Goal: Information Seeking & Learning: Learn about a topic

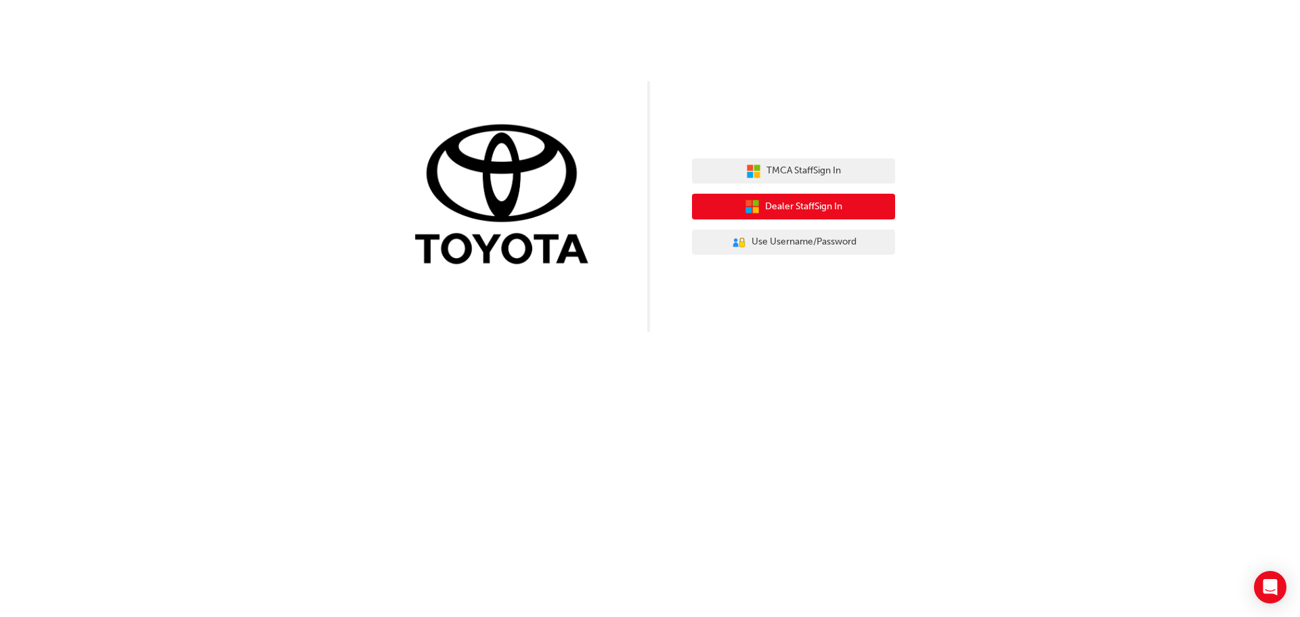
click at [801, 207] on span "Dealer Staff Sign In" at bounding box center [803, 207] width 77 height 16
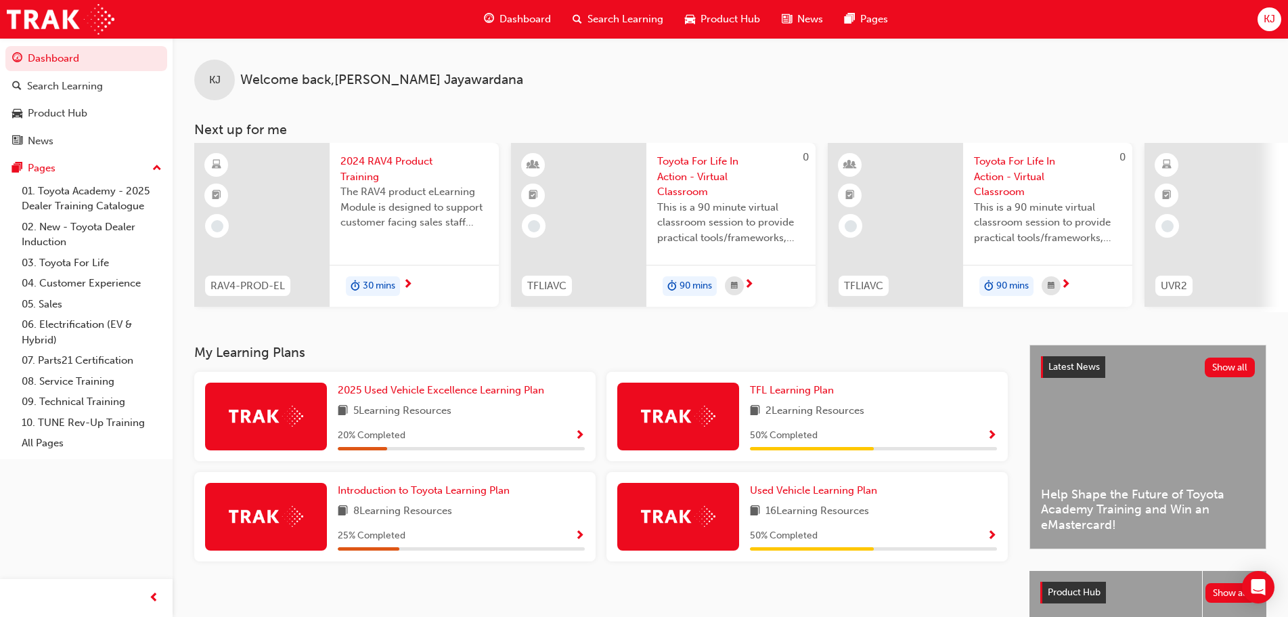
click at [584, 436] on span "Show Progress" at bounding box center [580, 436] width 10 height 12
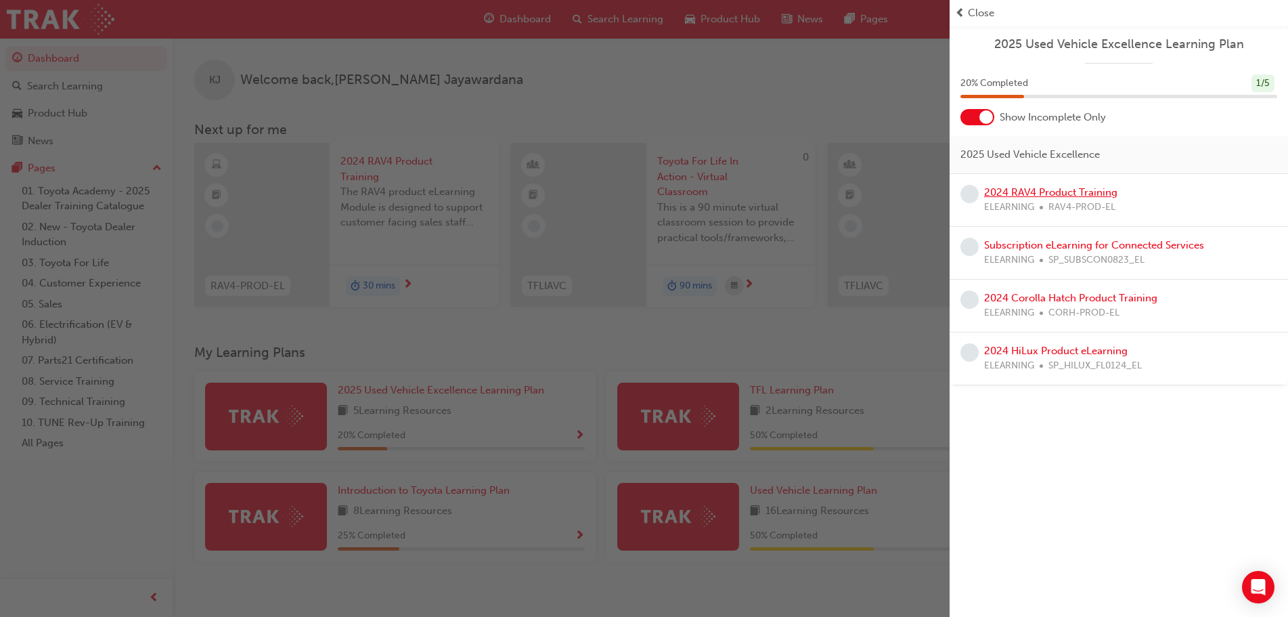
click at [1012, 191] on link "2024 RAV4 Product Training" at bounding box center [1050, 192] width 133 height 12
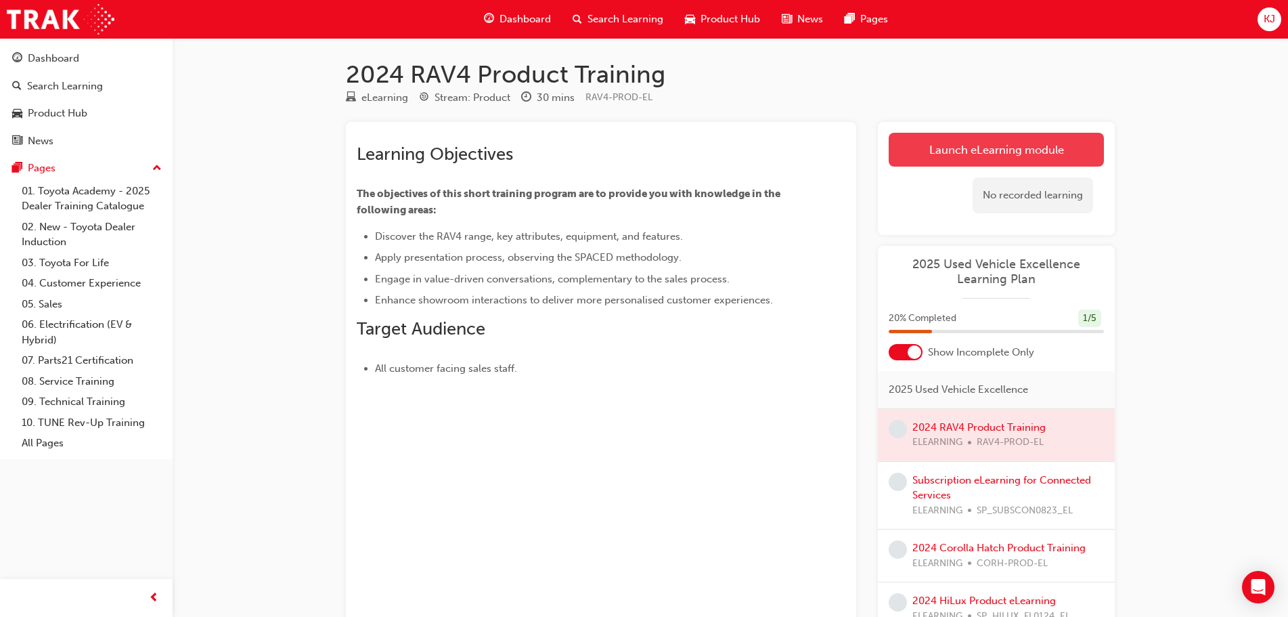
click at [956, 152] on link "Launch eLearning module" at bounding box center [996, 150] width 215 height 34
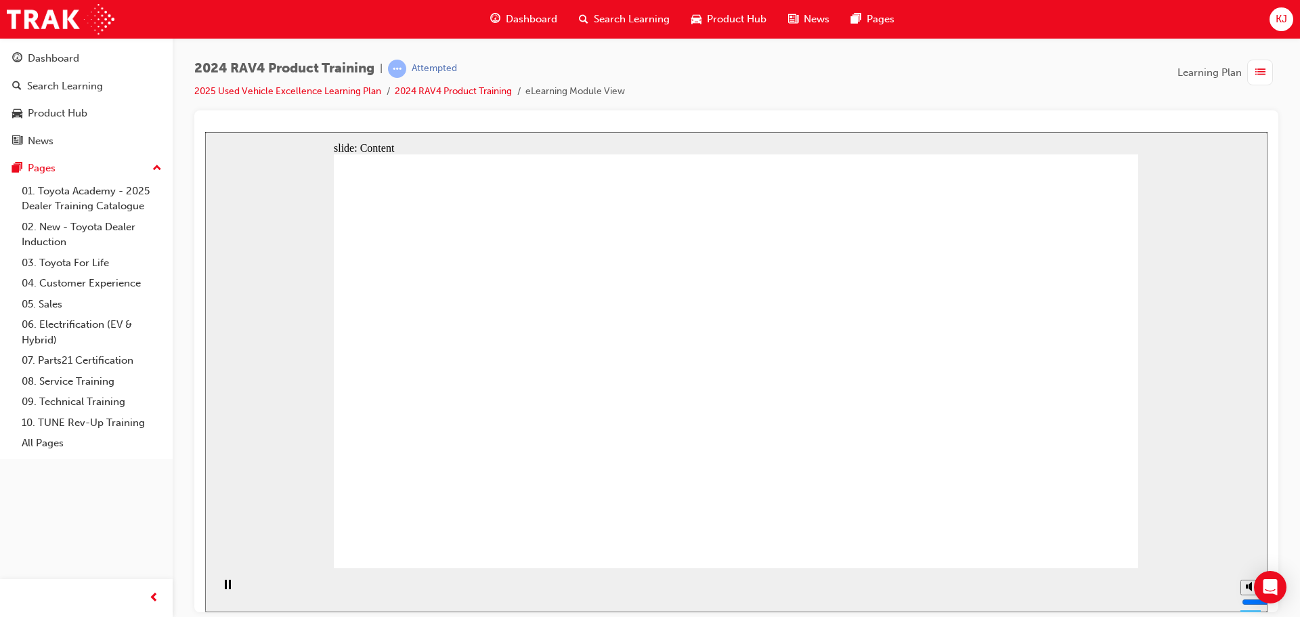
drag, startPoint x: 357, startPoint y: 524, endPoint x: 391, endPoint y: 508, distance: 38.1
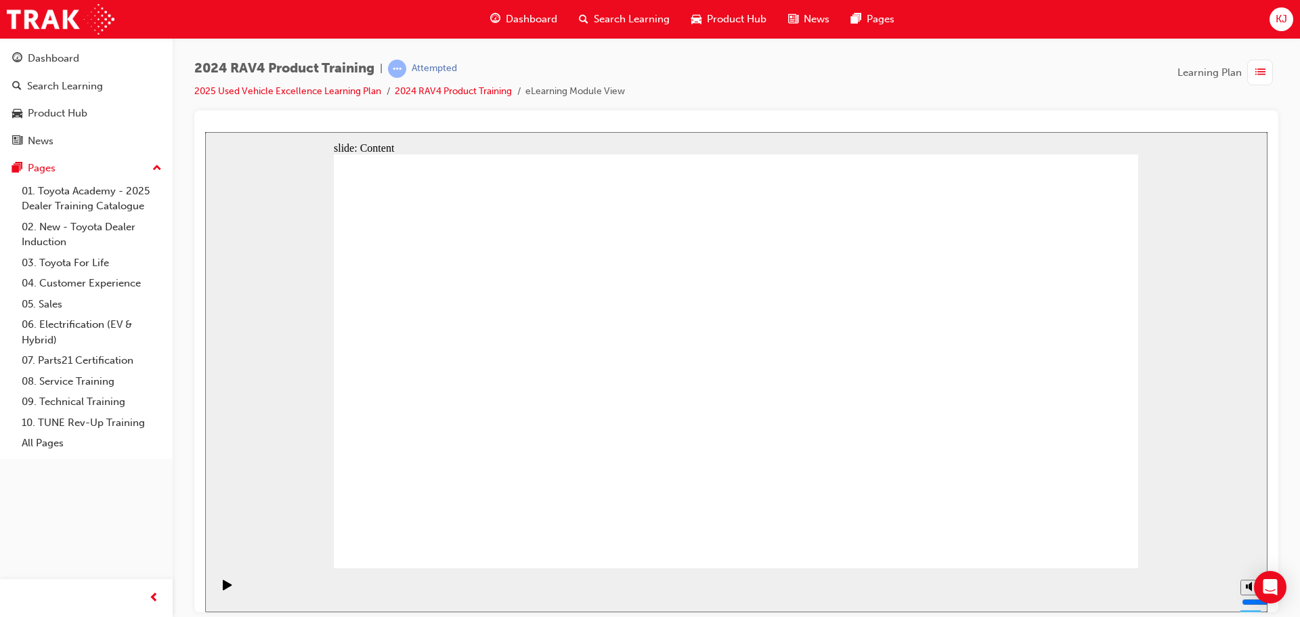
drag, startPoint x: 918, startPoint y: 422, endPoint x: 914, endPoint y: 431, distance: 9.7
drag, startPoint x: 906, startPoint y: 442, endPoint x: 887, endPoint y: 466, distance: 29.9
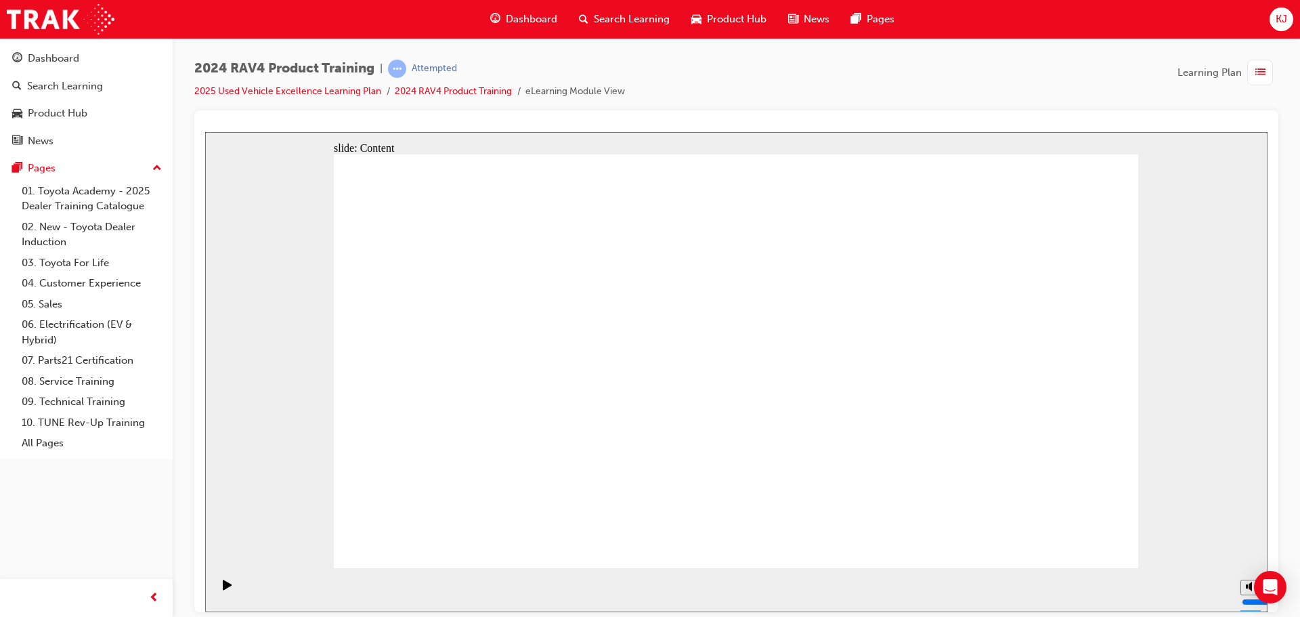
drag, startPoint x: 665, startPoint y: 303, endPoint x: 840, endPoint y: 237, distance: 187.4
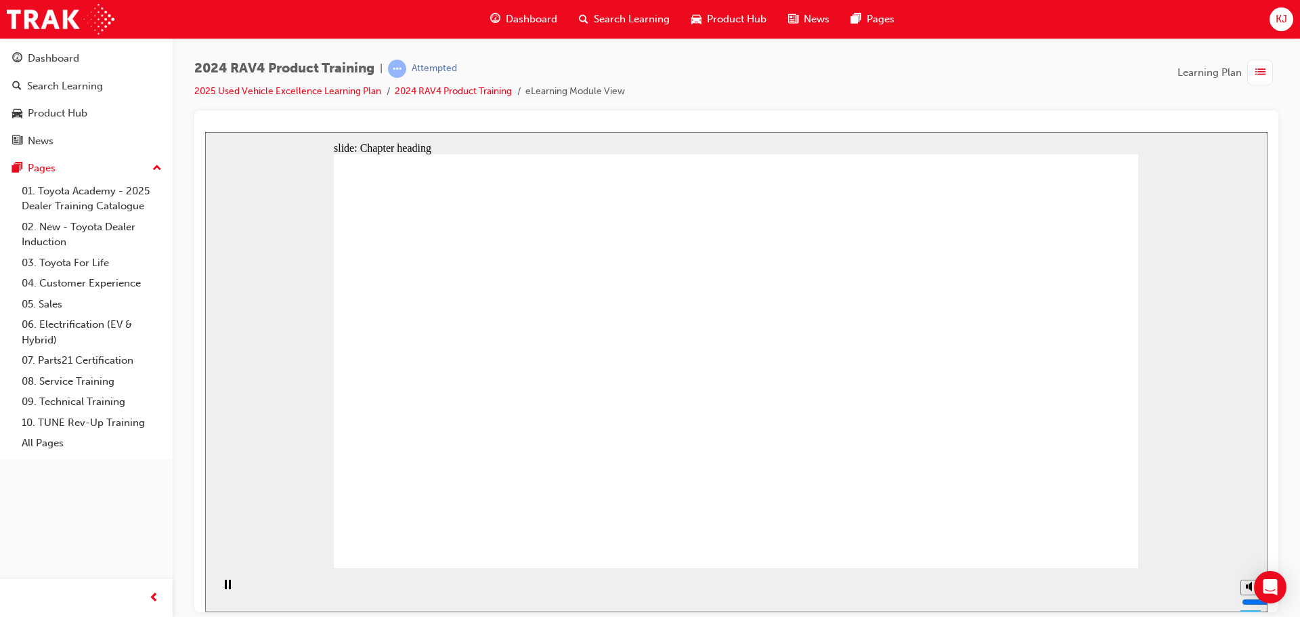
drag, startPoint x: 1078, startPoint y: 536, endPoint x: 1069, endPoint y: 540, distance: 9.7
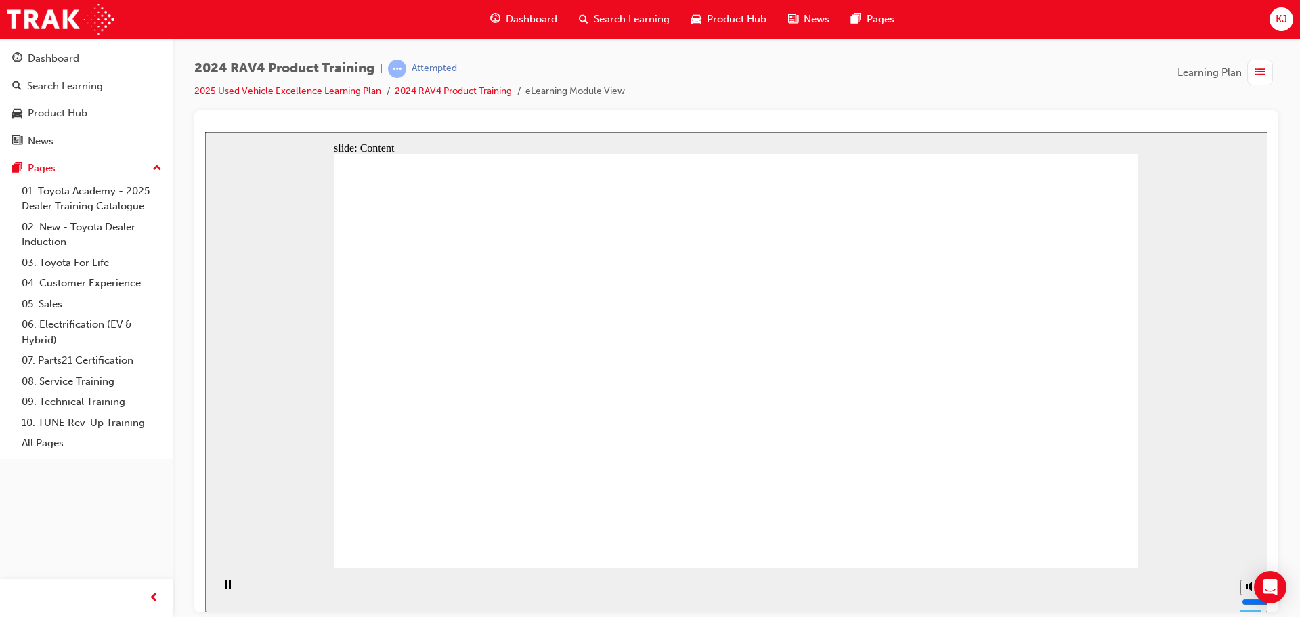
drag, startPoint x: 463, startPoint y: 358, endPoint x: 520, endPoint y: 353, distance: 57.1
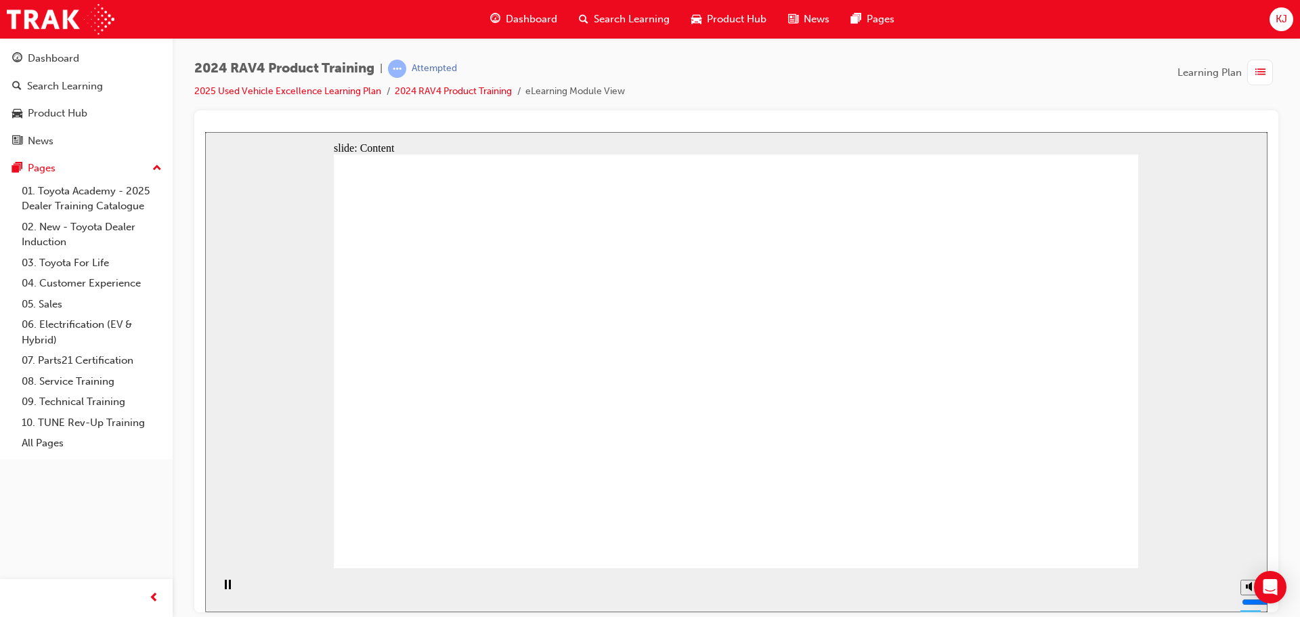
drag, startPoint x: 523, startPoint y: 353, endPoint x: 476, endPoint y: 386, distance: 56.9
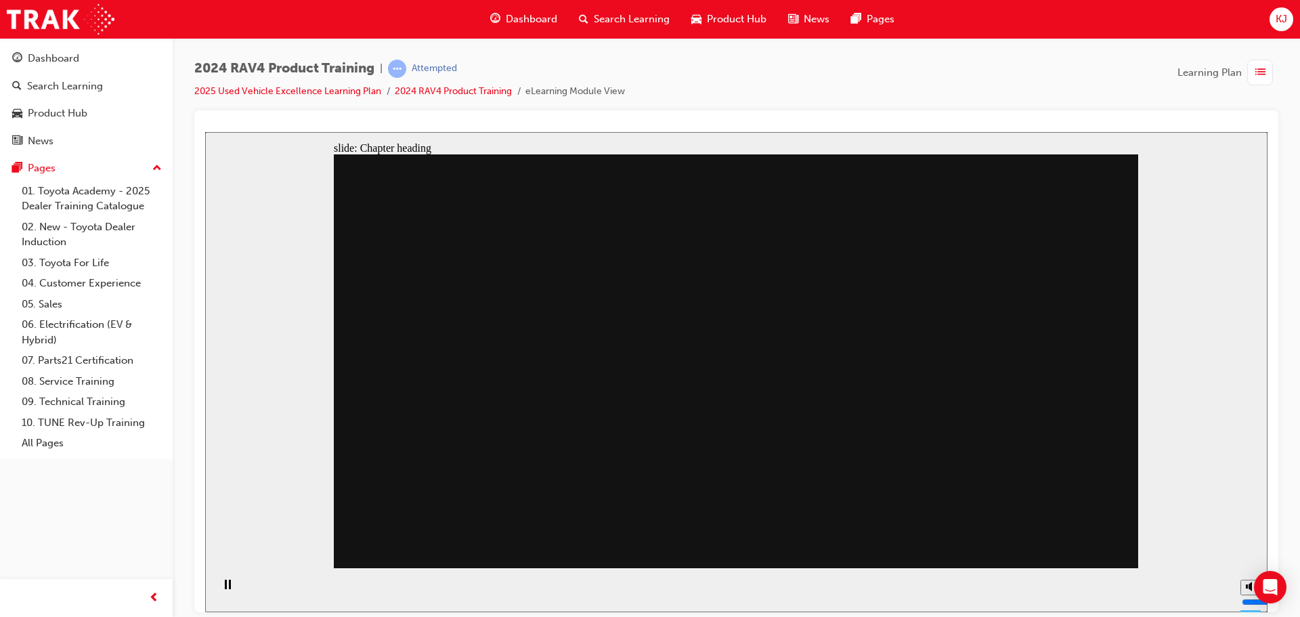
drag, startPoint x: 922, startPoint y: 324, endPoint x: 920, endPoint y: 334, distance: 10.4
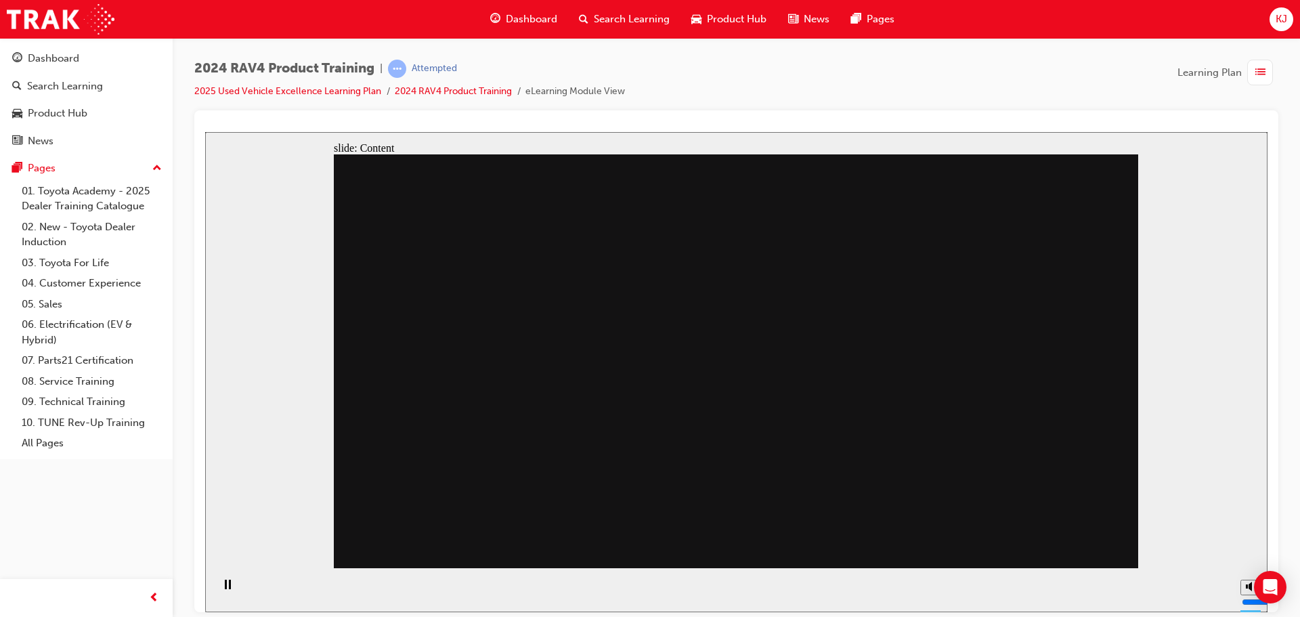
drag, startPoint x: 927, startPoint y: 418, endPoint x: 776, endPoint y: 400, distance: 152.0
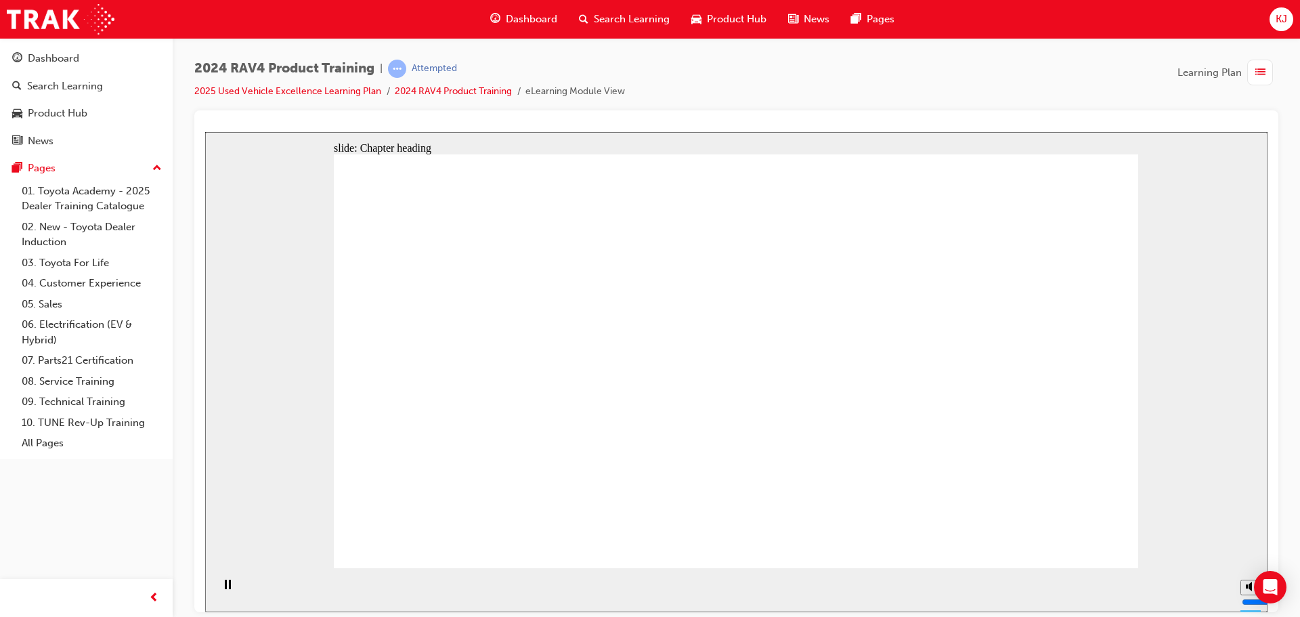
drag, startPoint x: 627, startPoint y: 296, endPoint x: 573, endPoint y: 294, distance: 54.2
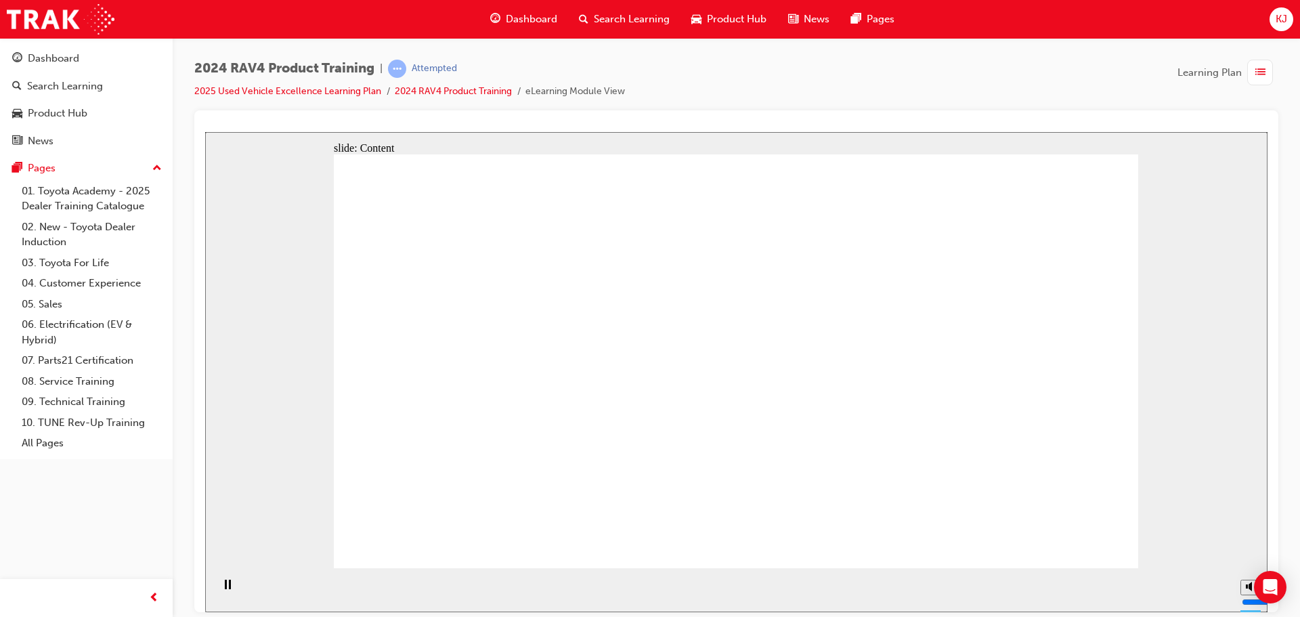
drag, startPoint x: 646, startPoint y: 445, endPoint x: 587, endPoint y: 397, distance: 76.0
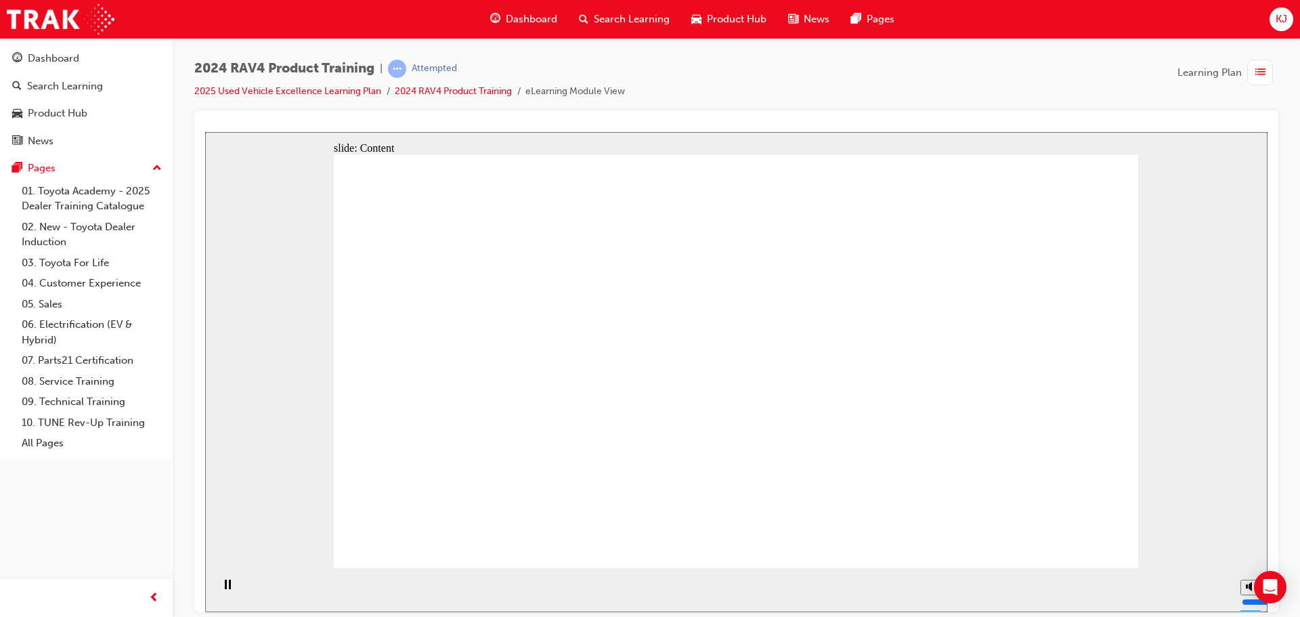
drag, startPoint x: 696, startPoint y: 361, endPoint x: 671, endPoint y: 369, distance: 26.3
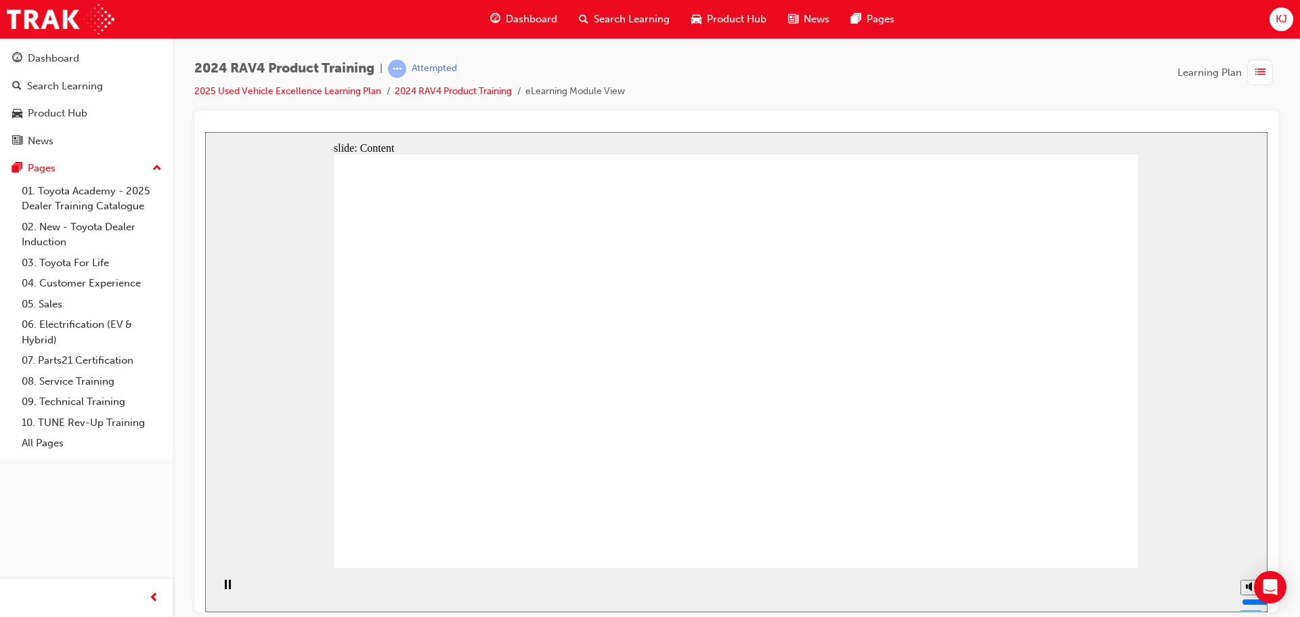
drag, startPoint x: 593, startPoint y: 361, endPoint x: 609, endPoint y: 350, distance: 19.5
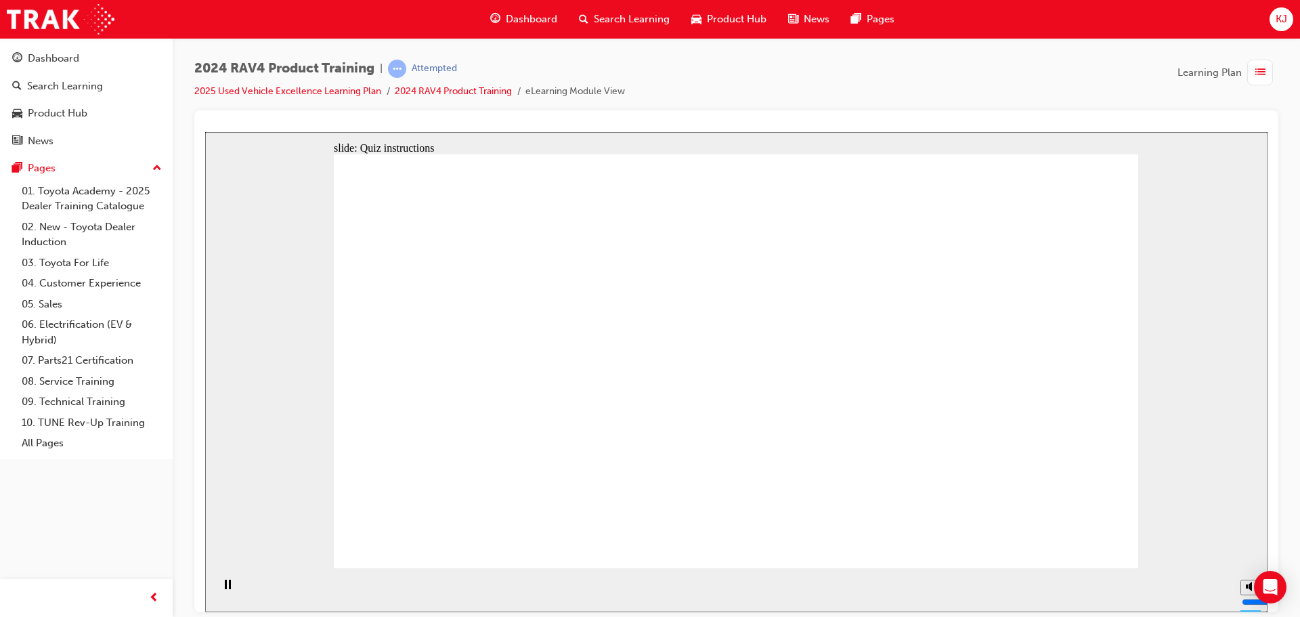
radio input "true"
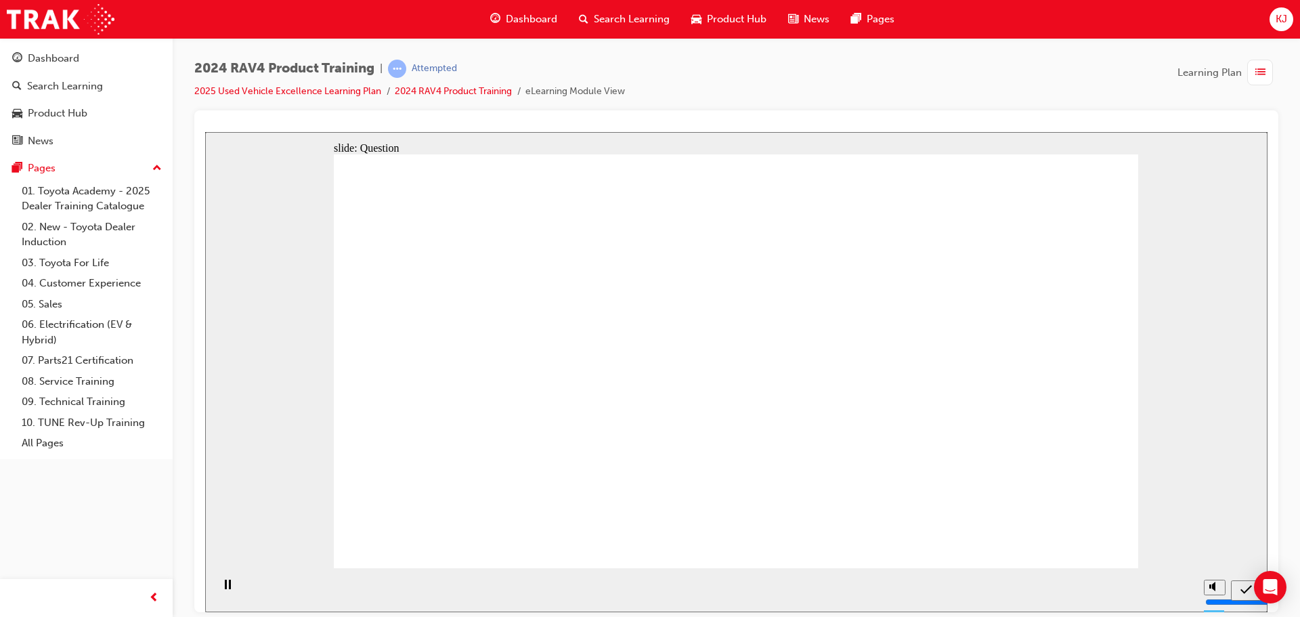
radio input "true"
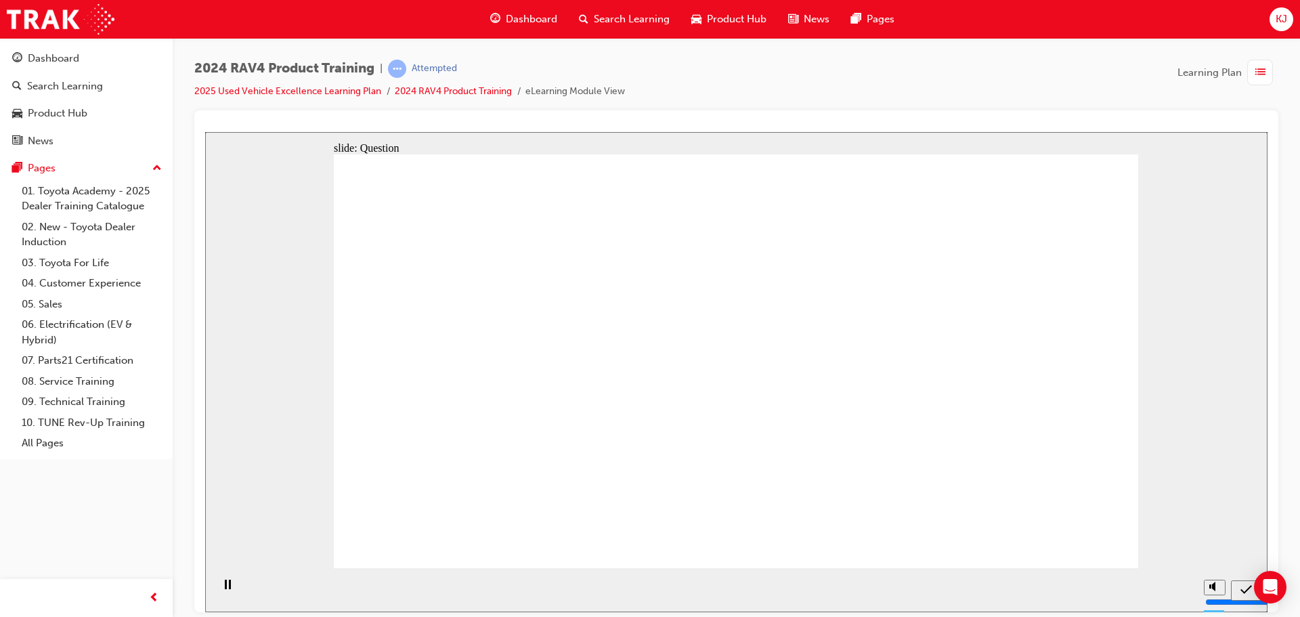
radio input "true"
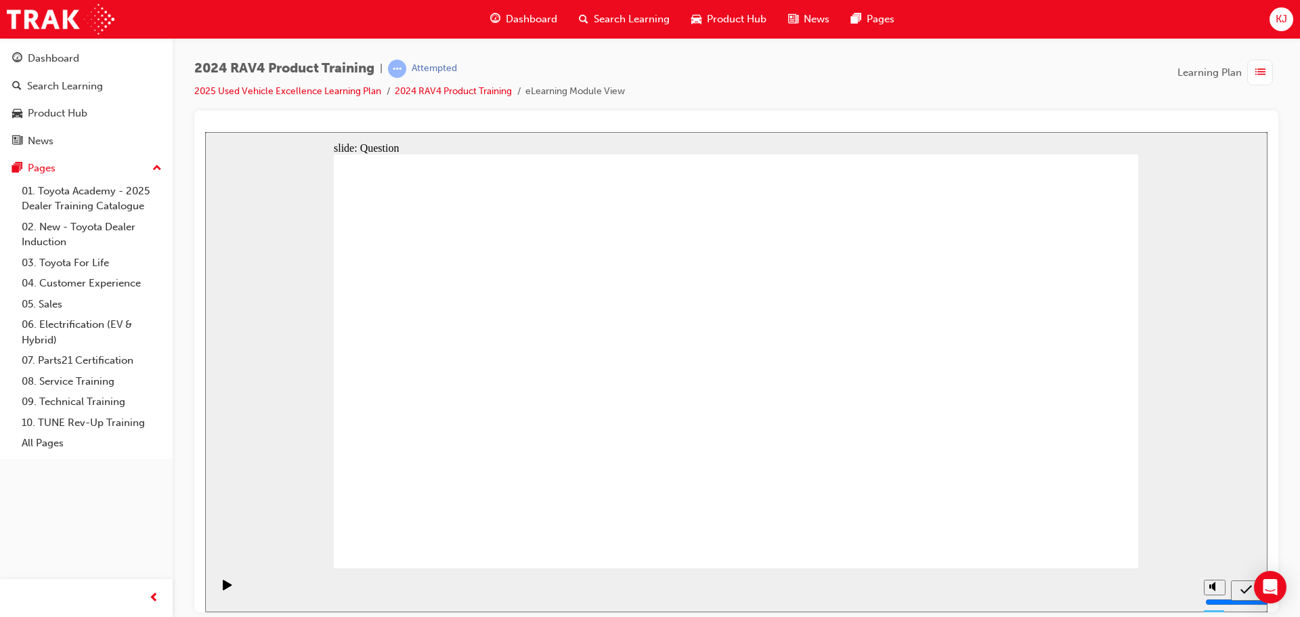
drag, startPoint x: 803, startPoint y: 497, endPoint x: 521, endPoint y: 356, distance: 315.4
drag, startPoint x: 494, startPoint y: 336, endPoint x: 801, endPoint y: 474, distance: 337.2
drag, startPoint x: 686, startPoint y: 318, endPoint x: 983, endPoint y: 463, distance: 329.9
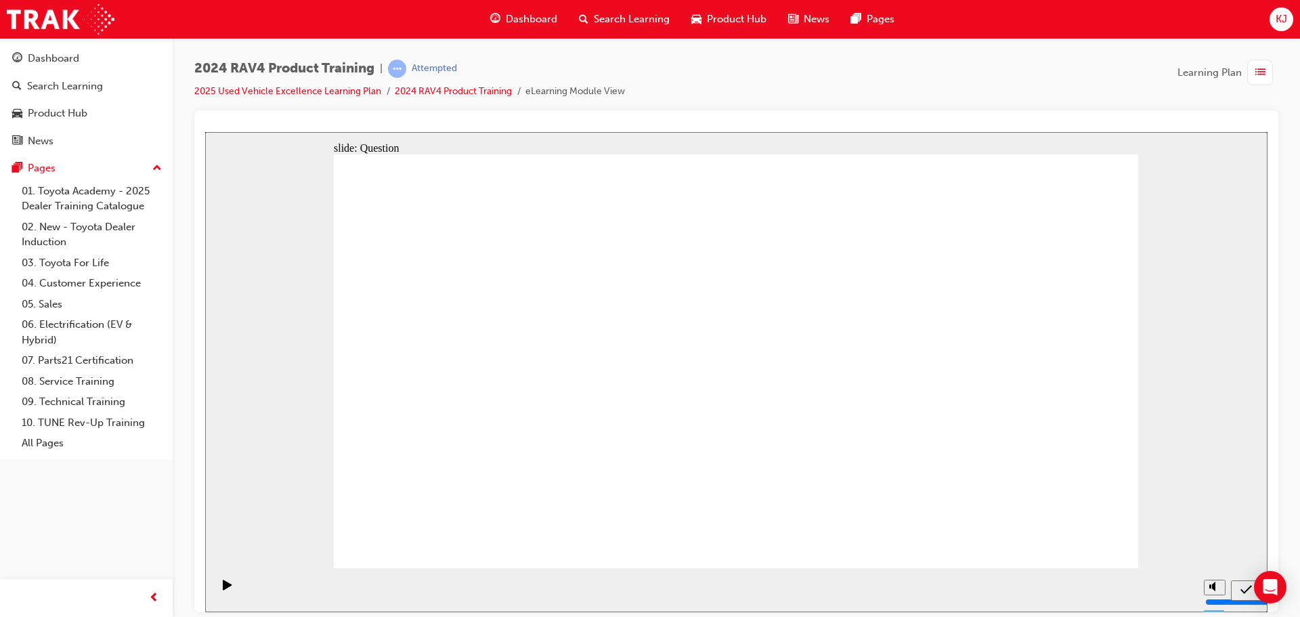
drag, startPoint x: 996, startPoint y: 338, endPoint x: 693, endPoint y: 464, distance: 327.4
drag, startPoint x: 775, startPoint y: 328, endPoint x: 498, endPoint y: 458, distance: 306.1
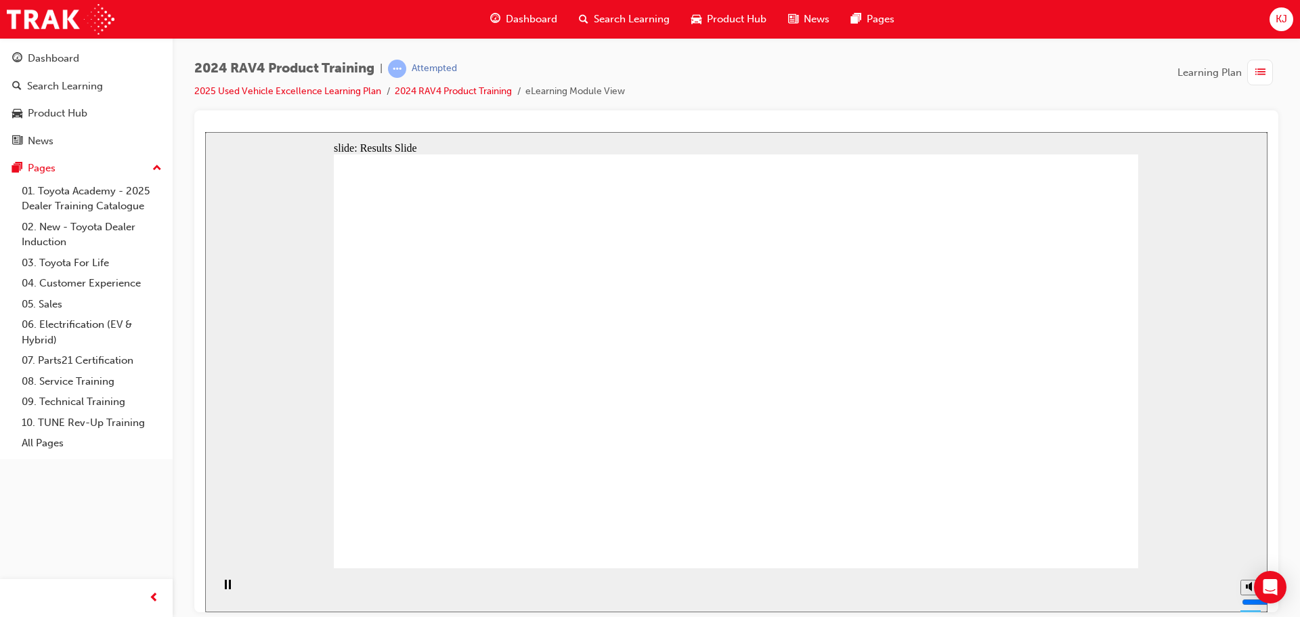
radio input "true"
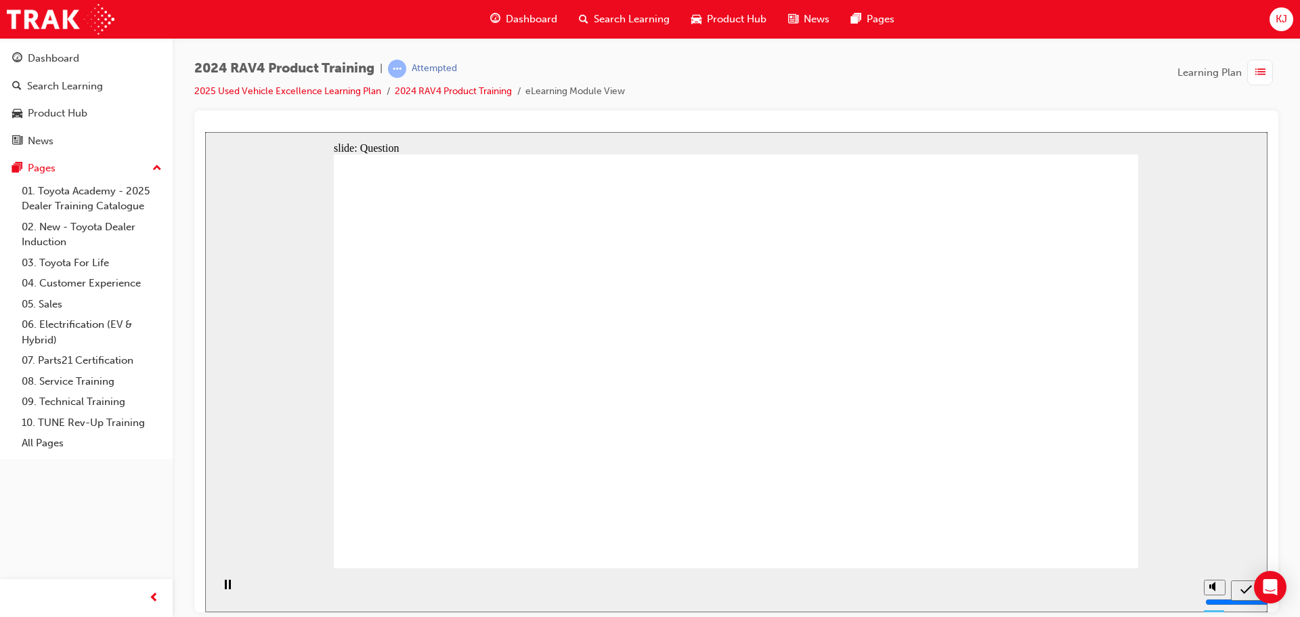
radio input "true"
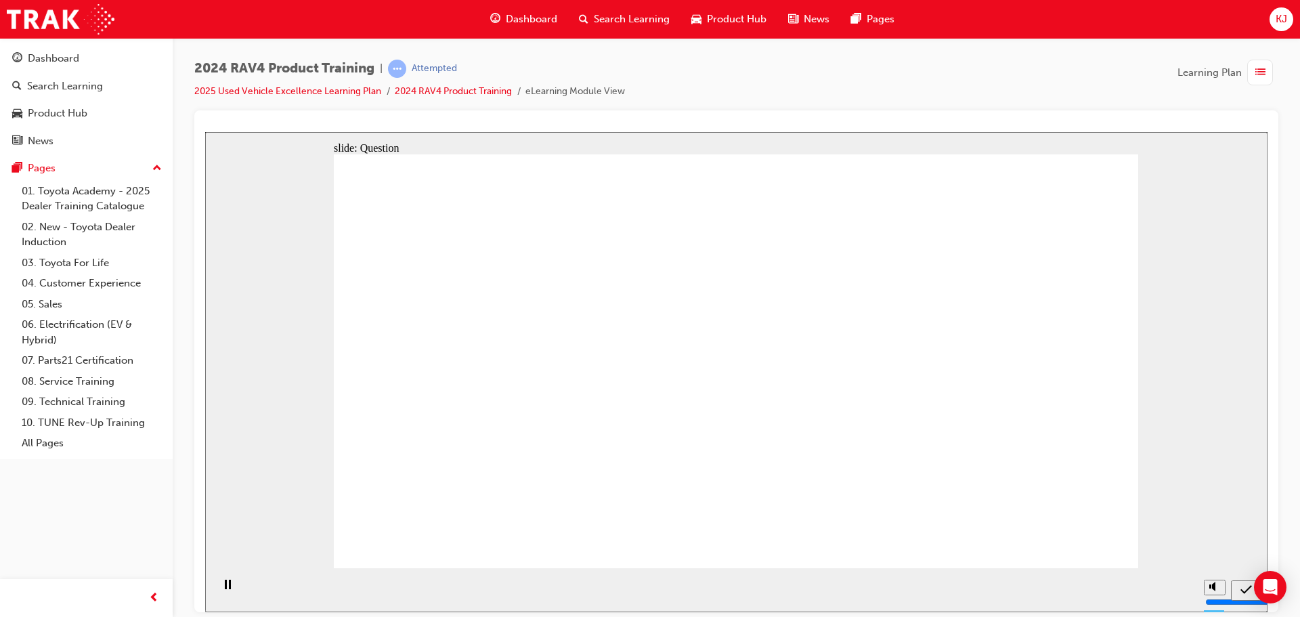
radio input "true"
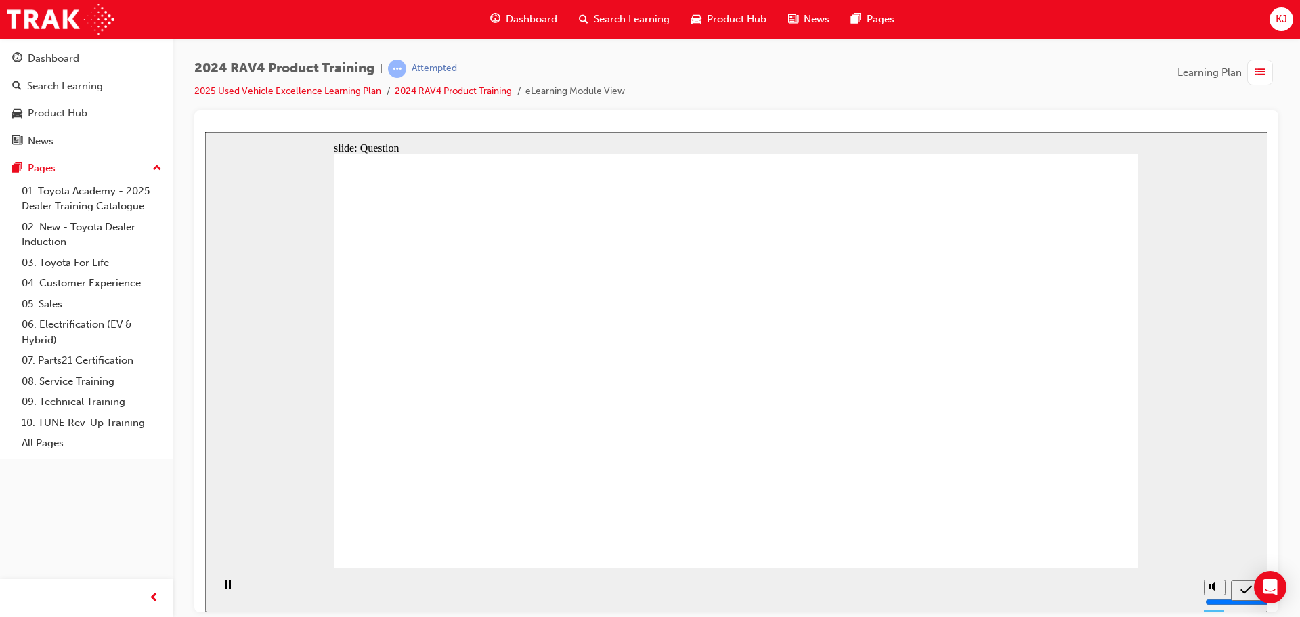
radio input "true"
drag, startPoint x: 775, startPoint y: 348, endPoint x: 452, endPoint y: 492, distance: 353.6
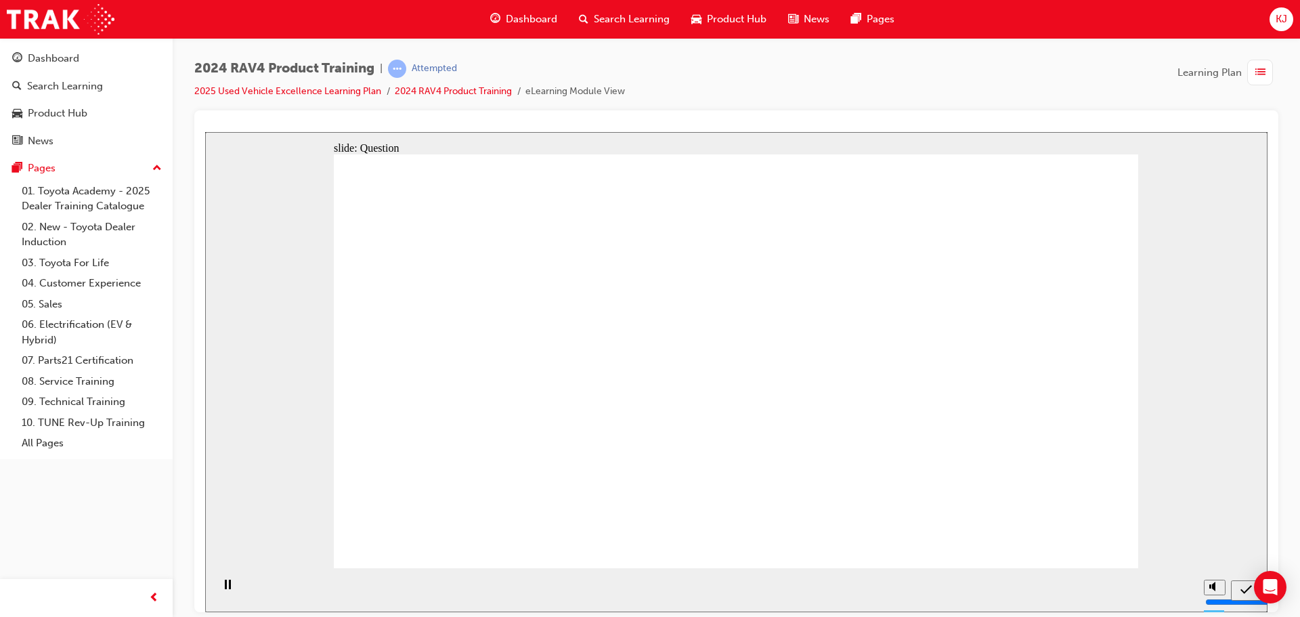
drag, startPoint x: 954, startPoint y: 343, endPoint x: 644, endPoint y: 357, distance: 310.3
drag, startPoint x: 635, startPoint y: 339, endPoint x: 789, endPoint y: 483, distance: 211.2
drag, startPoint x: 776, startPoint y: 479, endPoint x: 912, endPoint y: 491, distance: 135.9
drag, startPoint x: 482, startPoint y: 306, endPoint x: 899, endPoint y: 469, distance: 447.7
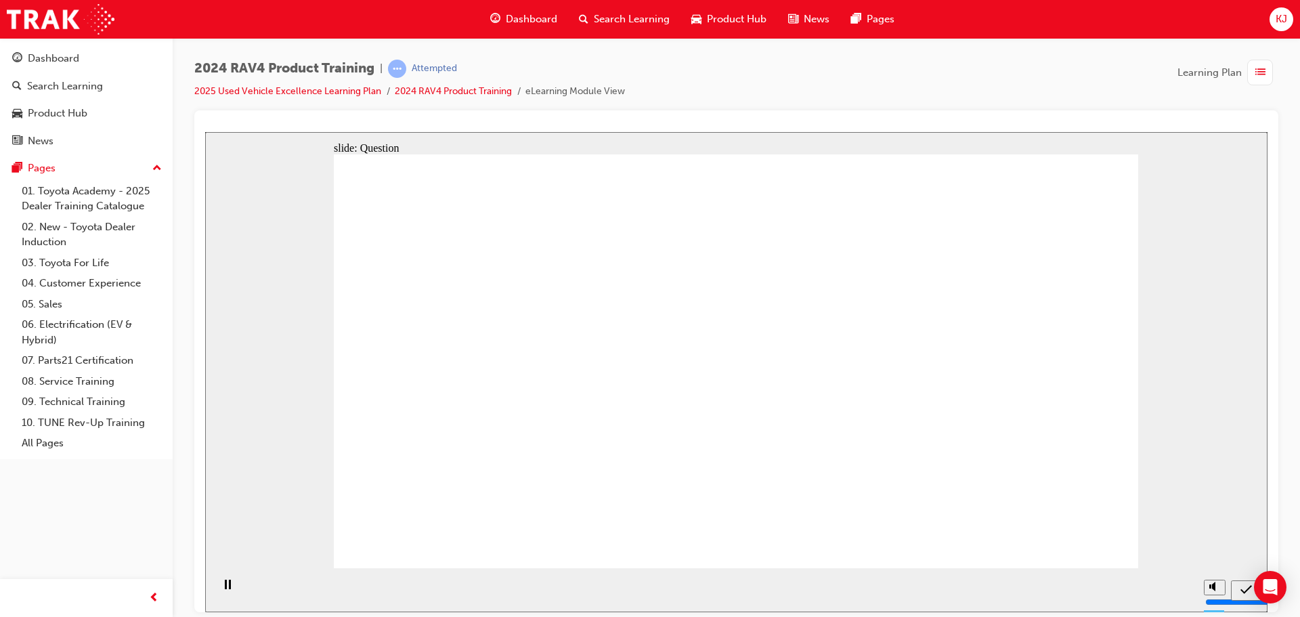
radio input "true"
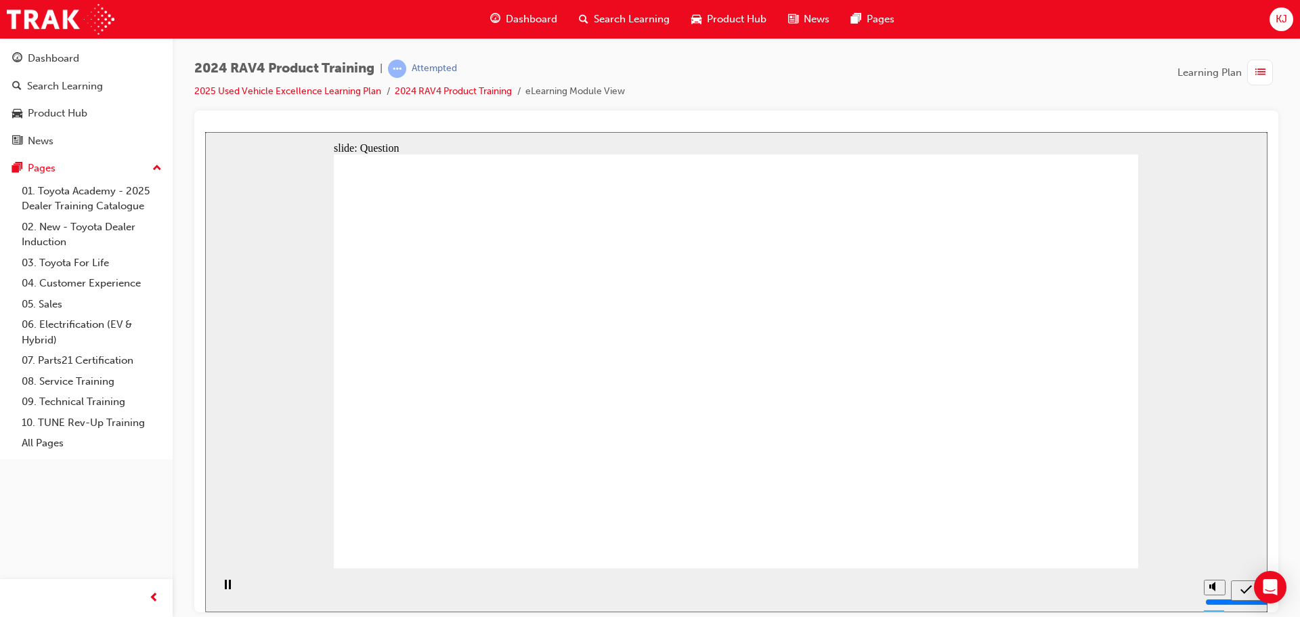
radio input "true"
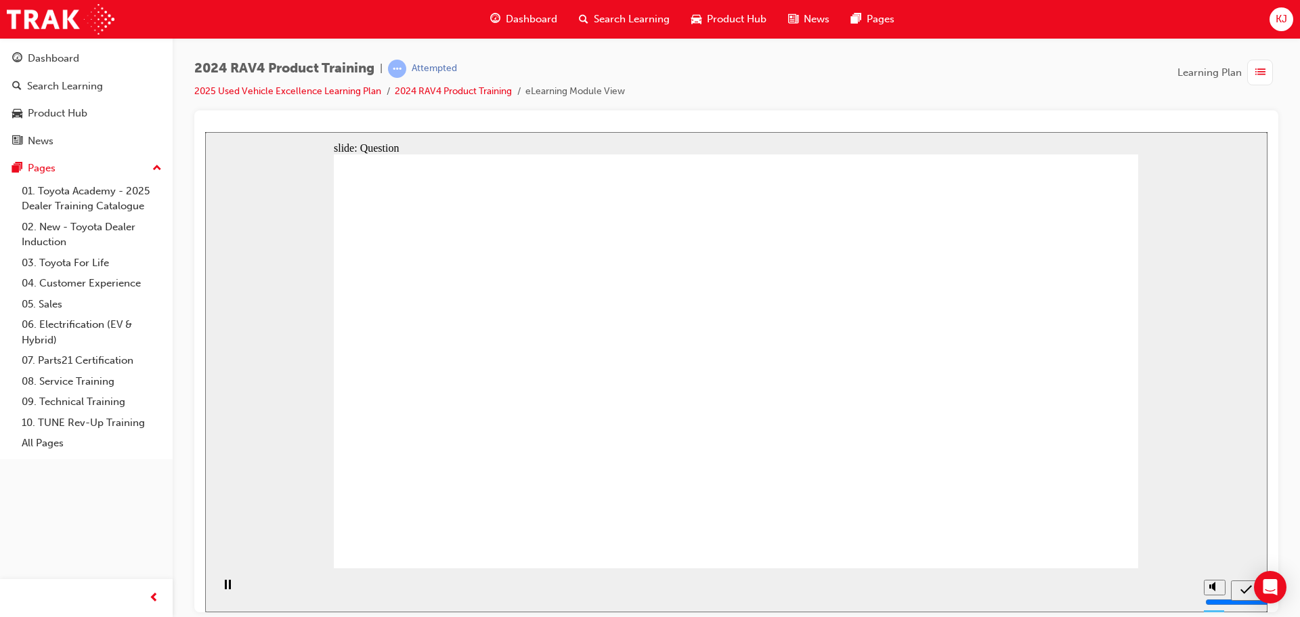
radio input "true"
drag, startPoint x: 786, startPoint y: 349, endPoint x: 502, endPoint y: 484, distance: 314.9
drag, startPoint x: 519, startPoint y: 348, endPoint x: 717, endPoint y: 399, distance: 204.2
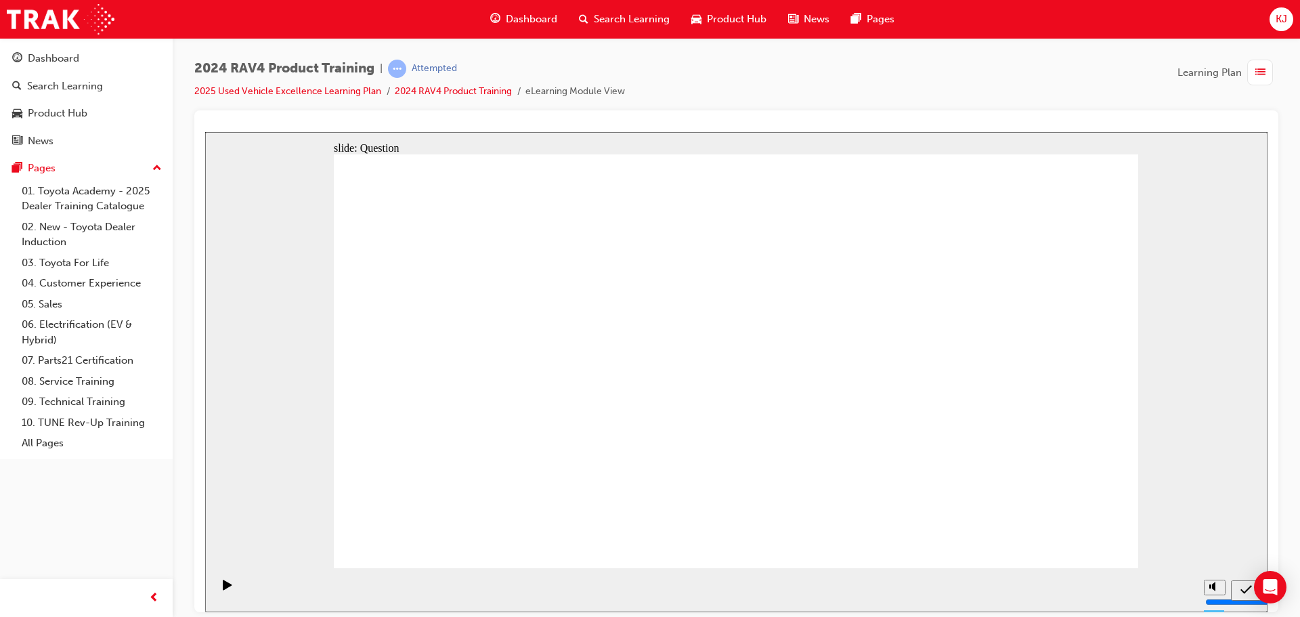
drag, startPoint x: 524, startPoint y: 456, endPoint x: 534, endPoint y: 398, distance: 59.1
drag, startPoint x: 629, startPoint y: 357, endPoint x: 907, endPoint y: 487, distance: 306.1
drag, startPoint x: 952, startPoint y: 372, endPoint x: 647, endPoint y: 483, distance: 325.0
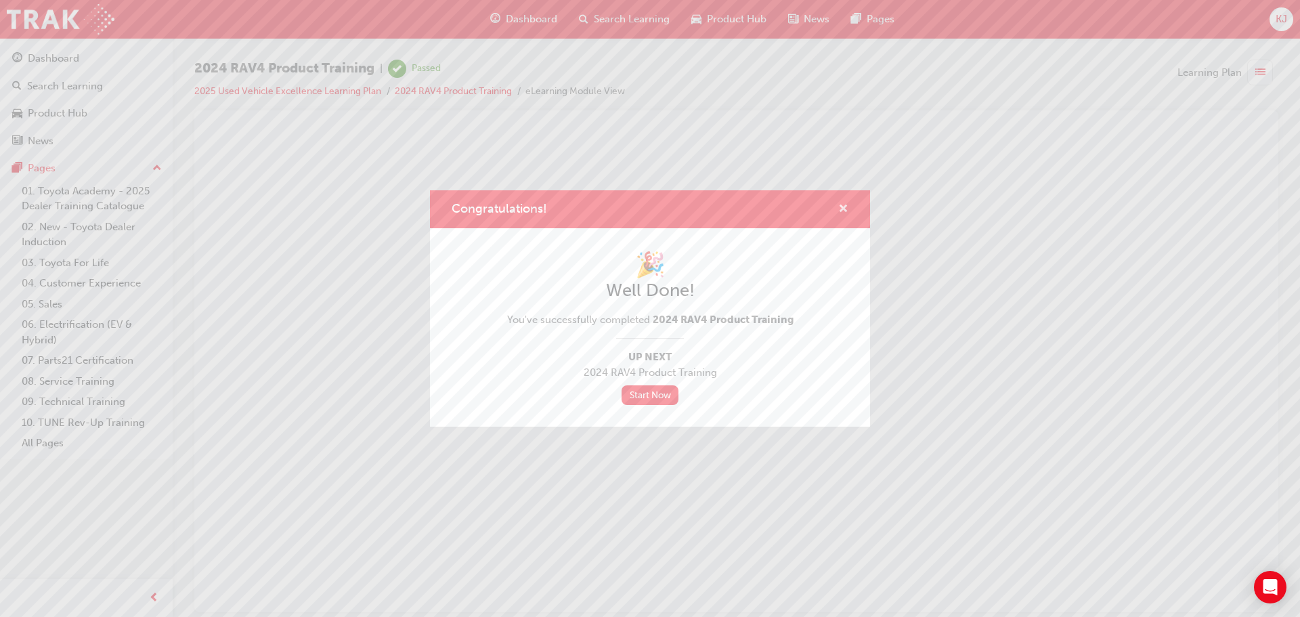
click at [844, 206] on span "cross-icon" at bounding box center [843, 210] width 10 height 12
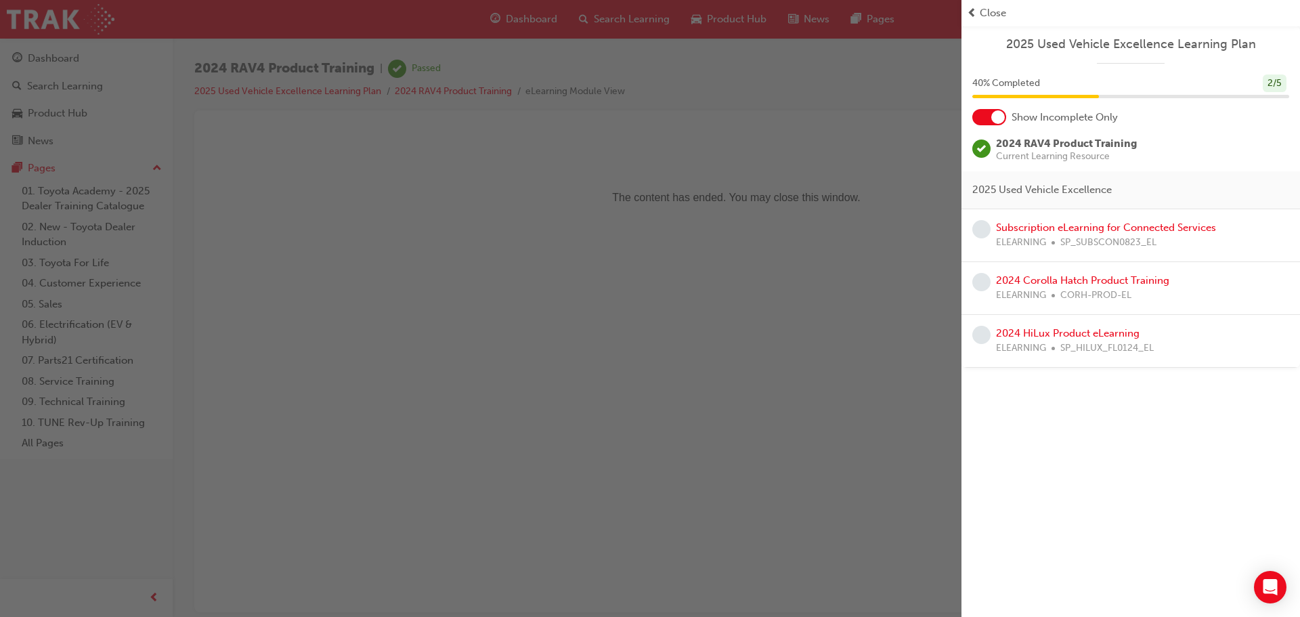
click at [709, 240] on div "button" at bounding box center [480, 308] width 961 height 617
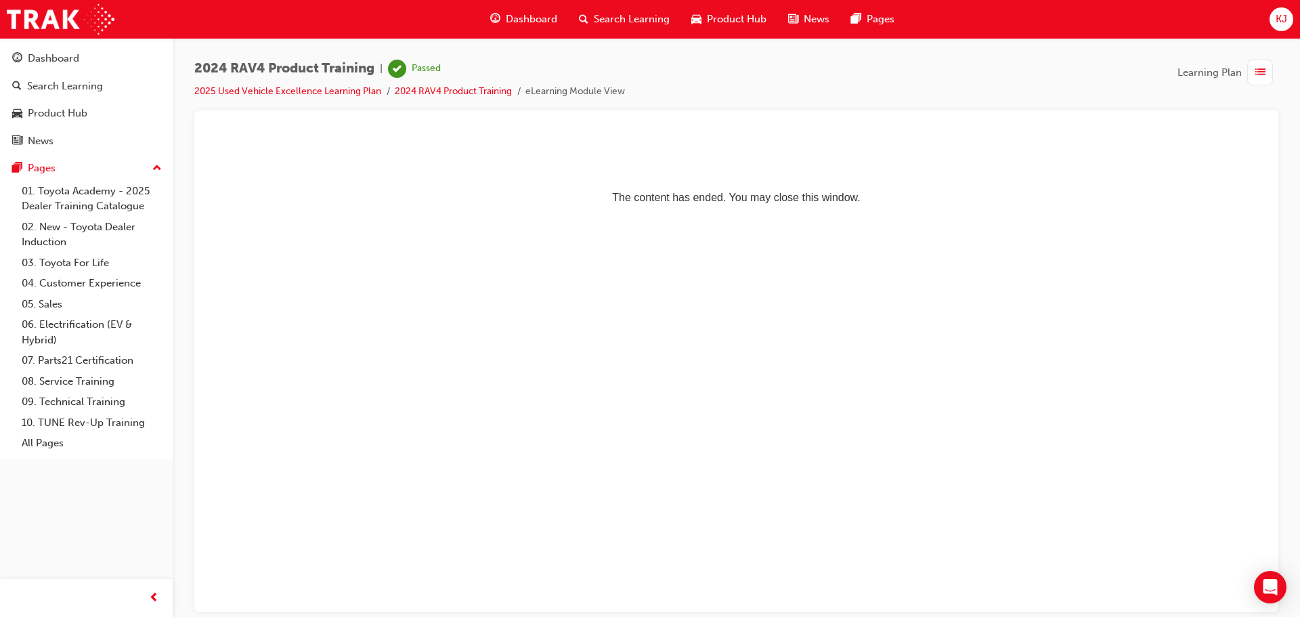
drag, startPoint x: 529, startPoint y: 38, endPoint x: 531, endPoint y: 29, distance: 9.0
click at [530, 37] on div "Dashboard Search Learning Product Hub News Pages" at bounding box center [692, 19] width 437 height 39
click at [531, 28] on div "Dashboard" at bounding box center [523, 19] width 89 height 28
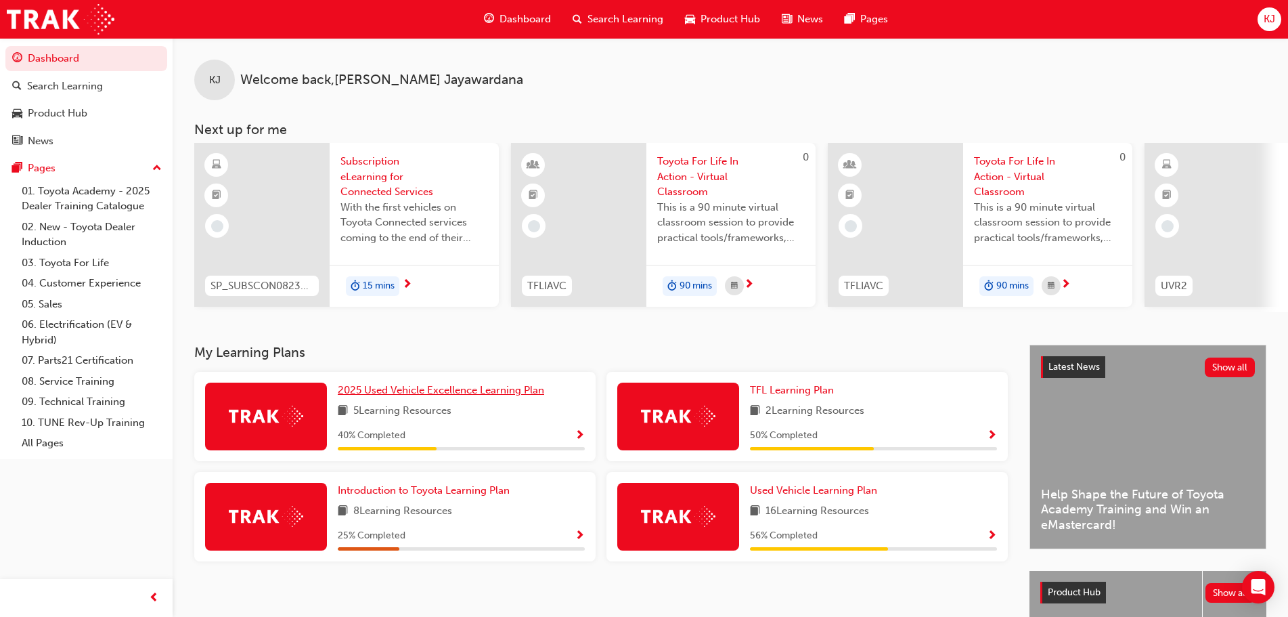
click at [458, 388] on link "2025 Used Vehicle Excellence Learning Plan" at bounding box center [444, 390] width 212 height 16
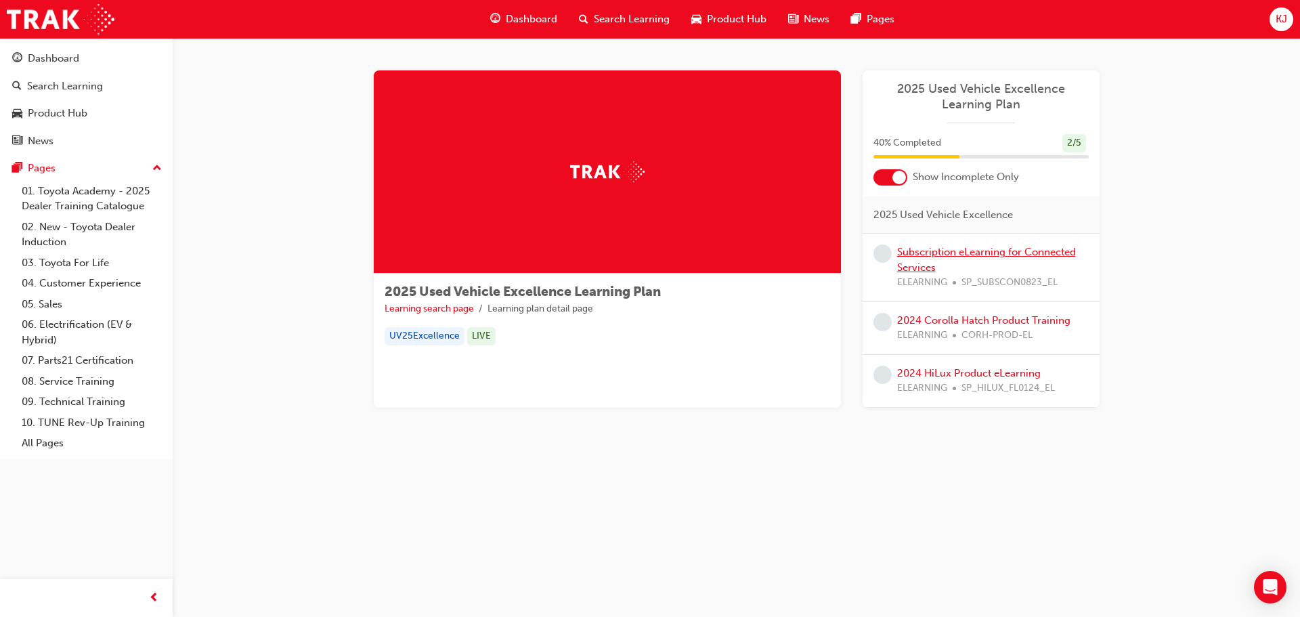
click at [904, 264] on link "Subscription eLearning for Connected Services" at bounding box center [986, 260] width 179 height 28
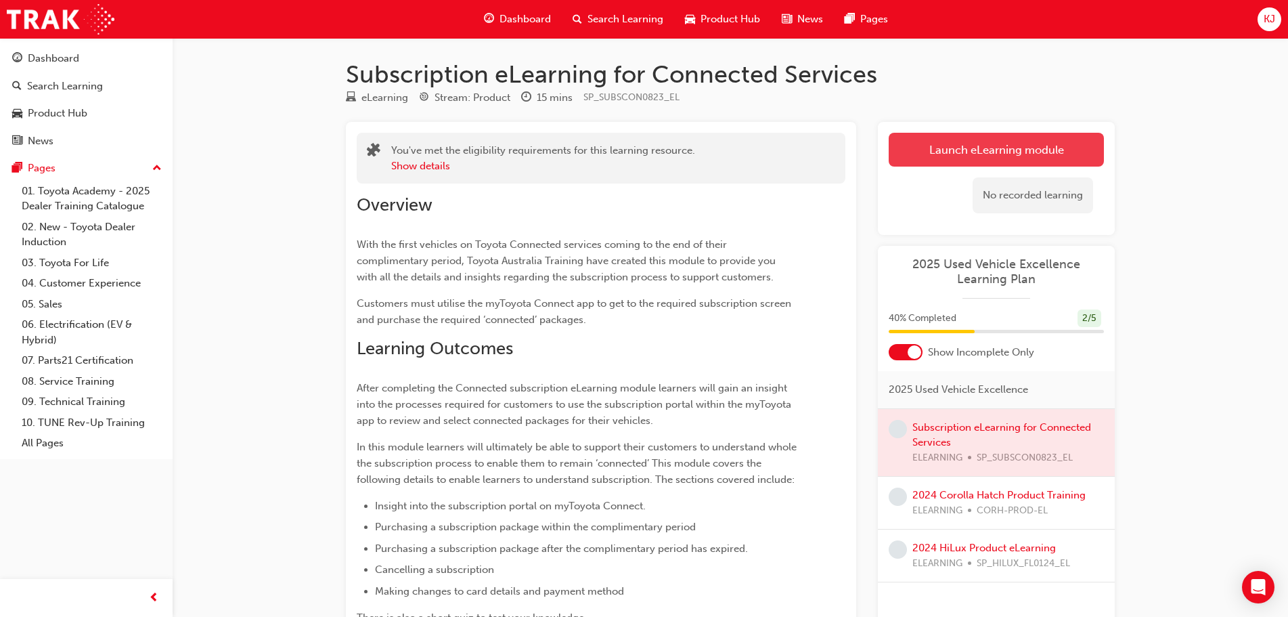
click at [928, 141] on link "Launch eLearning module" at bounding box center [996, 150] width 215 height 34
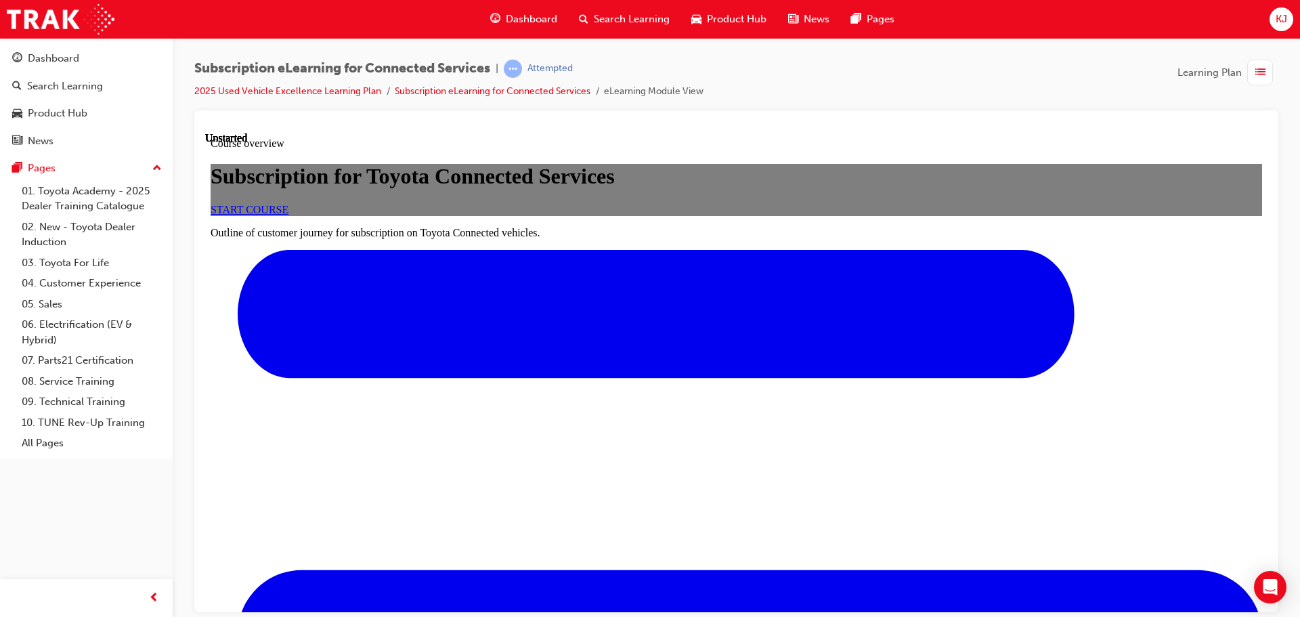
click at [288, 215] on link "START COURSE" at bounding box center [249, 209] width 78 height 12
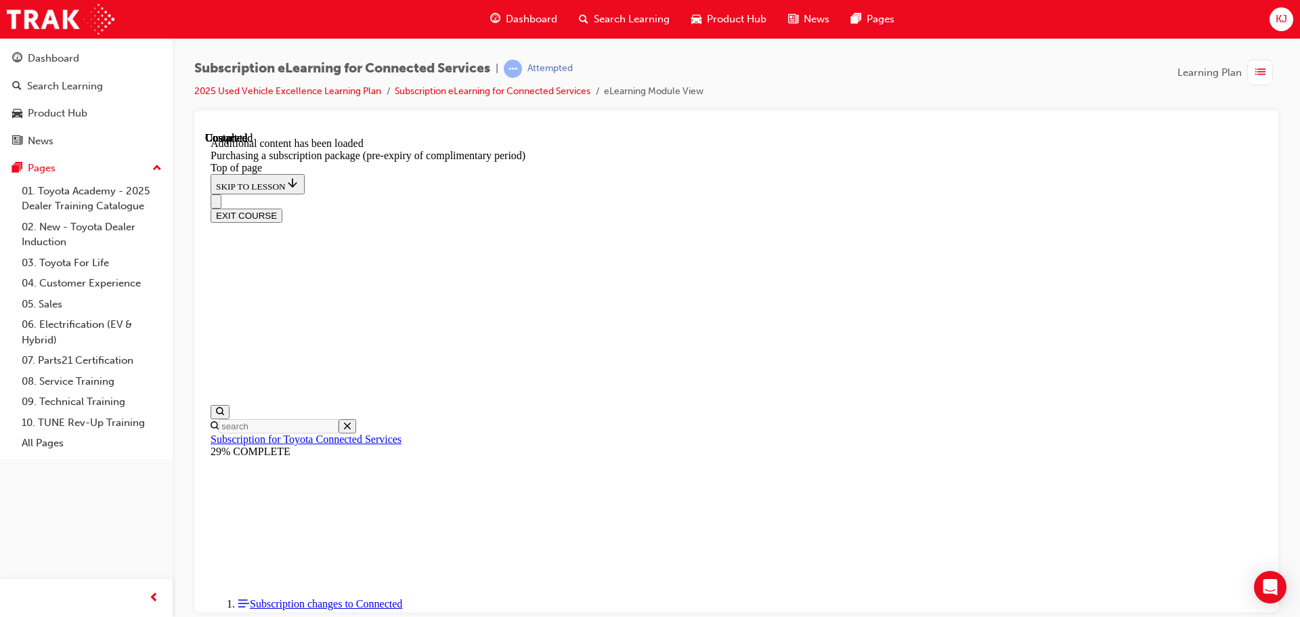
scroll to position [1533, 0]
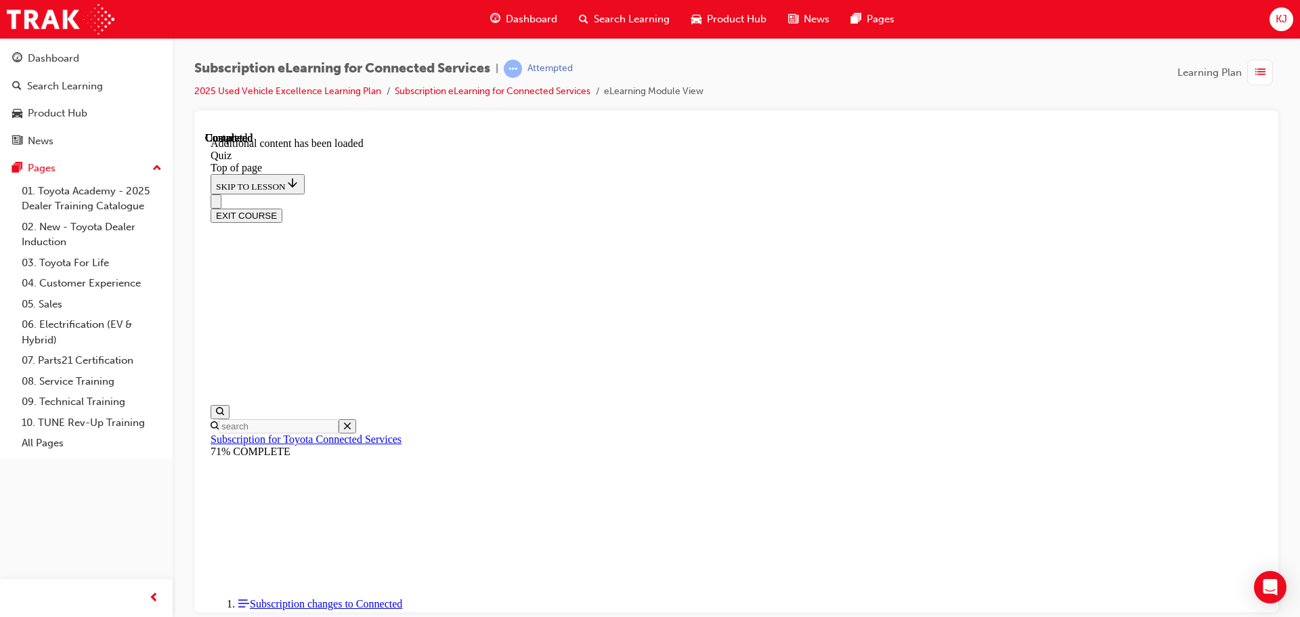
scroll to position [42, 0]
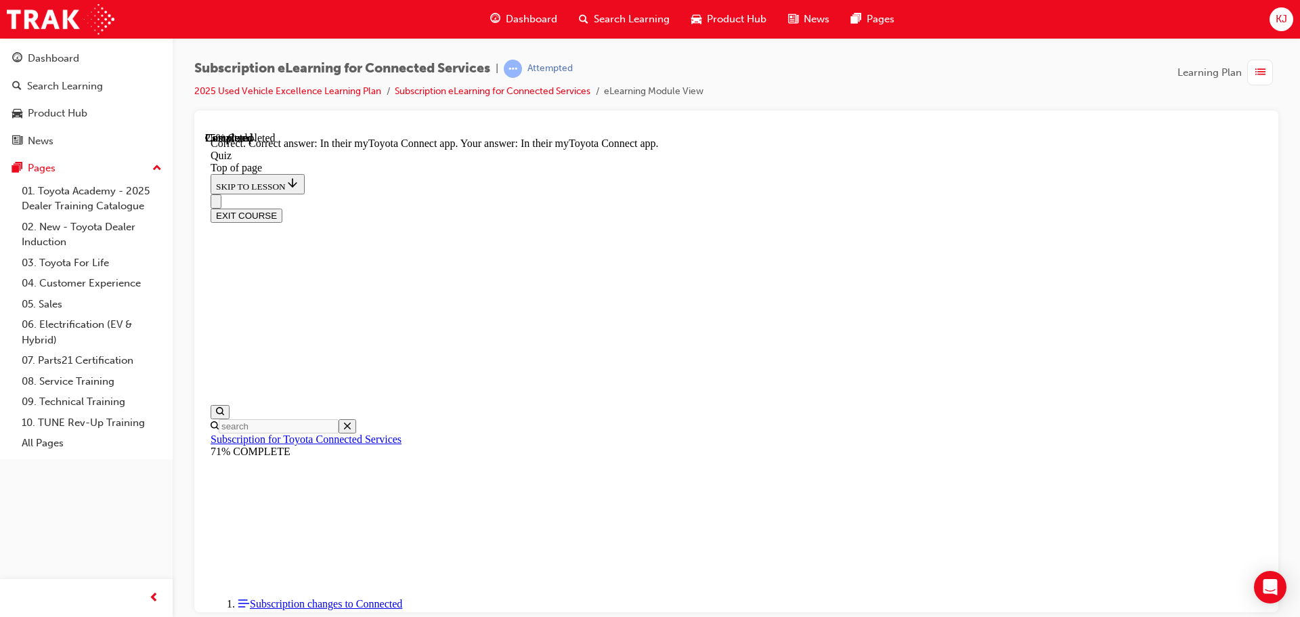
scroll to position [202, 0]
drag, startPoint x: 686, startPoint y: 357, endPoint x: 694, endPoint y: 357, distance: 8.2
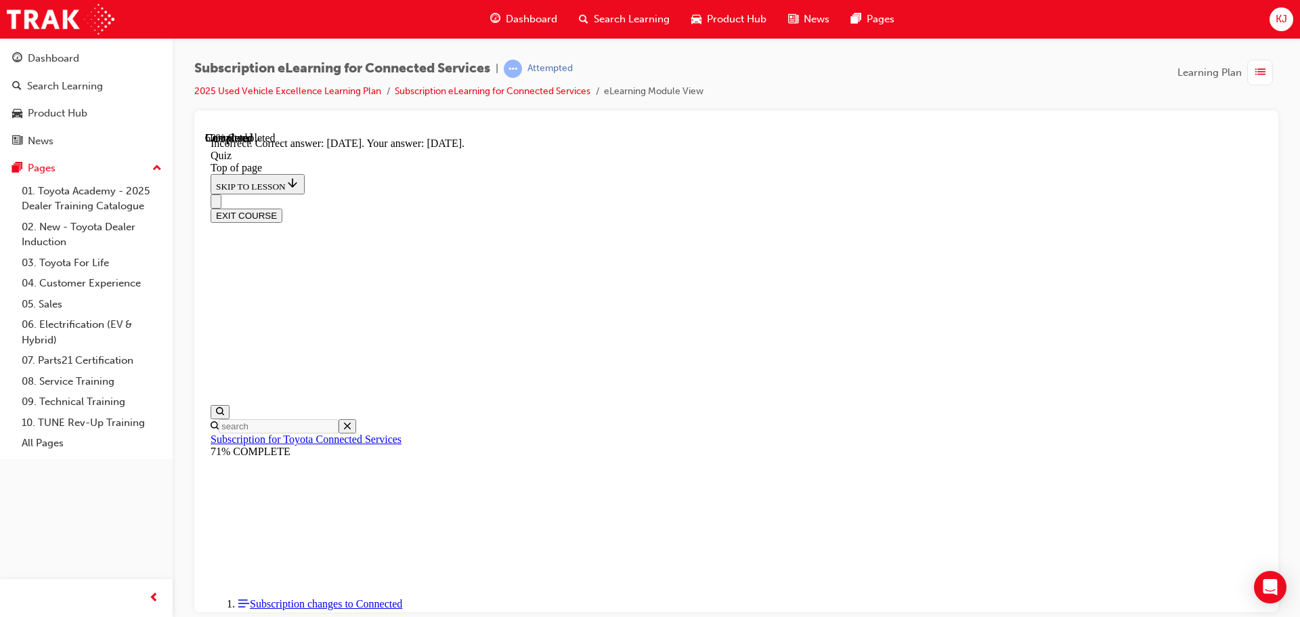
scroll to position [41, 0]
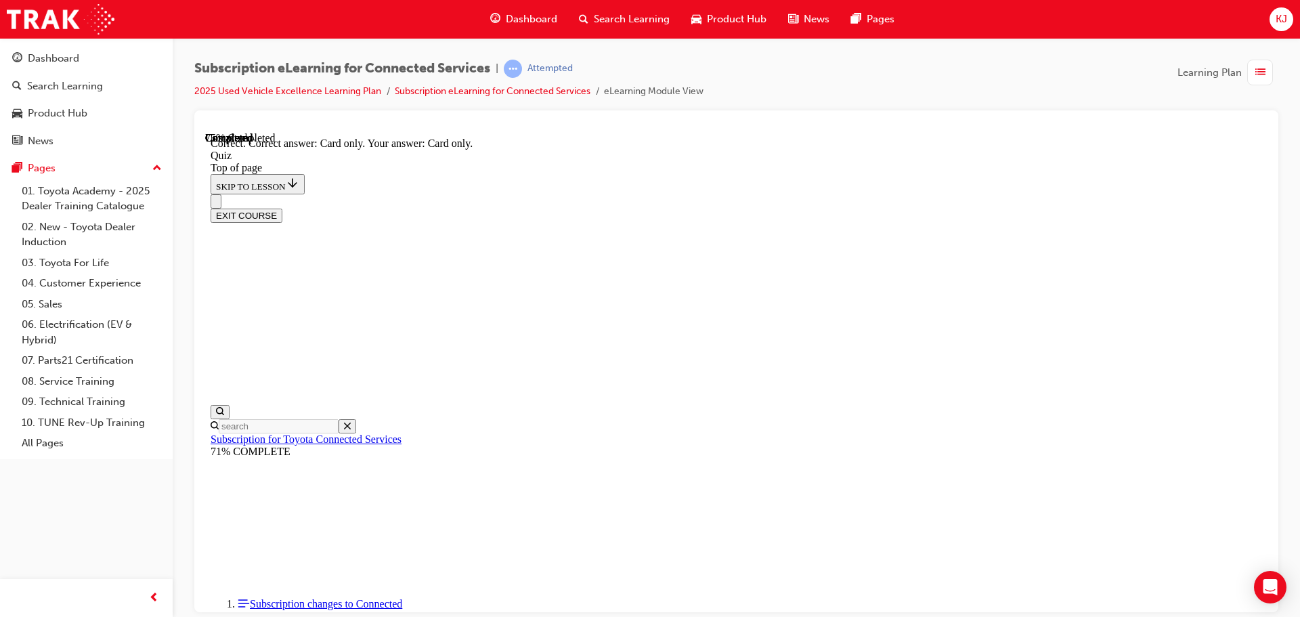
scroll to position [179, 0]
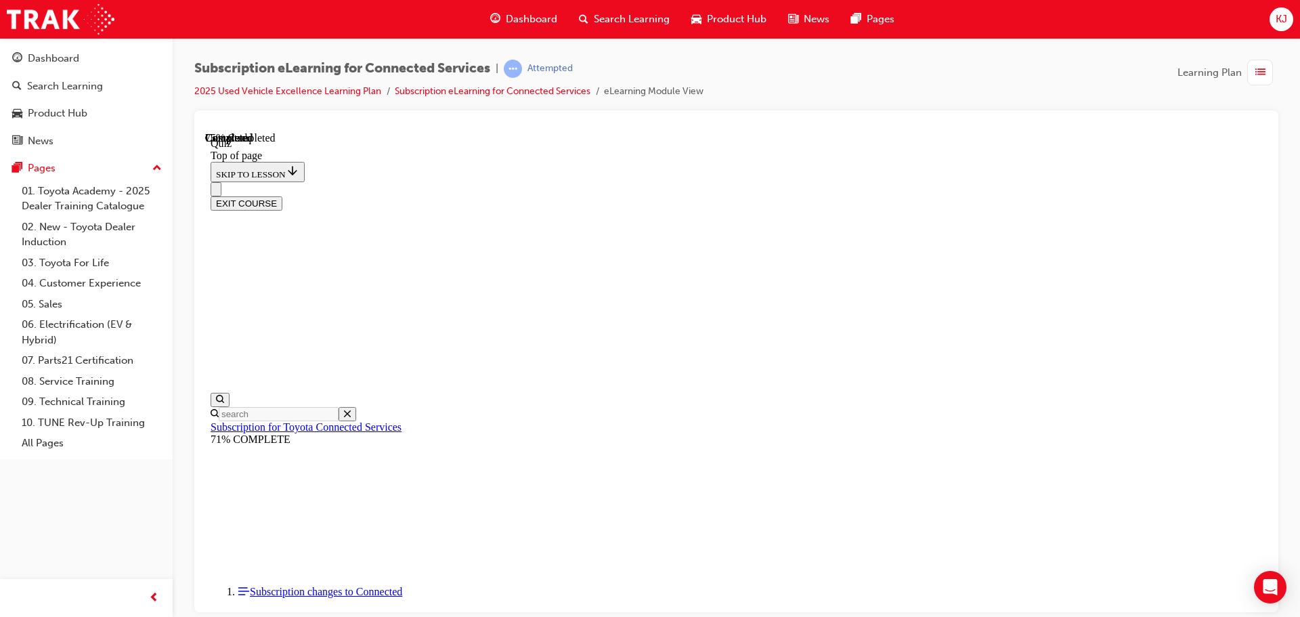
scroll to position [41, 0]
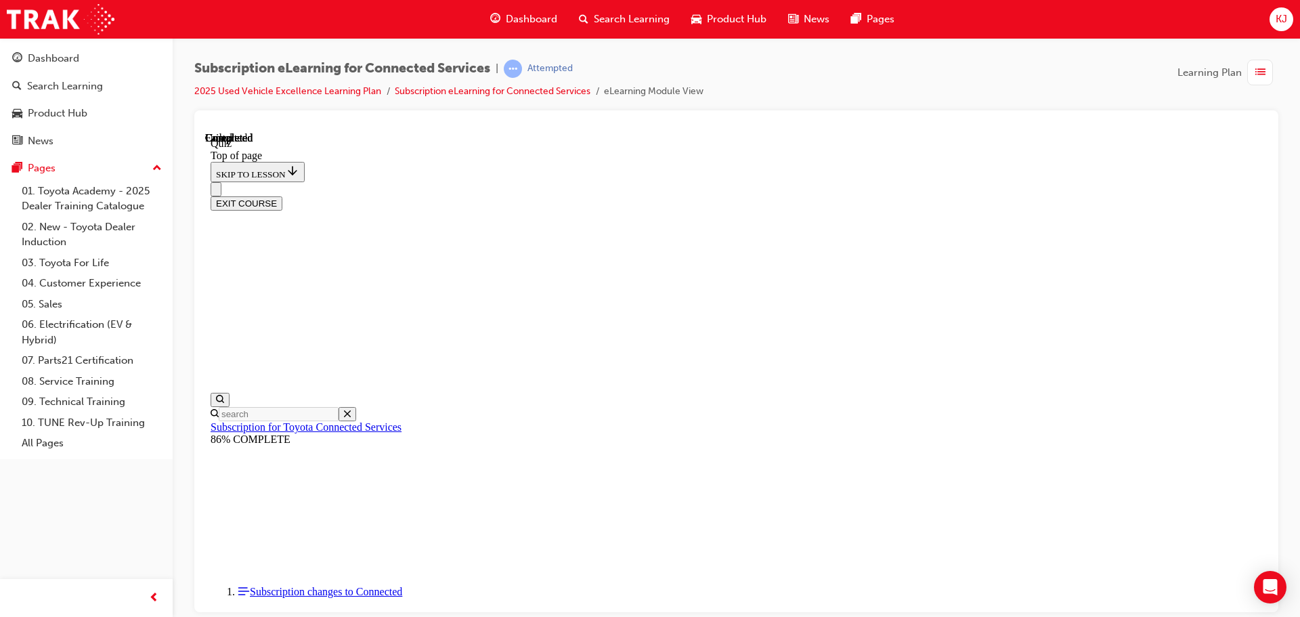
scroll to position [255, 0]
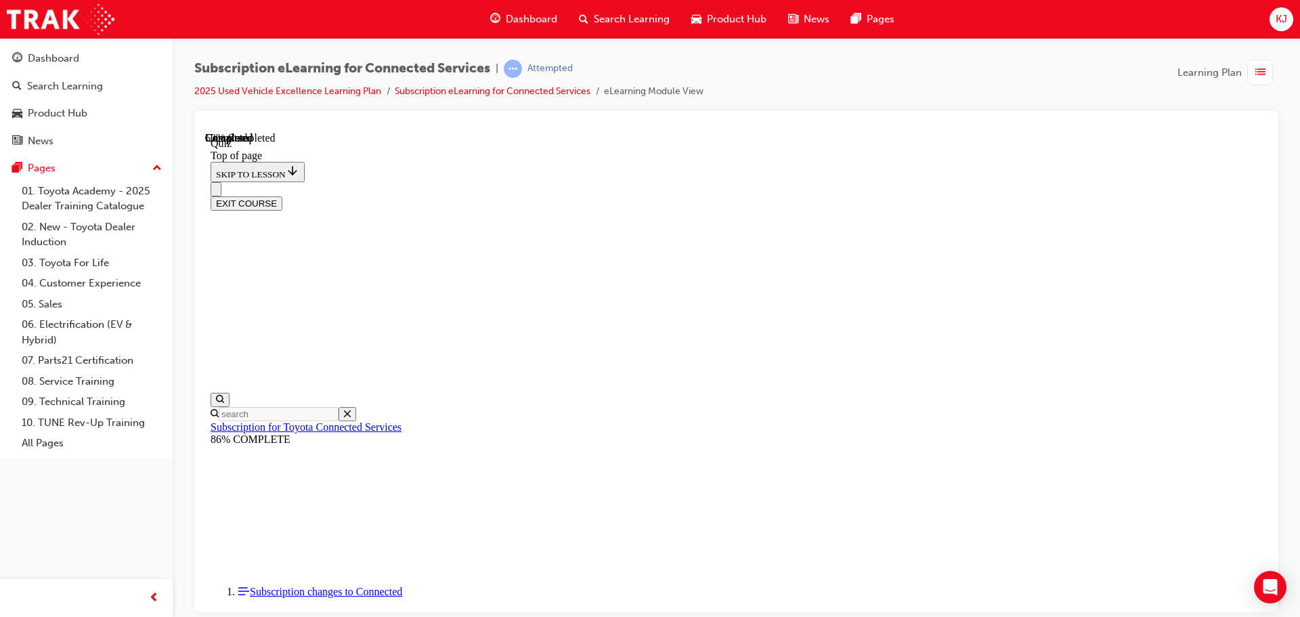
scroll to position [41, 0]
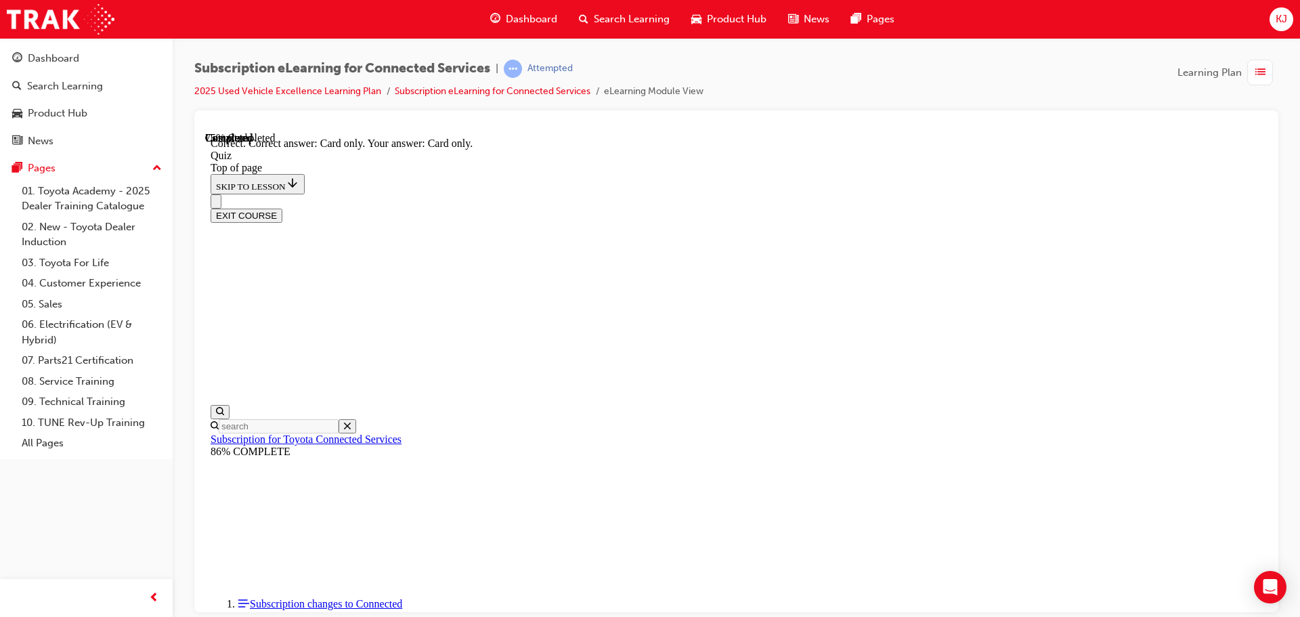
scroll to position [179, 0]
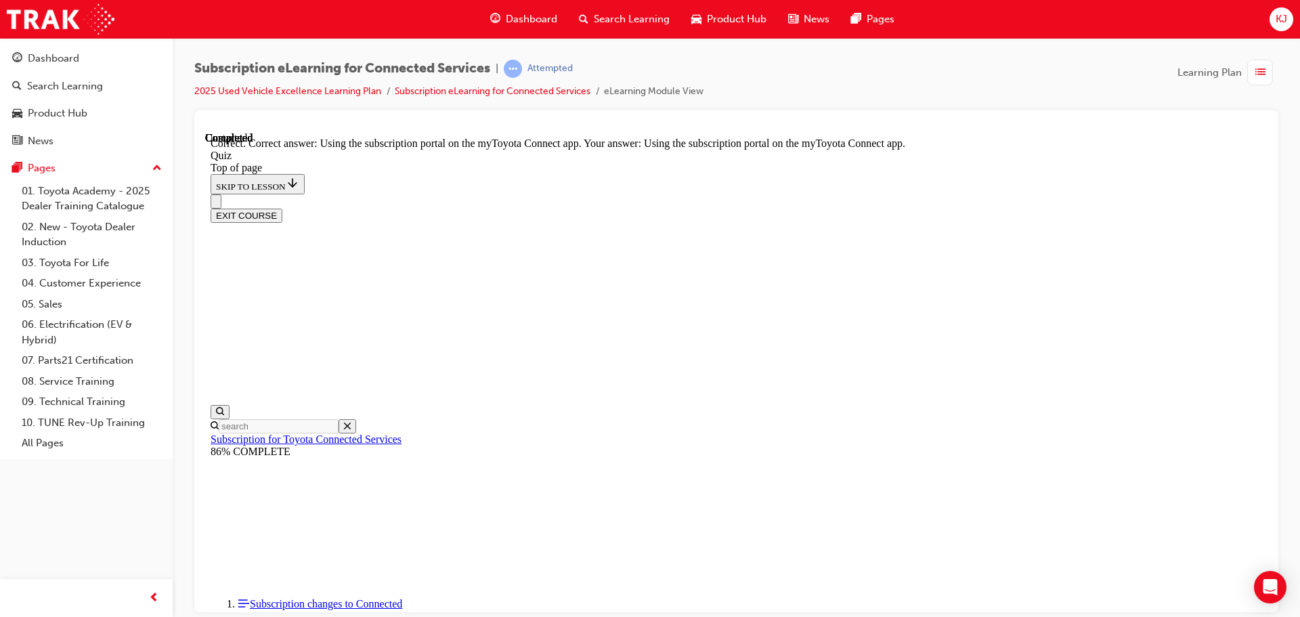
scroll to position [179, 0]
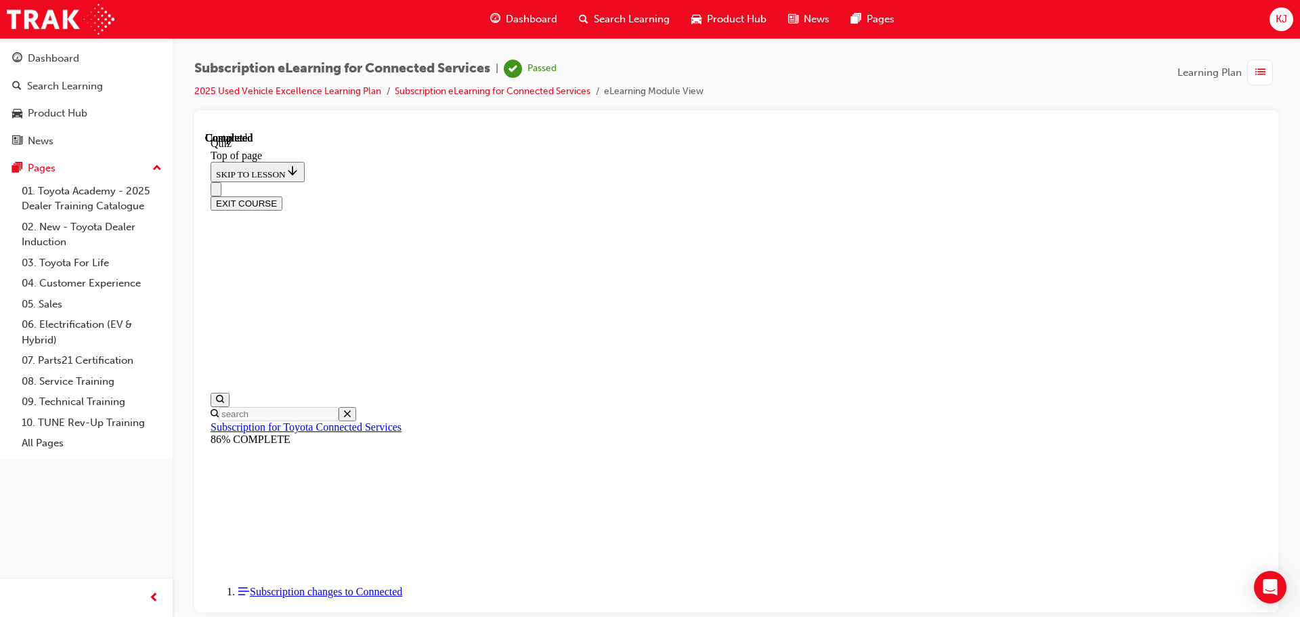
scroll to position [255, 0]
click at [282, 196] on button "EXIT COURSE" at bounding box center [246, 203] width 72 height 14
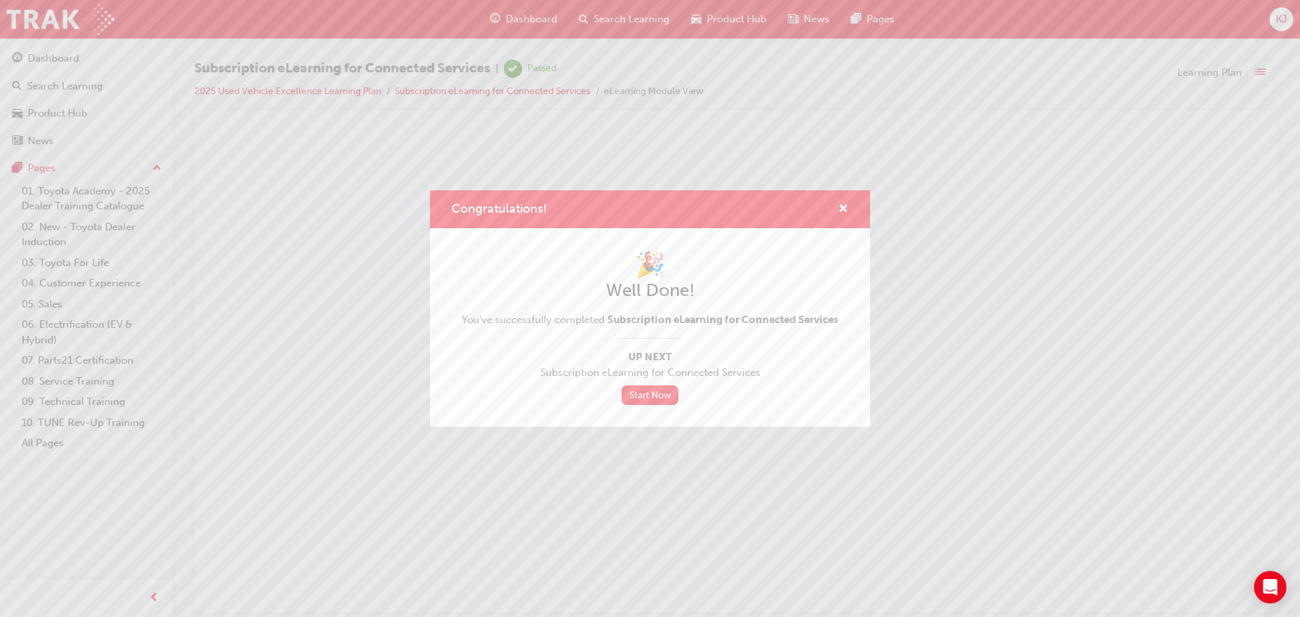
scroll to position [0, 0]
click at [845, 210] on span "cross-icon" at bounding box center [843, 210] width 10 height 12
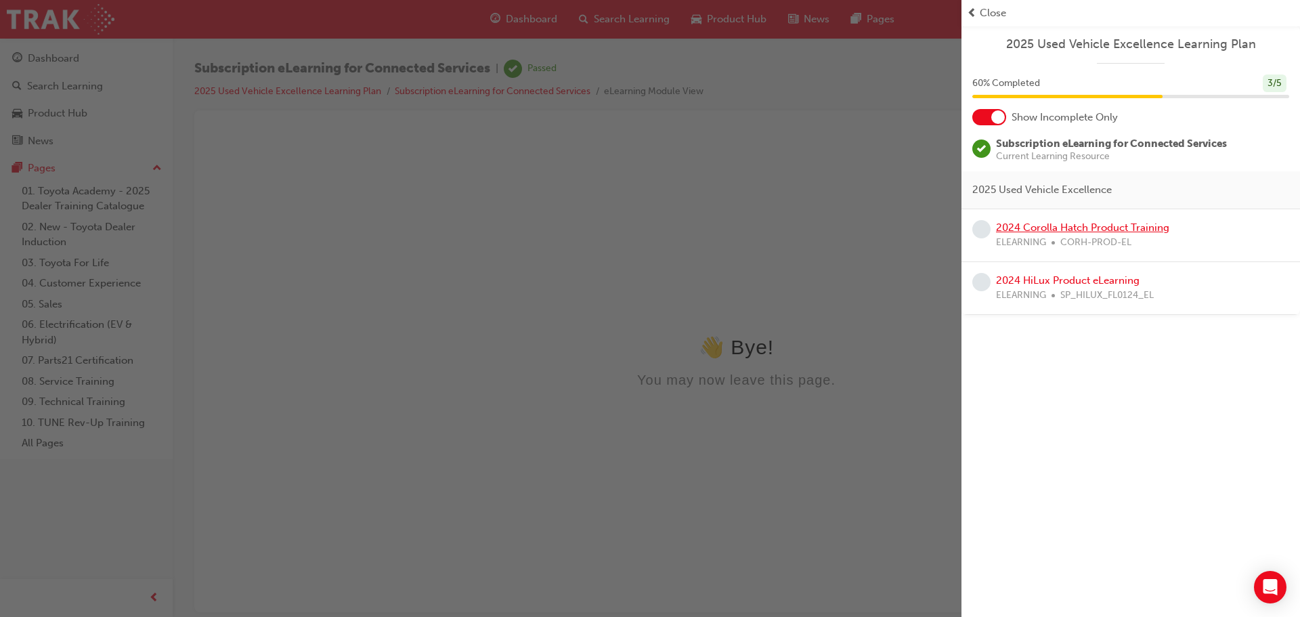
click at [1028, 226] on link "2024 Corolla Hatch Product Training" at bounding box center [1082, 227] width 173 height 12
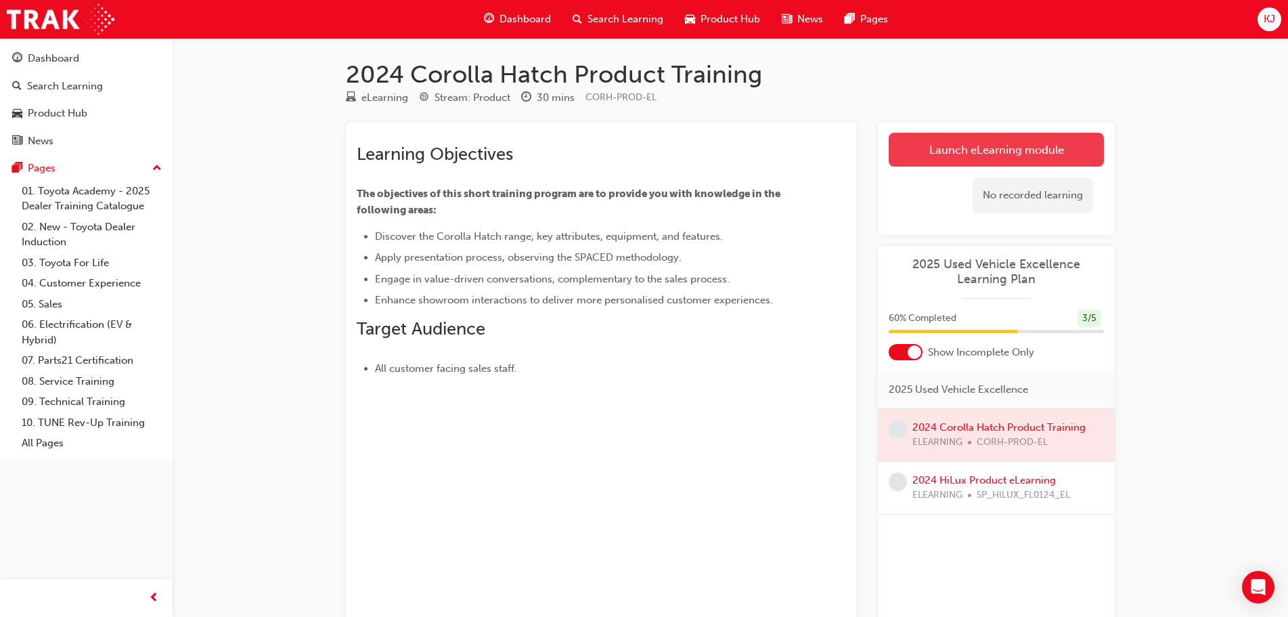
click at [950, 139] on link "Launch eLearning module" at bounding box center [996, 150] width 215 height 34
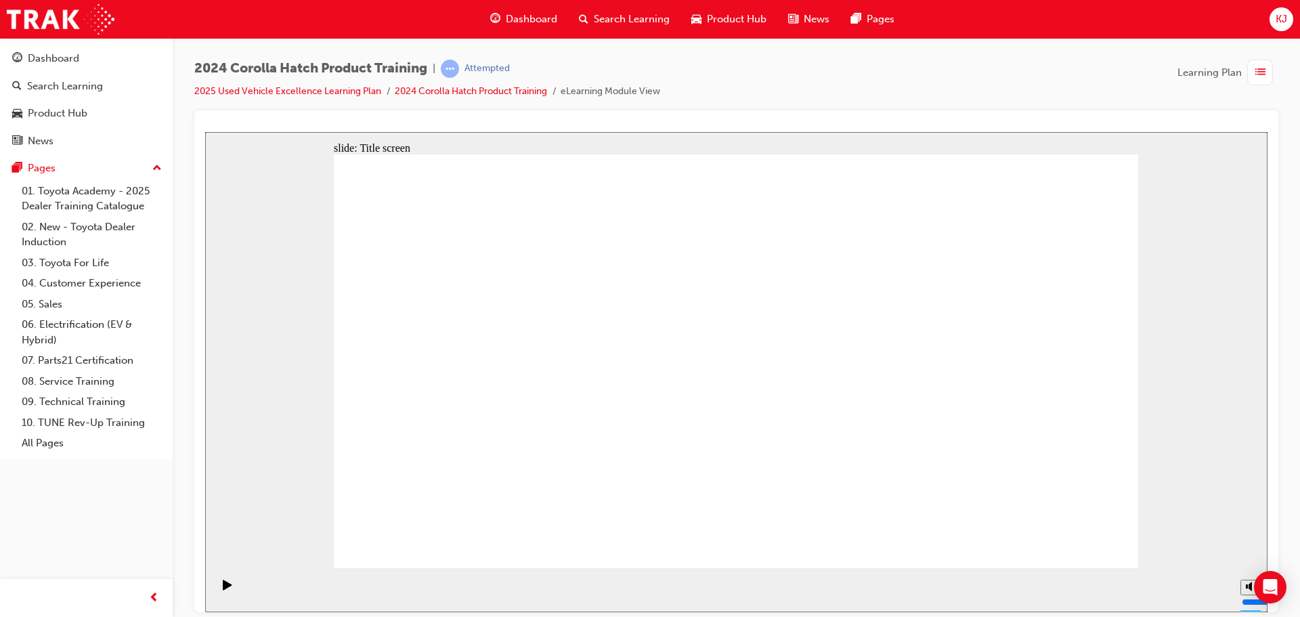
drag, startPoint x: 760, startPoint y: 499, endPoint x: 760, endPoint y: 508, distance: 8.1
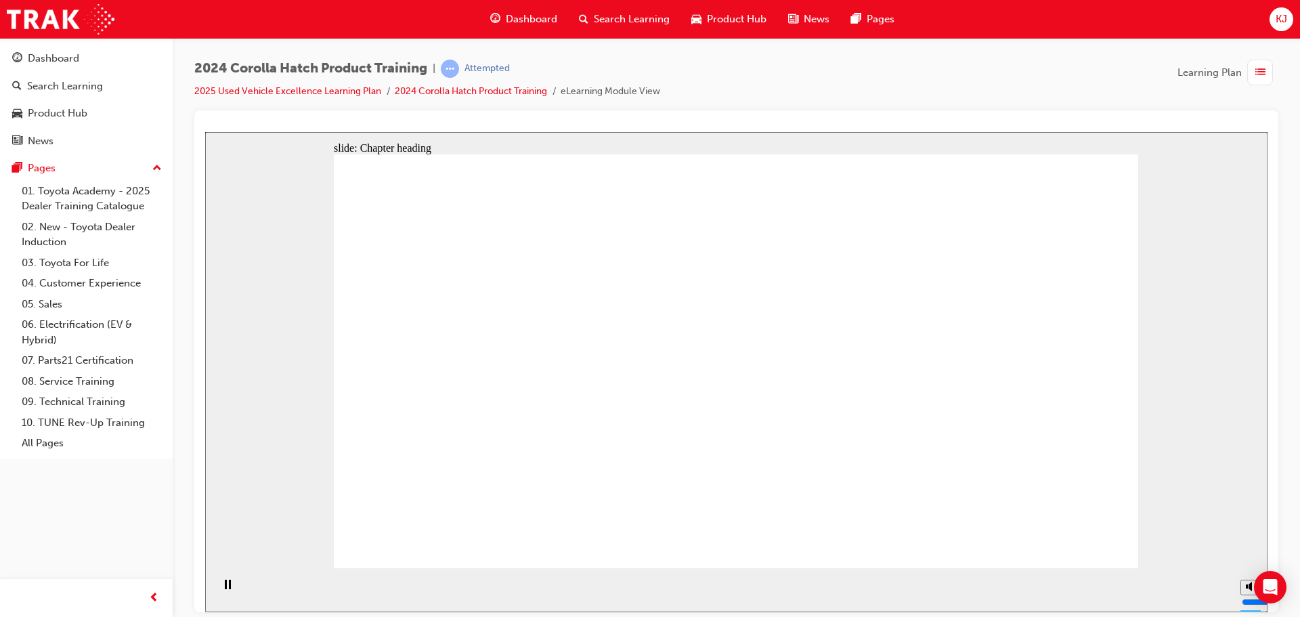
drag, startPoint x: 805, startPoint y: 317, endPoint x: 816, endPoint y: 374, distance: 58.0
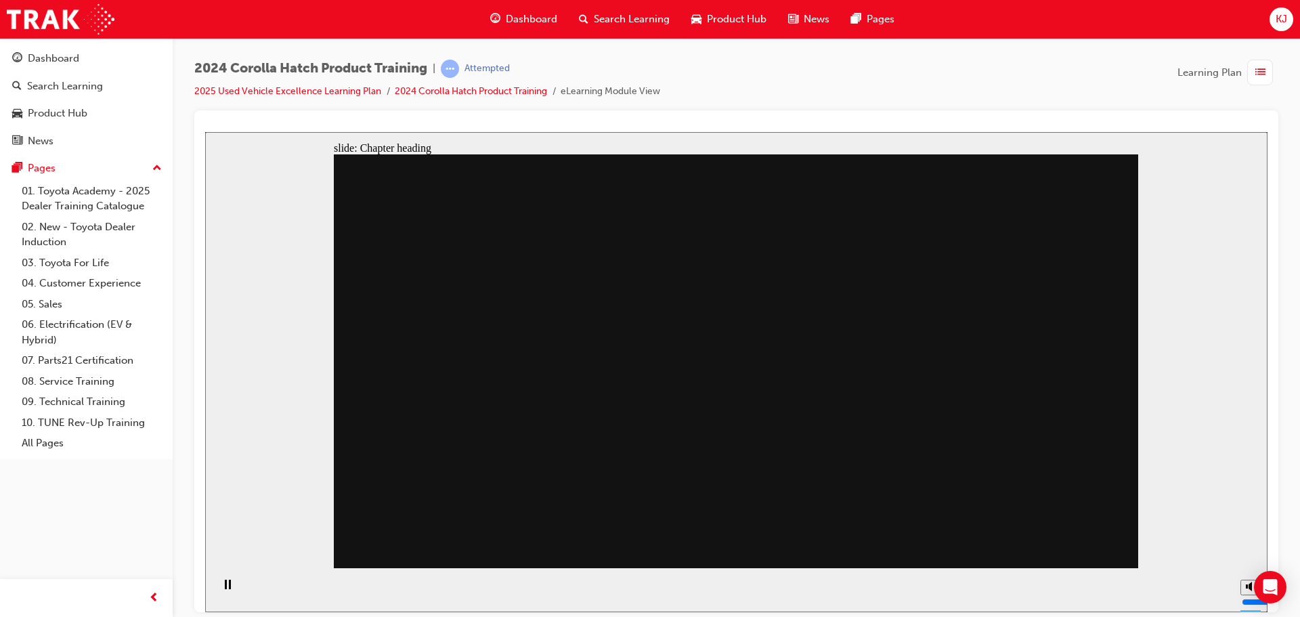
drag, startPoint x: 573, startPoint y: 379, endPoint x: 636, endPoint y: 363, distance: 65.0
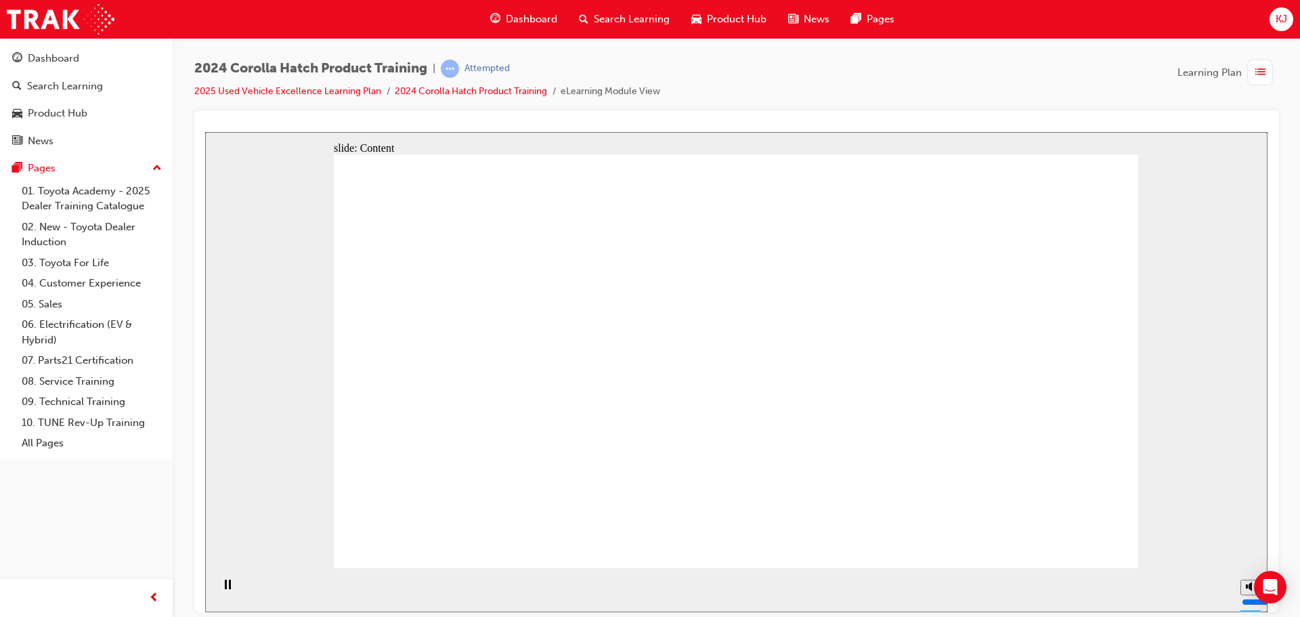
drag, startPoint x: 583, startPoint y: 428, endPoint x: 582, endPoint y: 382, distance: 46.0
drag, startPoint x: 573, startPoint y: 326, endPoint x: 578, endPoint y: 309, distance: 17.8
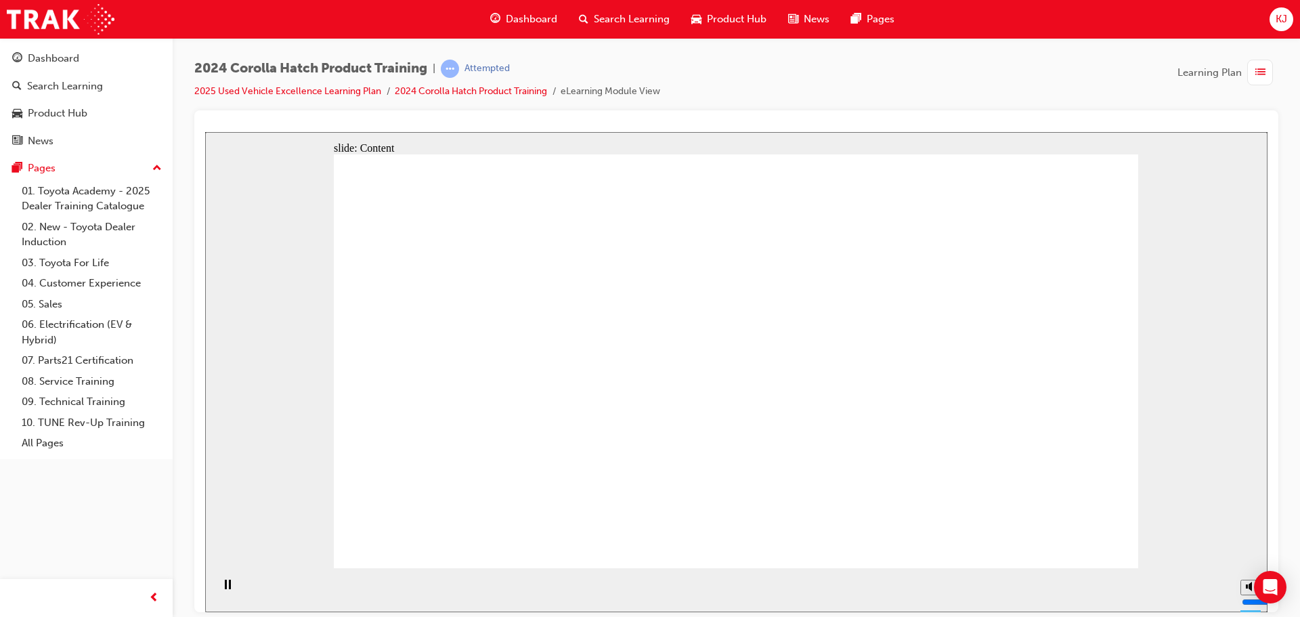
drag, startPoint x: 642, startPoint y: 325, endPoint x: 603, endPoint y: 360, distance: 52.7
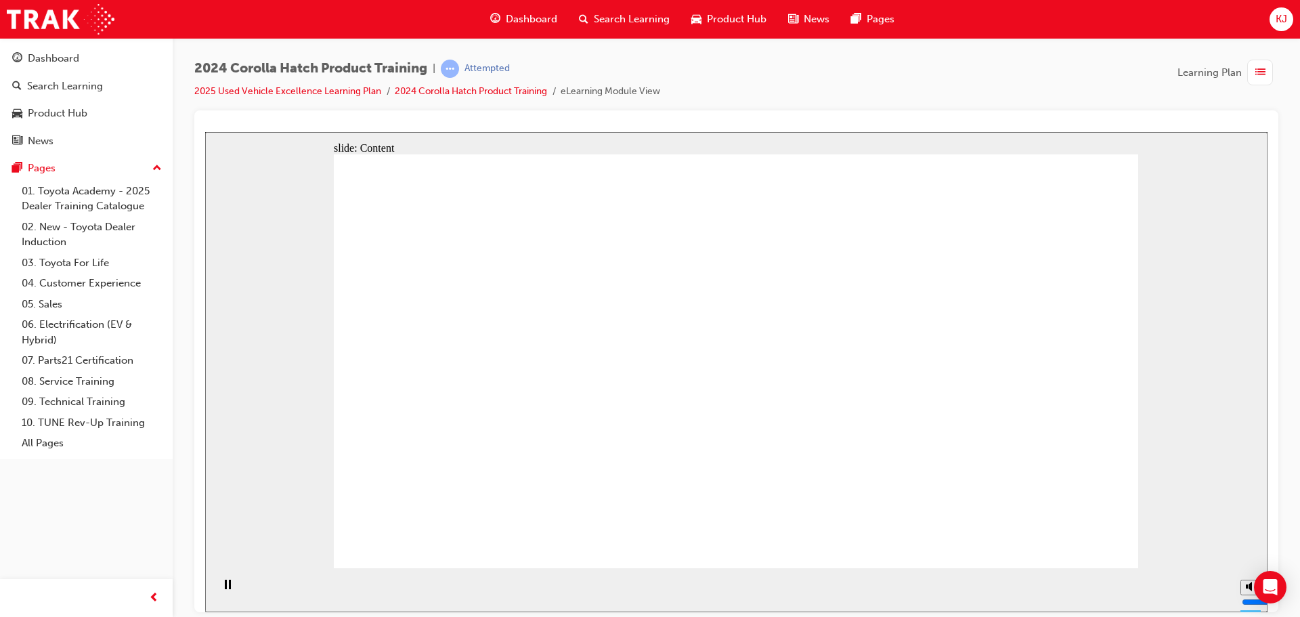
drag, startPoint x: 470, startPoint y: 380, endPoint x: 502, endPoint y: 343, distance: 49.0
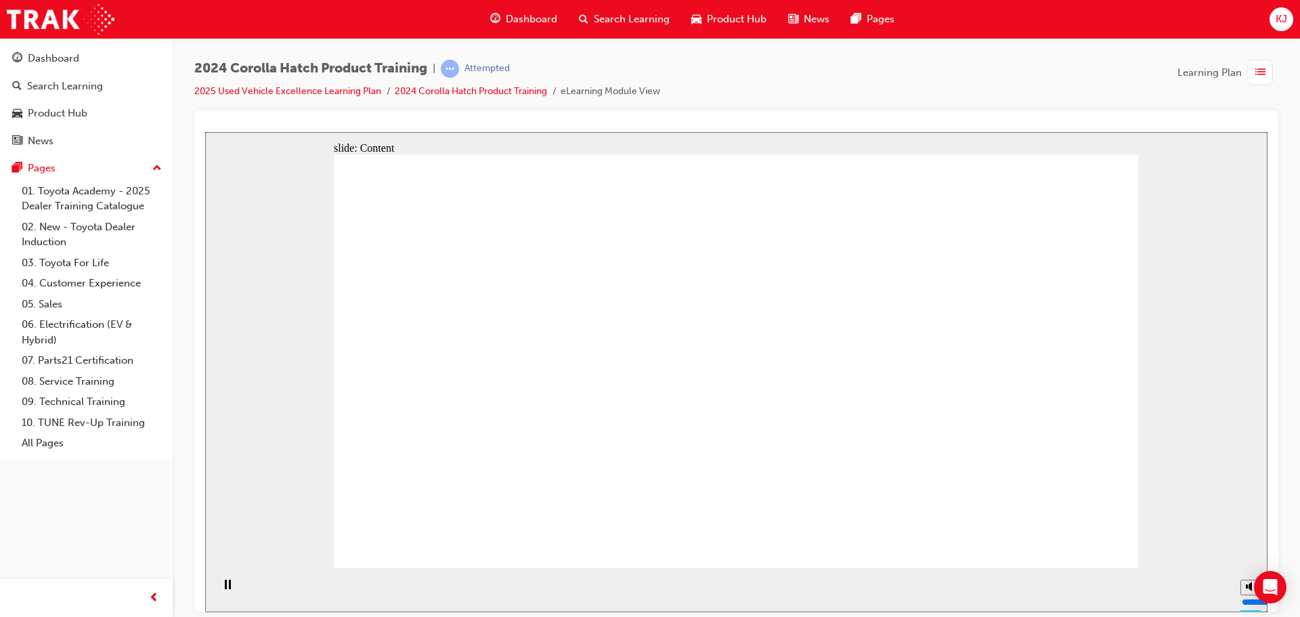
drag, startPoint x: 583, startPoint y: 393, endPoint x: 579, endPoint y: 355, distance: 37.5
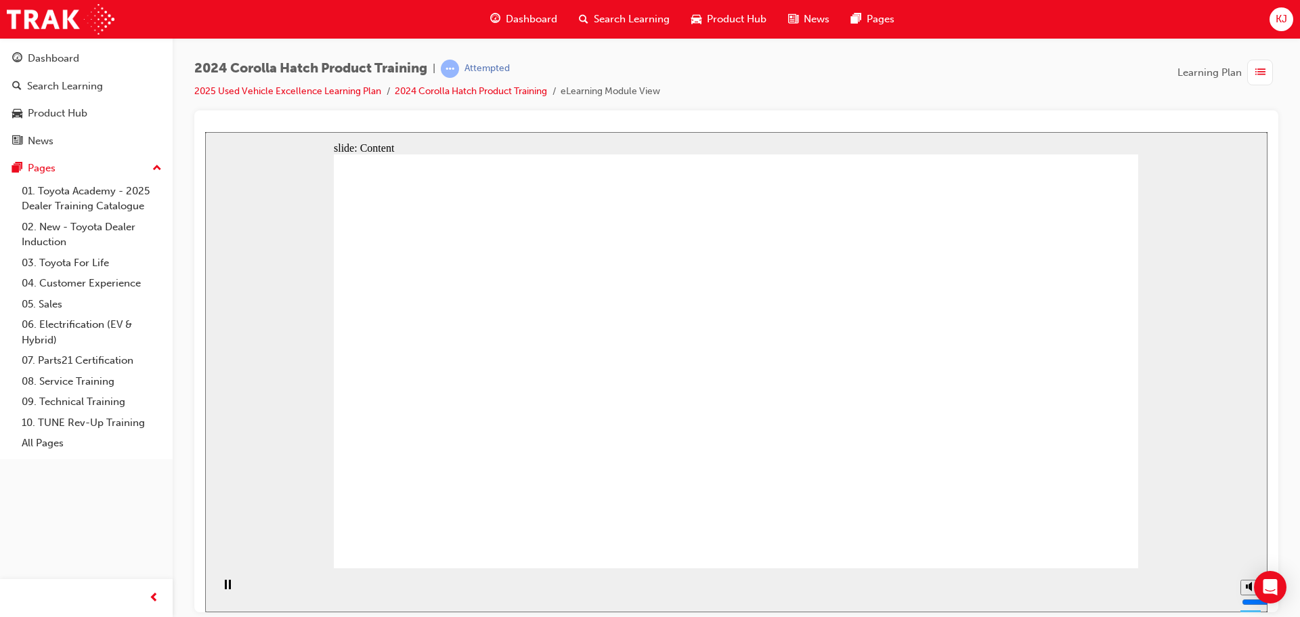
drag, startPoint x: 784, startPoint y: 383, endPoint x: 794, endPoint y: 388, distance: 10.6
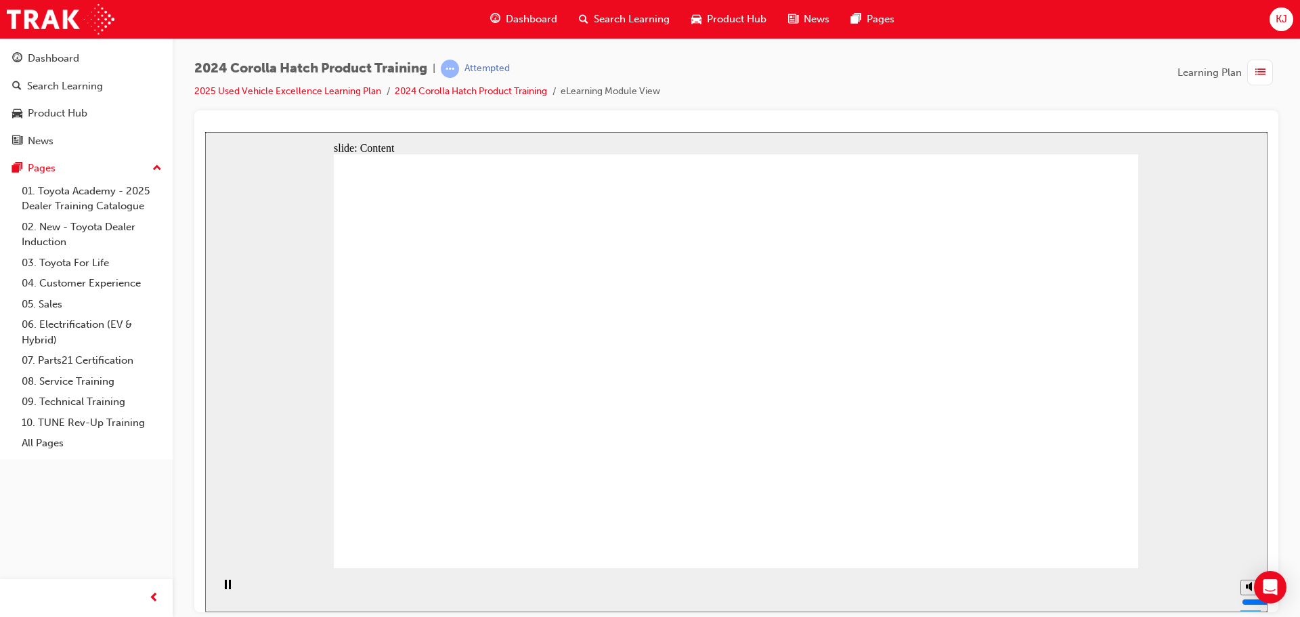
drag, startPoint x: 931, startPoint y: 405, endPoint x: 950, endPoint y: 420, distance: 24.1
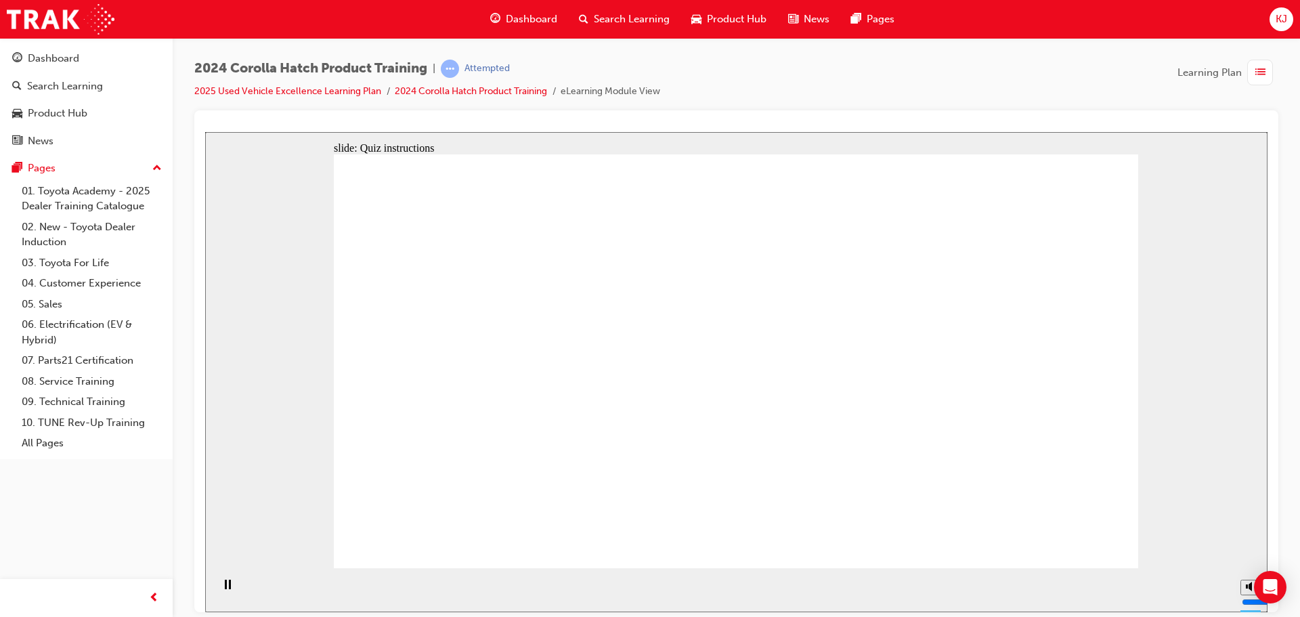
radio input "true"
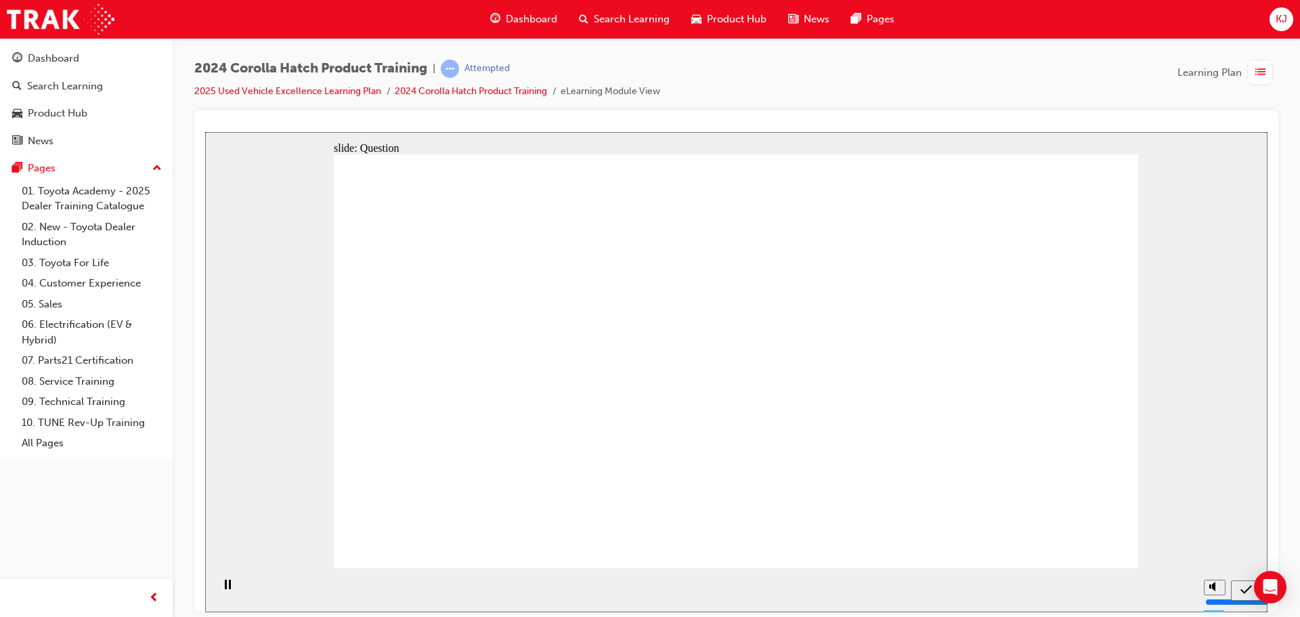
radio input "true"
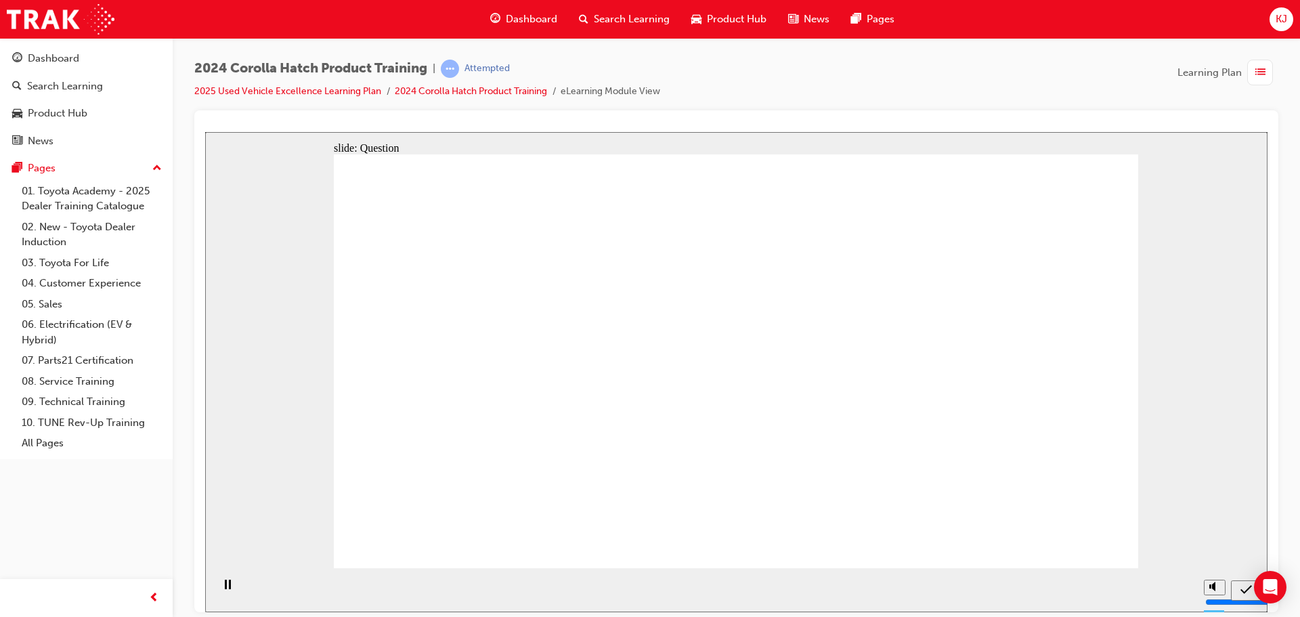
drag, startPoint x: 1067, startPoint y: 558, endPoint x: 1065, endPoint y: 550, distance: 8.6
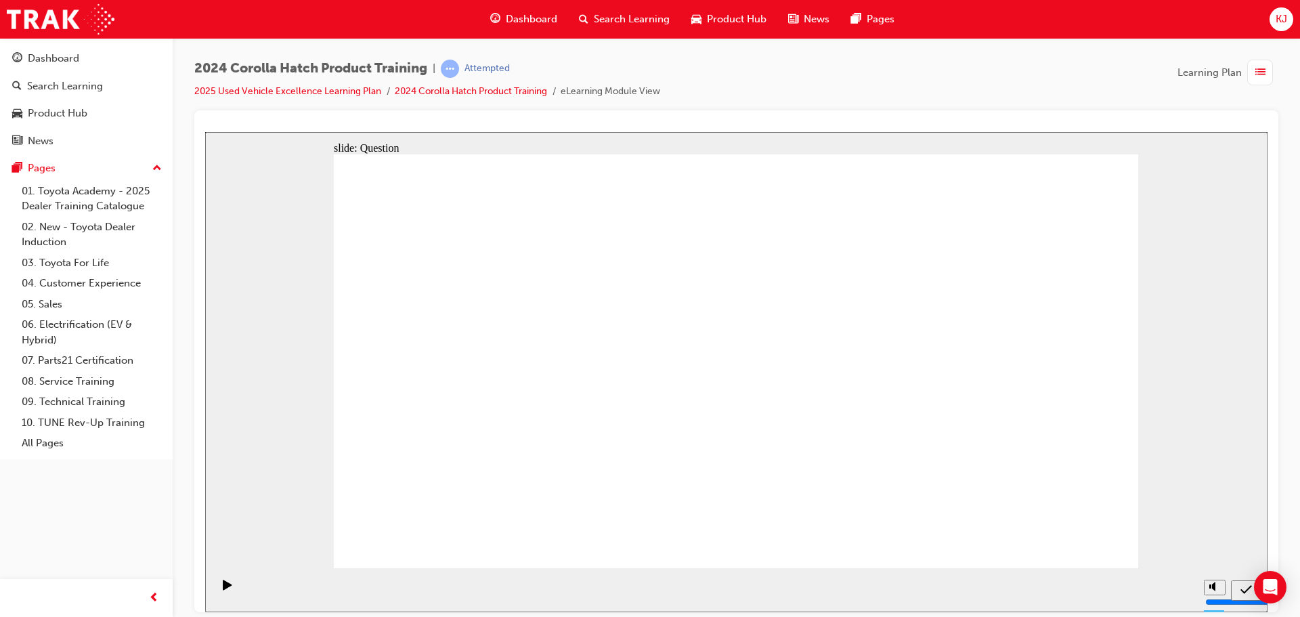
radio input "true"
drag, startPoint x: 1031, startPoint y: 541, endPoint x: 1043, endPoint y: 544, distance: 12.6
drag, startPoint x: 719, startPoint y: 342, endPoint x: 999, endPoint y: 458, distance: 302.5
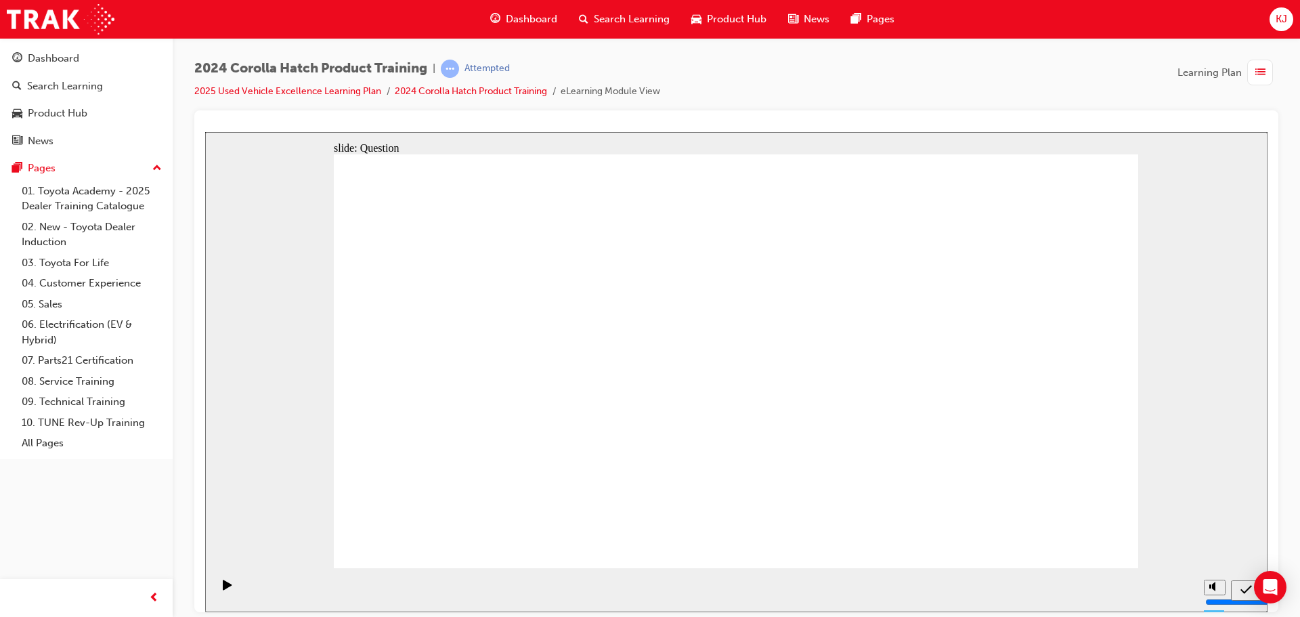
drag, startPoint x: 1008, startPoint y: 457, endPoint x: 885, endPoint y: 453, distance: 123.2
drag, startPoint x: 990, startPoint y: 345, endPoint x: 1018, endPoint y: 476, distance: 134.2
drag, startPoint x: 514, startPoint y: 332, endPoint x: 628, endPoint y: 354, distance: 116.4
drag, startPoint x: 625, startPoint y: 347, endPoint x: 540, endPoint y: 447, distance: 131.6
drag, startPoint x: 856, startPoint y: 361, endPoint x: 757, endPoint y: 479, distance: 153.3
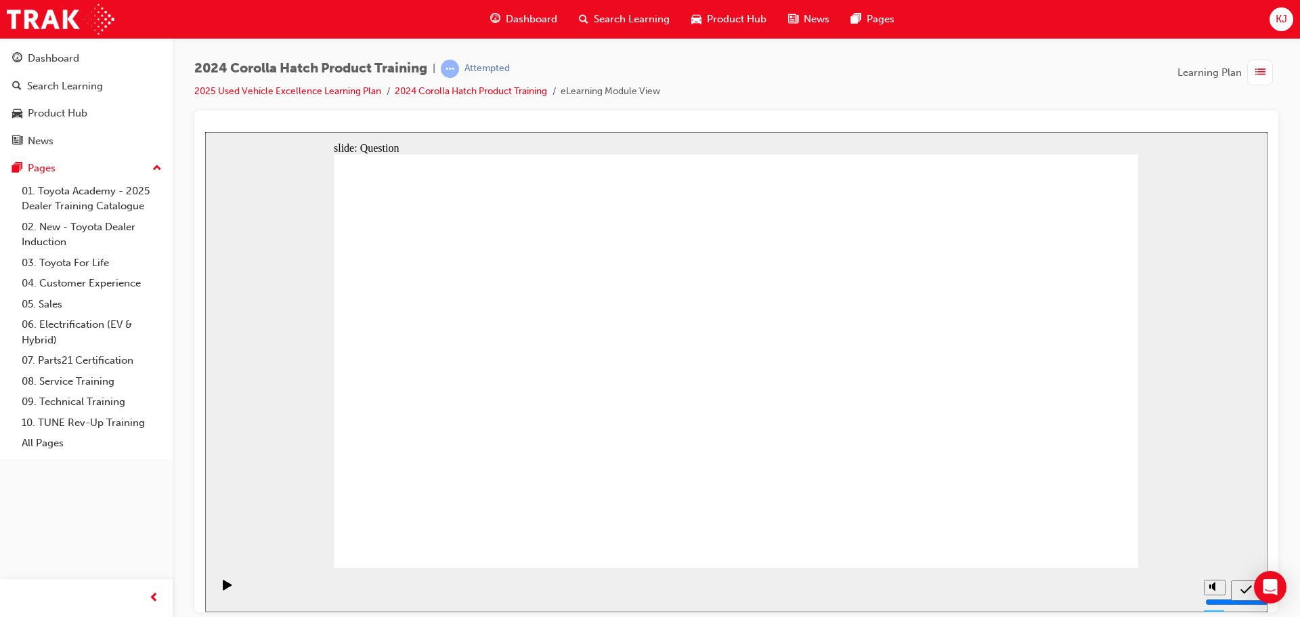
drag, startPoint x: 1043, startPoint y: 550, endPoint x: 1063, endPoint y: 544, distance: 20.4
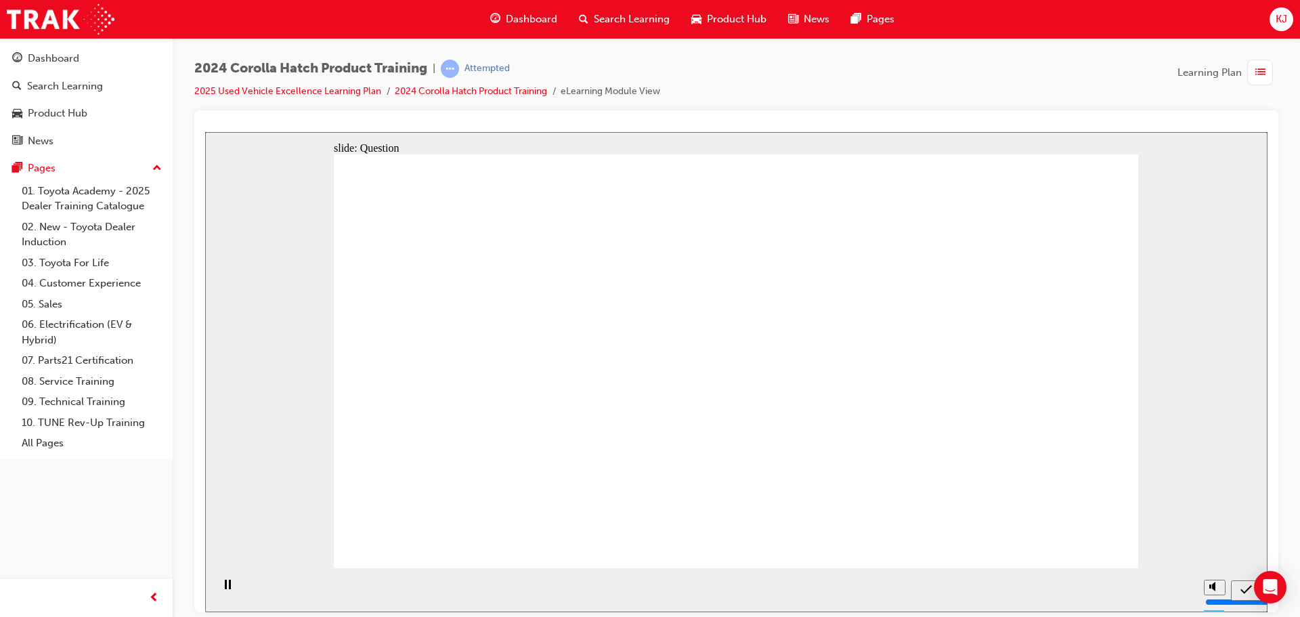
radio input "true"
radio input "false"
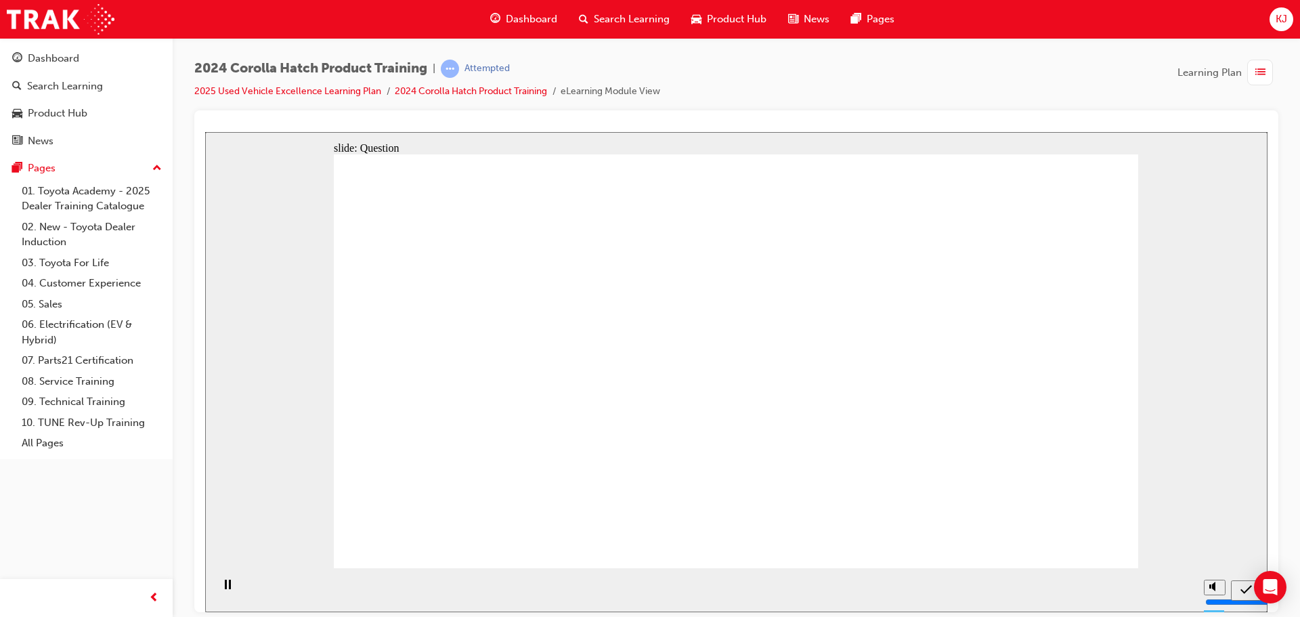
radio input "true"
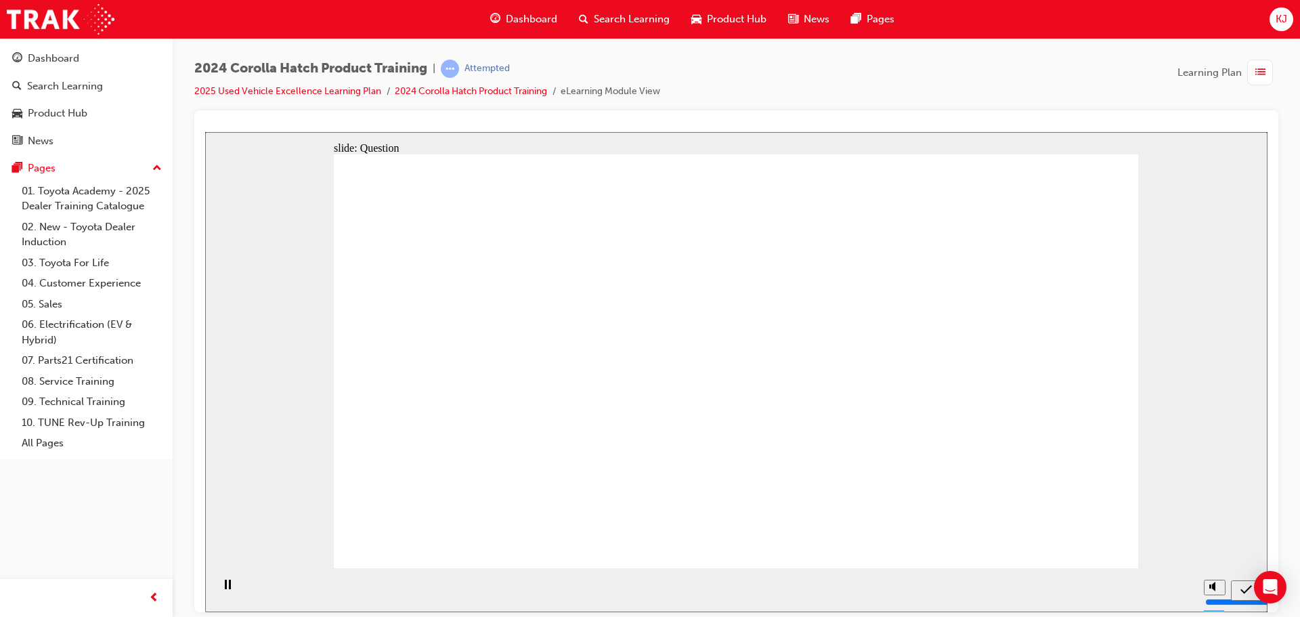
radio input "true"
radio input "false"
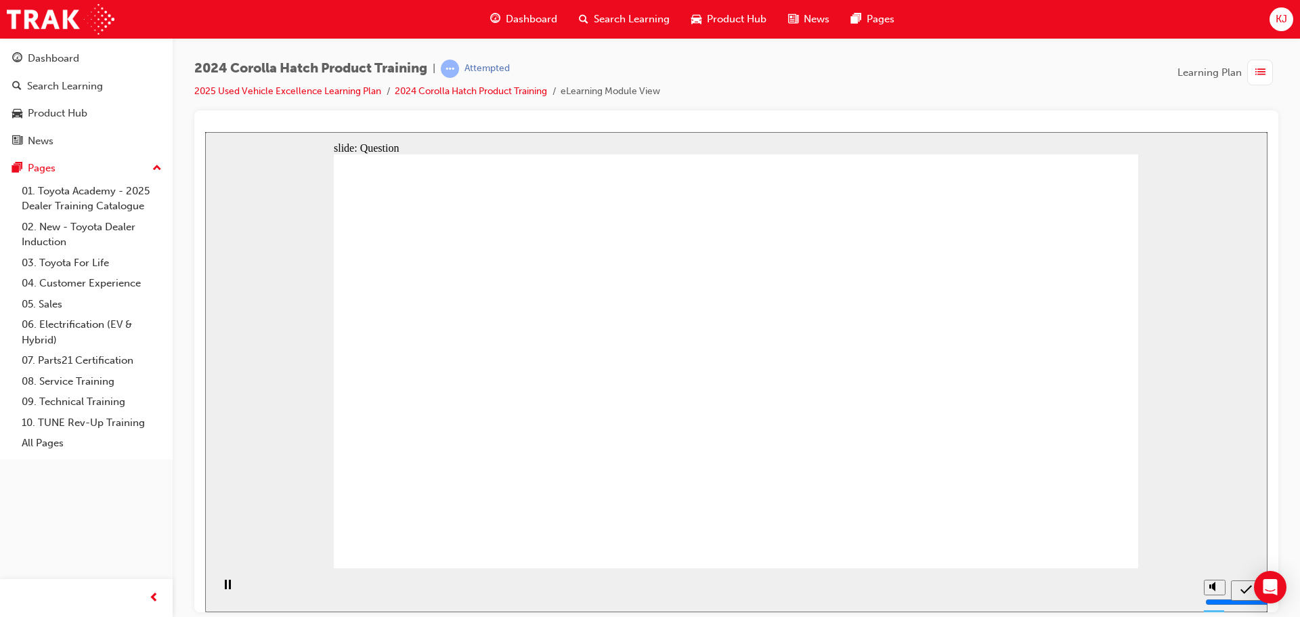
radio input "true"
drag, startPoint x: 989, startPoint y: 359, endPoint x: 1033, endPoint y: 487, distance: 135.3
drag, startPoint x: 751, startPoint y: 346, endPoint x: 895, endPoint y: 452, distance: 179.1
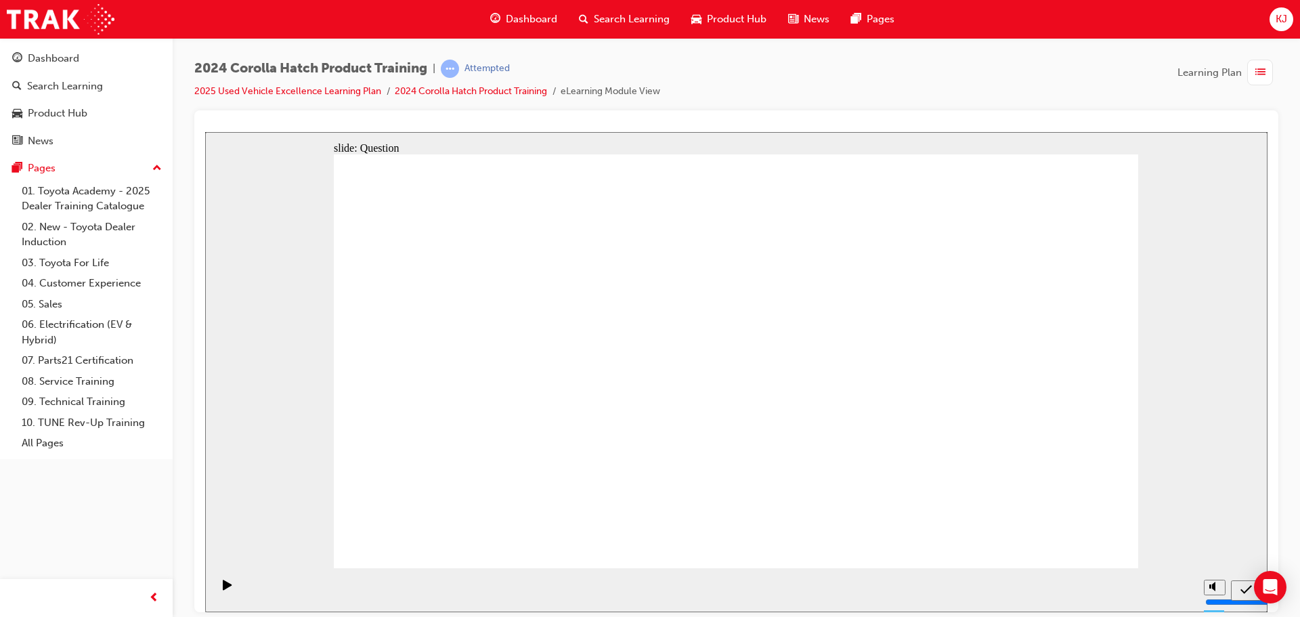
drag, startPoint x: 873, startPoint y: 355, endPoint x: 757, endPoint y: 473, distance: 165.1
drag, startPoint x: 485, startPoint y: 340, endPoint x: 611, endPoint y: 378, distance: 132.1
drag, startPoint x: 602, startPoint y: 357, endPoint x: 486, endPoint y: 469, distance: 161.8
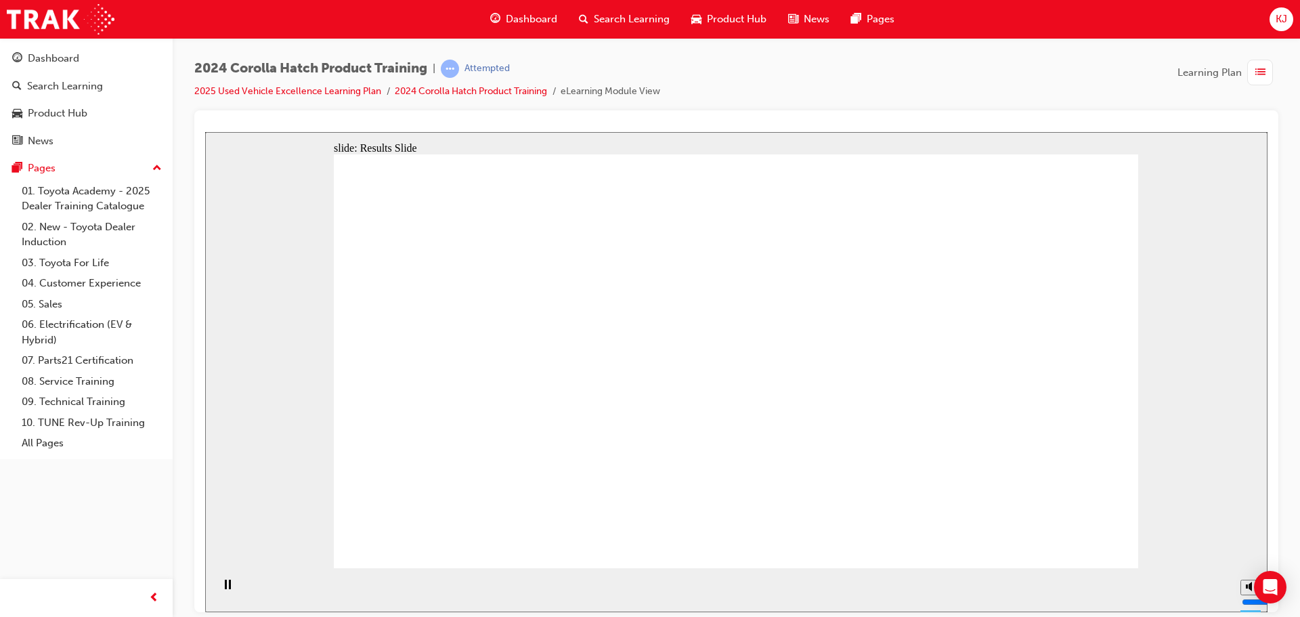
radio input "true"
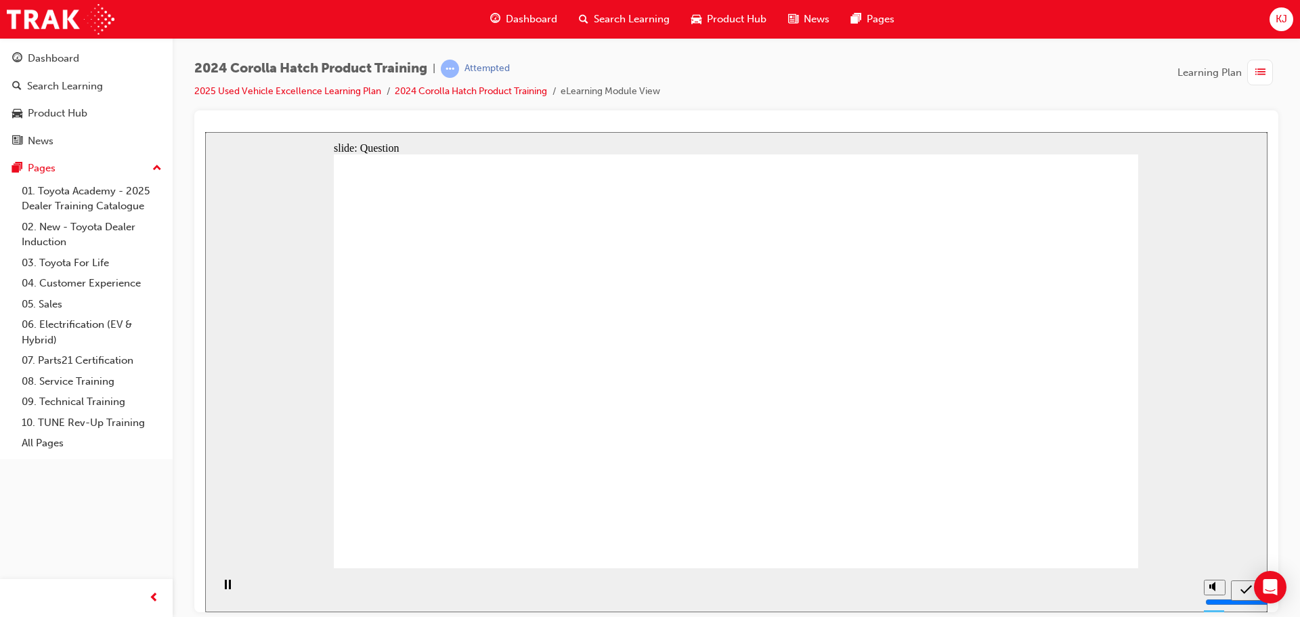
radio input "true"
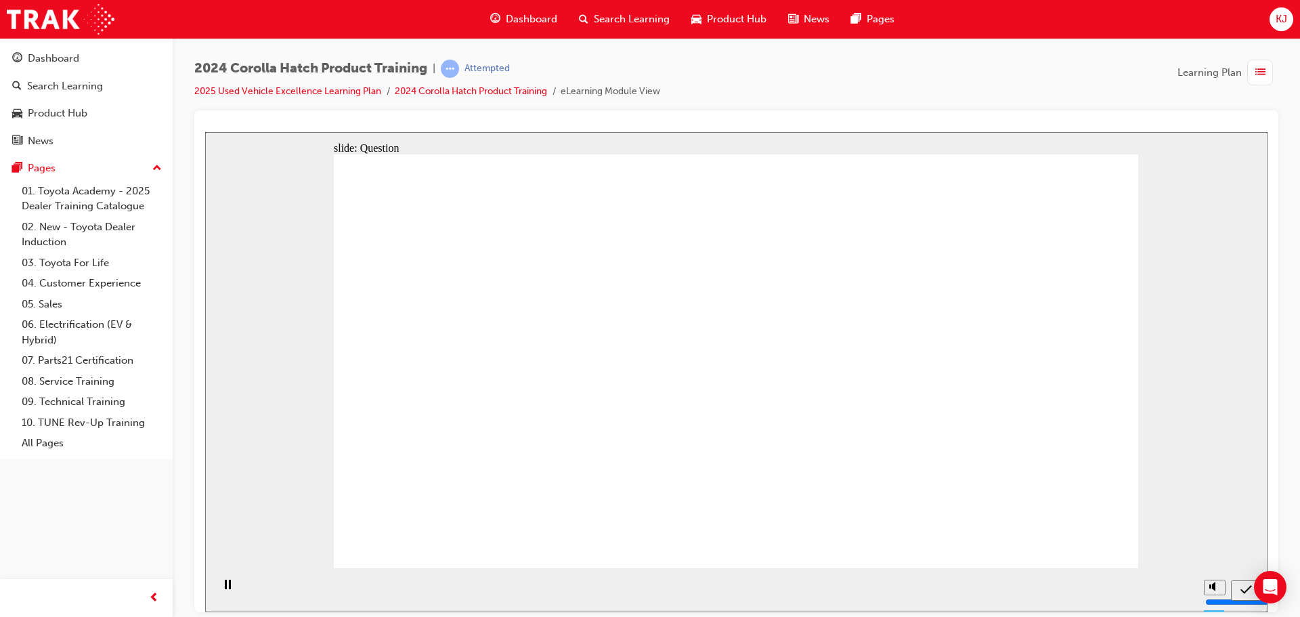
radio input "true"
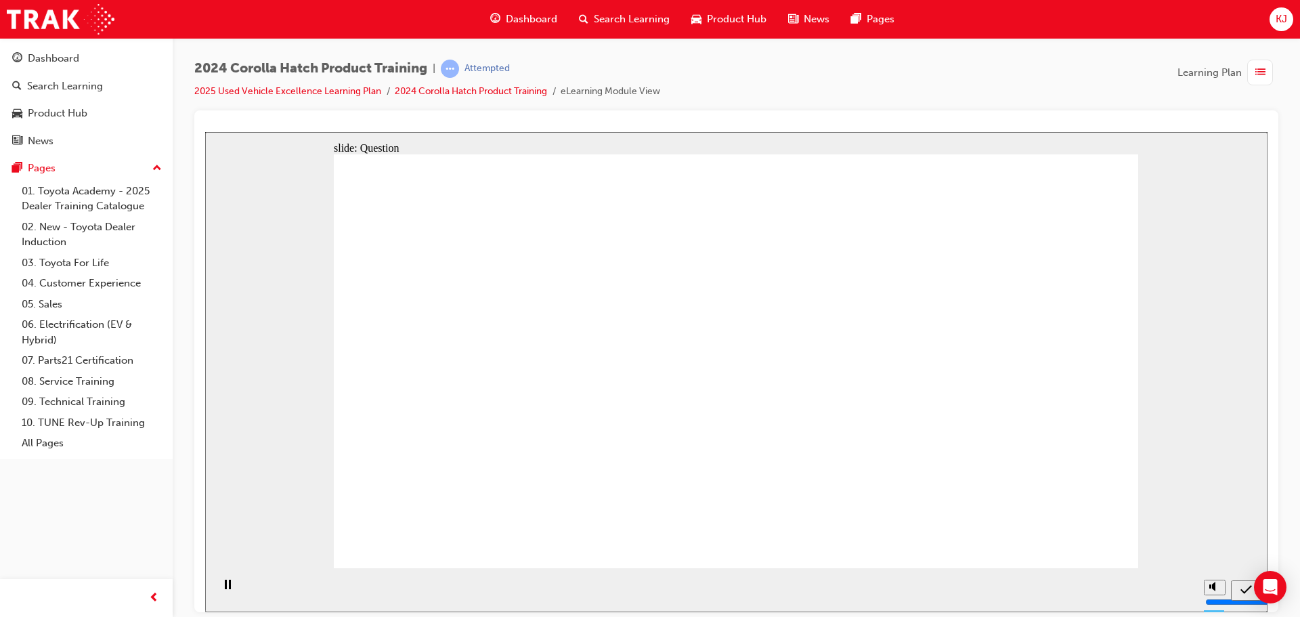
drag, startPoint x: 972, startPoint y: 342, endPoint x: 992, endPoint y: 471, distance: 130.1
drag, startPoint x: 744, startPoint y: 349, endPoint x: 866, endPoint y: 445, distance: 154.8
drag, startPoint x: 870, startPoint y: 336, endPoint x: 819, endPoint y: 349, distance: 52.4
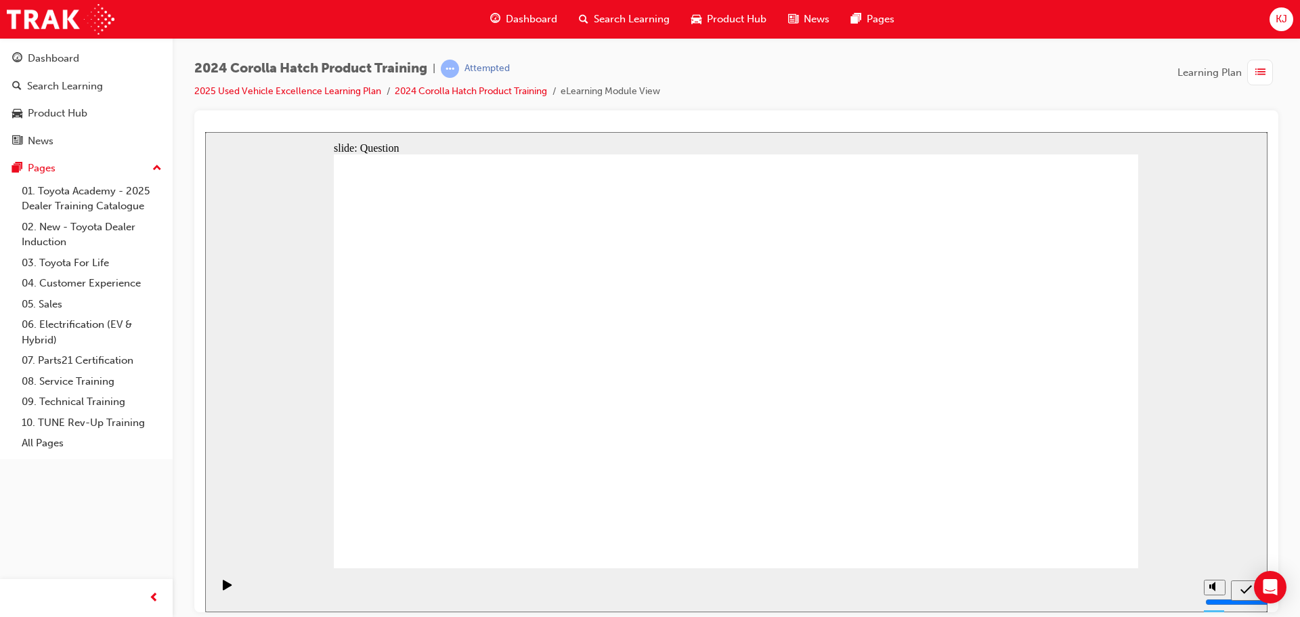
drag, startPoint x: 476, startPoint y: 345, endPoint x: 627, endPoint y: 413, distance: 164.8
drag, startPoint x: 621, startPoint y: 357, endPoint x: 644, endPoint y: 370, distance: 26.6
drag, startPoint x: 762, startPoint y: 399, endPoint x: 737, endPoint y: 466, distance: 71.5
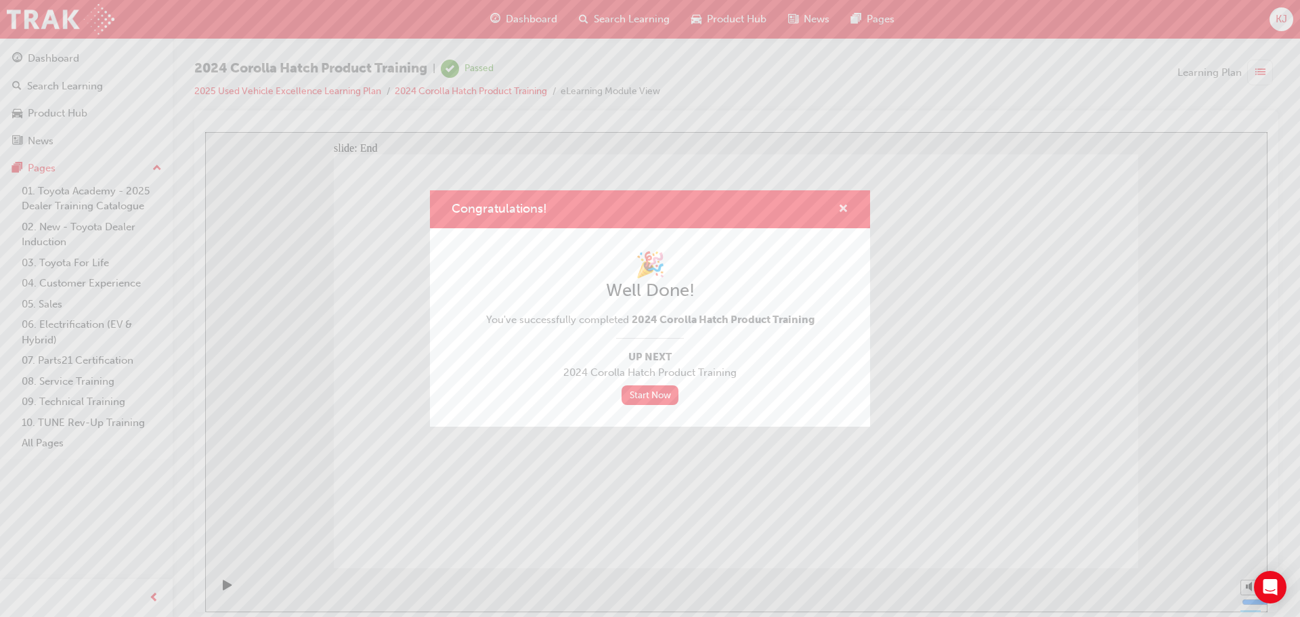
click at [839, 205] on div "Congratulations!" at bounding box center [837, 209] width 21 height 17
click at [841, 209] on span "cross-icon" at bounding box center [843, 210] width 10 height 12
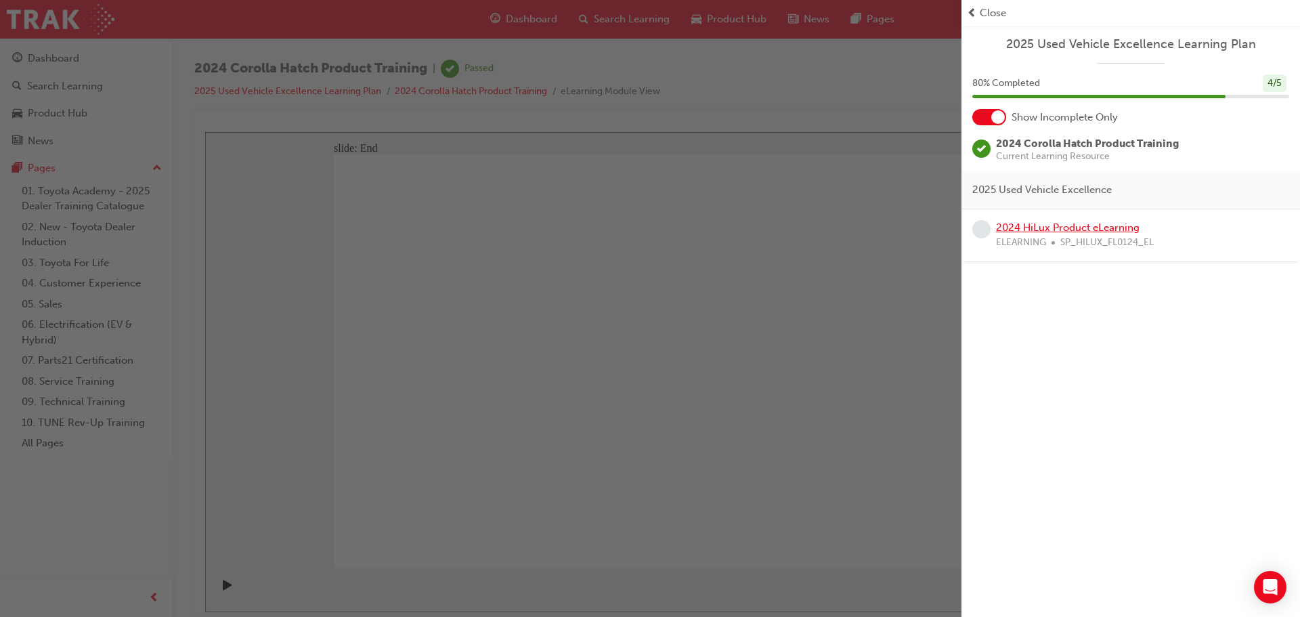
click at [1030, 227] on link "2024 HiLux Product eLearning" at bounding box center [1067, 227] width 143 height 12
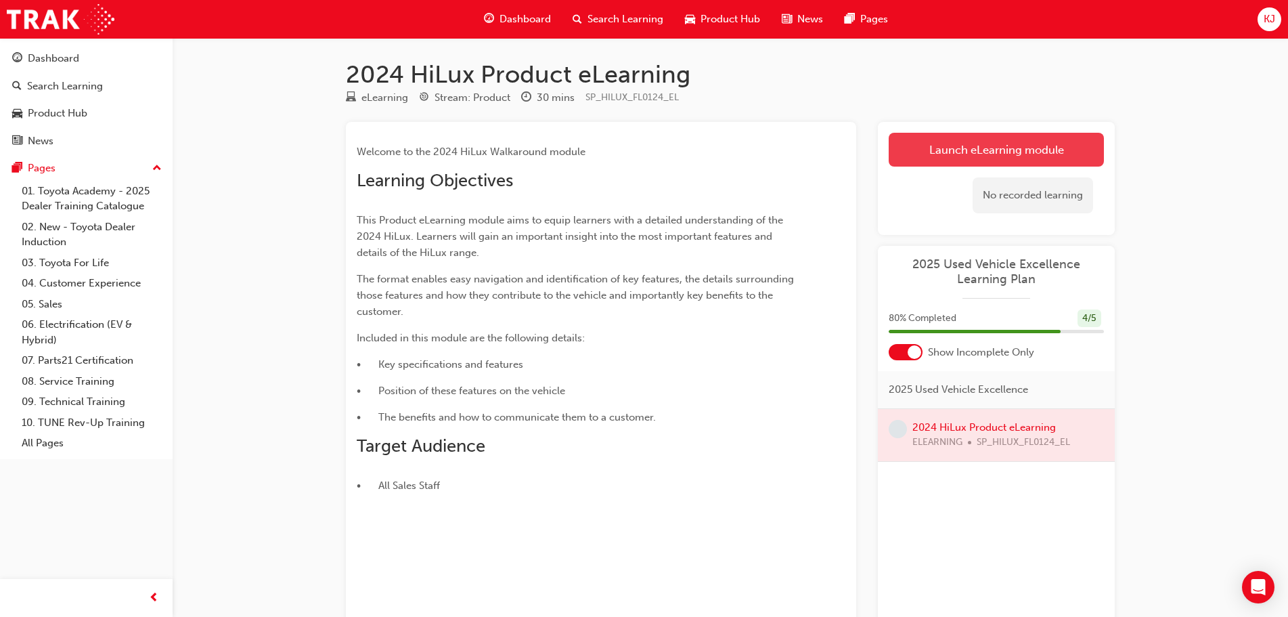
click at [995, 143] on link "Launch eLearning module" at bounding box center [996, 150] width 215 height 34
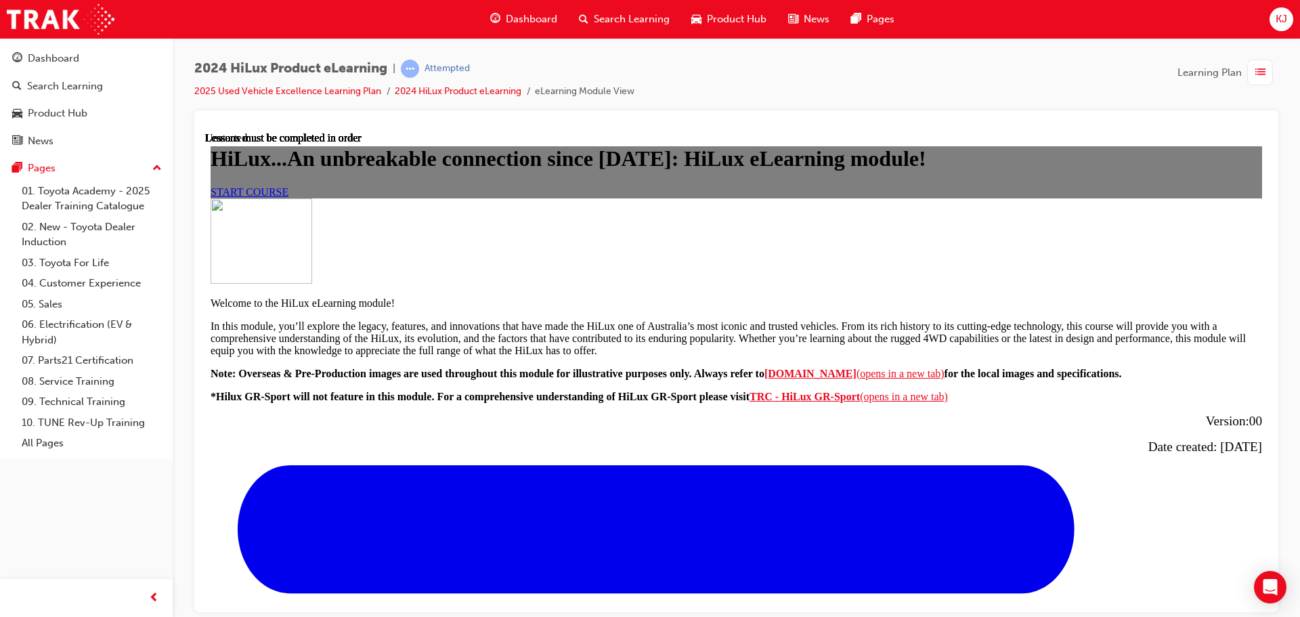
click at [288, 197] on span "START COURSE" at bounding box center [249, 191] width 78 height 12
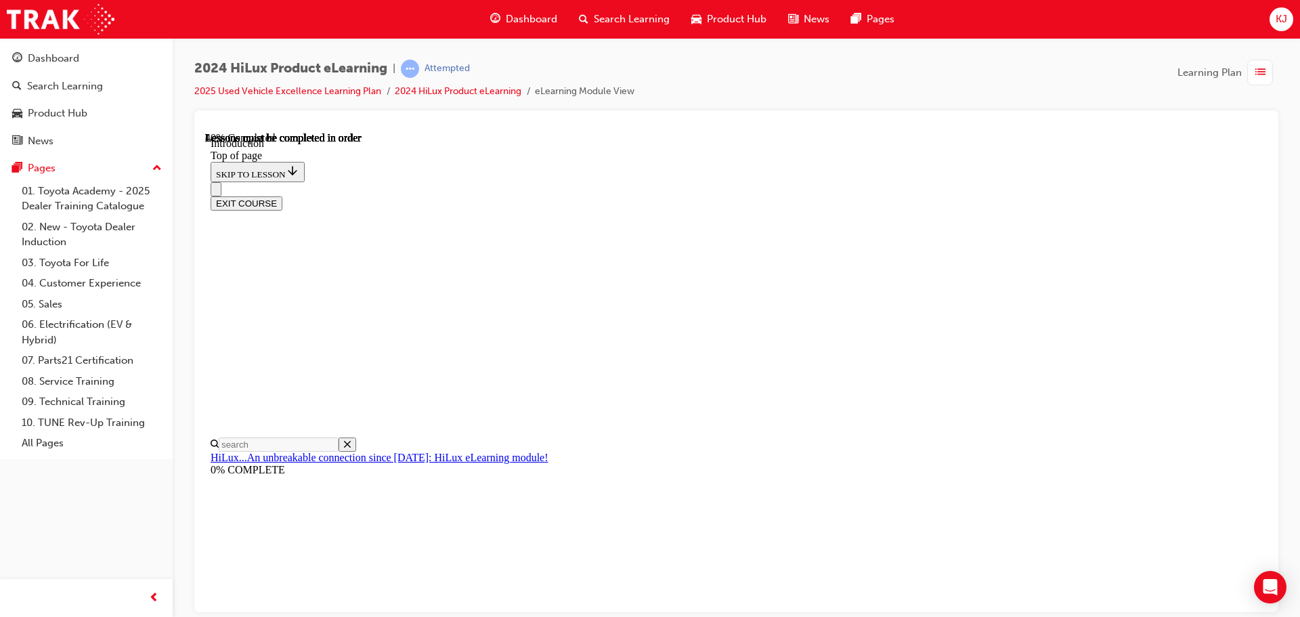
scroll to position [725, 0]
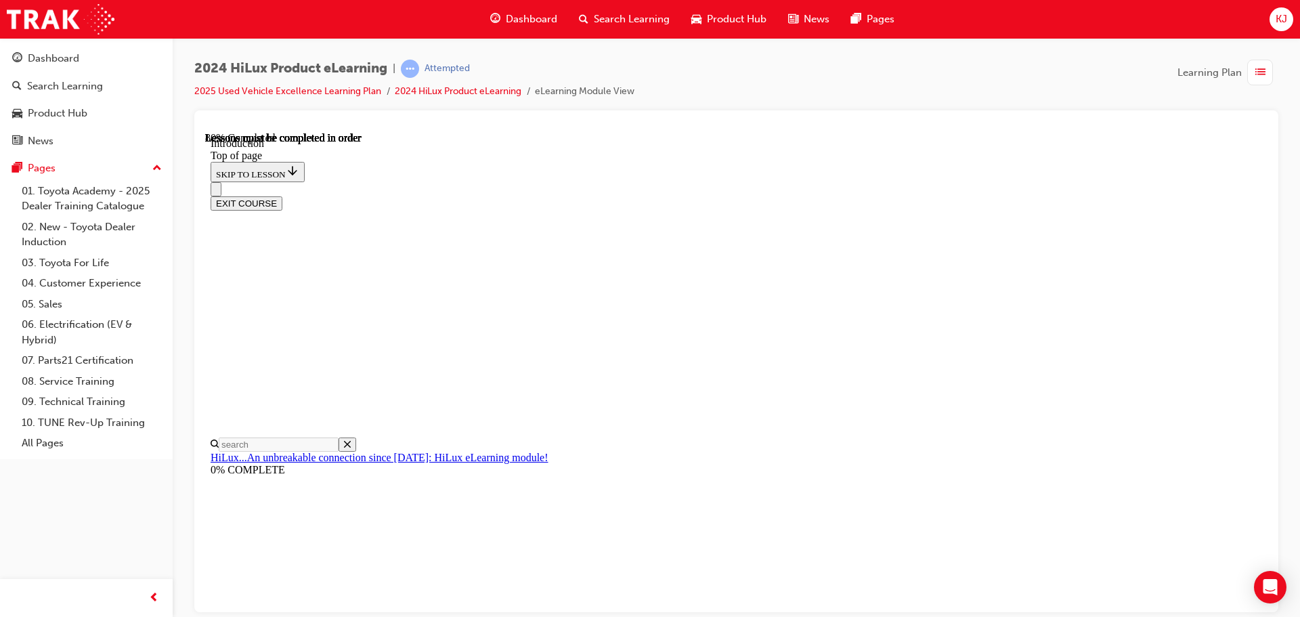
scroll to position [2059, 0]
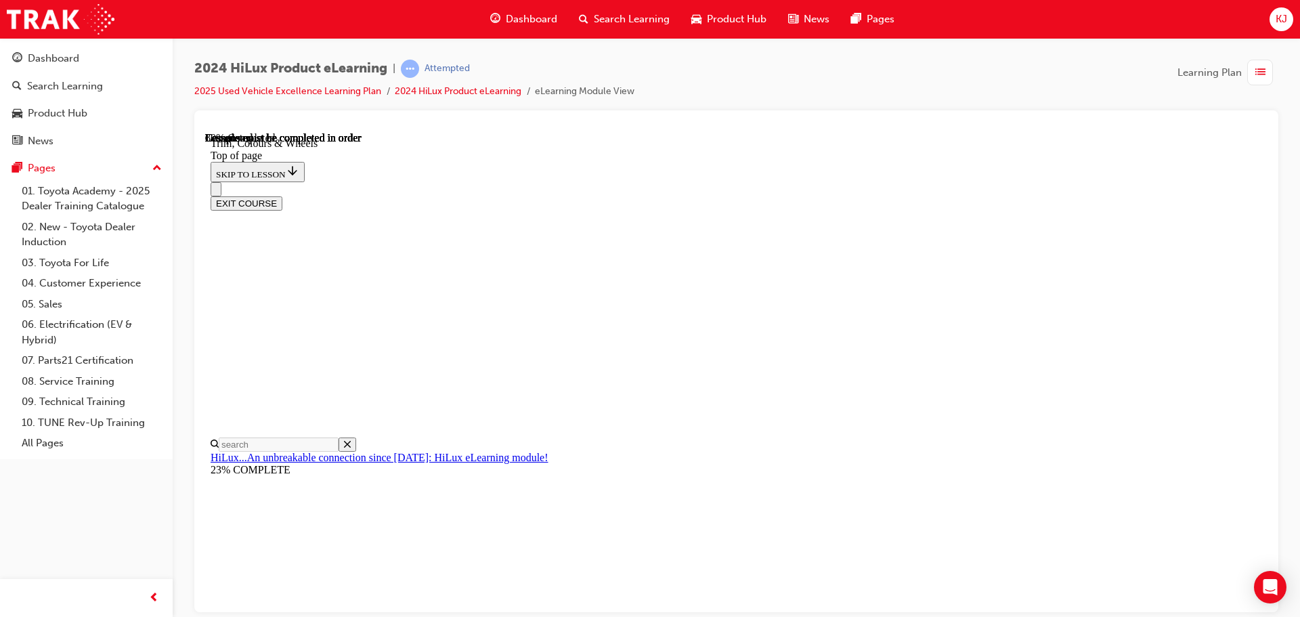
scroll to position [1782, 0]
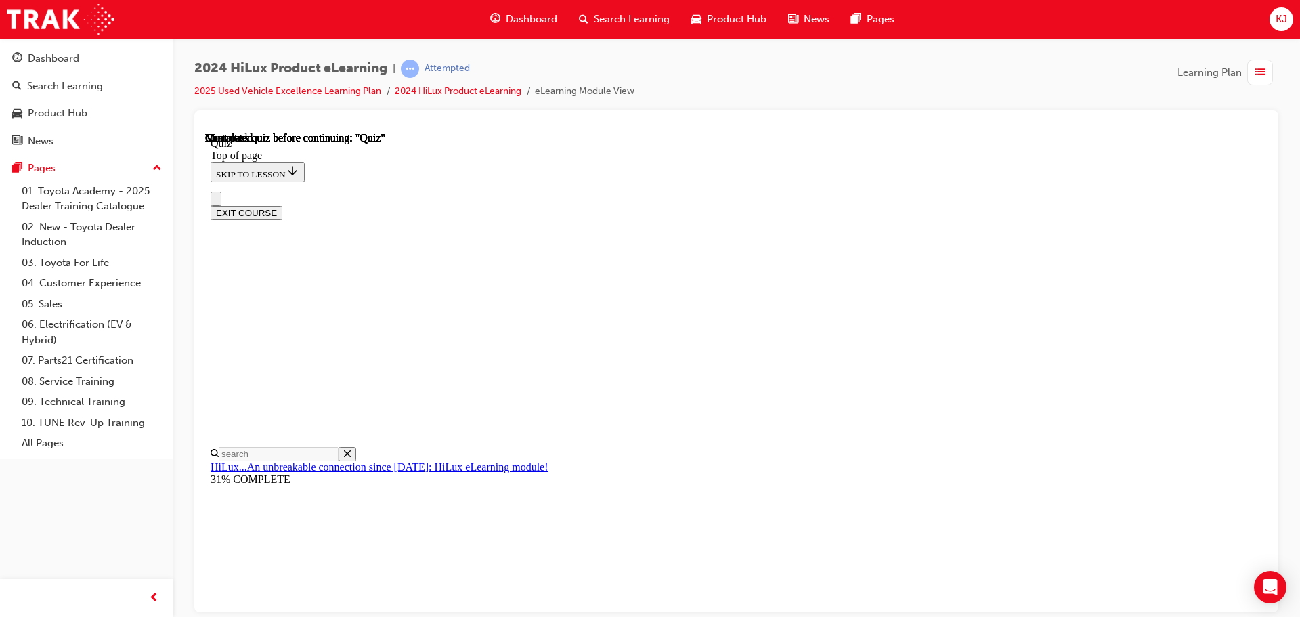
scroll to position [0, 0]
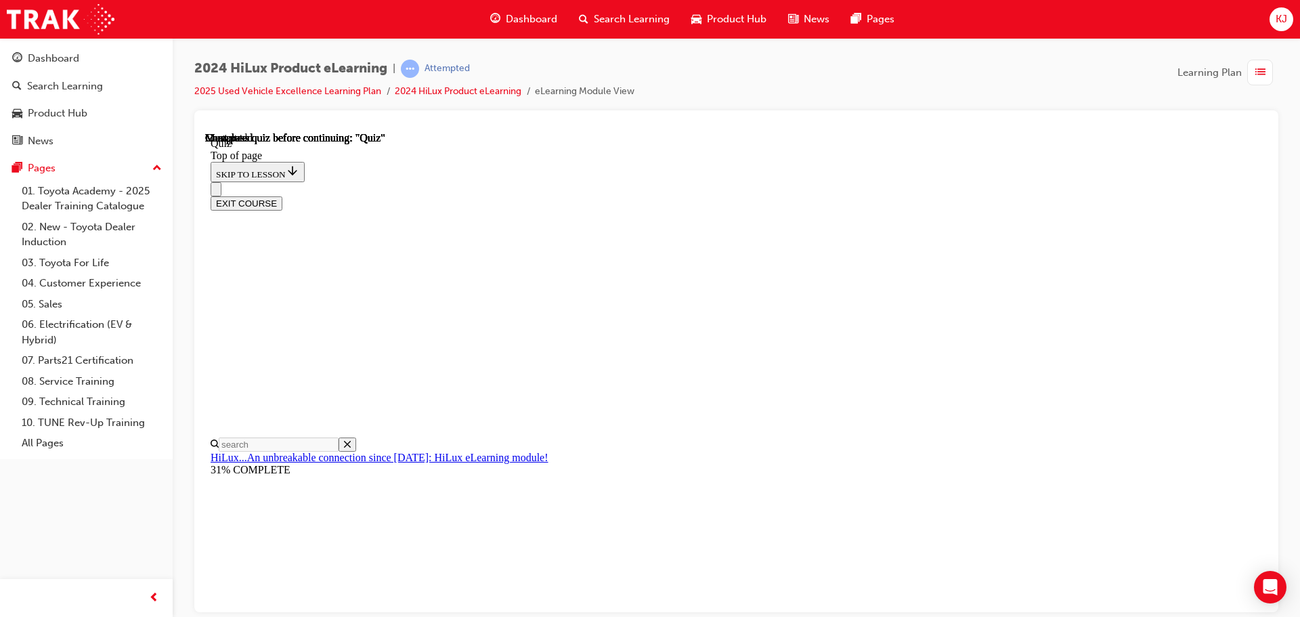
scroll to position [109, 0]
drag, startPoint x: 687, startPoint y: 476, endPoint x: 686, endPoint y: 491, distance: 14.9
drag, startPoint x: 684, startPoint y: 528, endPoint x: 685, endPoint y: 520, distance: 7.5
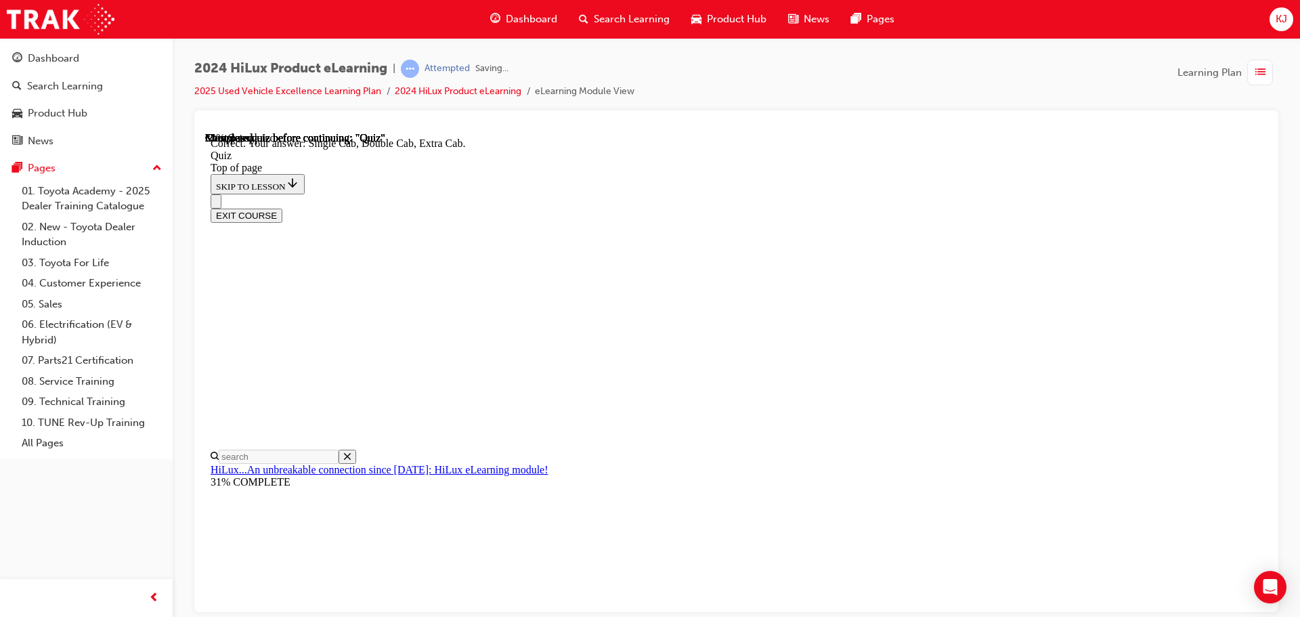
scroll to position [350, 0]
drag, startPoint x: 738, startPoint y: 304, endPoint x: 742, endPoint y: 385, distance: 81.3
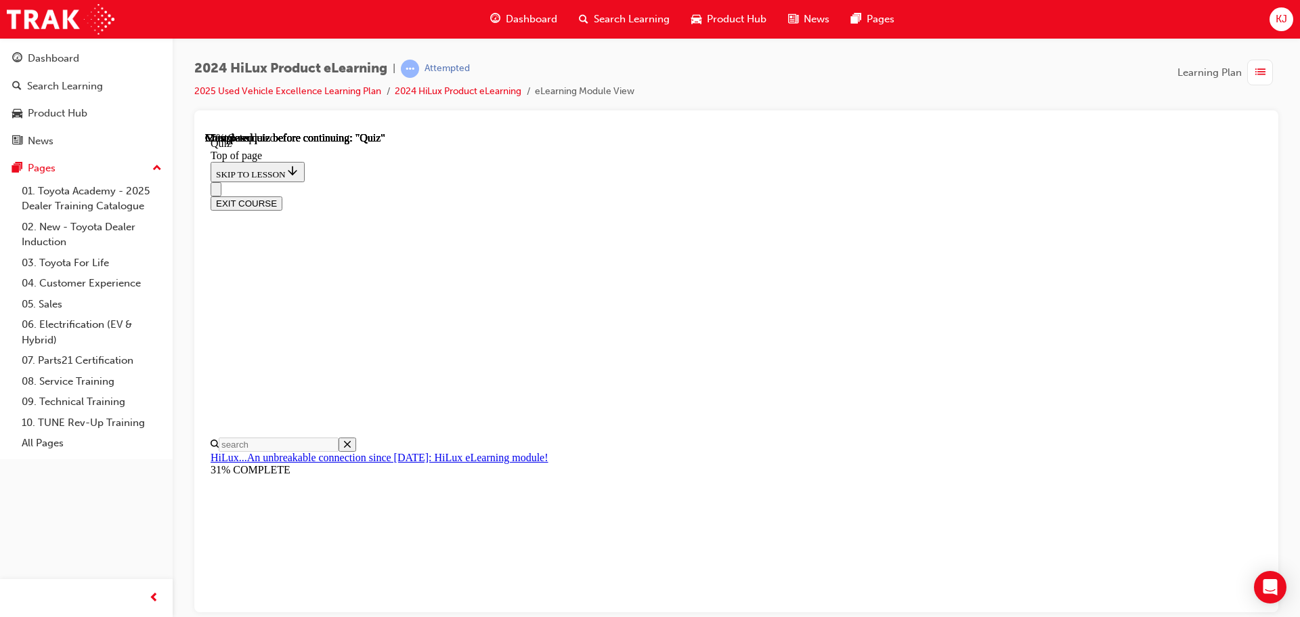
scroll to position [68, 0]
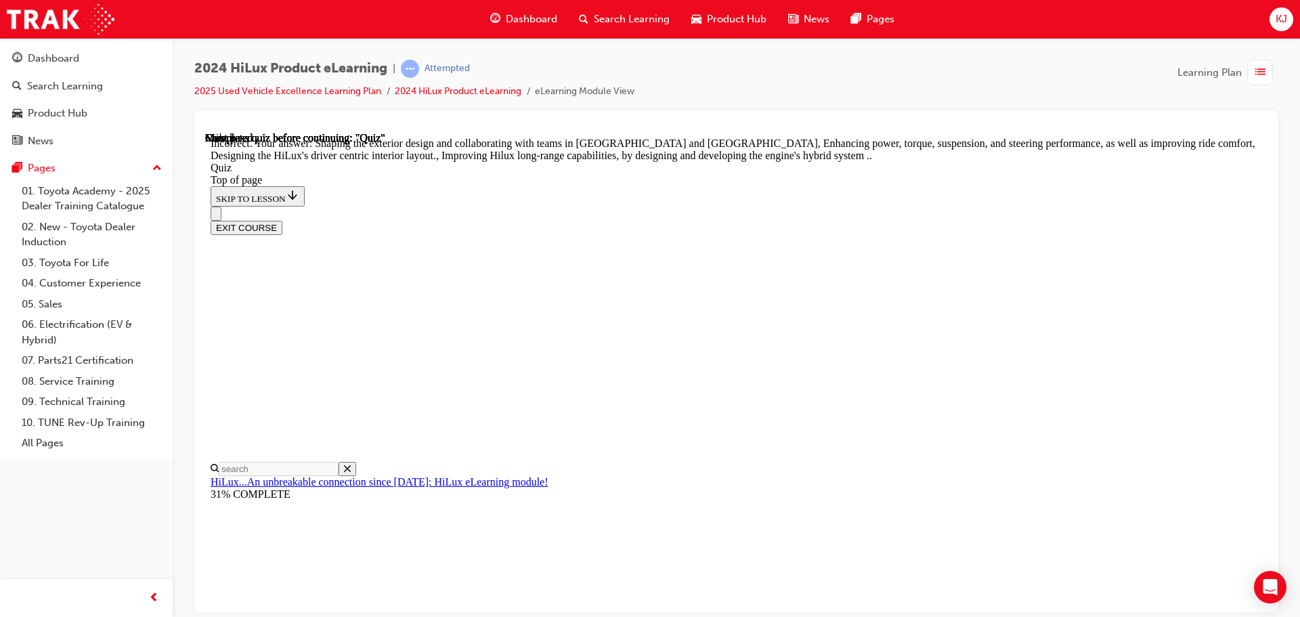
scroll to position [313, 0]
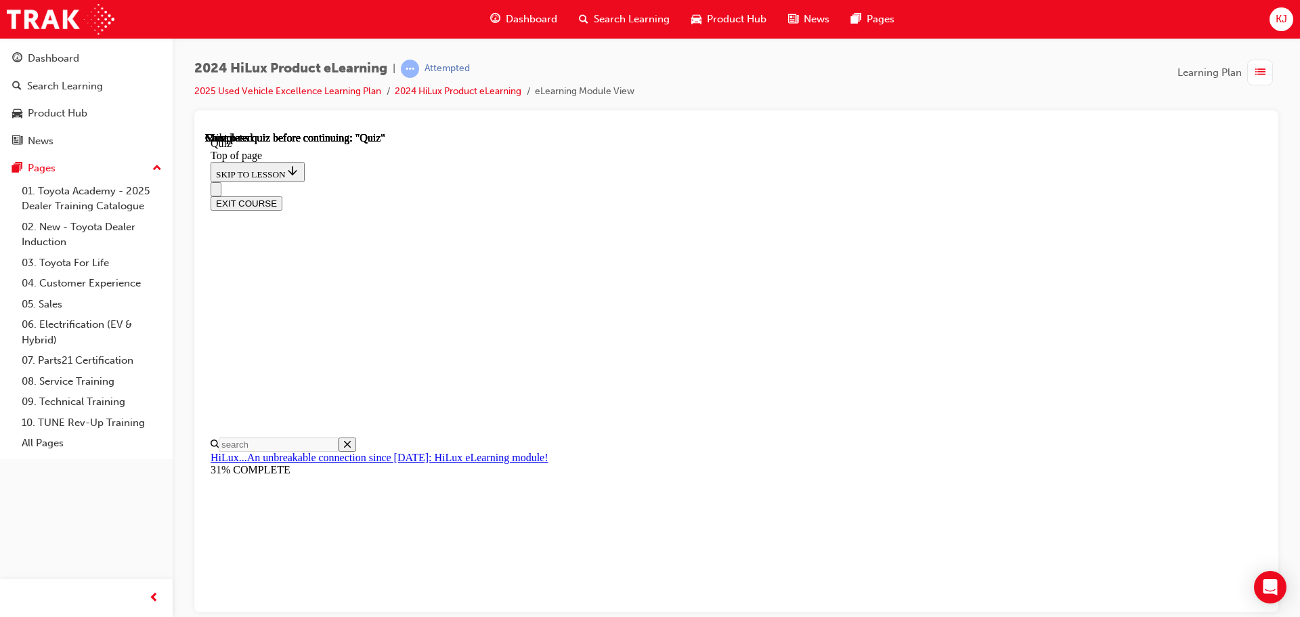
scroll to position [255, 0]
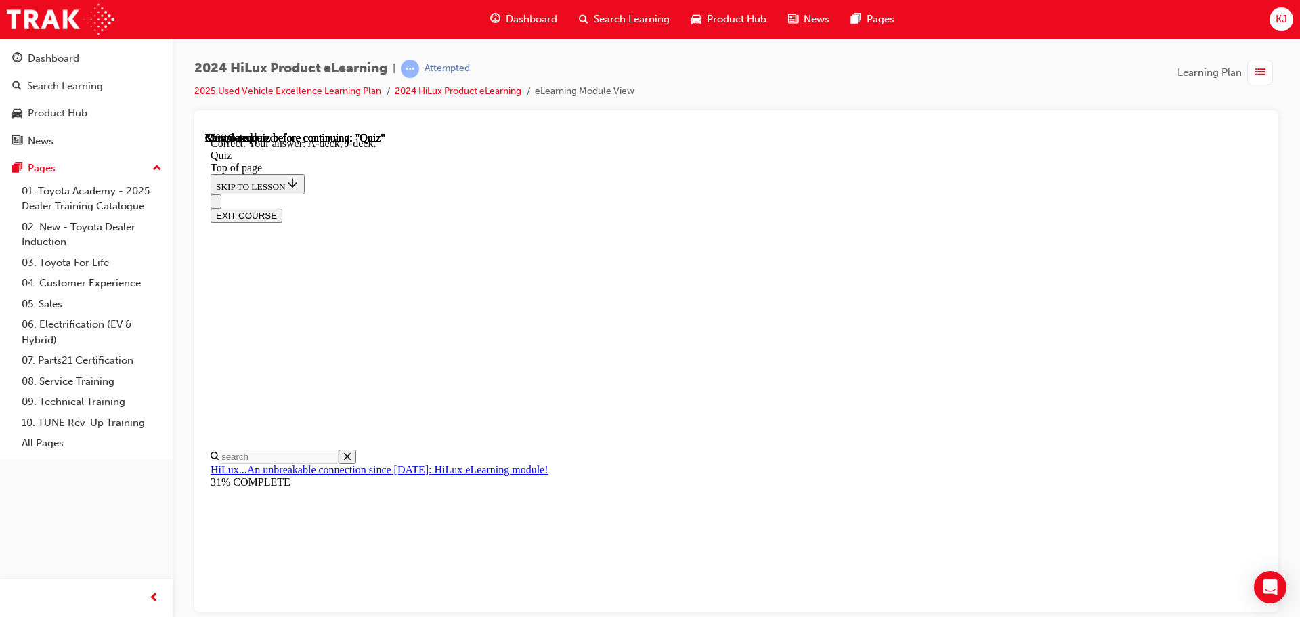
scroll to position [250, 0]
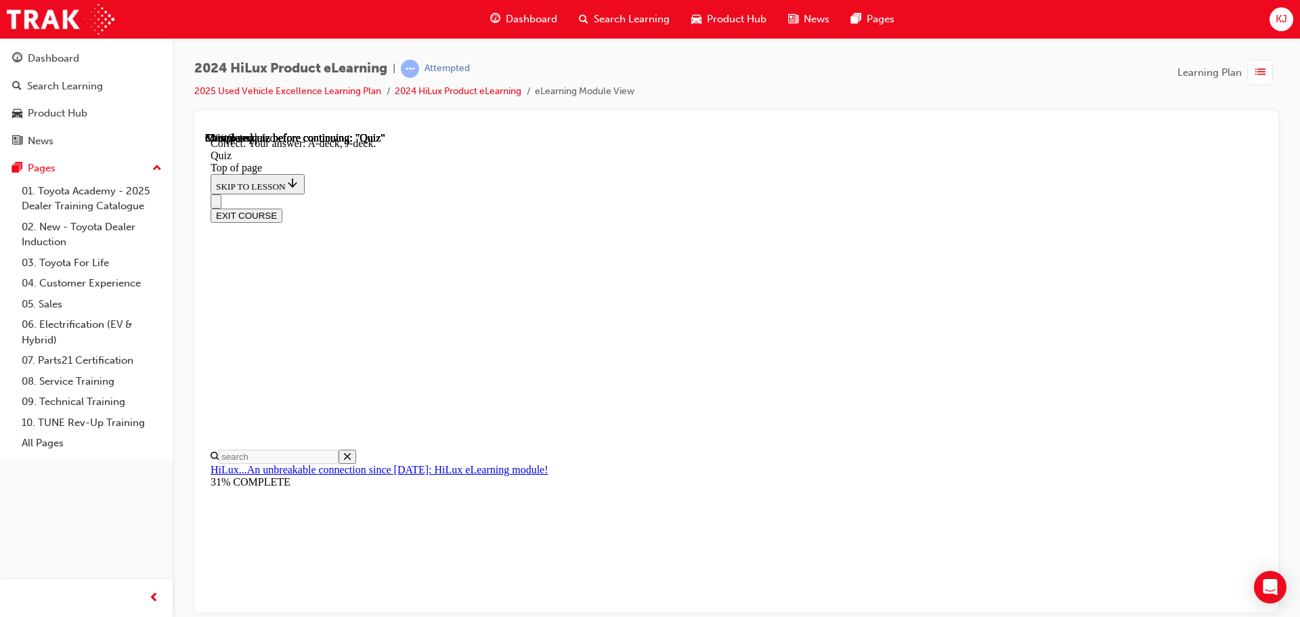
drag, startPoint x: 623, startPoint y: 458, endPoint x: 643, endPoint y: 439, distance: 28.2
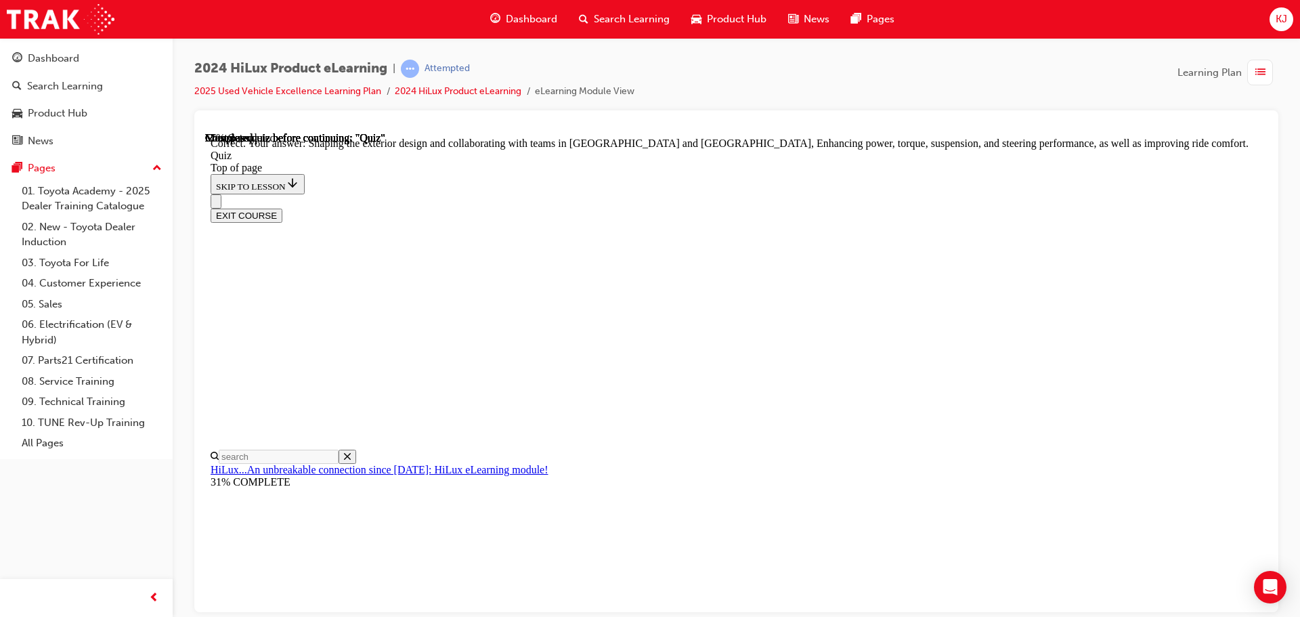
scroll to position [313, 0]
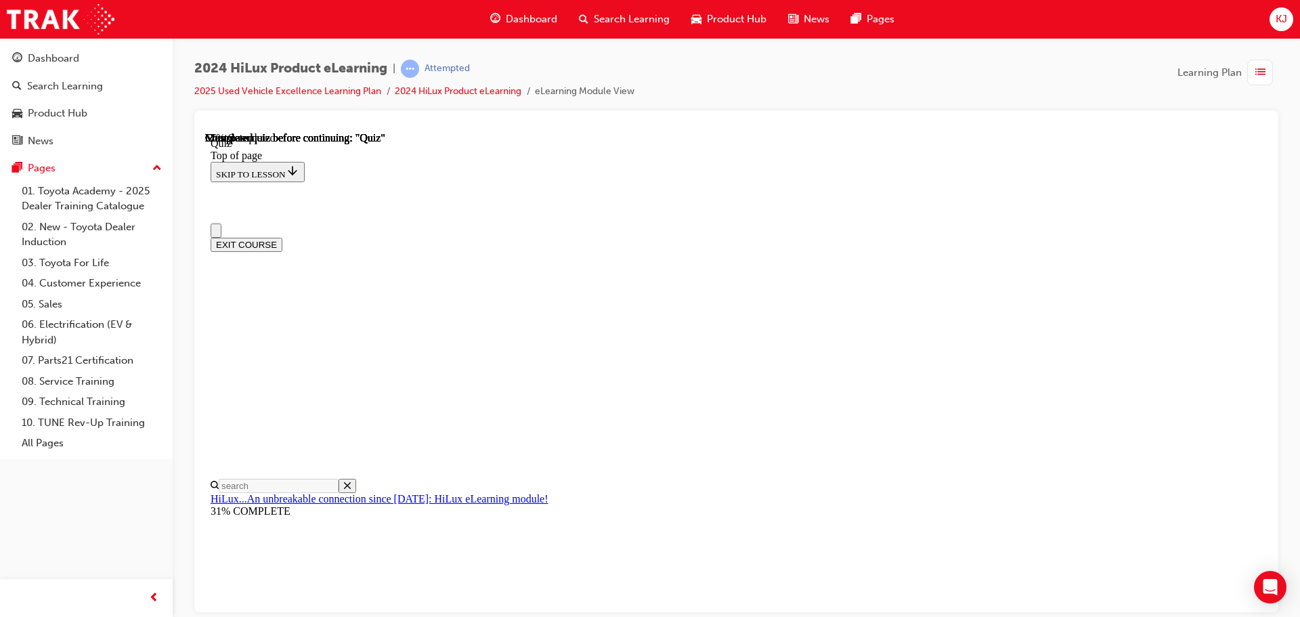
scroll to position [0, 0]
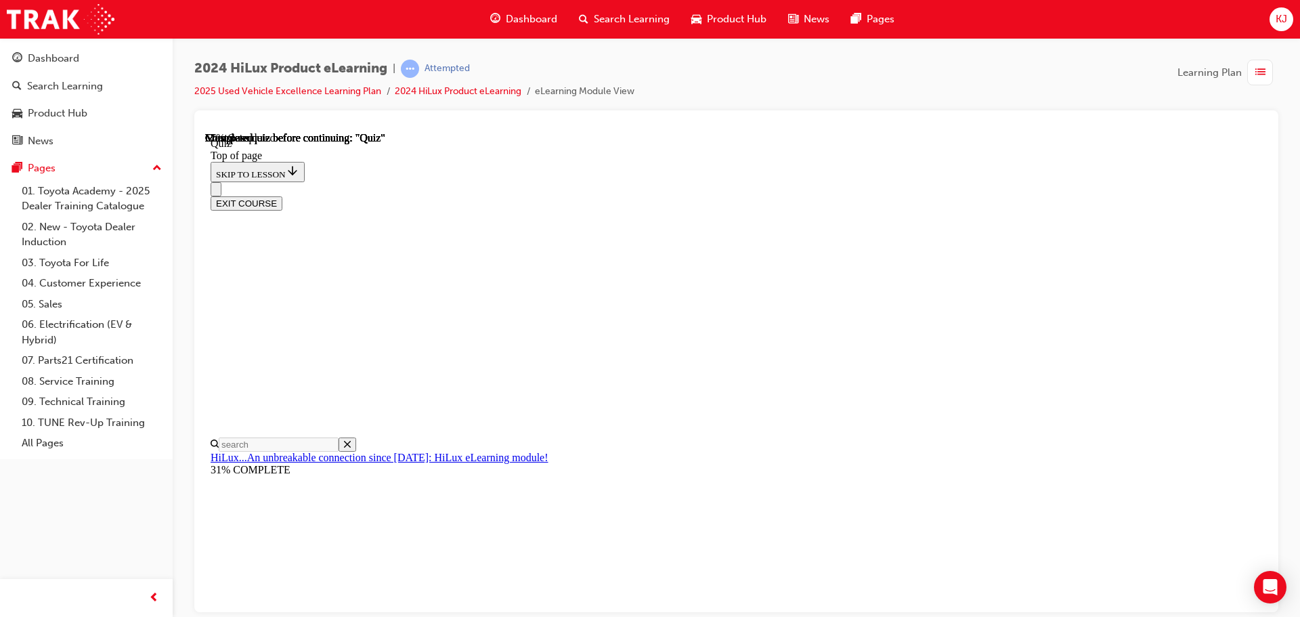
scroll to position [135, 0]
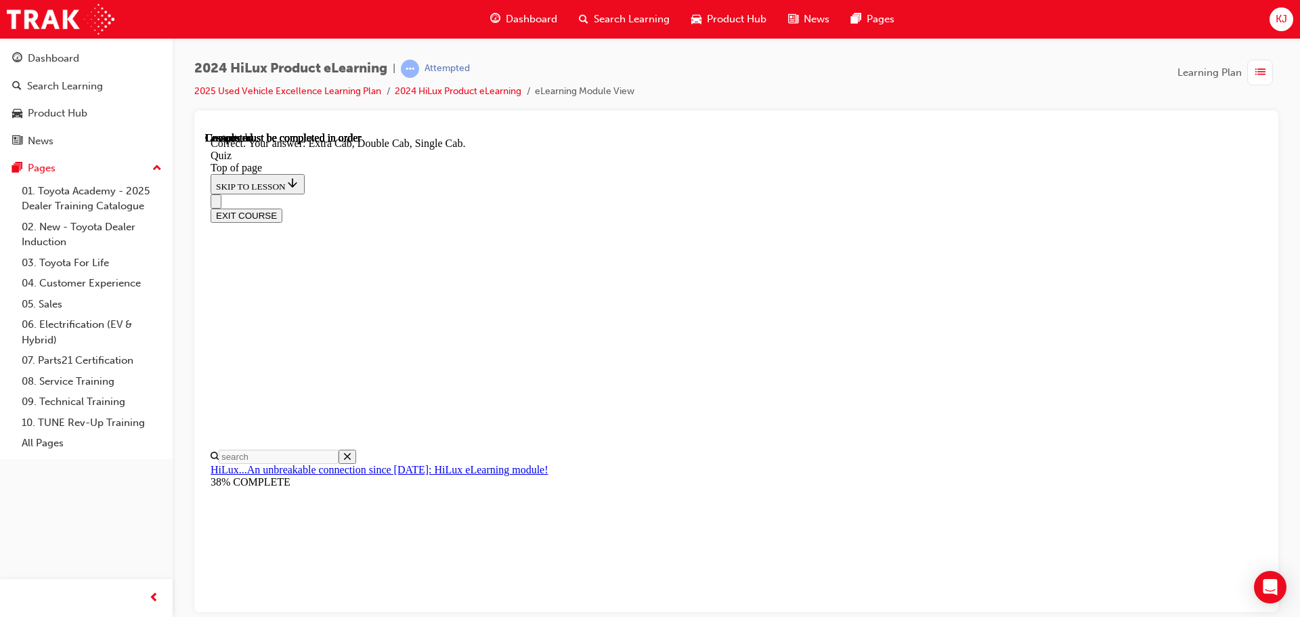
scroll to position [350, 0]
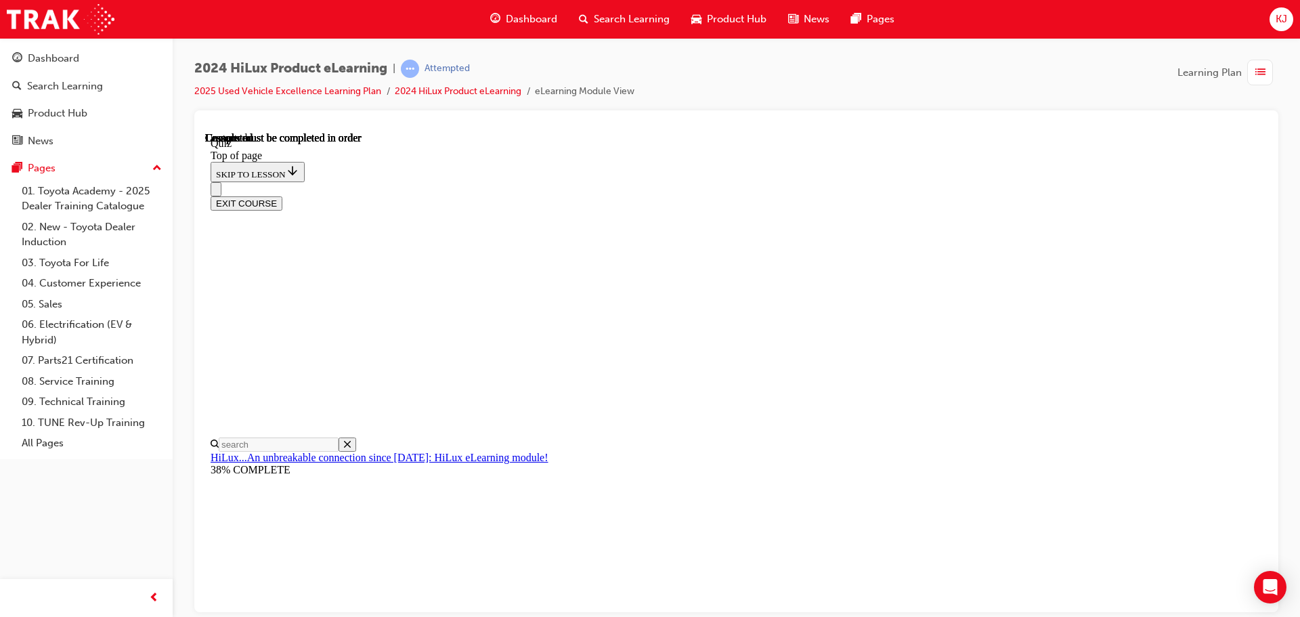
scroll to position [255, 0]
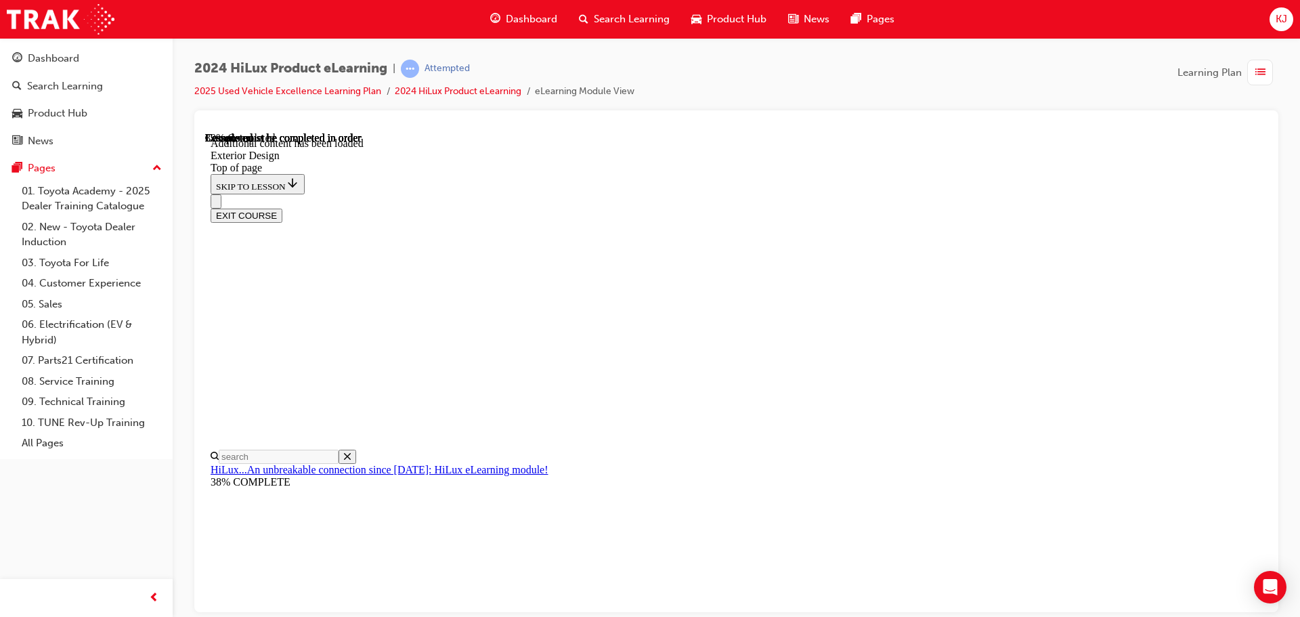
scroll to position [2296, 0]
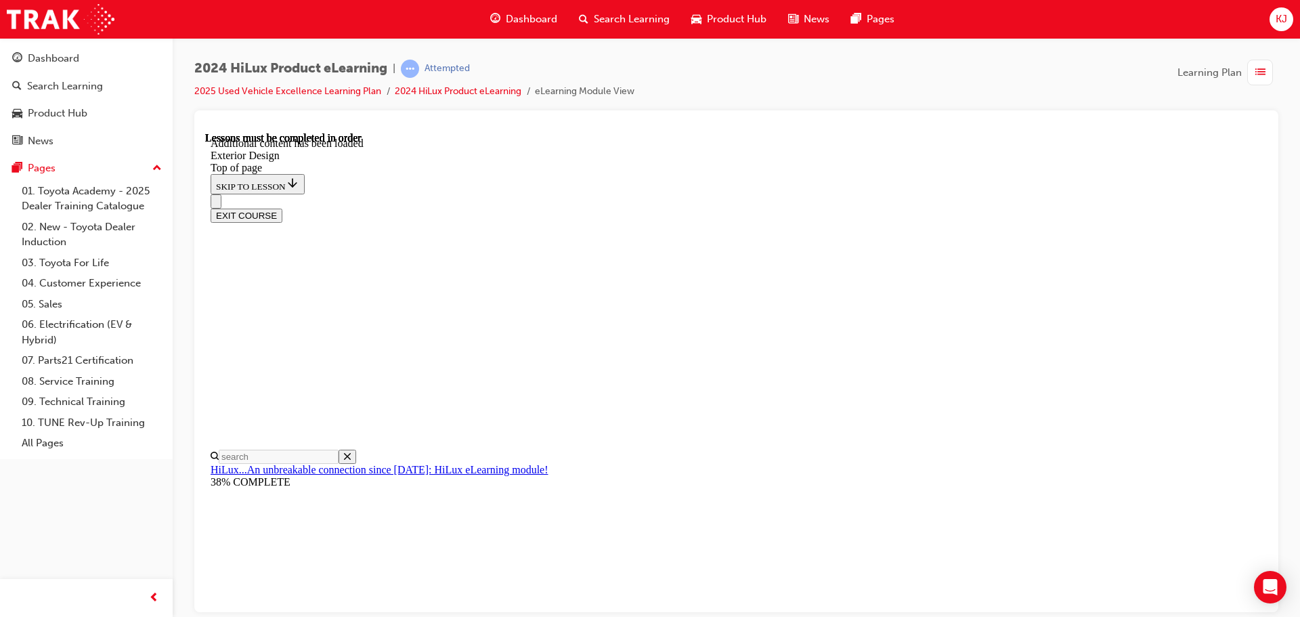
drag, startPoint x: 596, startPoint y: 443, endPoint x: 665, endPoint y: 485, distance: 80.8
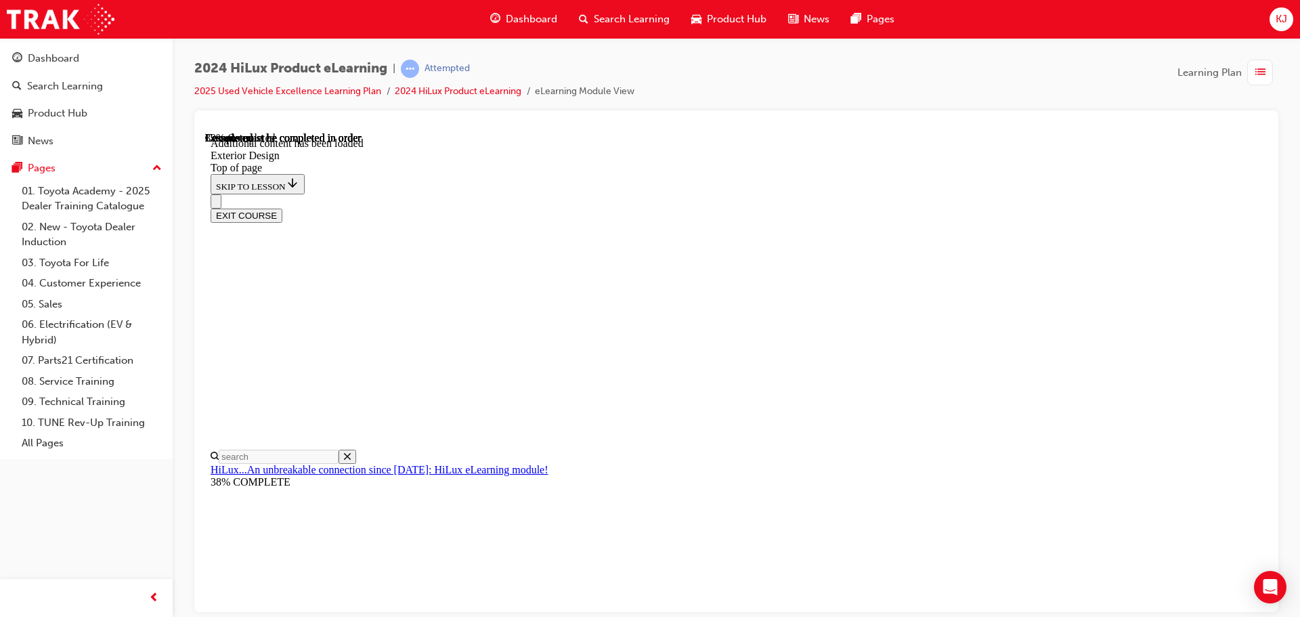
drag, startPoint x: 696, startPoint y: 487, endPoint x: 688, endPoint y: 476, distance: 13.5
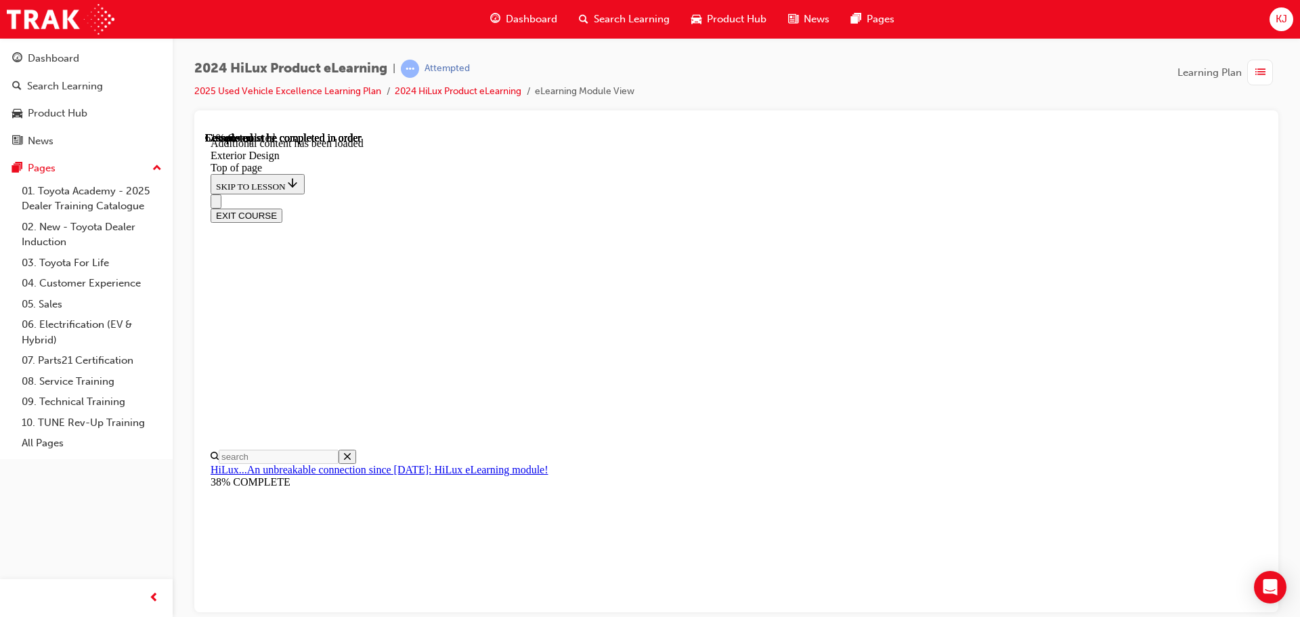
drag, startPoint x: 1087, startPoint y: 225, endPoint x: 1107, endPoint y: 262, distance: 42.4
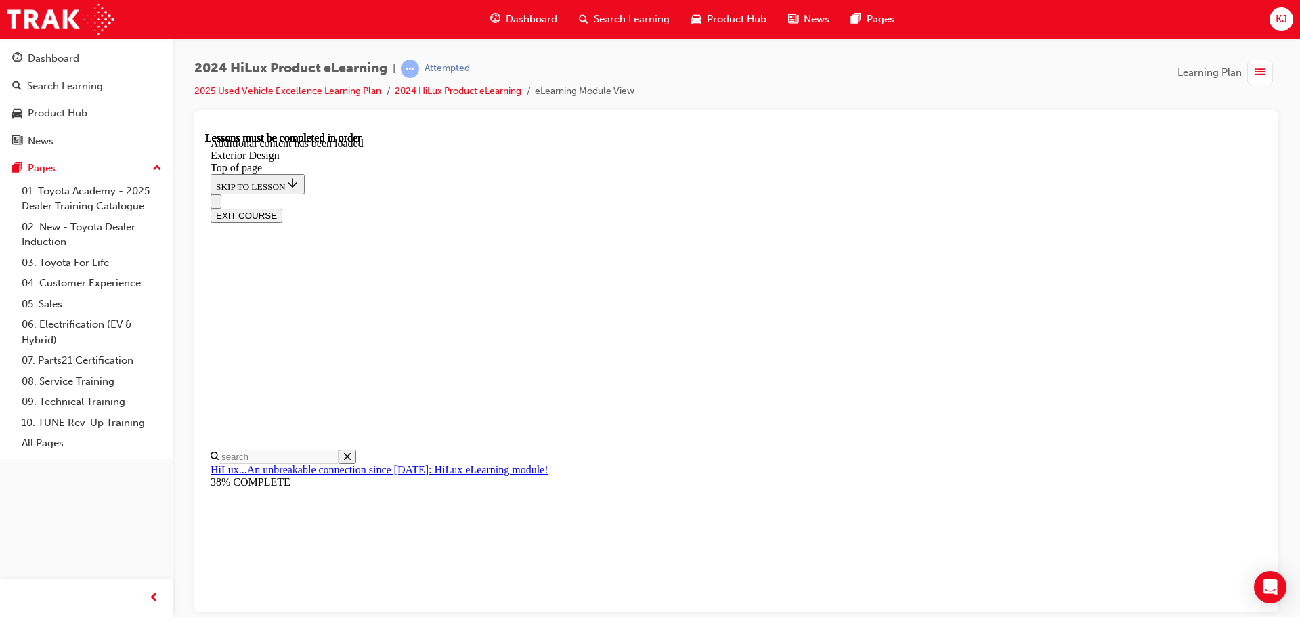
drag, startPoint x: 1126, startPoint y: 298, endPoint x: 1115, endPoint y: 299, distance: 10.2
drag, startPoint x: 875, startPoint y: 143, endPoint x: 971, endPoint y: 260, distance: 151.5
click at [876, 194] on div "EXIT COURSE" at bounding box center [730, 208] width 1040 height 28
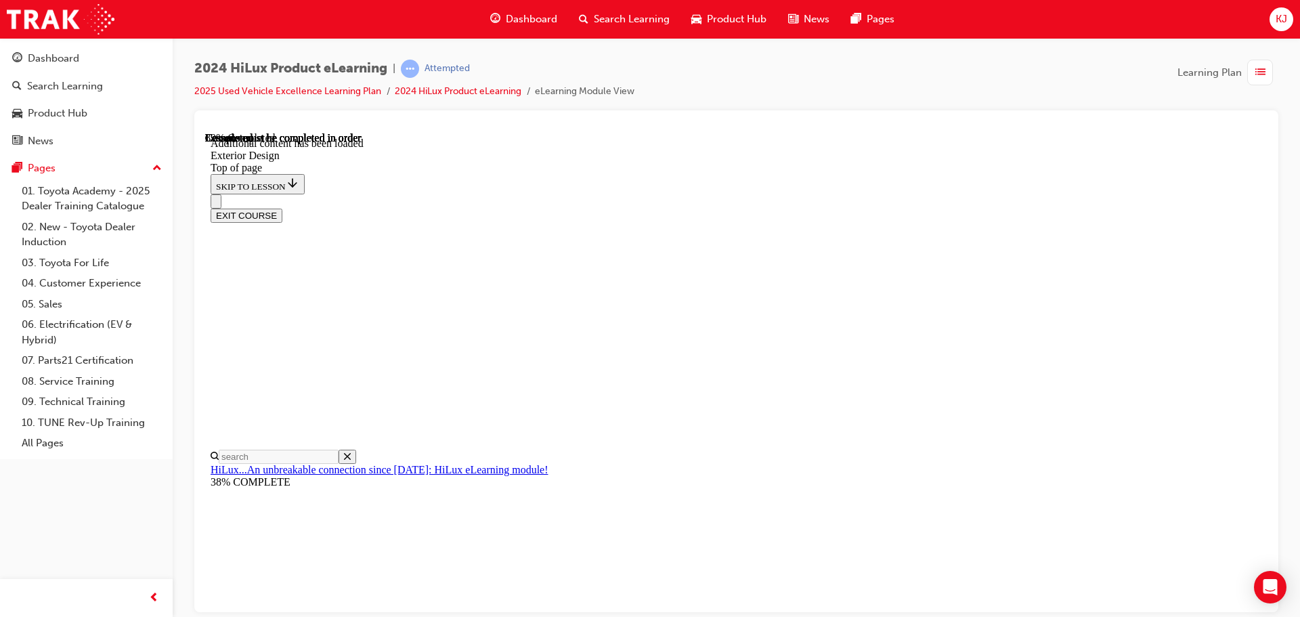
drag, startPoint x: 707, startPoint y: 503, endPoint x: 717, endPoint y: 497, distance: 10.9
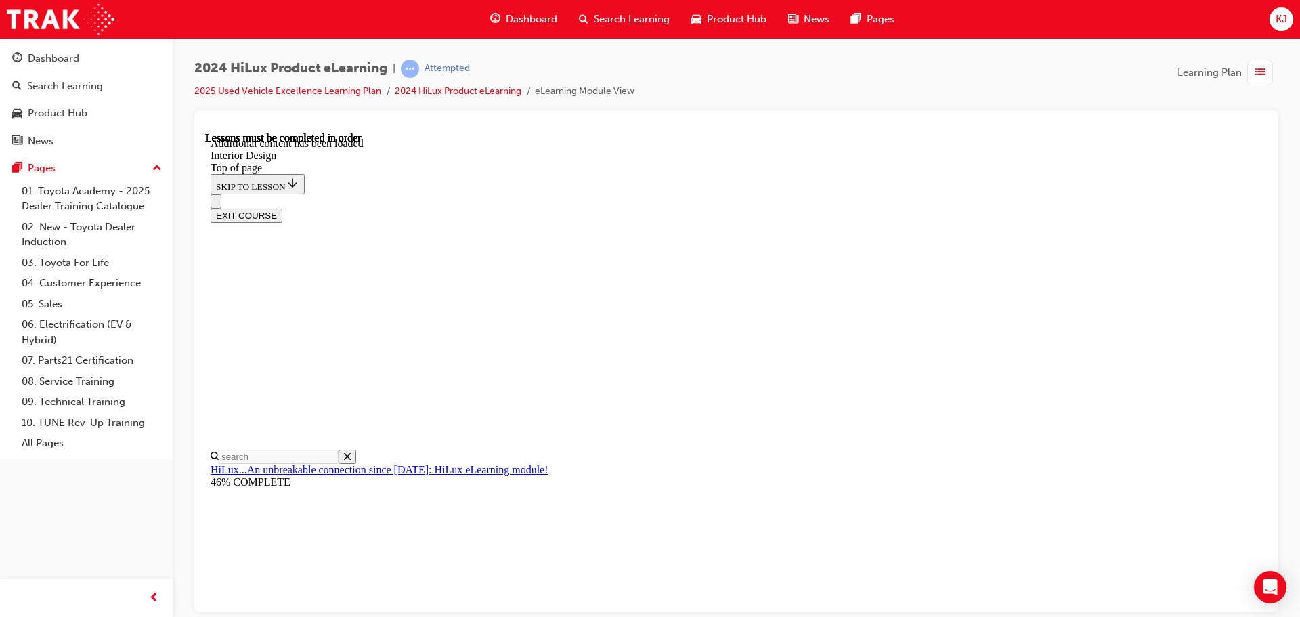
drag, startPoint x: 768, startPoint y: 465, endPoint x: 782, endPoint y: 472, distance: 16.4
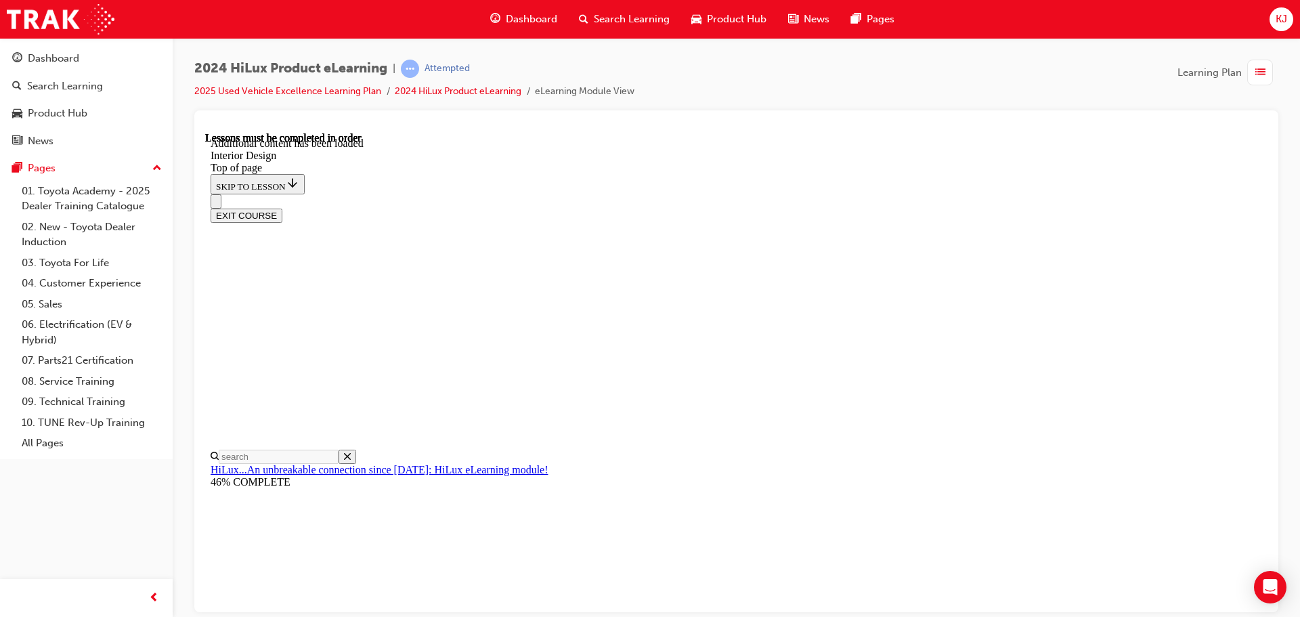
drag, startPoint x: 1030, startPoint y: 394, endPoint x: 1034, endPoint y: 382, distance: 12.8
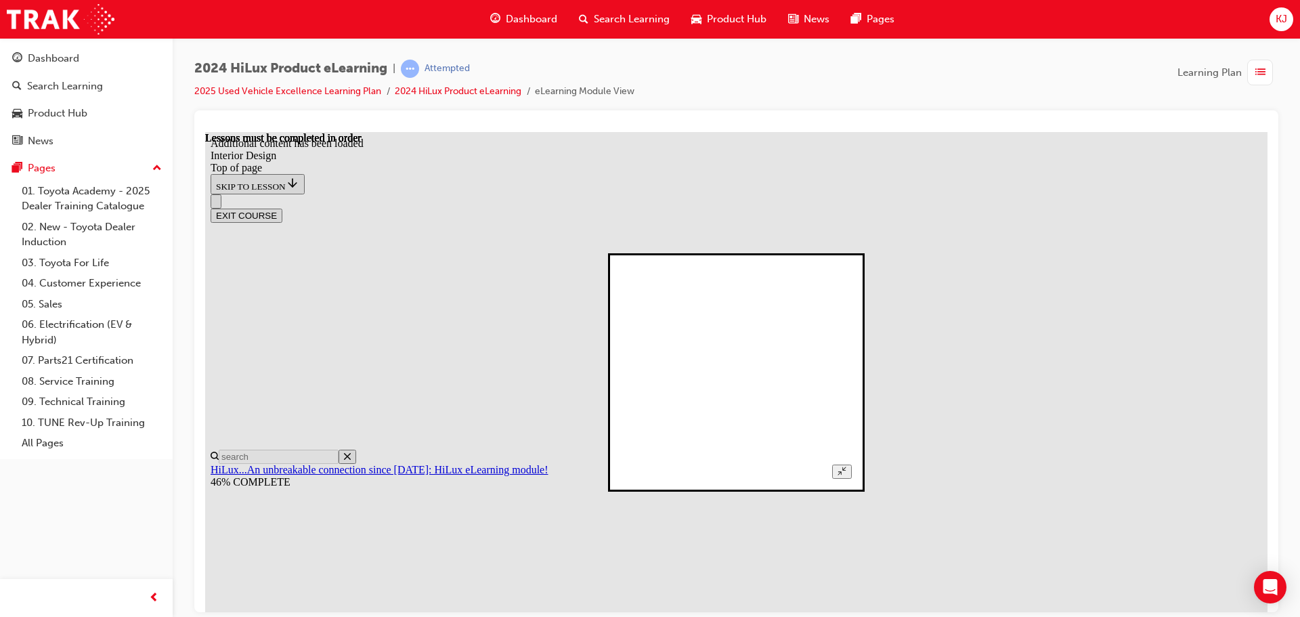
click at [851, 464] on button "Unzoom image" at bounding box center [842, 471] width 20 height 14
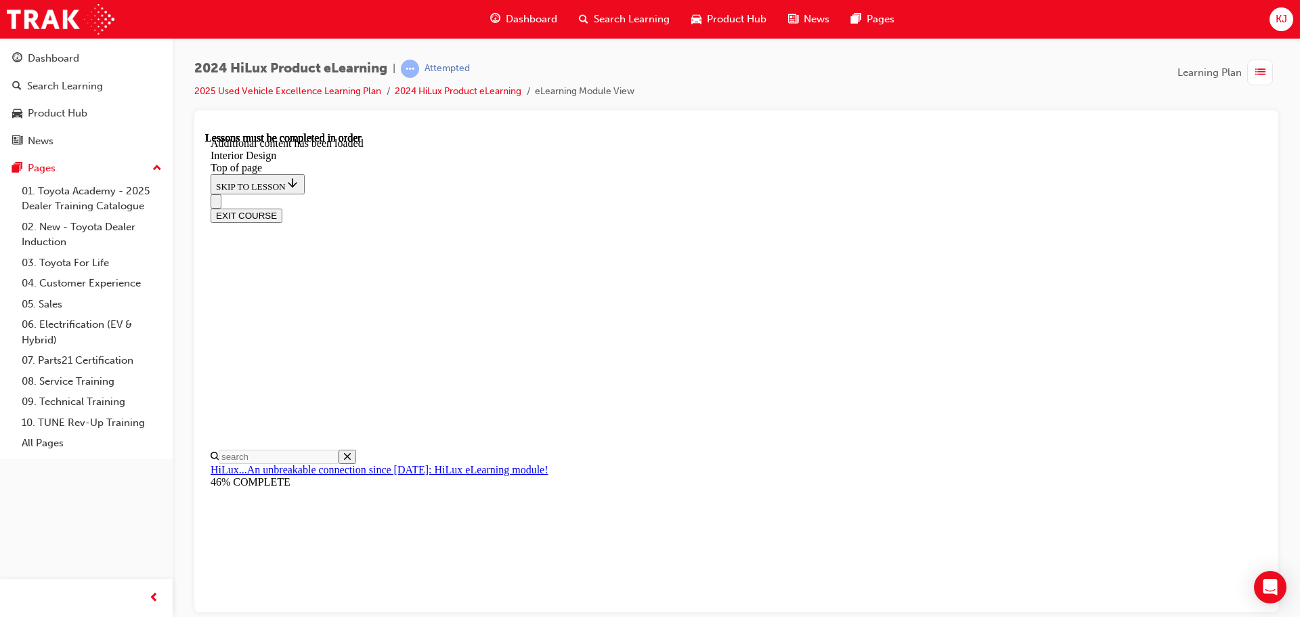
drag, startPoint x: 1186, startPoint y: 358, endPoint x: 1146, endPoint y: 416, distance: 70.6
drag, startPoint x: 1117, startPoint y: 569, endPoint x: 1044, endPoint y: 555, distance: 74.5
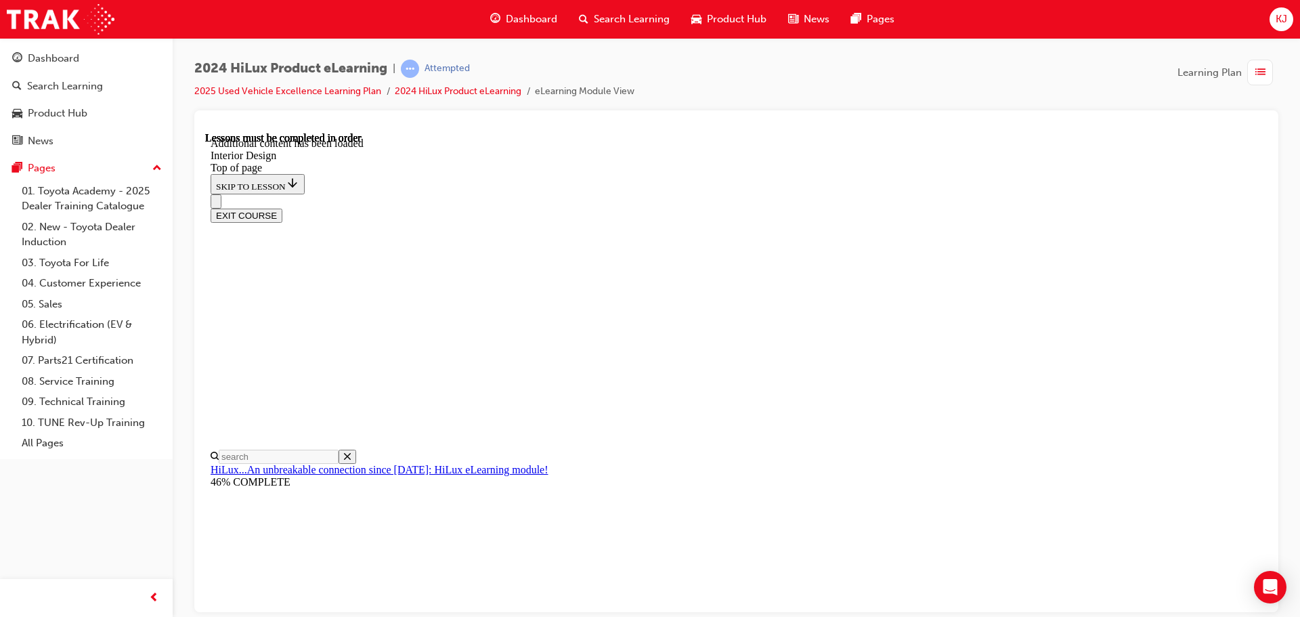
drag, startPoint x: 760, startPoint y: 546, endPoint x: 829, endPoint y: 482, distance: 93.9
drag, startPoint x: 815, startPoint y: 543, endPoint x: 822, endPoint y: 534, distance: 11.6
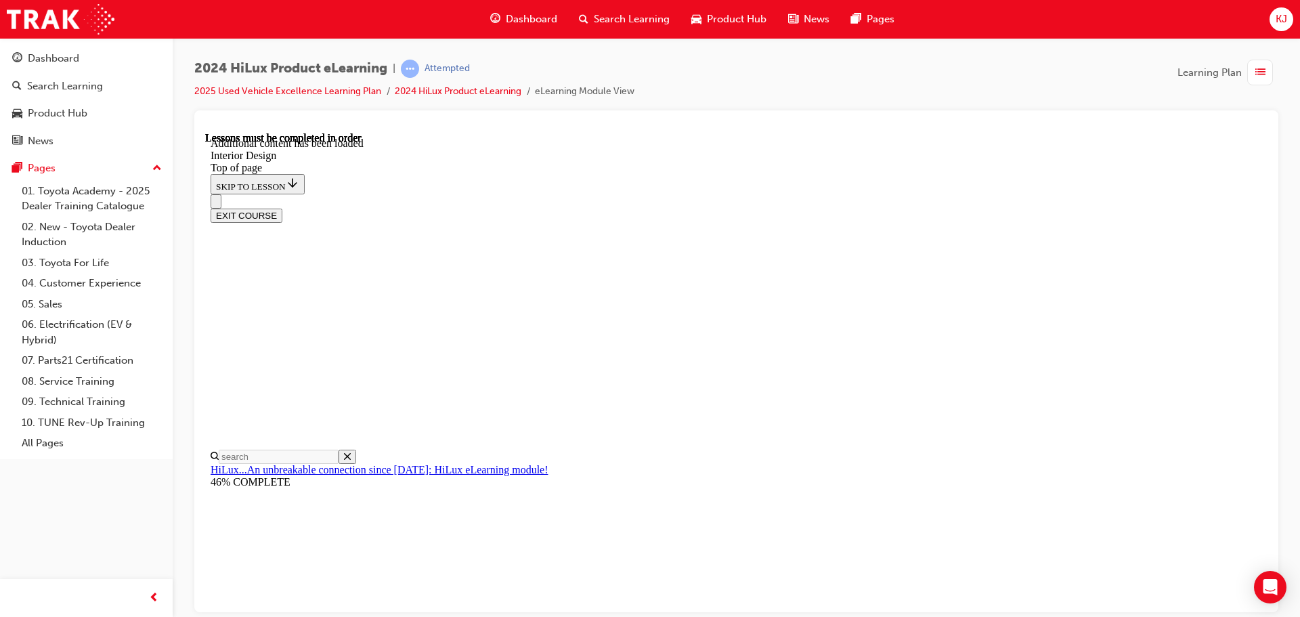
drag, startPoint x: 987, startPoint y: 507, endPoint x: 980, endPoint y: 506, distance: 6.8
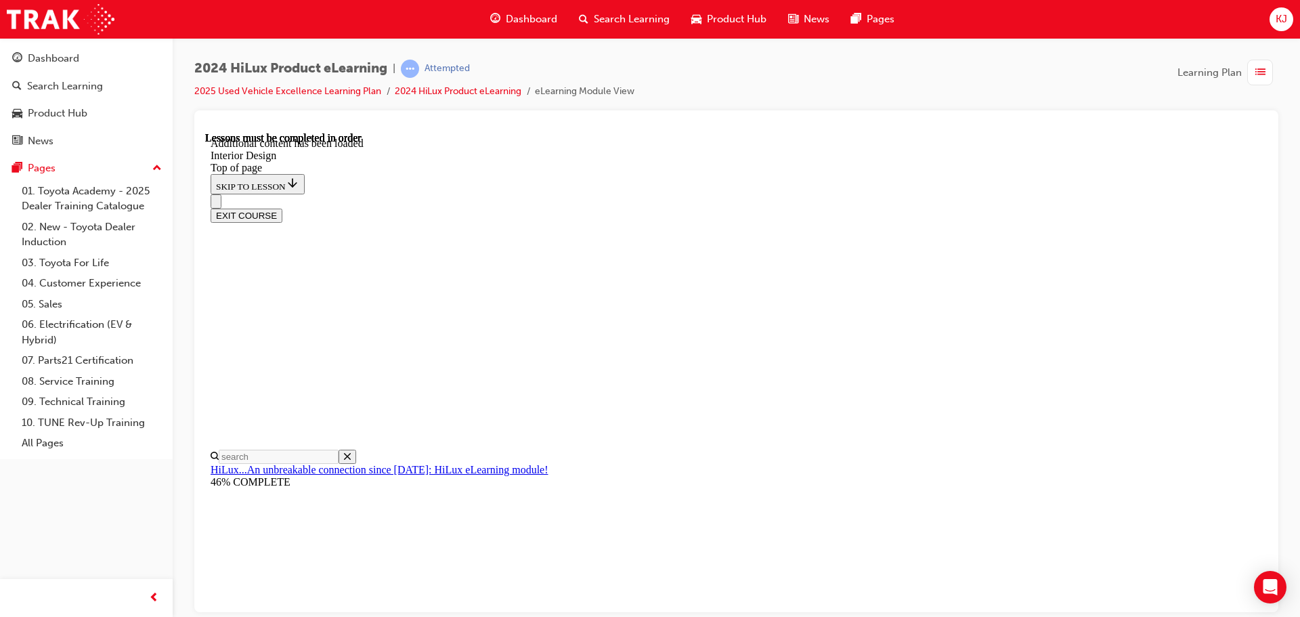
drag, startPoint x: 669, startPoint y: 248, endPoint x: 674, endPoint y: 270, distance: 22.2
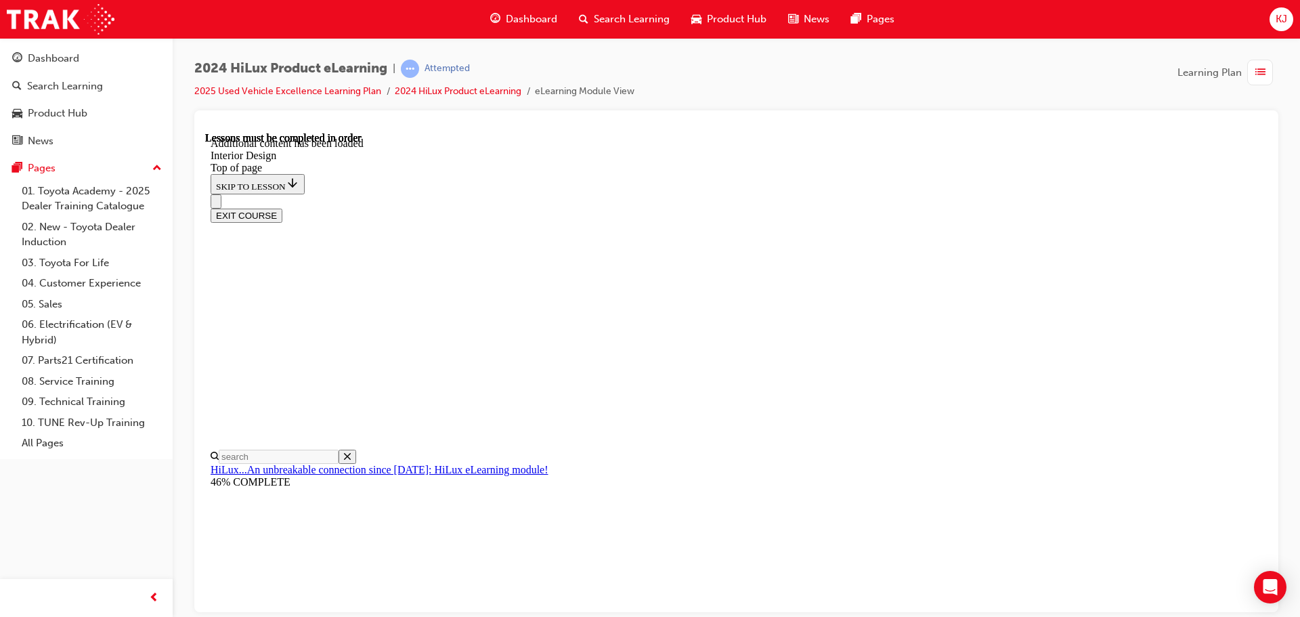
drag, startPoint x: 685, startPoint y: 401, endPoint x: 688, endPoint y: 417, distance: 15.9
drag, startPoint x: 689, startPoint y: 418, endPoint x: 694, endPoint y: 451, distance: 32.9
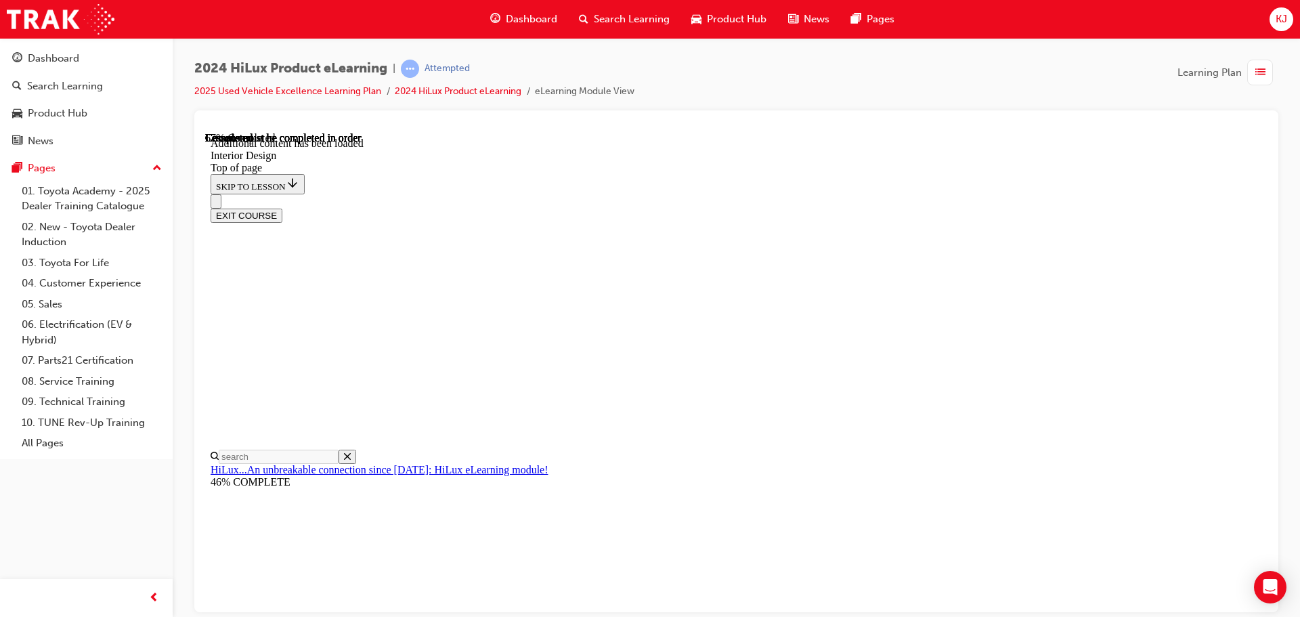
drag, startPoint x: 1210, startPoint y: 347, endPoint x: 1181, endPoint y: 390, distance: 51.6
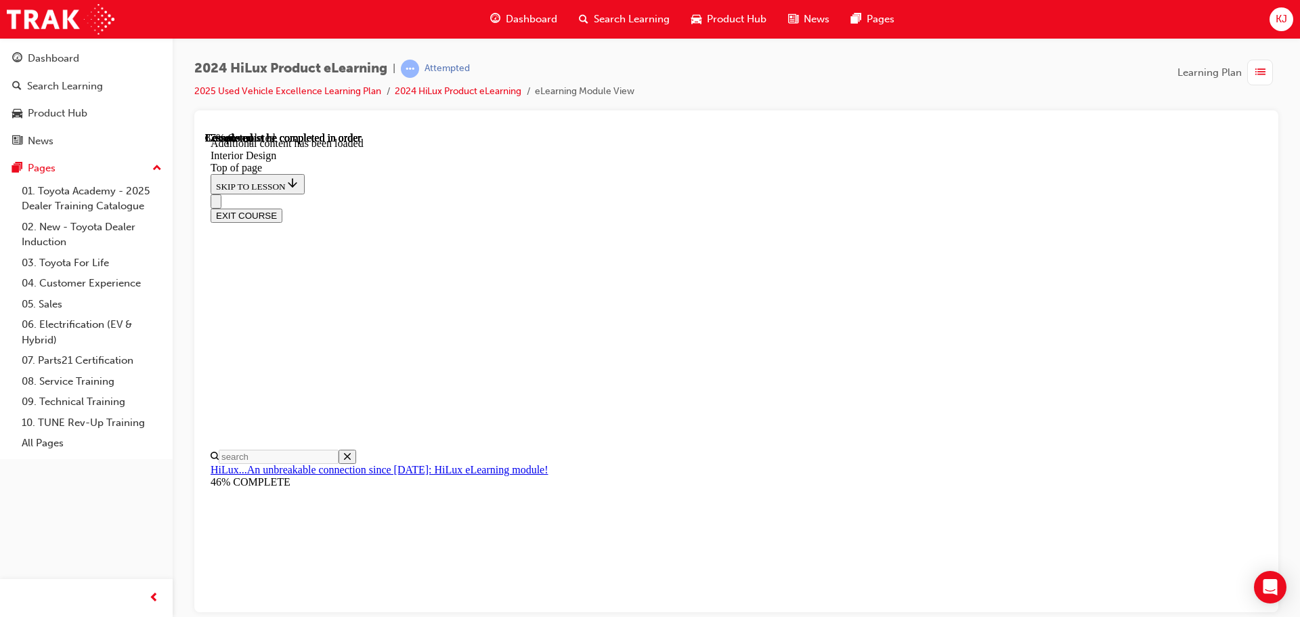
drag, startPoint x: 664, startPoint y: 233, endPoint x: 661, endPoint y: 251, distance: 18.5
drag, startPoint x: 958, startPoint y: 218, endPoint x: 957, endPoint y: 233, distance: 14.9
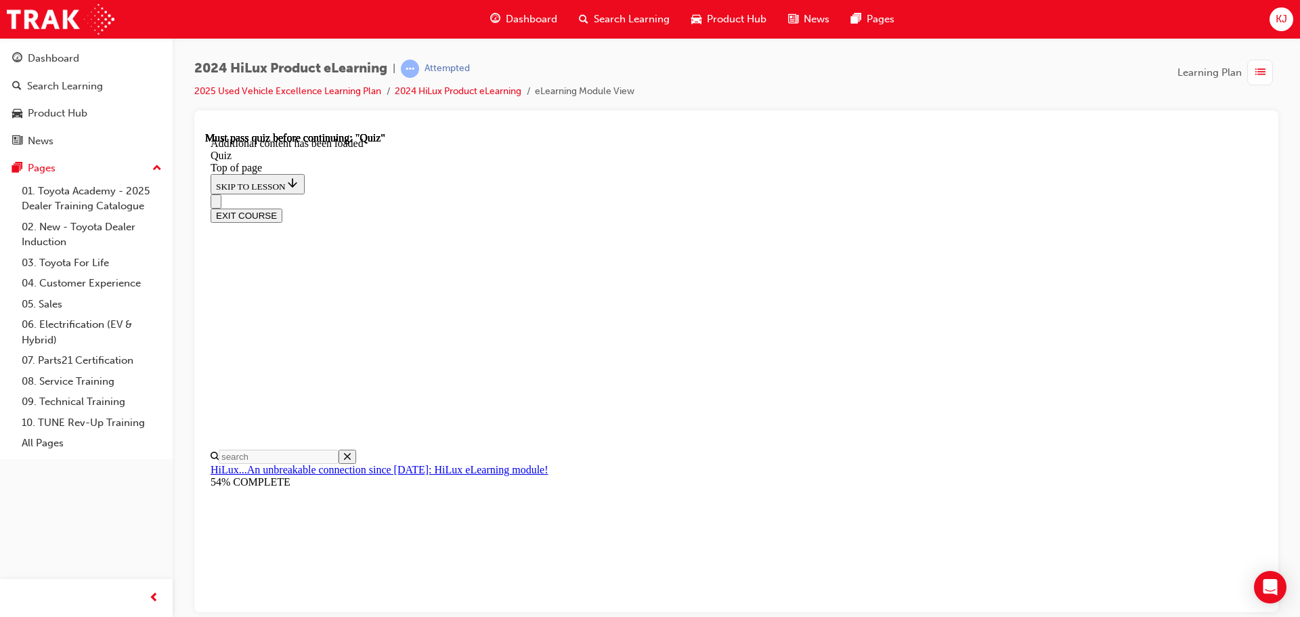
scroll to position [42, 0]
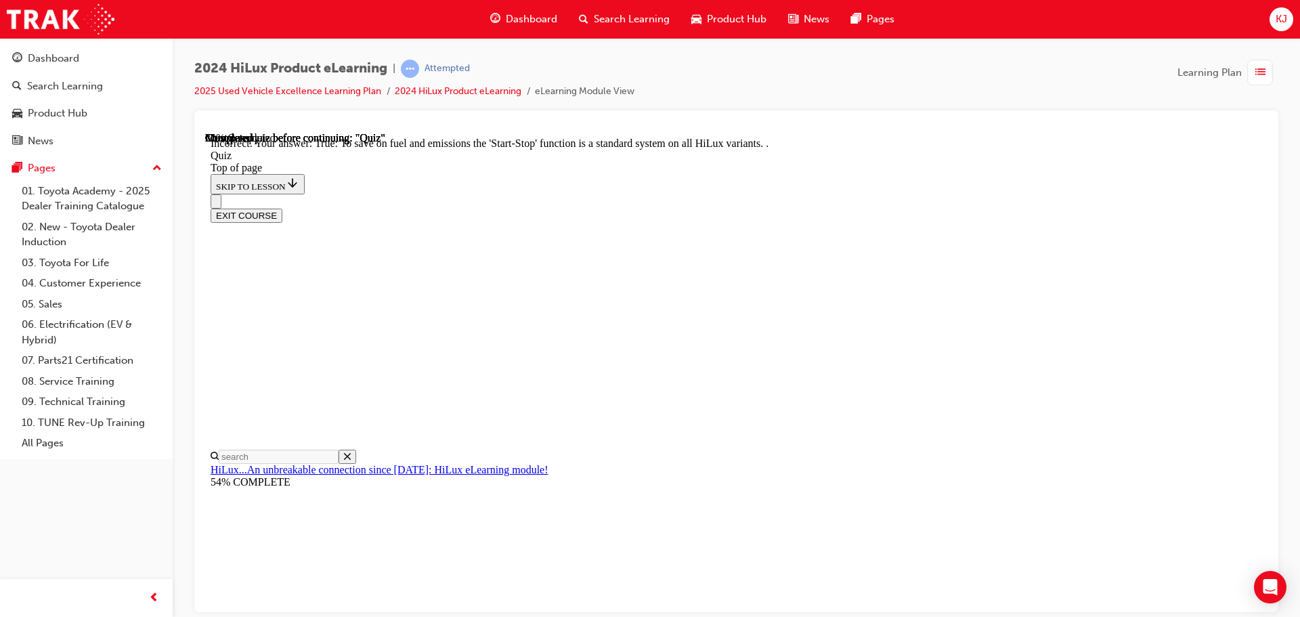
scroll to position [169, 0]
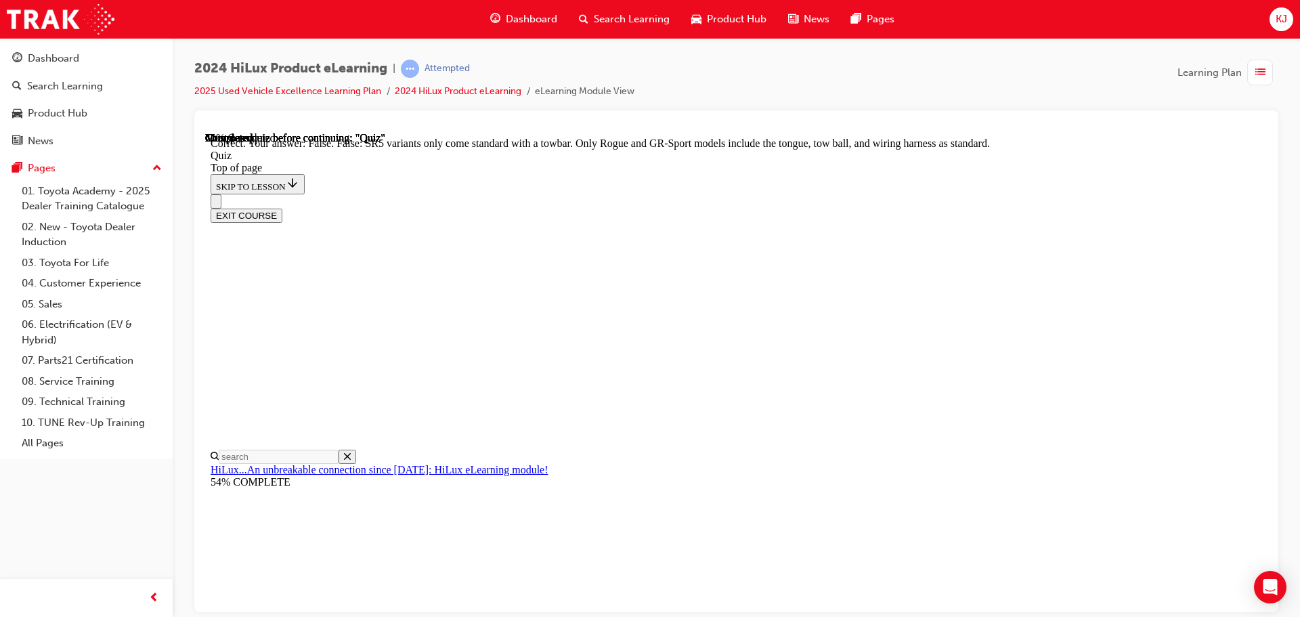
scroll to position [248, 0]
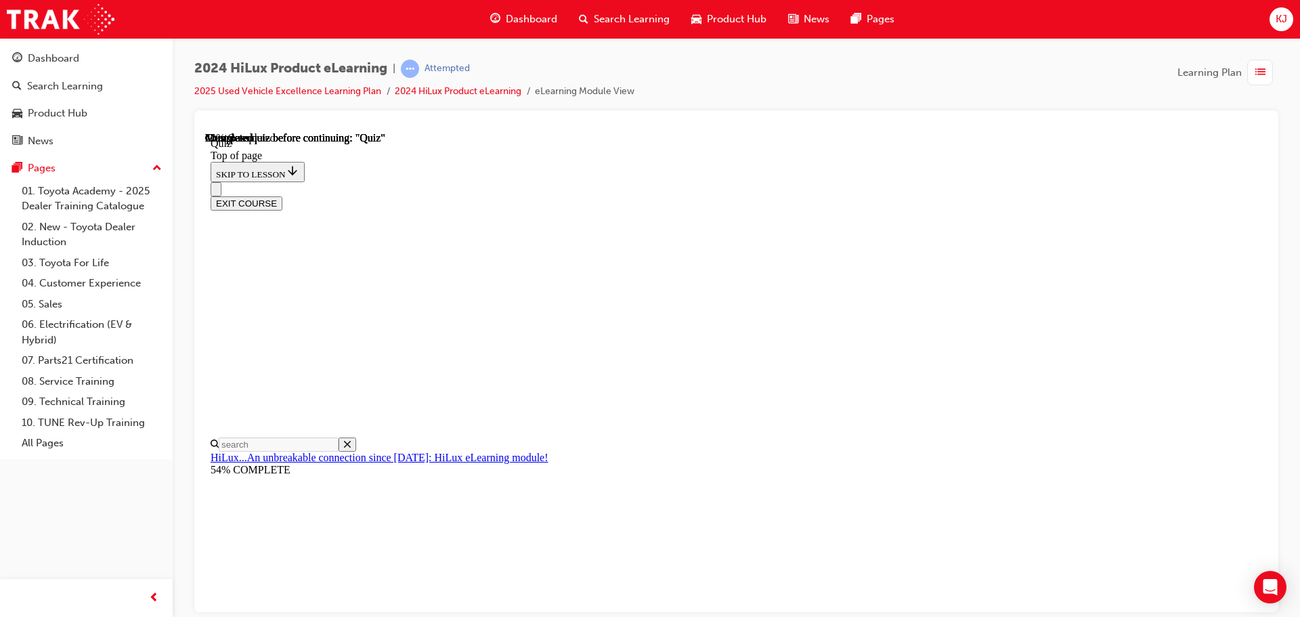
scroll to position [68, 0]
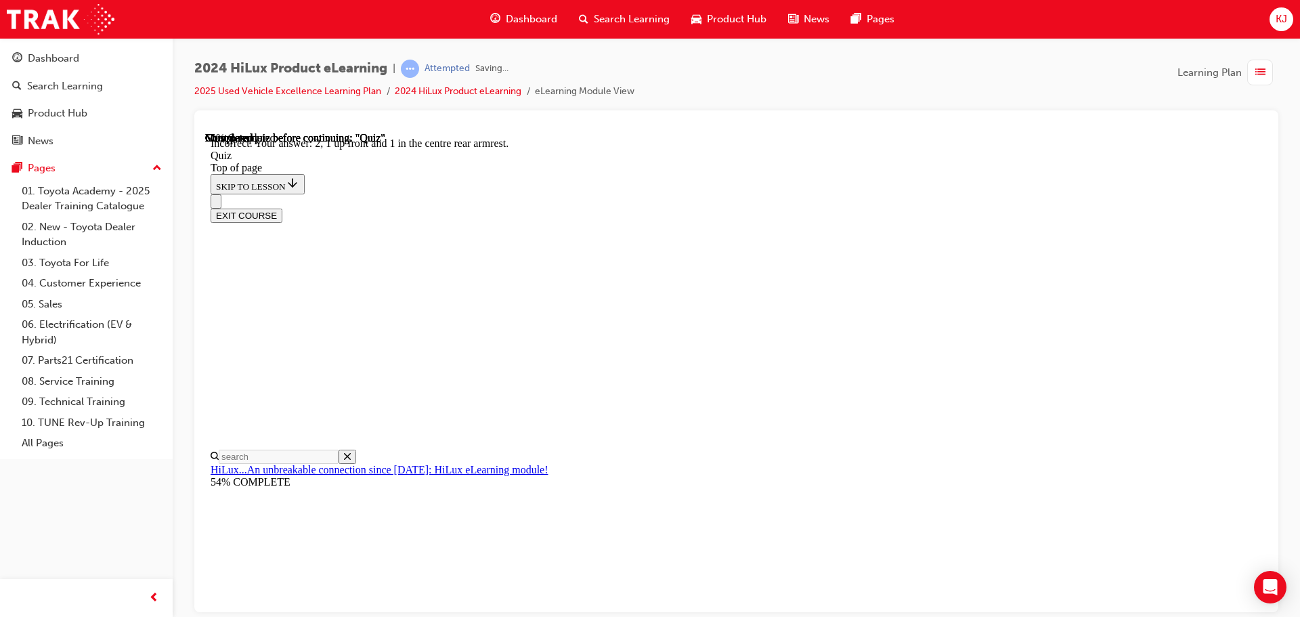
scroll to position [219, 0]
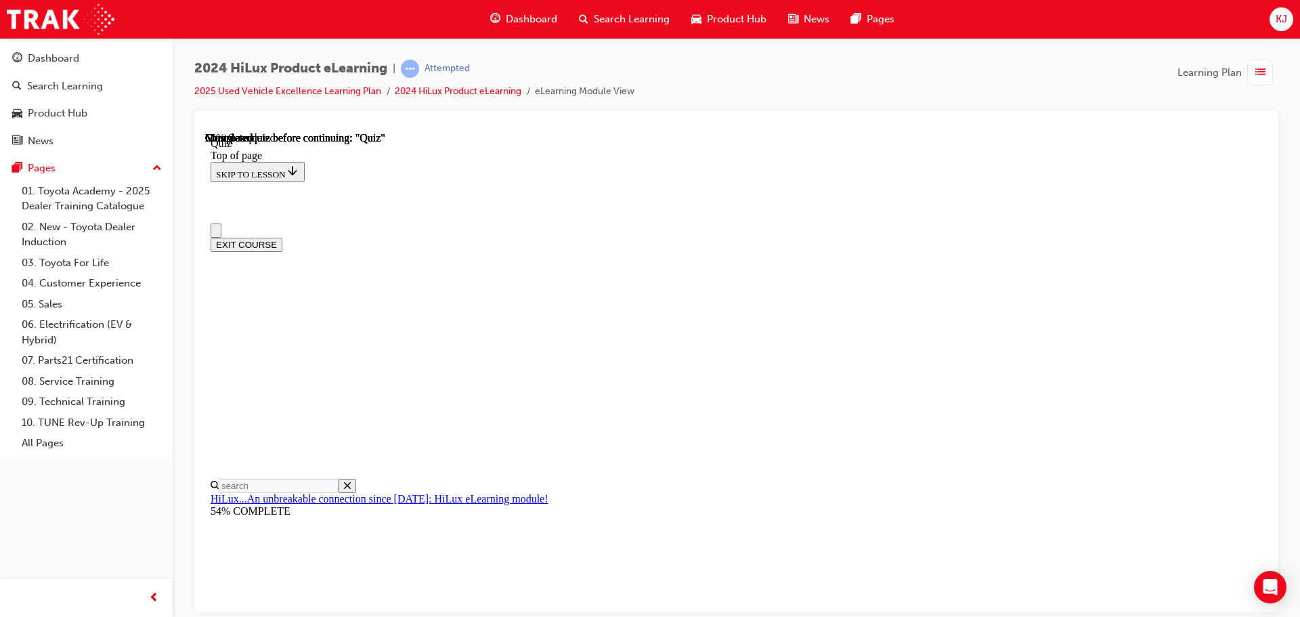
scroll to position [68, 0]
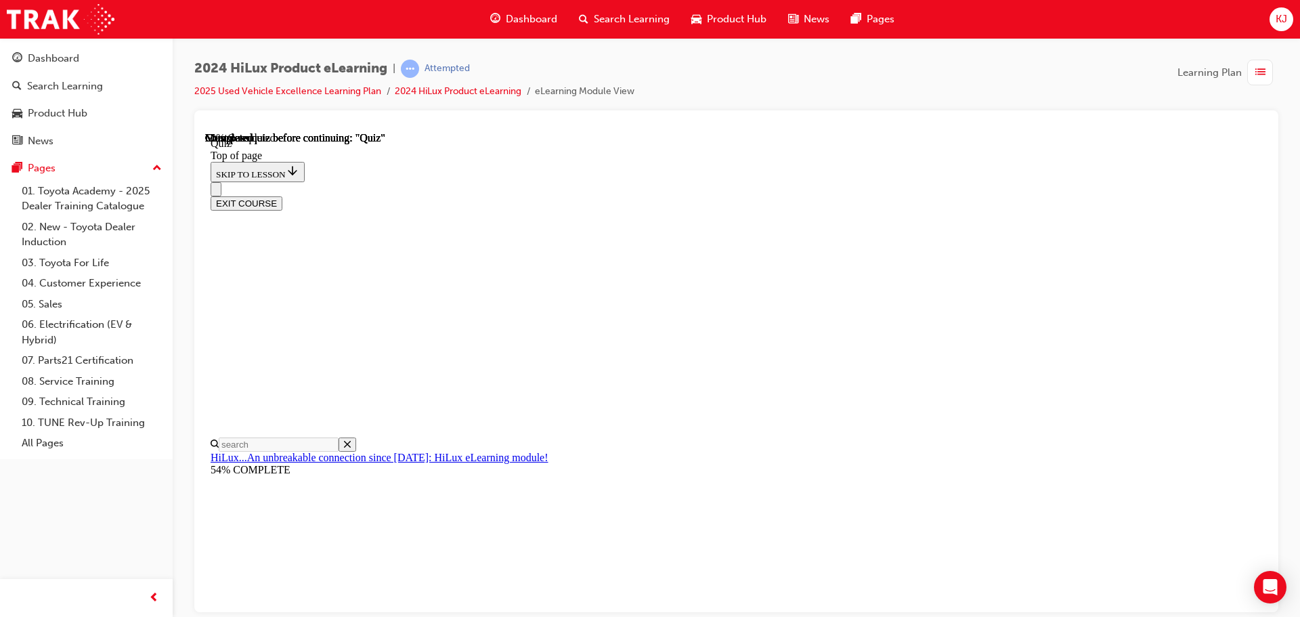
drag, startPoint x: 843, startPoint y: 527, endPoint x: 853, endPoint y: 514, distance: 16.8
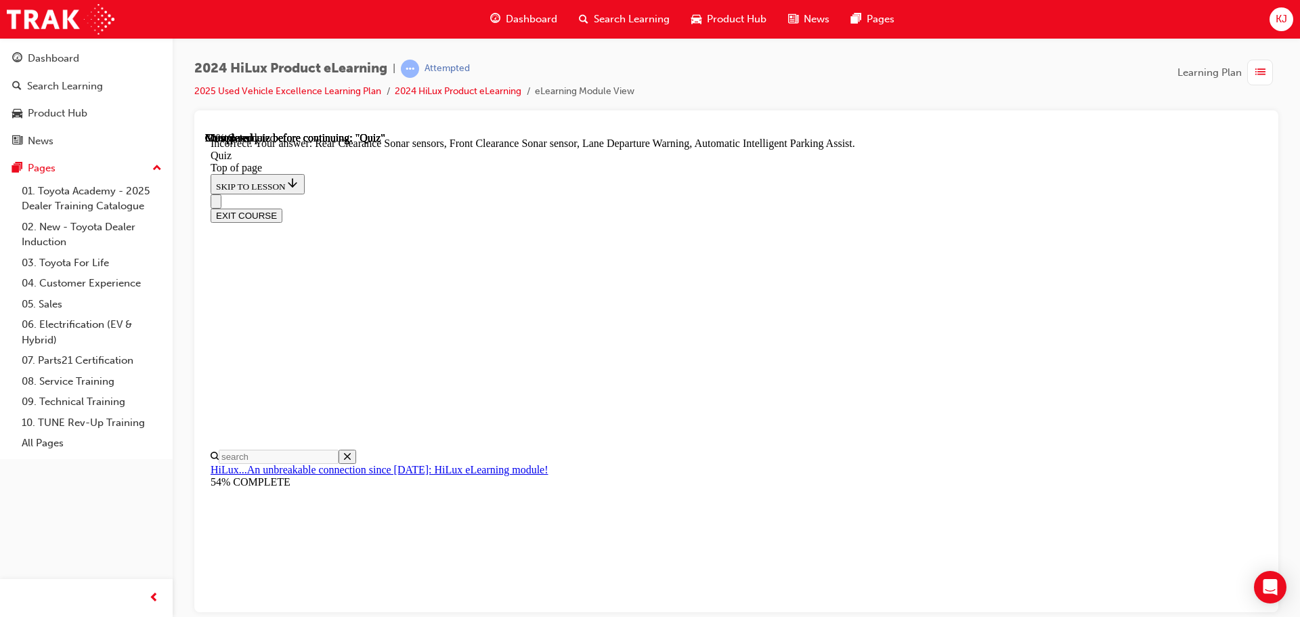
scroll to position [250, 0]
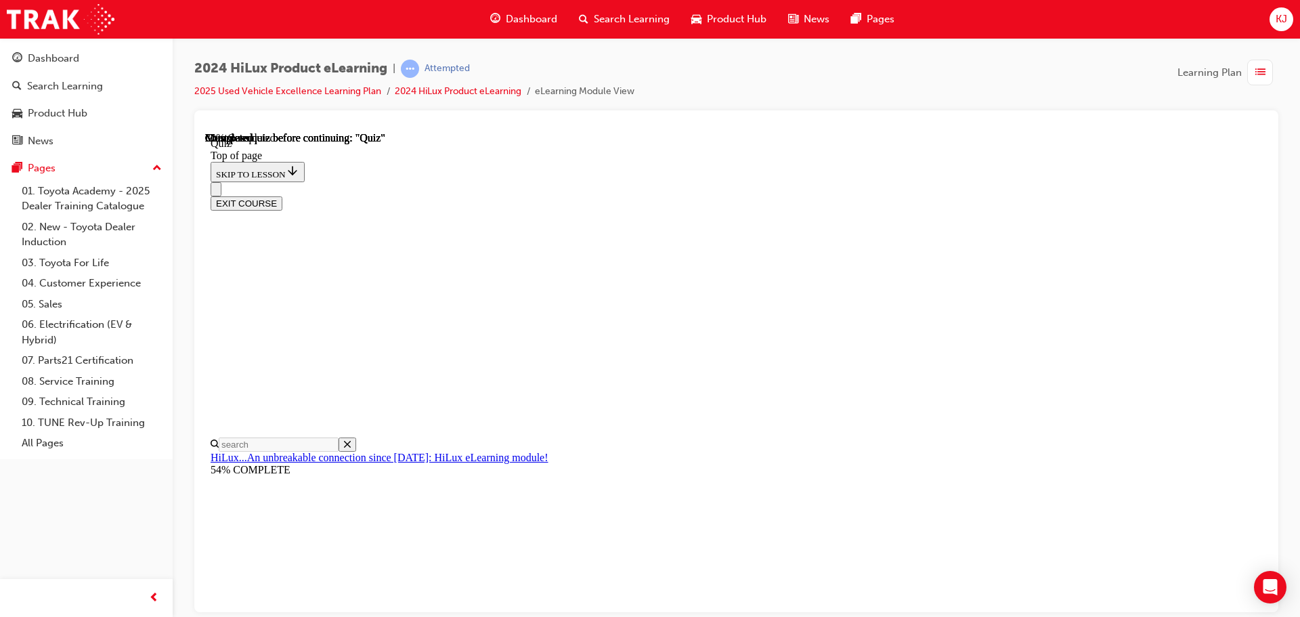
scroll to position [41, 0]
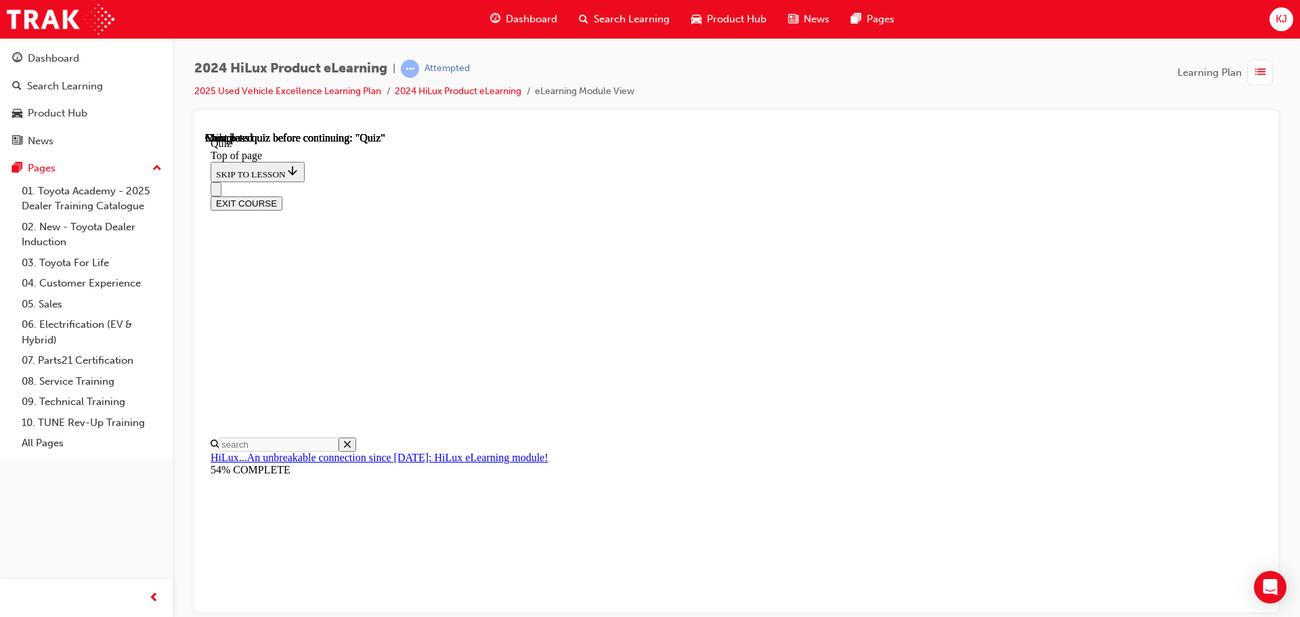
scroll to position [154, 0]
drag, startPoint x: 719, startPoint y: 483, endPoint x: 711, endPoint y: 408, distance: 75.6
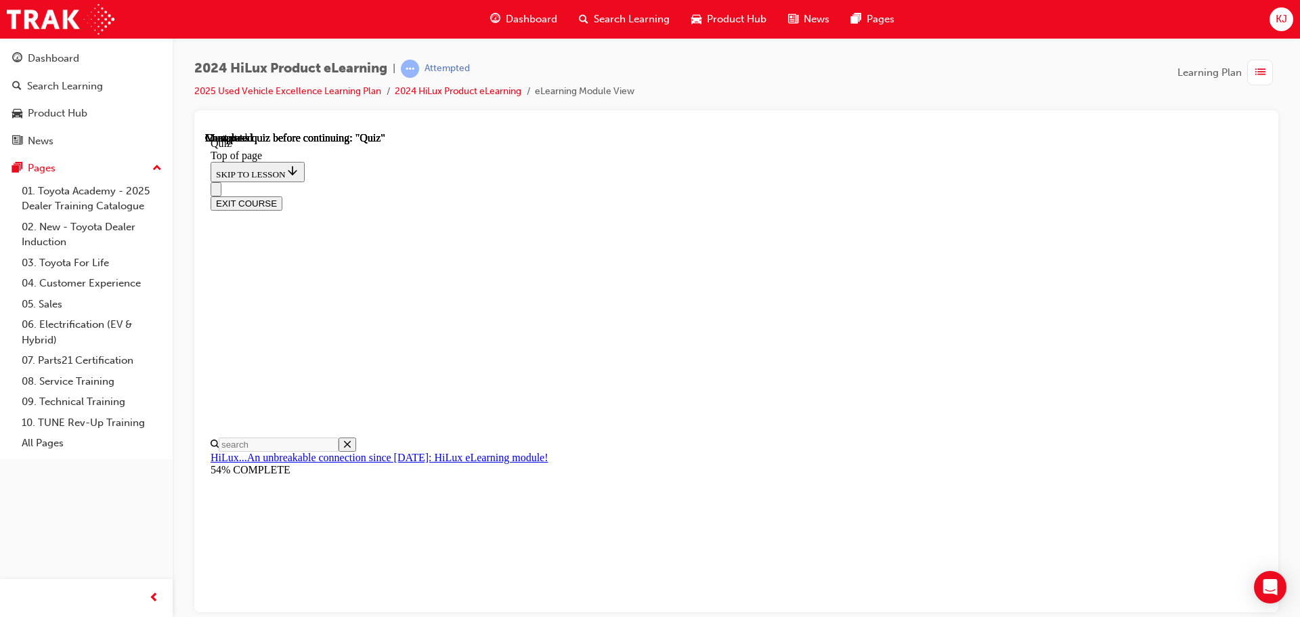
drag, startPoint x: 711, startPoint y: 379, endPoint x: 757, endPoint y: 502, distance: 131.7
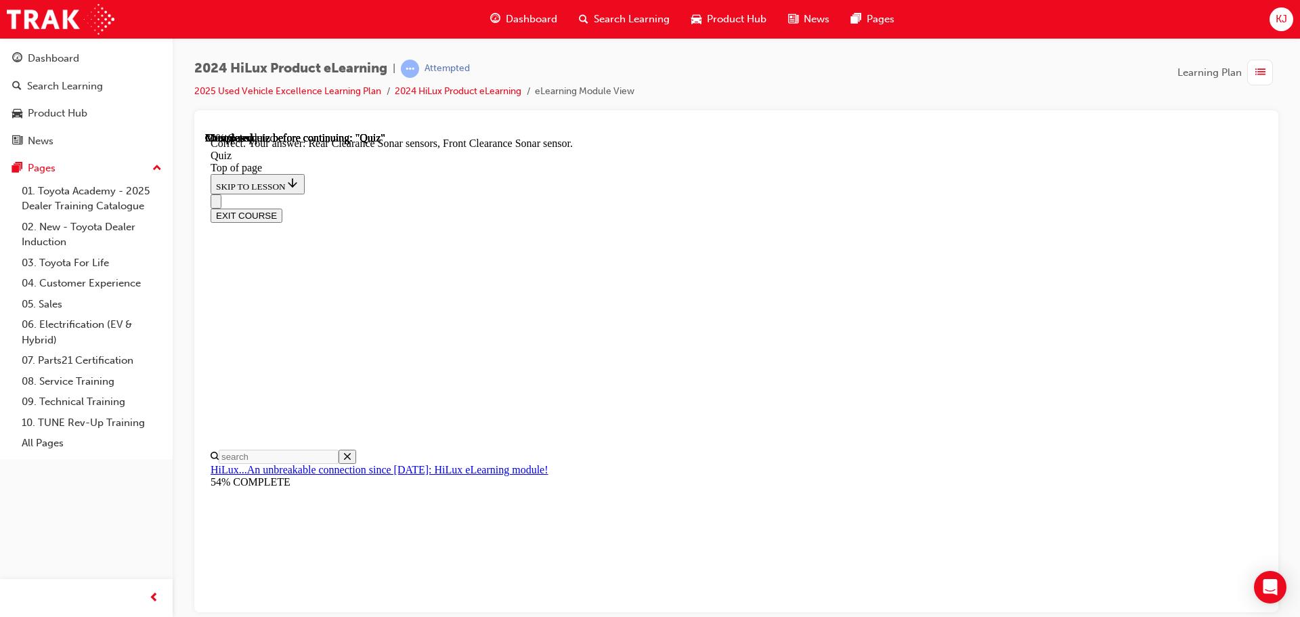
scroll to position [250, 0]
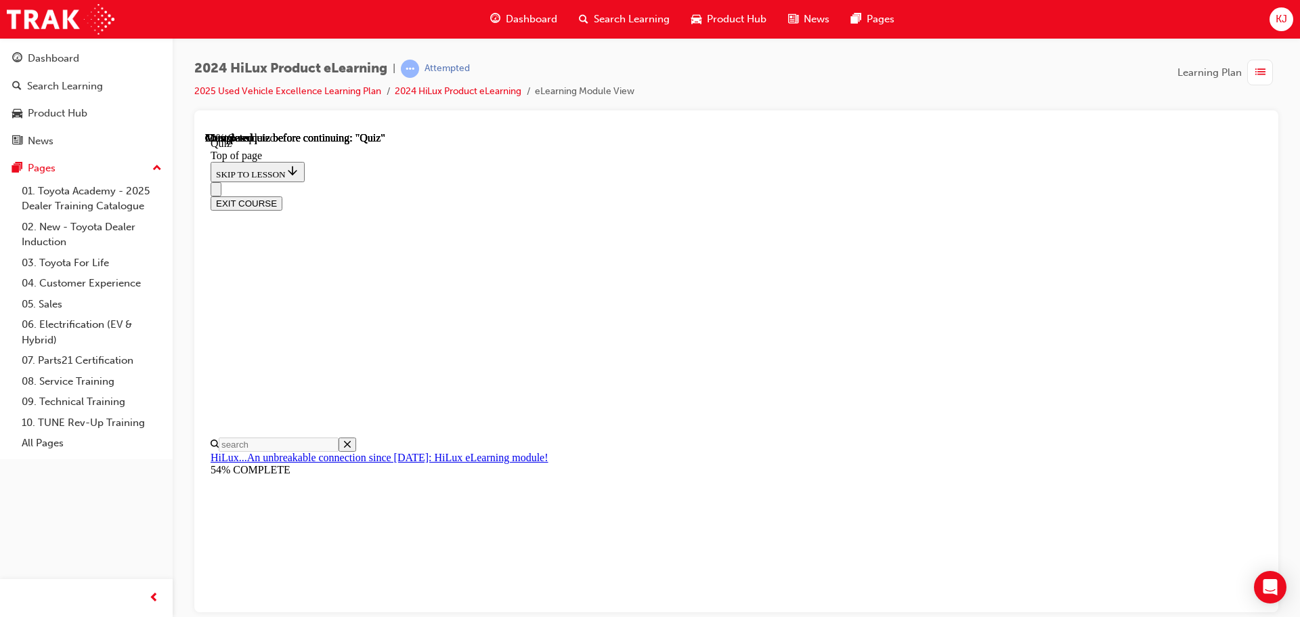
scroll to position [41, 0]
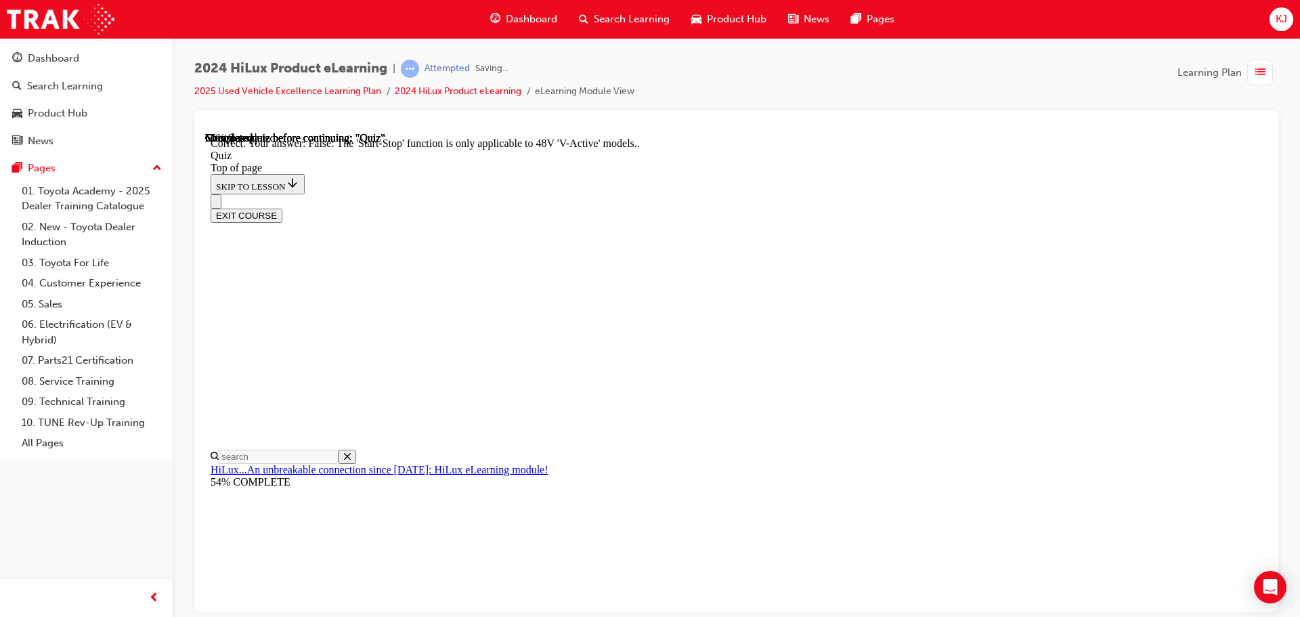
scroll to position [169, 0]
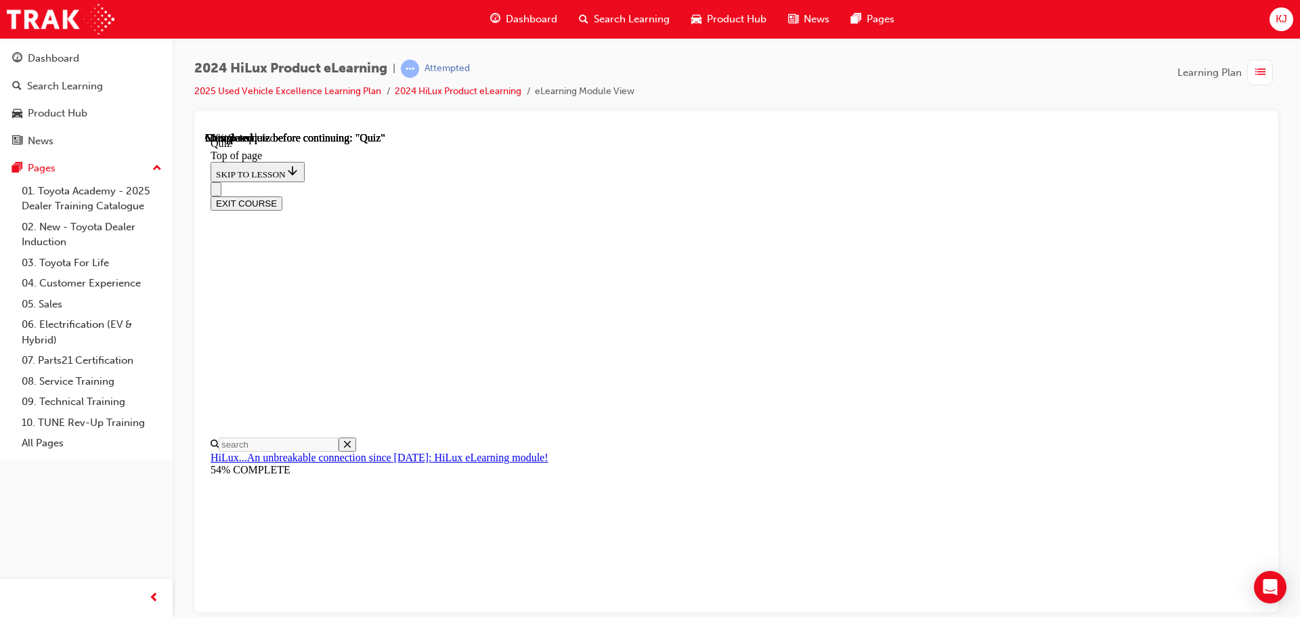
scroll to position [41, 0]
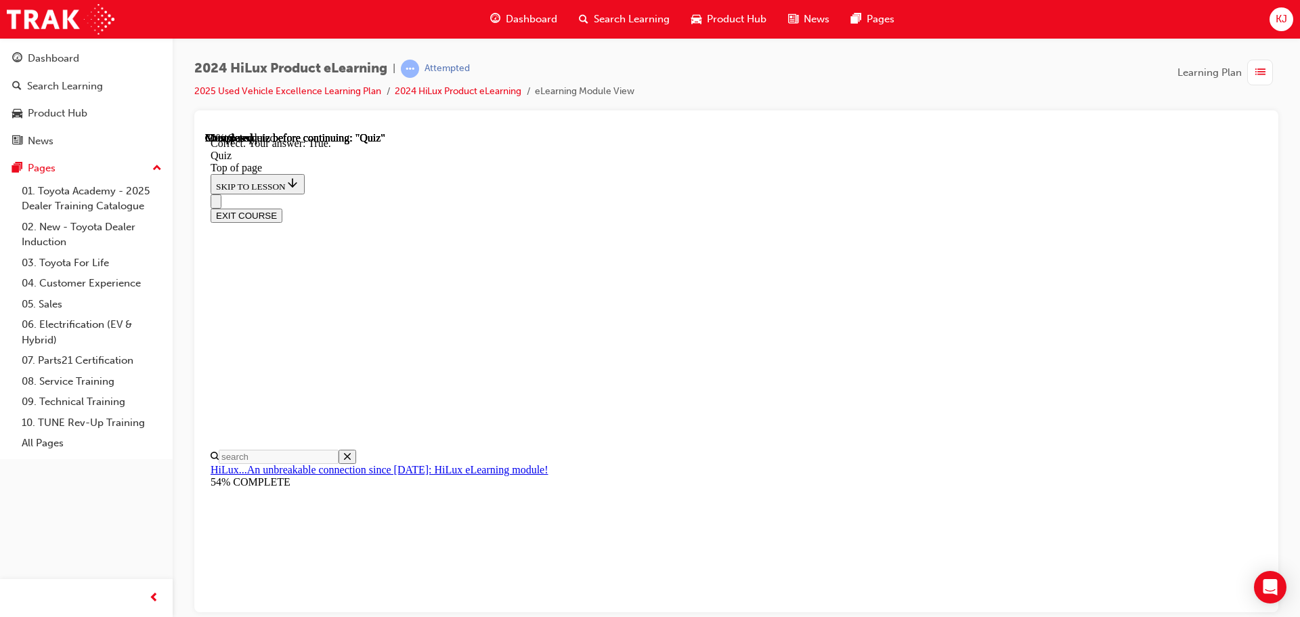
scroll to position [187, 0]
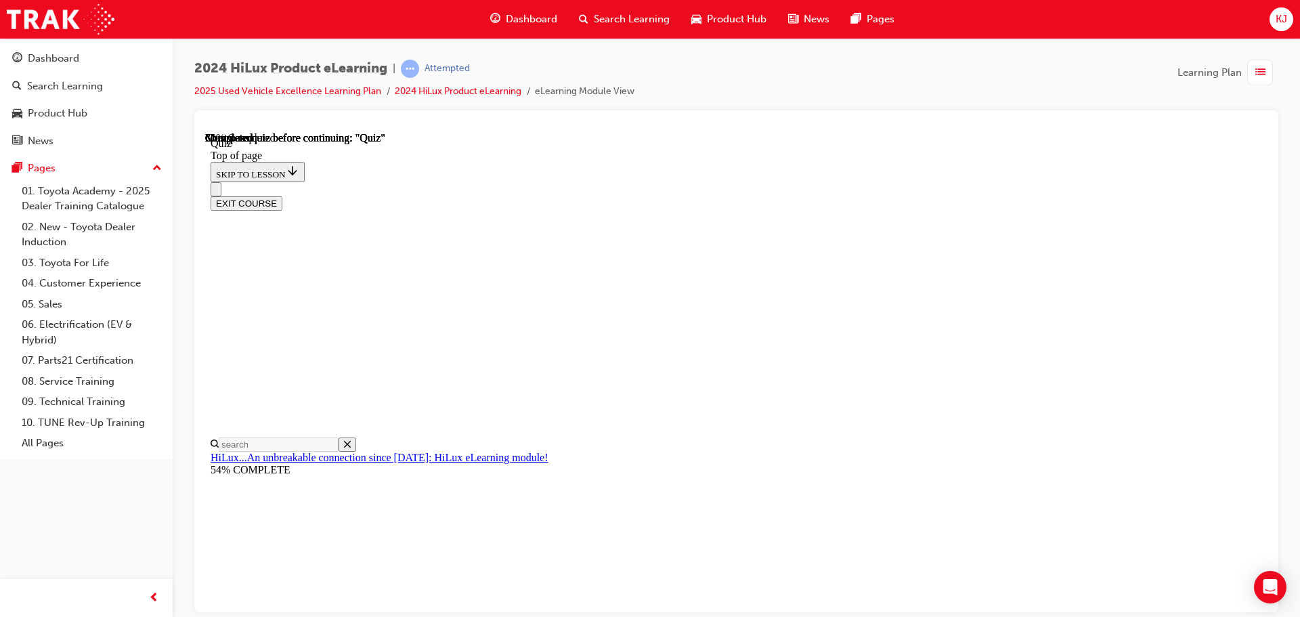
scroll to position [41, 0]
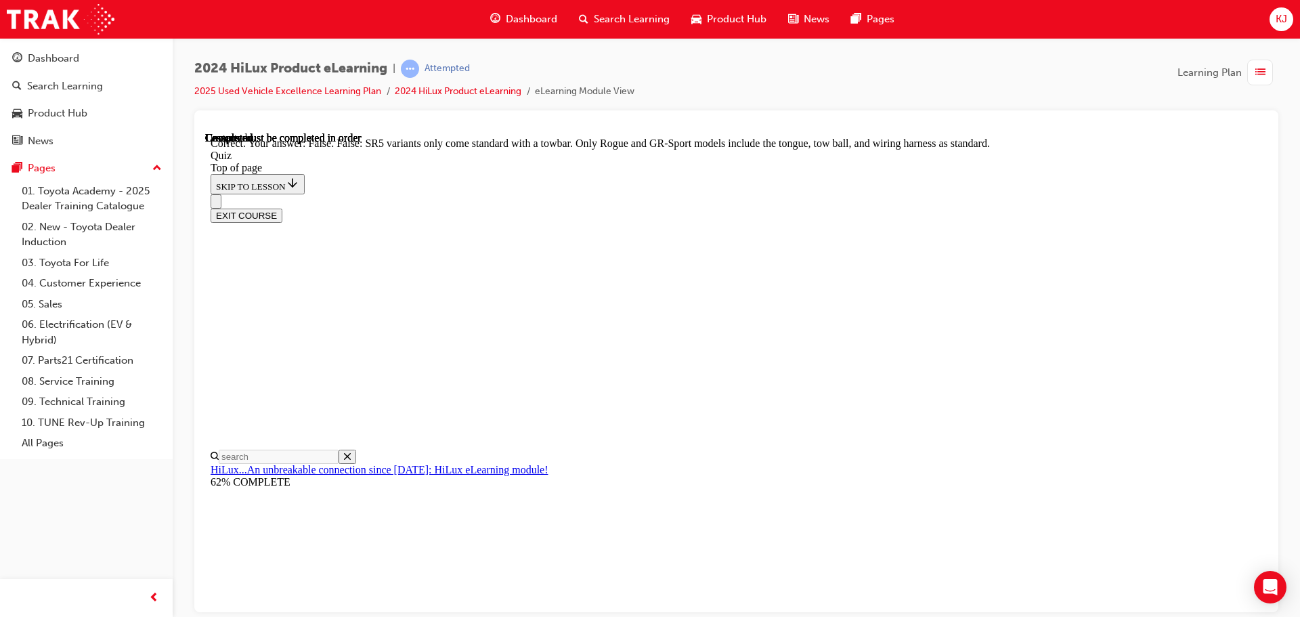
scroll to position [248, 0]
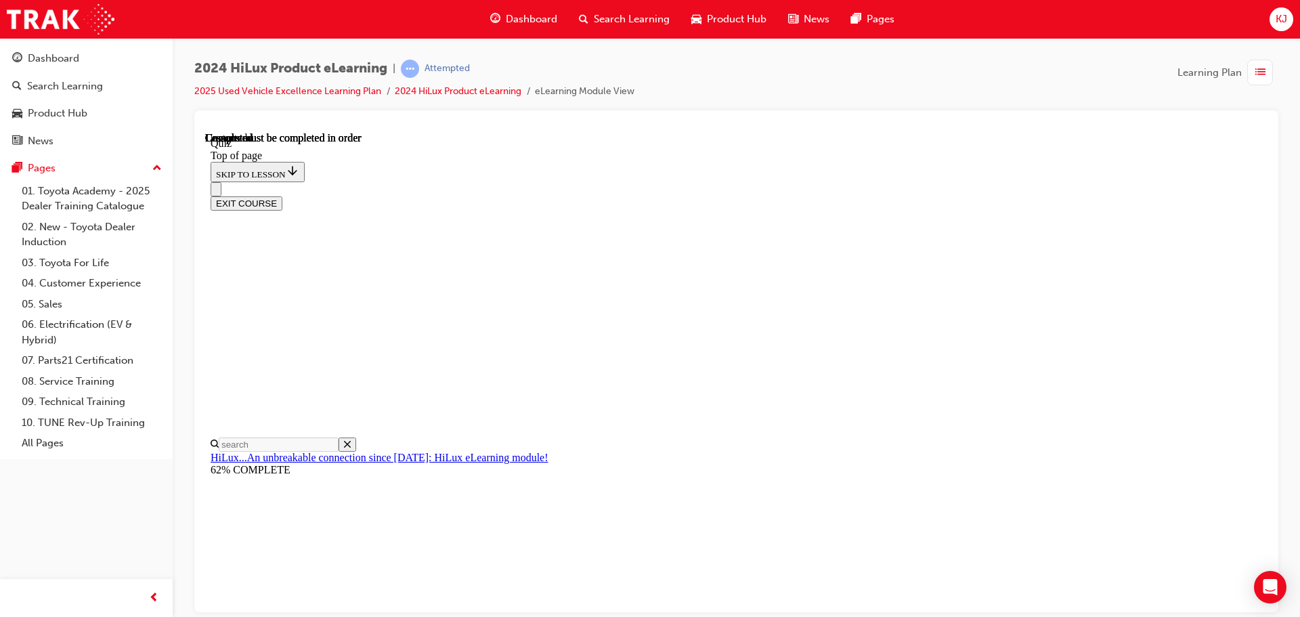
scroll to position [255, 0]
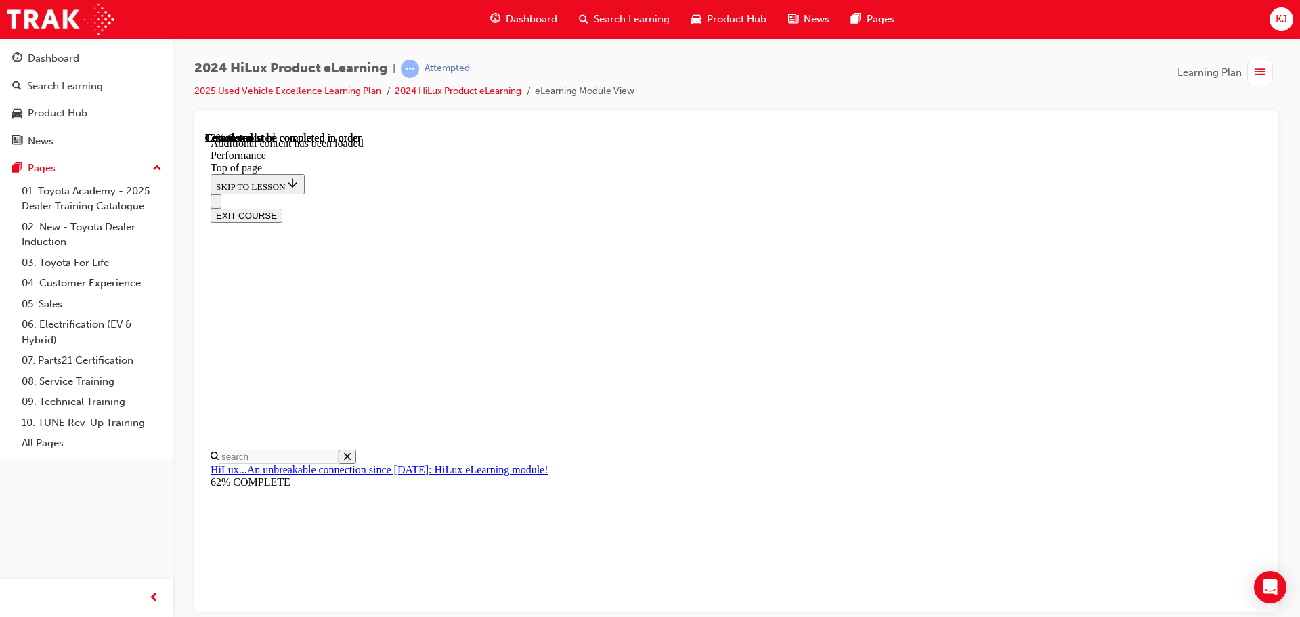
scroll to position [1185, 0]
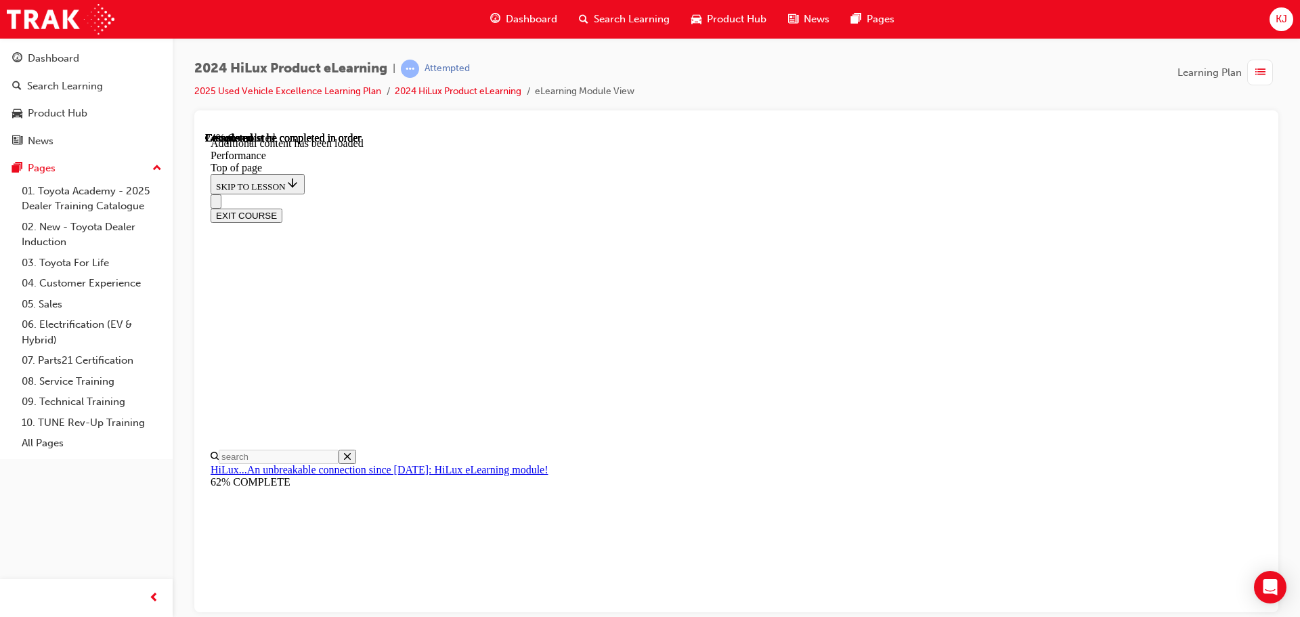
scroll to position [3554, 0]
drag, startPoint x: 802, startPoint y: 327, endPoint x: 862, endPoint y: 331, distance: 59.7
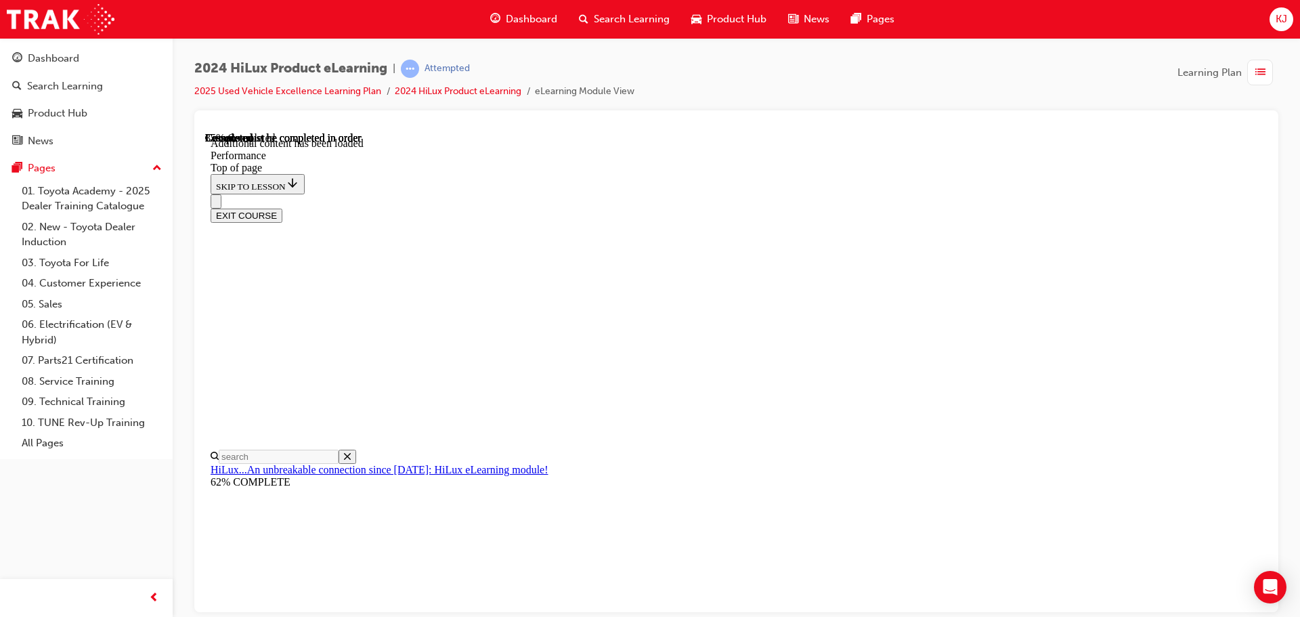
scroll to position [4211, 0]
drag, startPoint x: 807, startPoint y: 254, endPoint x: 891, endPoint y: 269, distance: 86.0
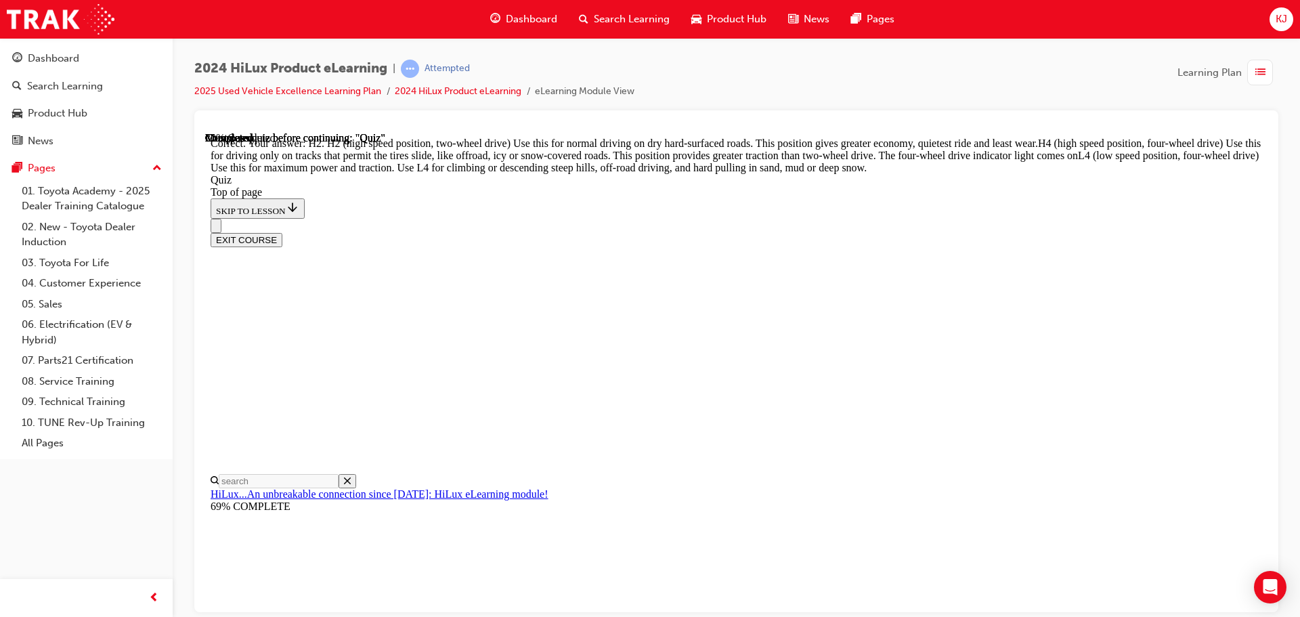
scroll to position [485, 0]
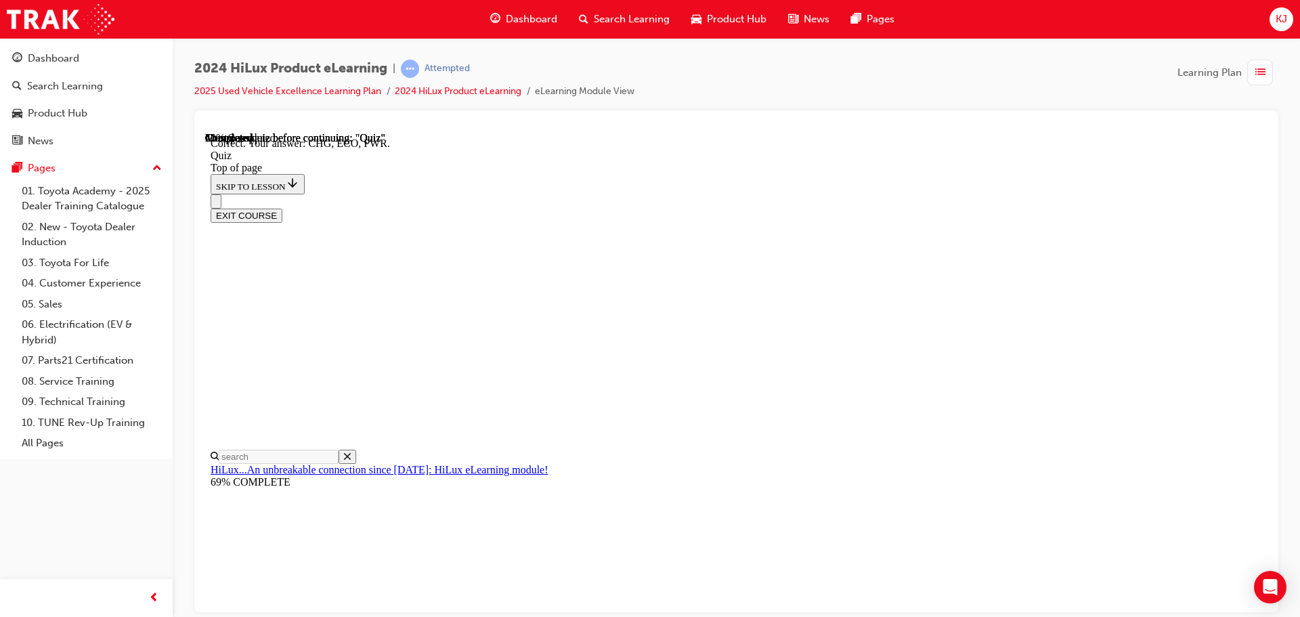
scroll to position [445, 0]
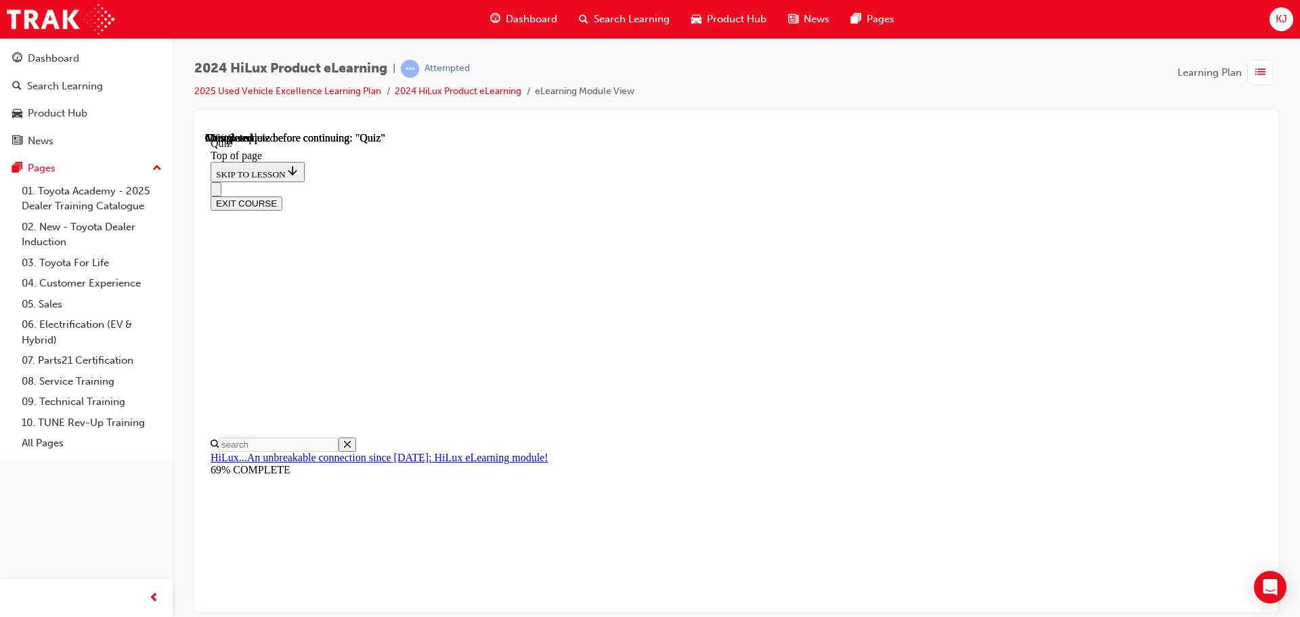
scroll to position [203, 0]
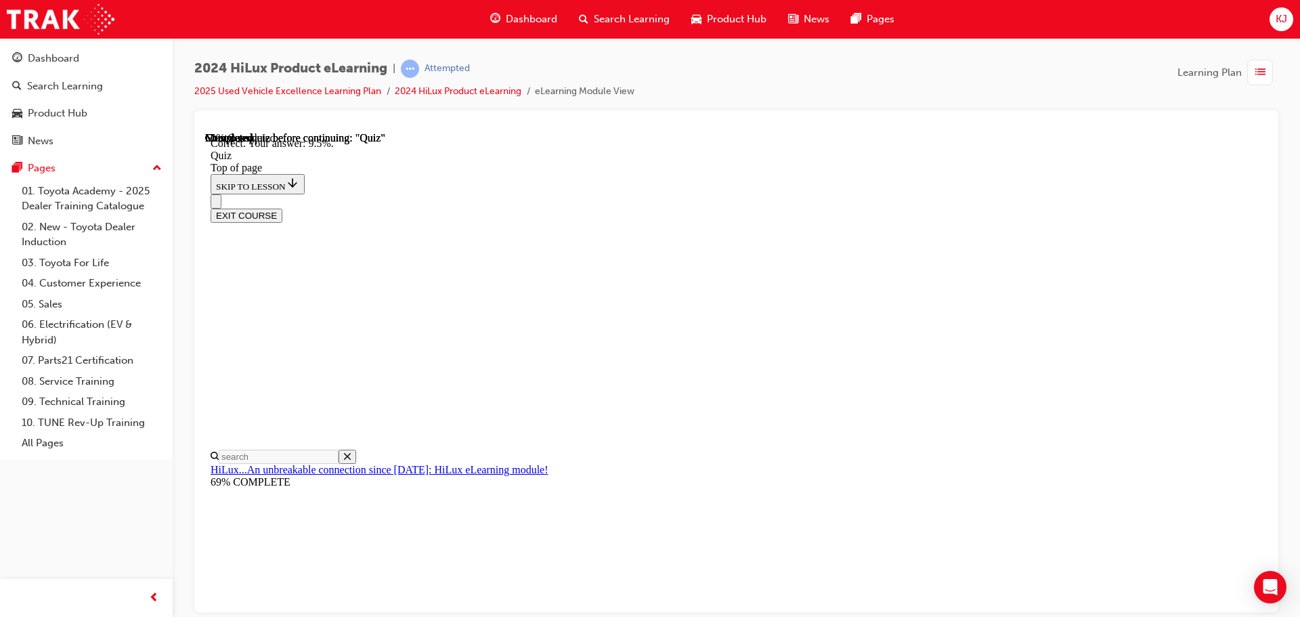
scroll to position [319, 0]
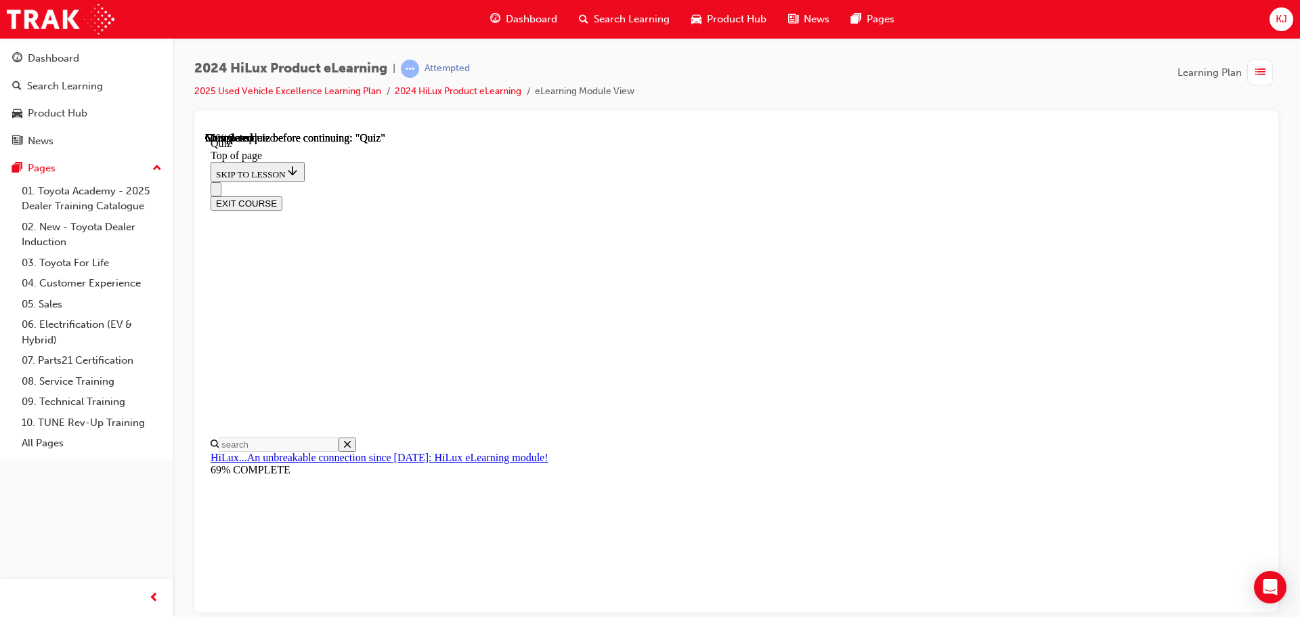
scroll to position [41, 0]
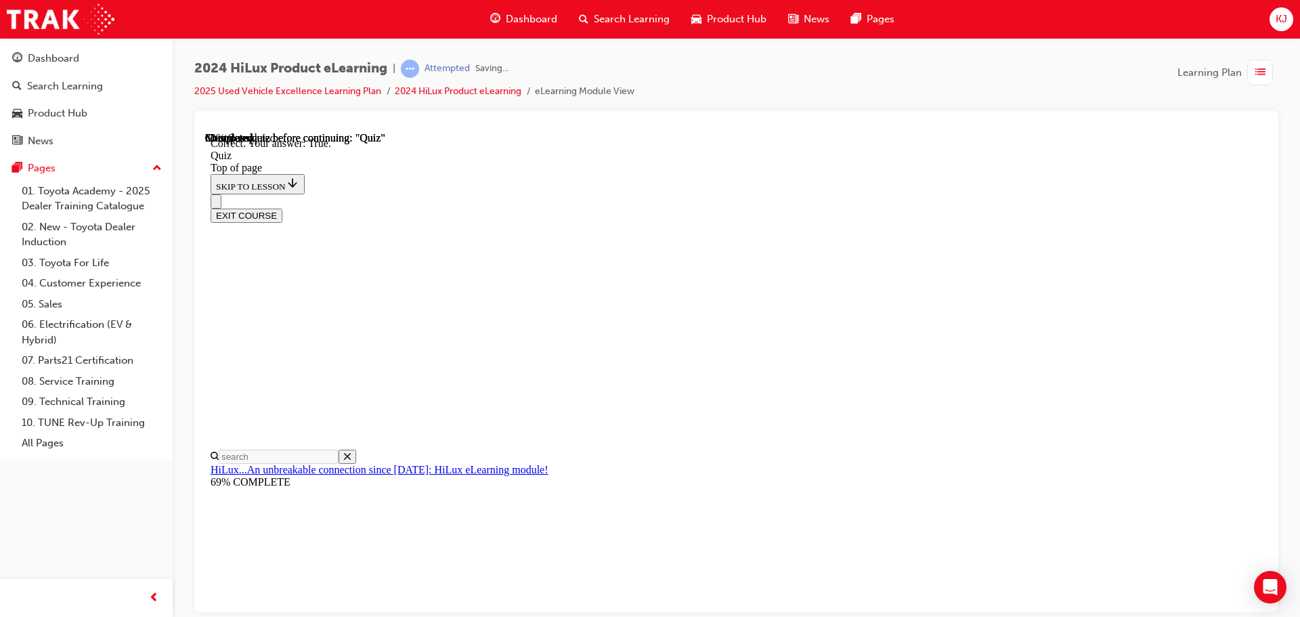
scroll to position [164, 0]
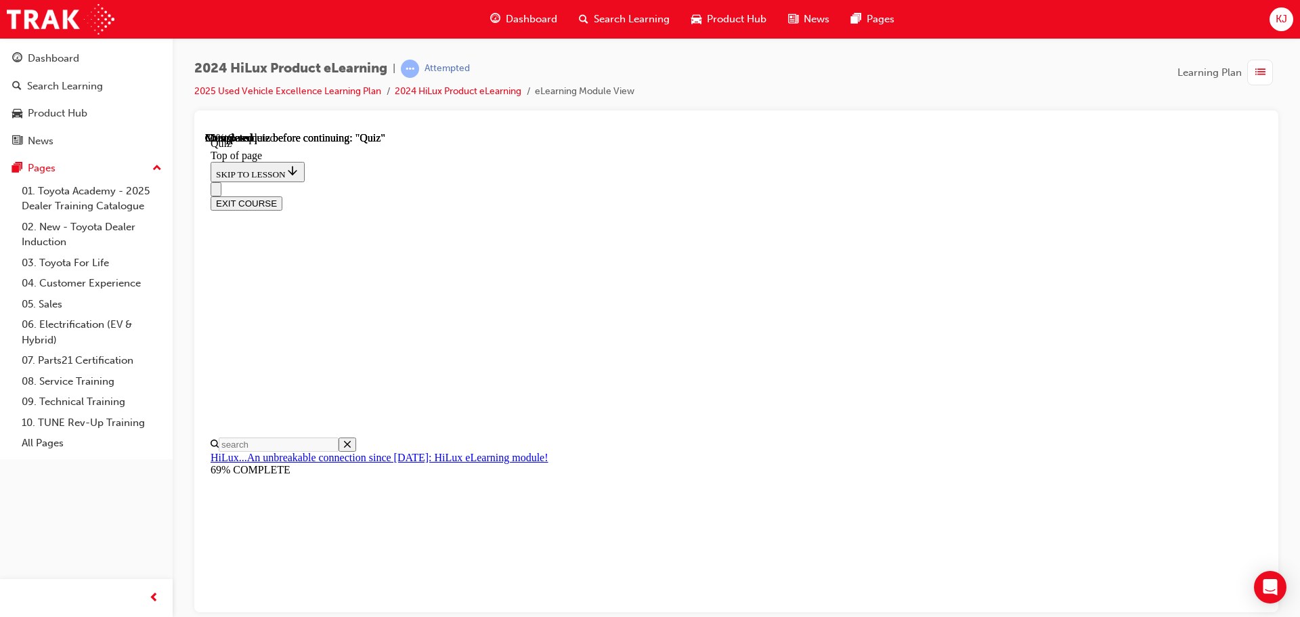
scroll to position [135, 0]
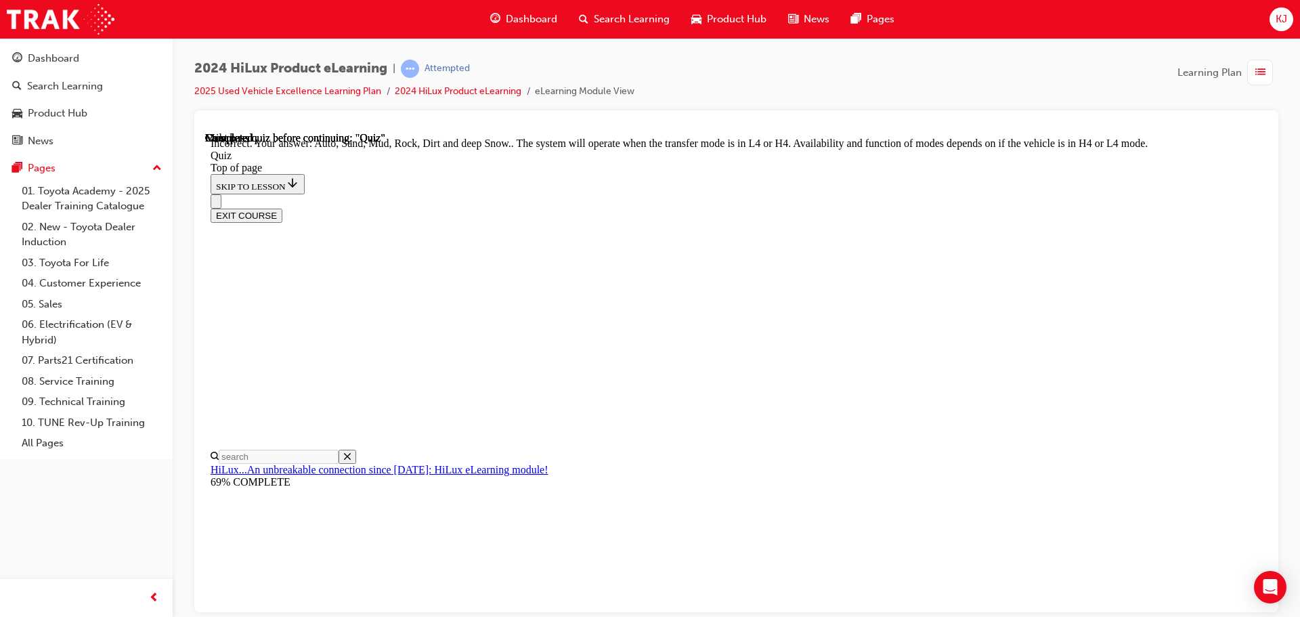
scroll to position [372, 0]
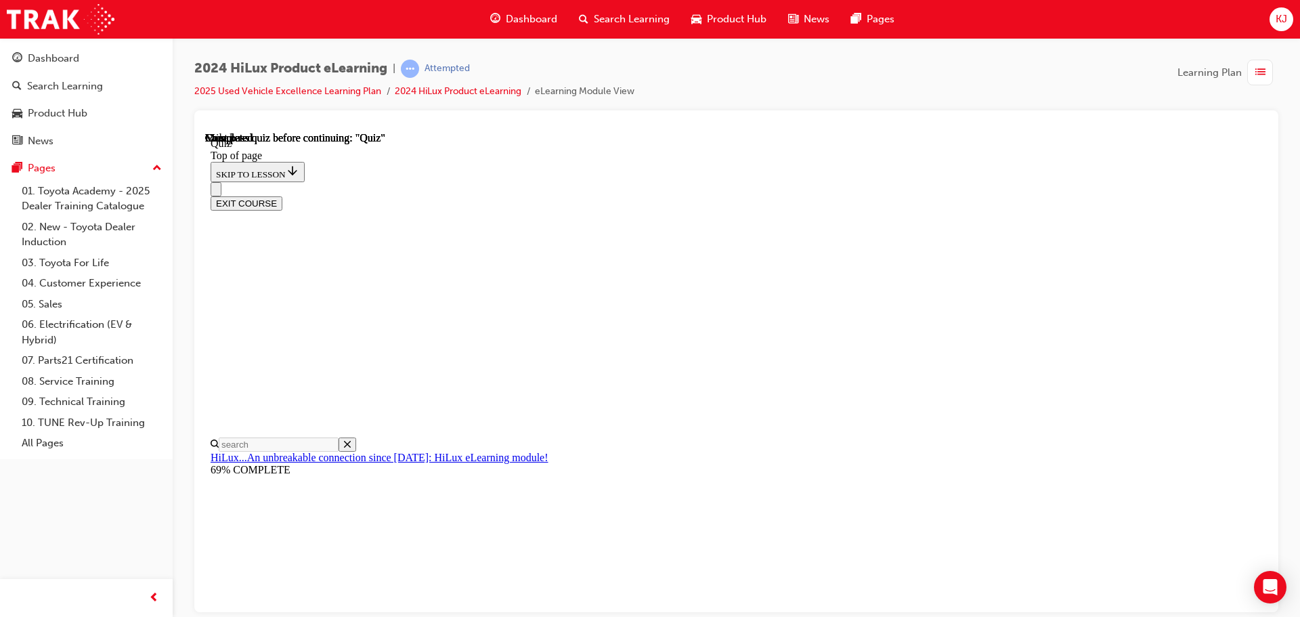
scroll to position [255, 0]
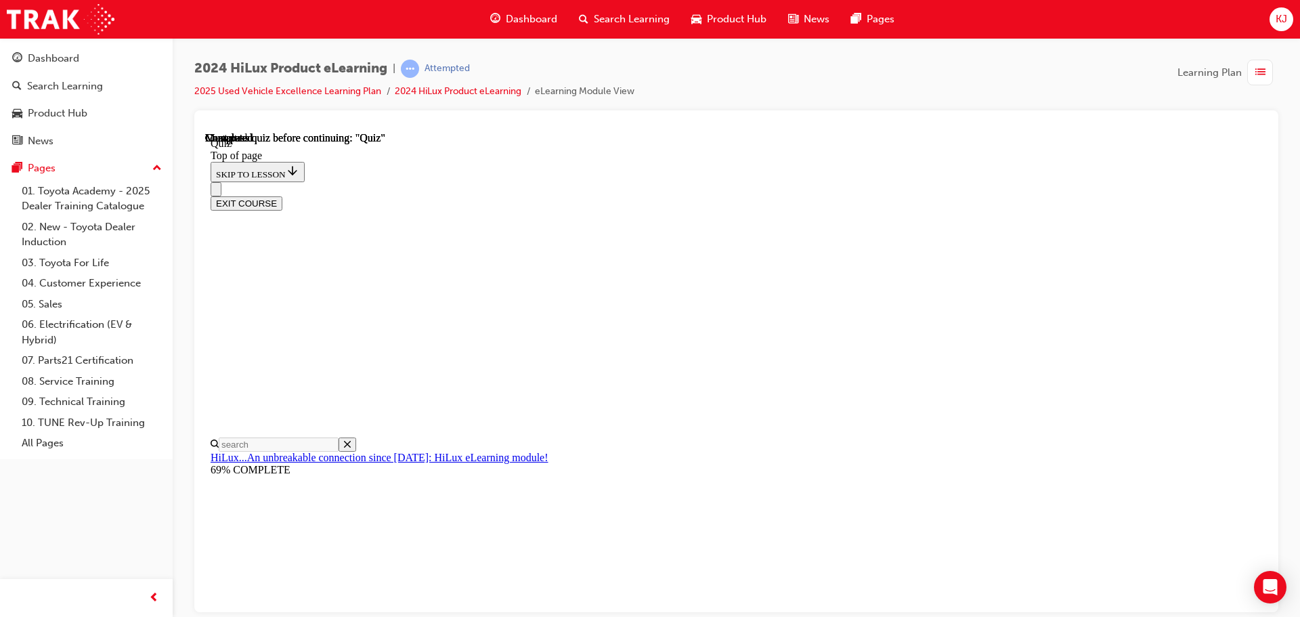
scroll to position [41, 0]
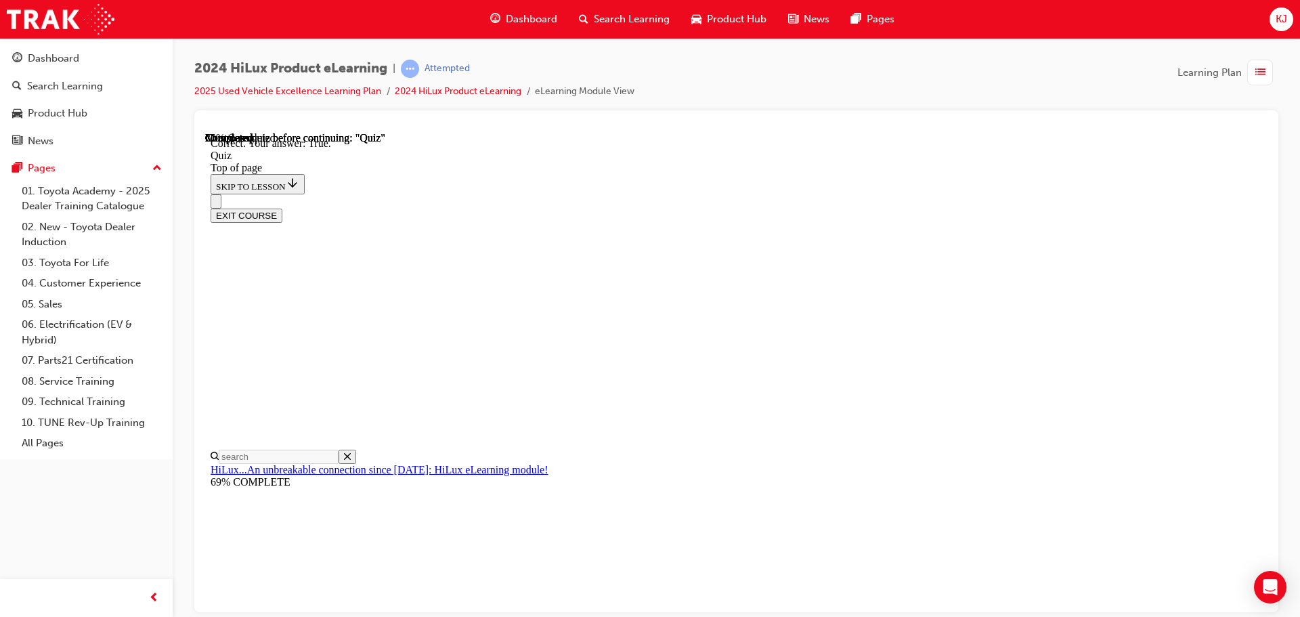
scroll to position [164, 0]
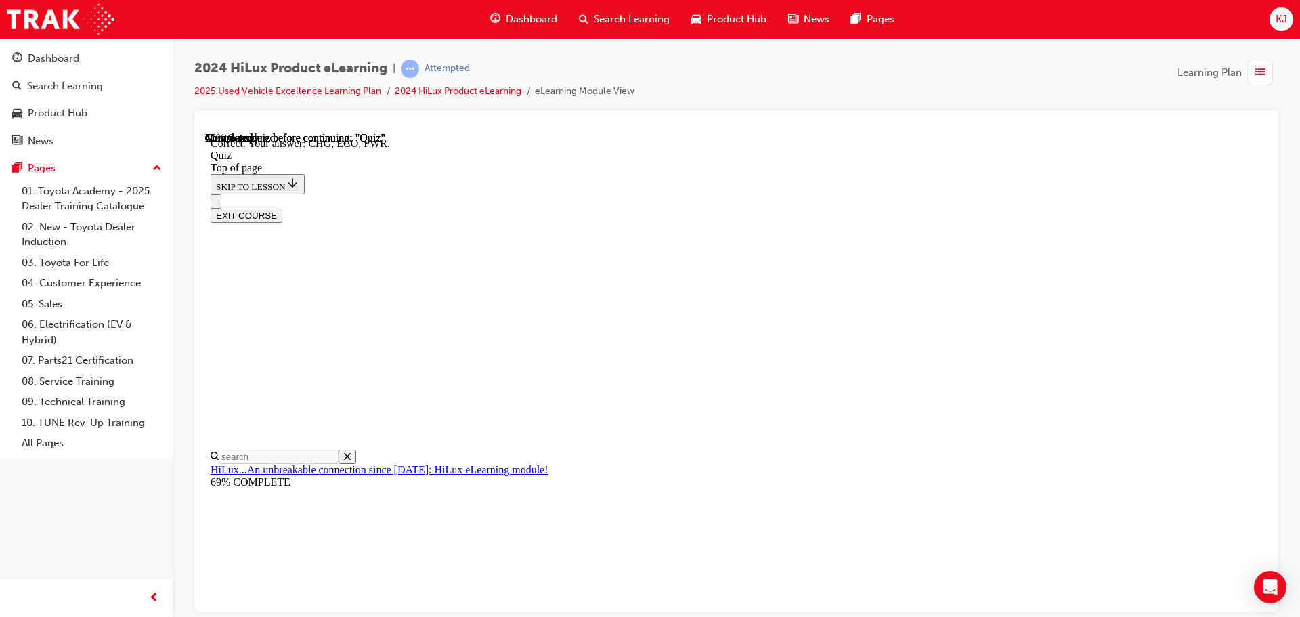
scroll to position [445, 0]
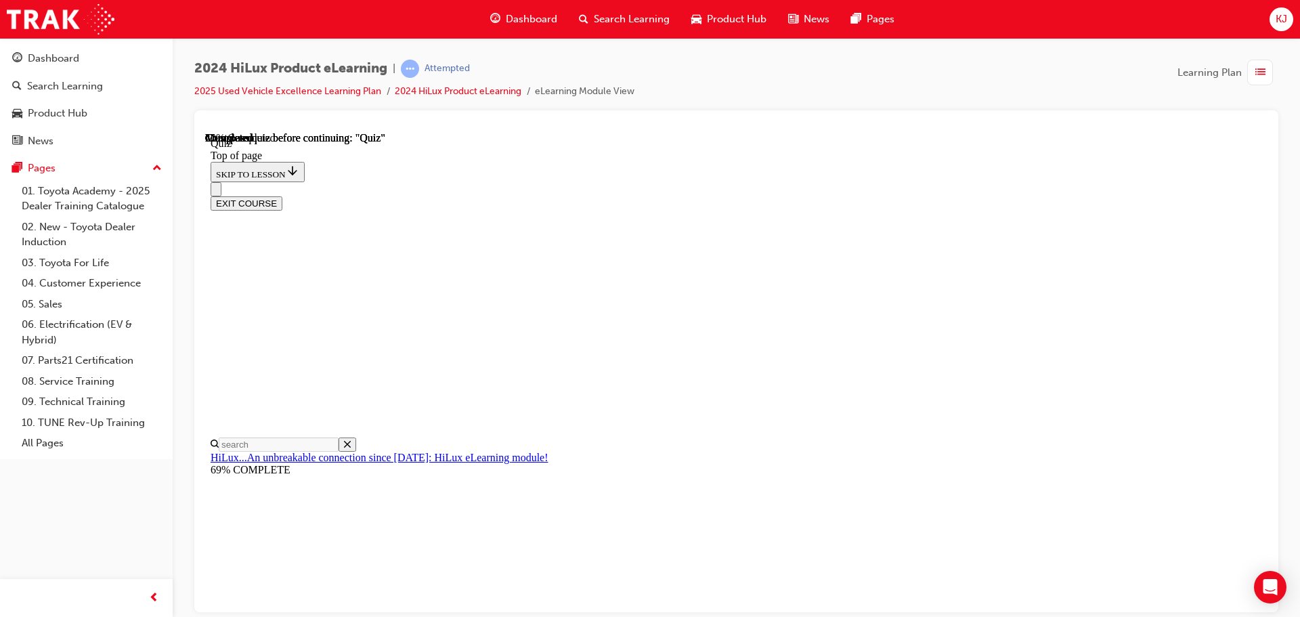
scroll to position [203, 0]
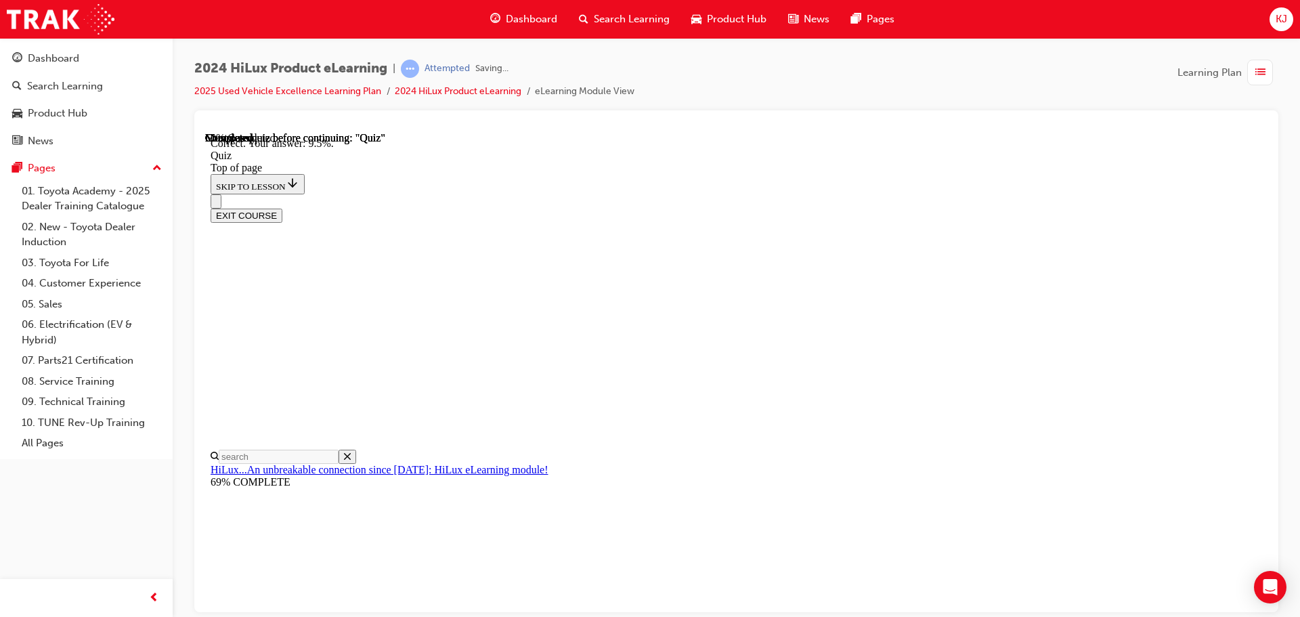
scroll to position [319, 0]
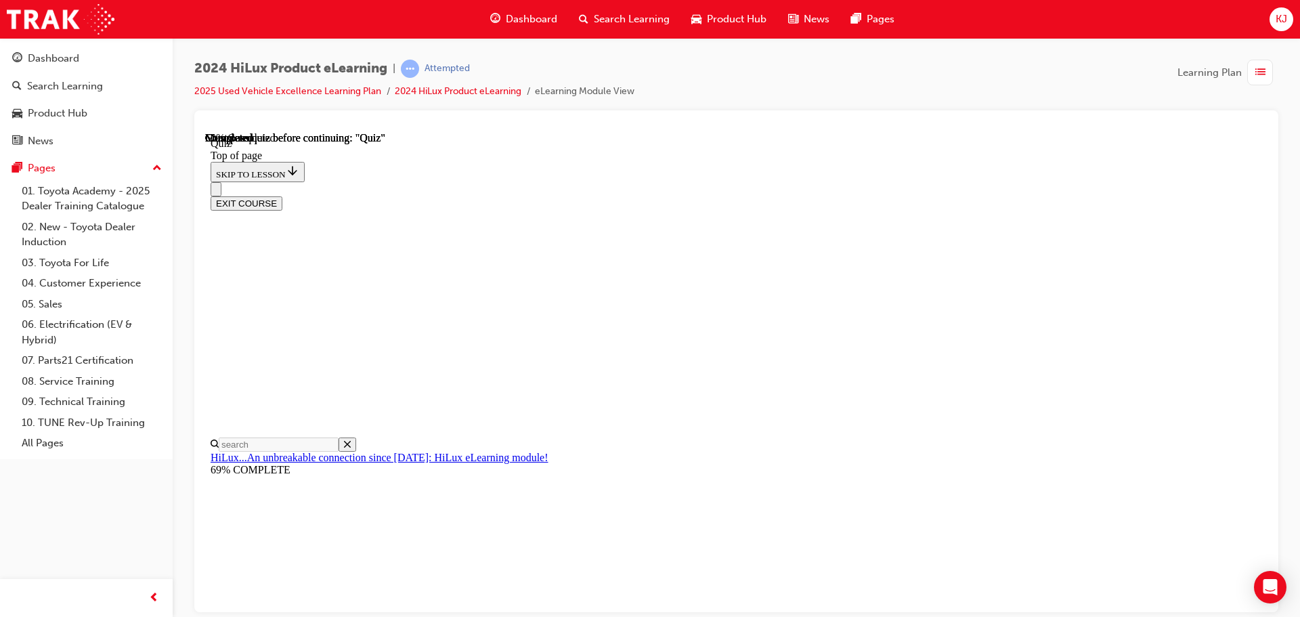
scroll to position [230, 0]
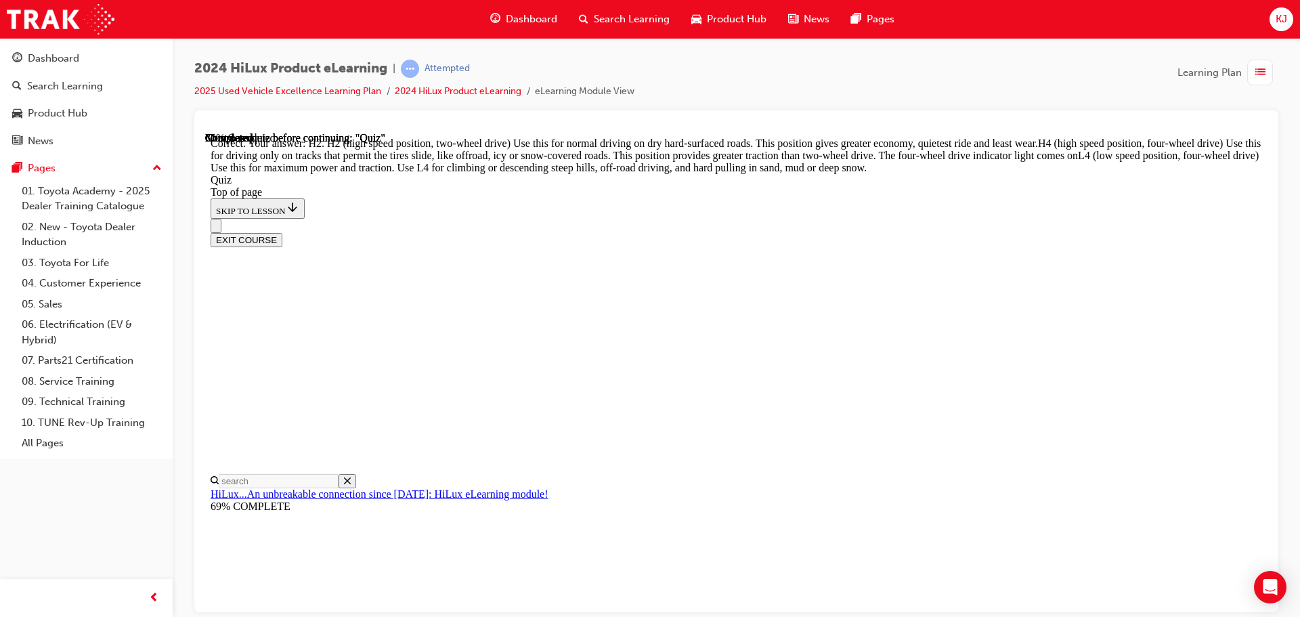
scroll to position [483, 0]
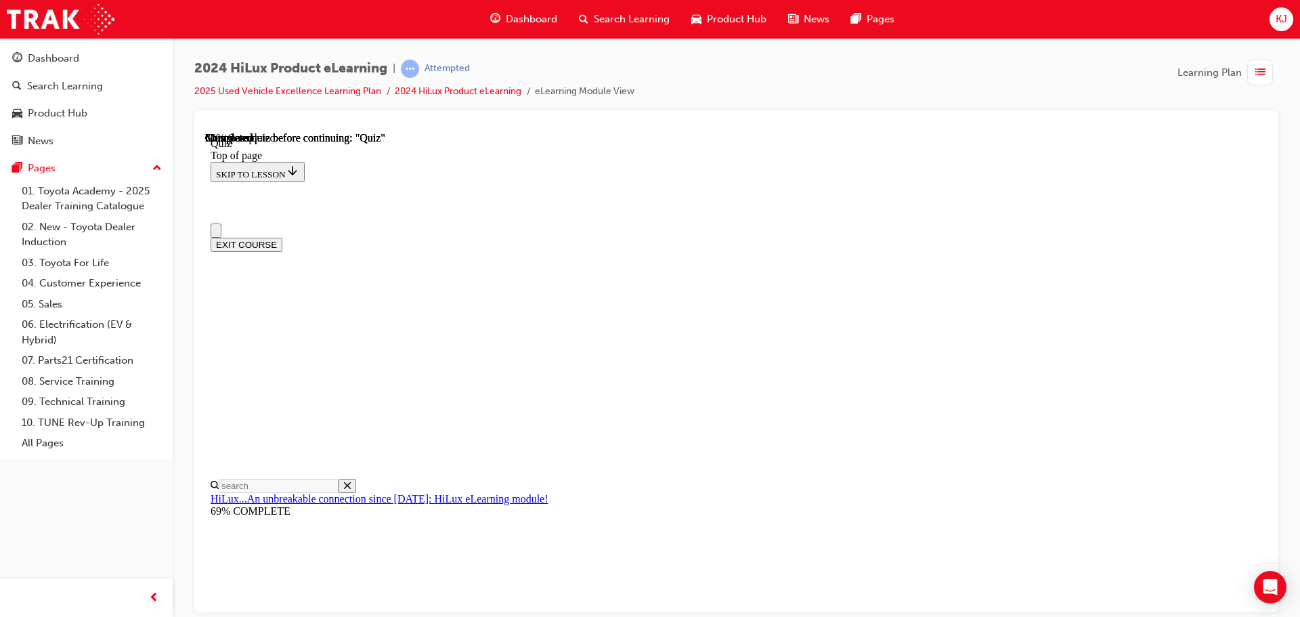
scroll to position [135, 0]
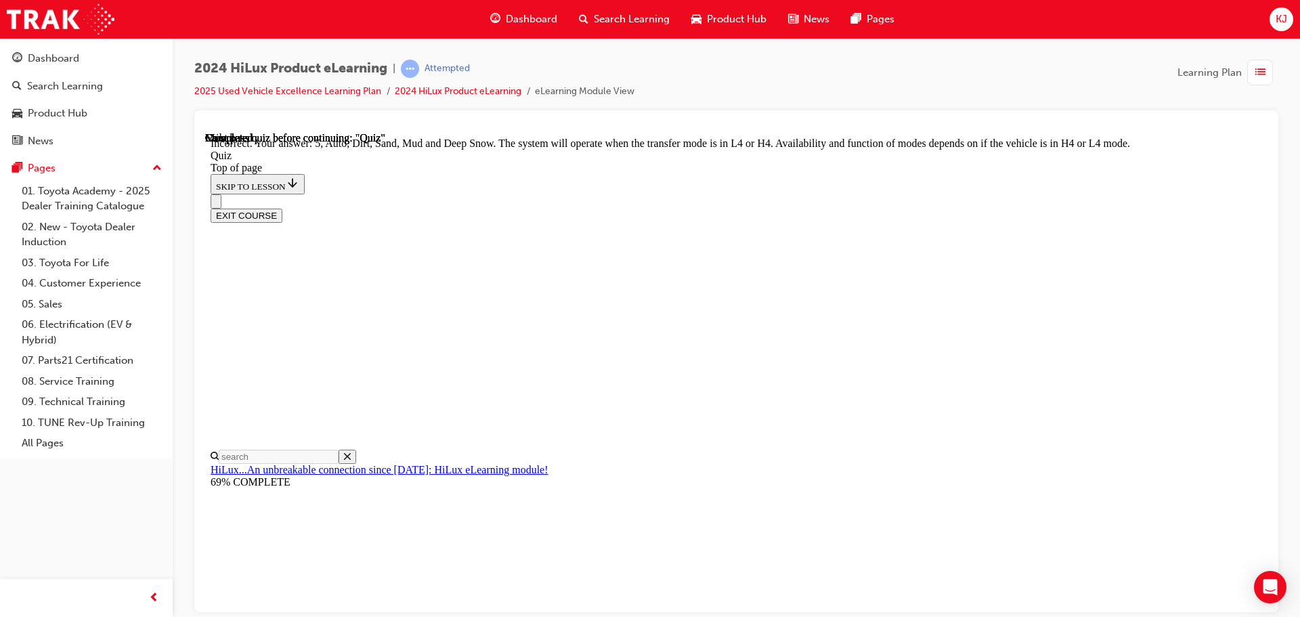
scroll to position [372, 0]
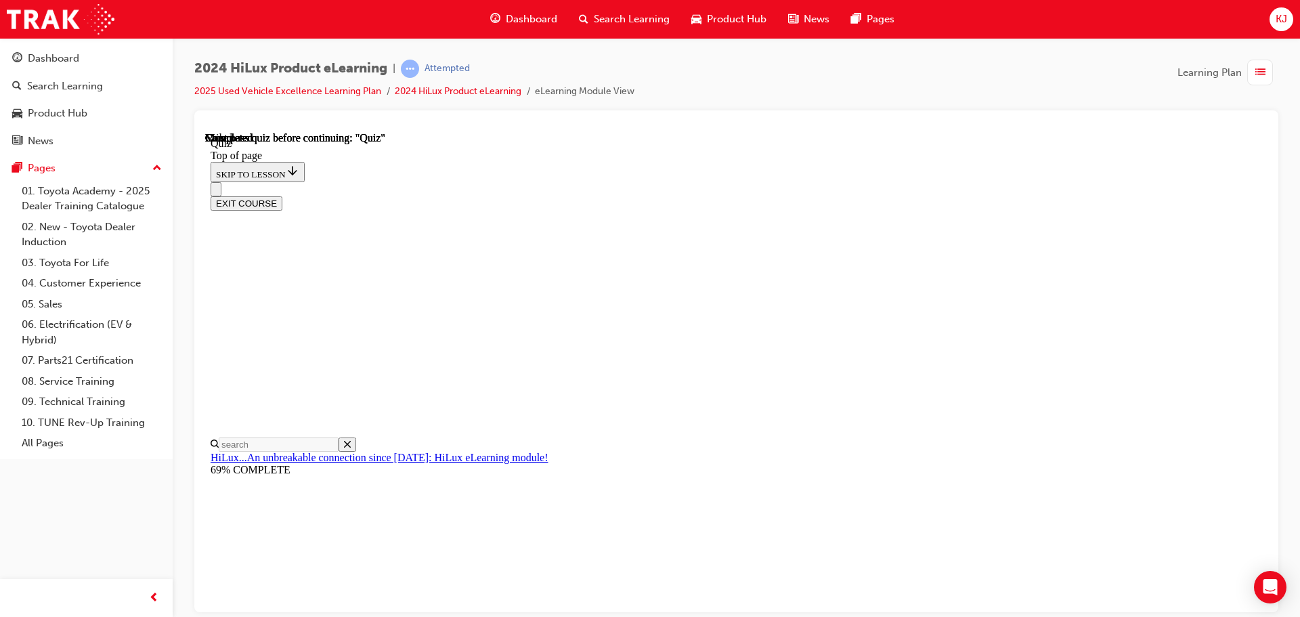
scroll to position [255, 0]
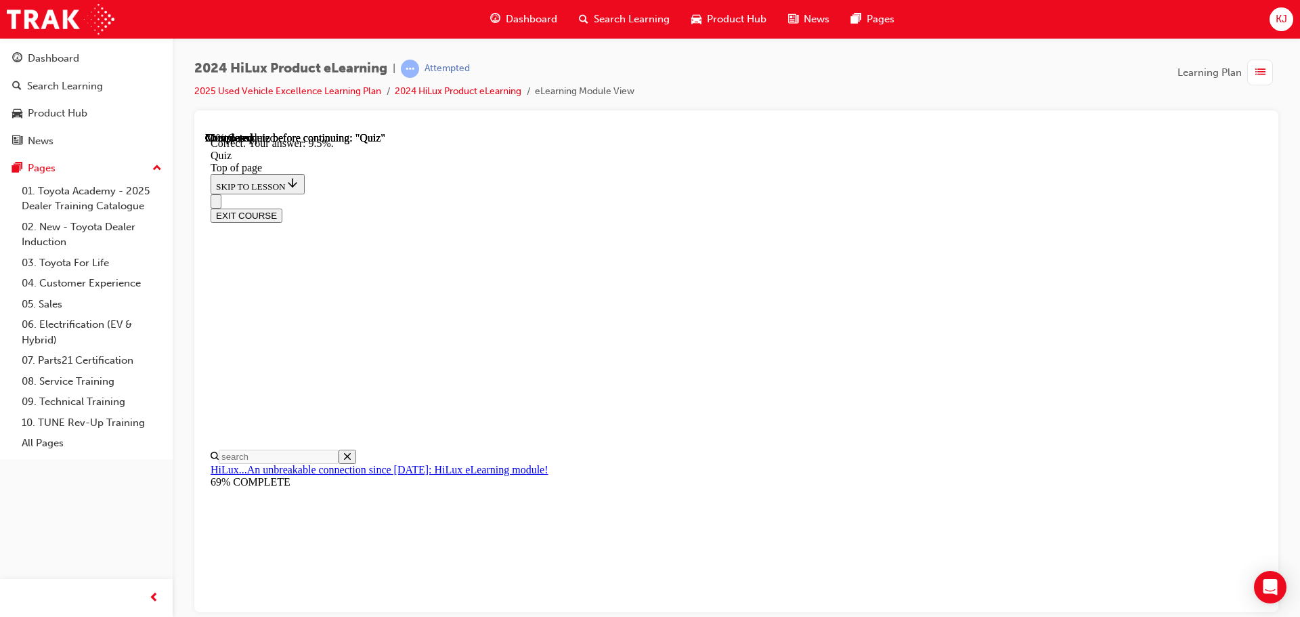
scroll to position [319, 0]
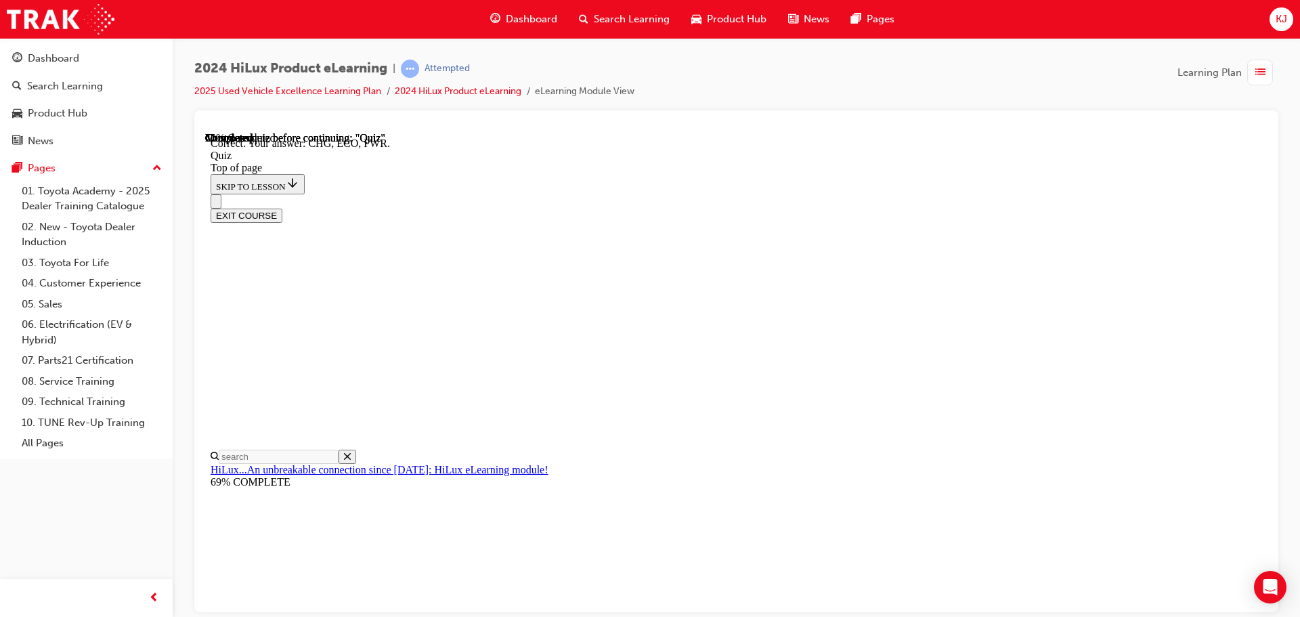
scroll to position [445, 0]
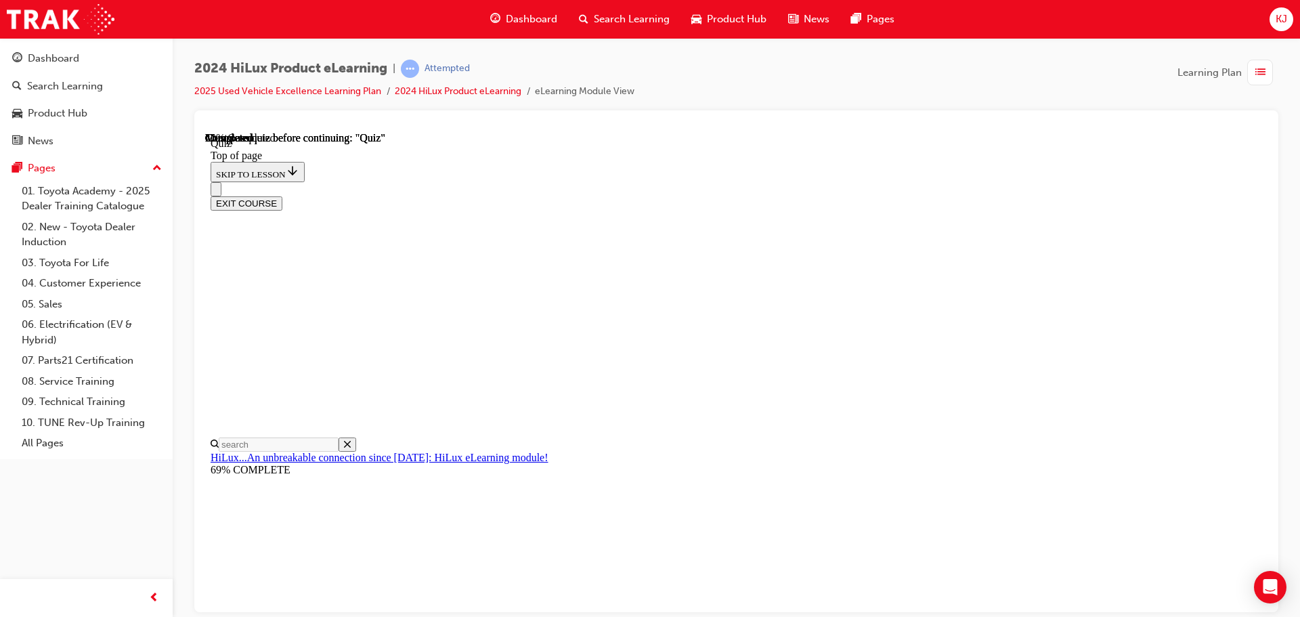
scroll to position [109, 0]
drag, startPoint x: 687, startPoint y: 387, endPoint x: 711, endPoint y: 408, distance: 31.6
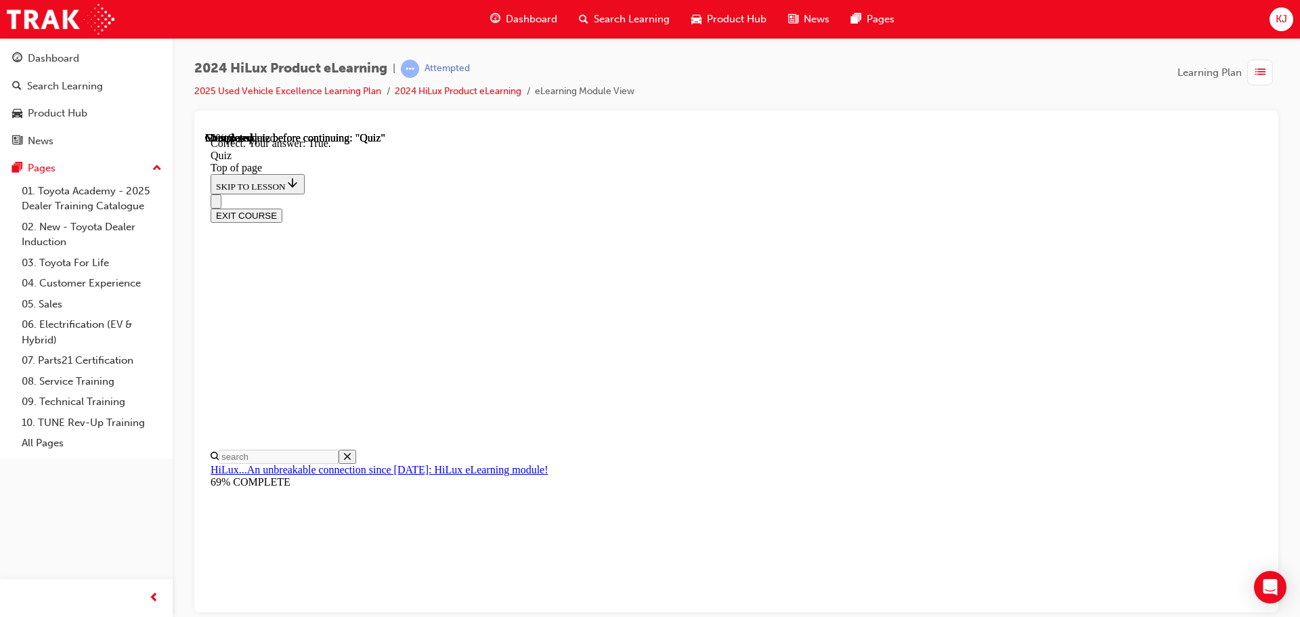
scroll to position [164, 0]
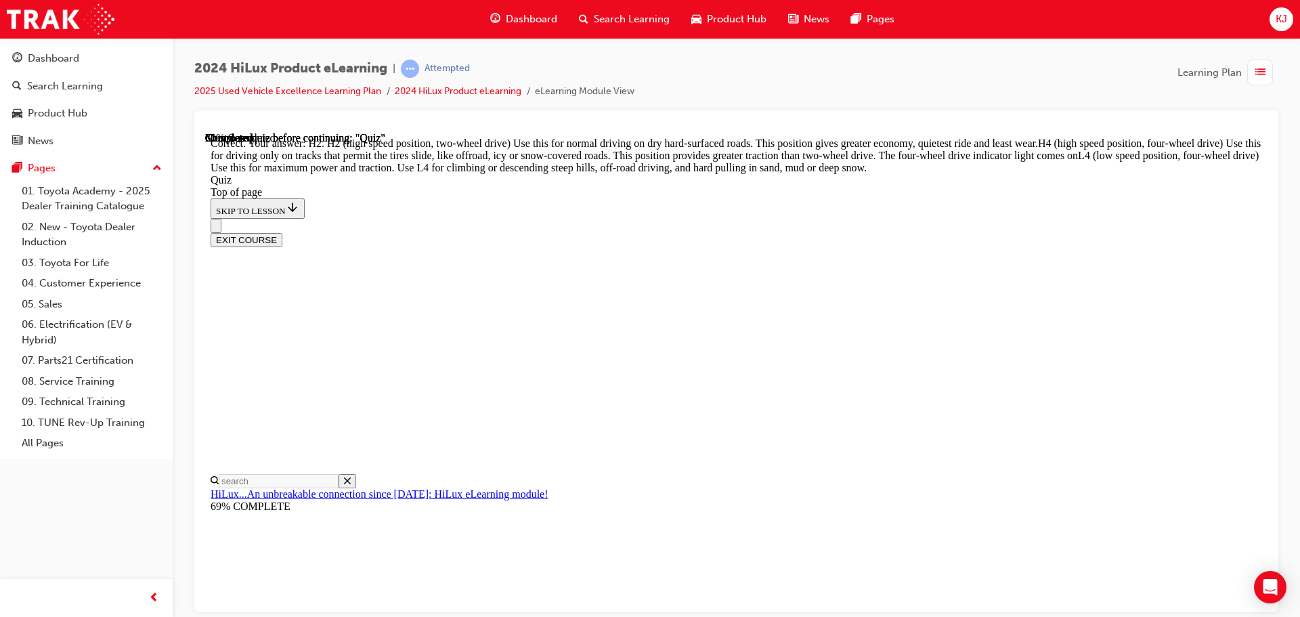
scroll to position [485, 0]
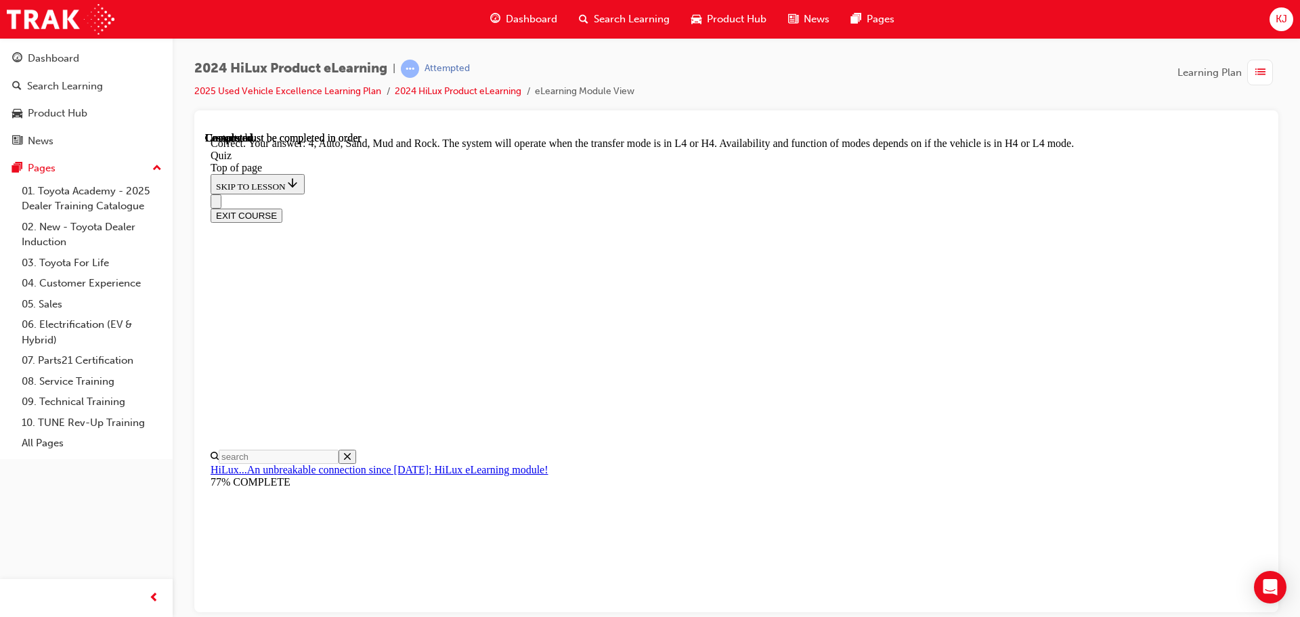
scroll to position [372, 0]
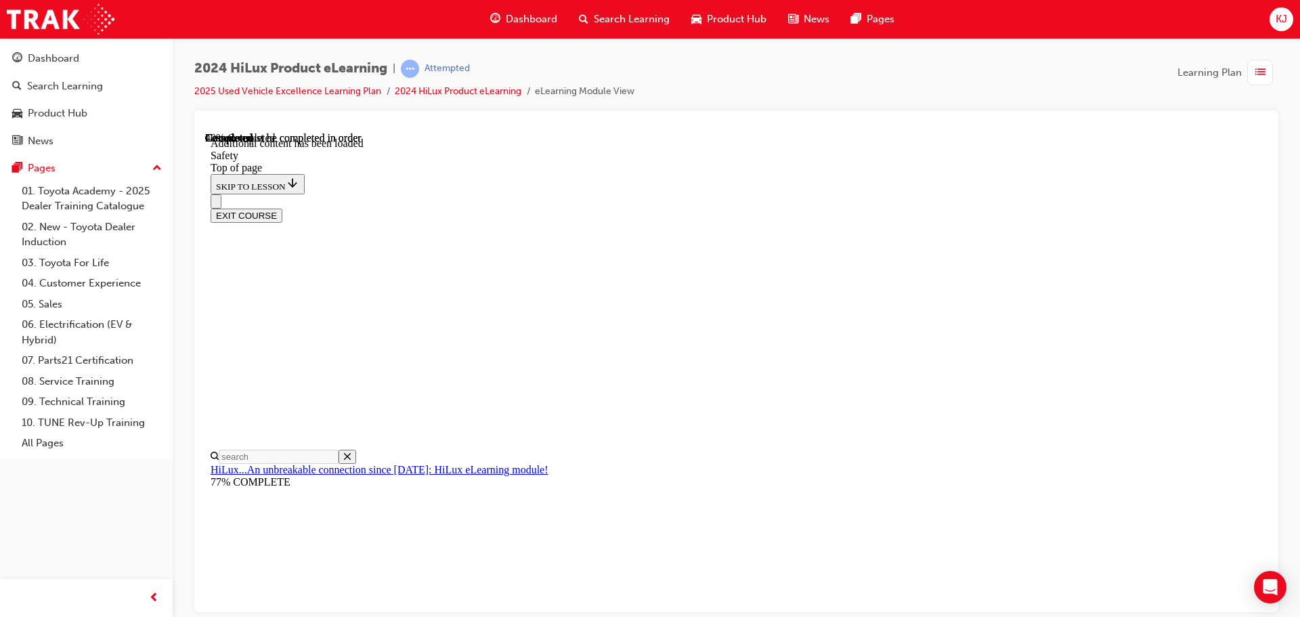
drag, startPoint x: 489, startPoint y: 363, endPoint x: 520, endPoint y: 328, distance: 47.1
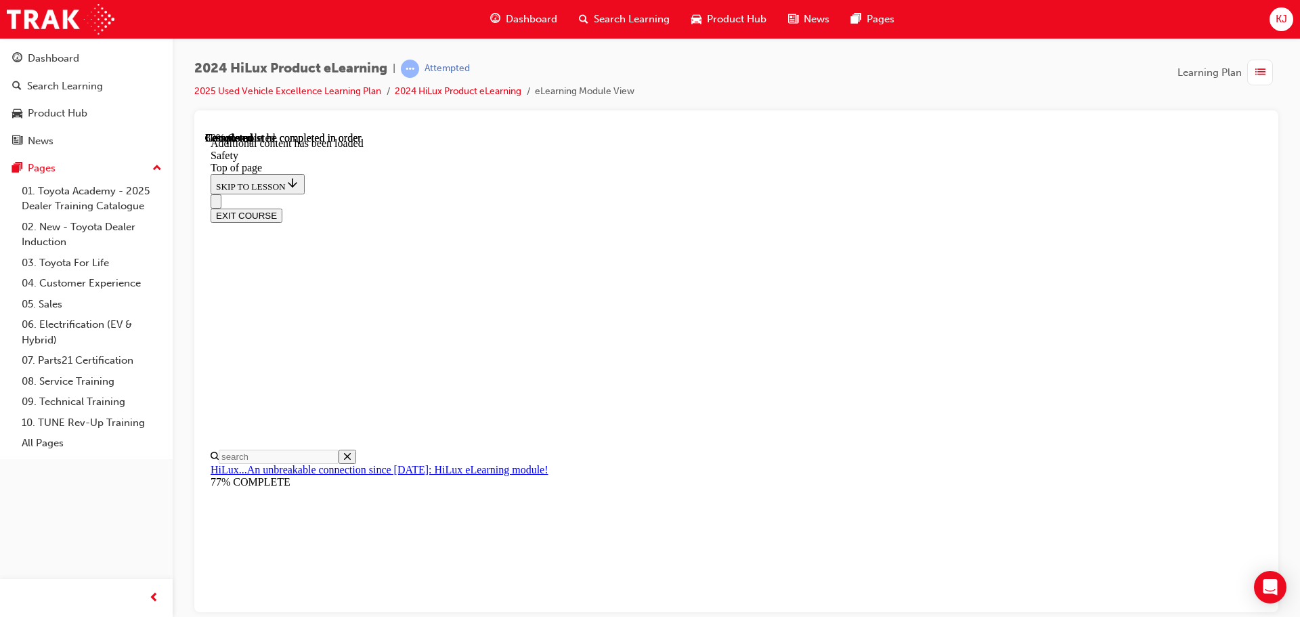
drag, startPoint x: 546, startPoint y: 299, endPoint x: 552, endPoint y: 309, distance: 11.8
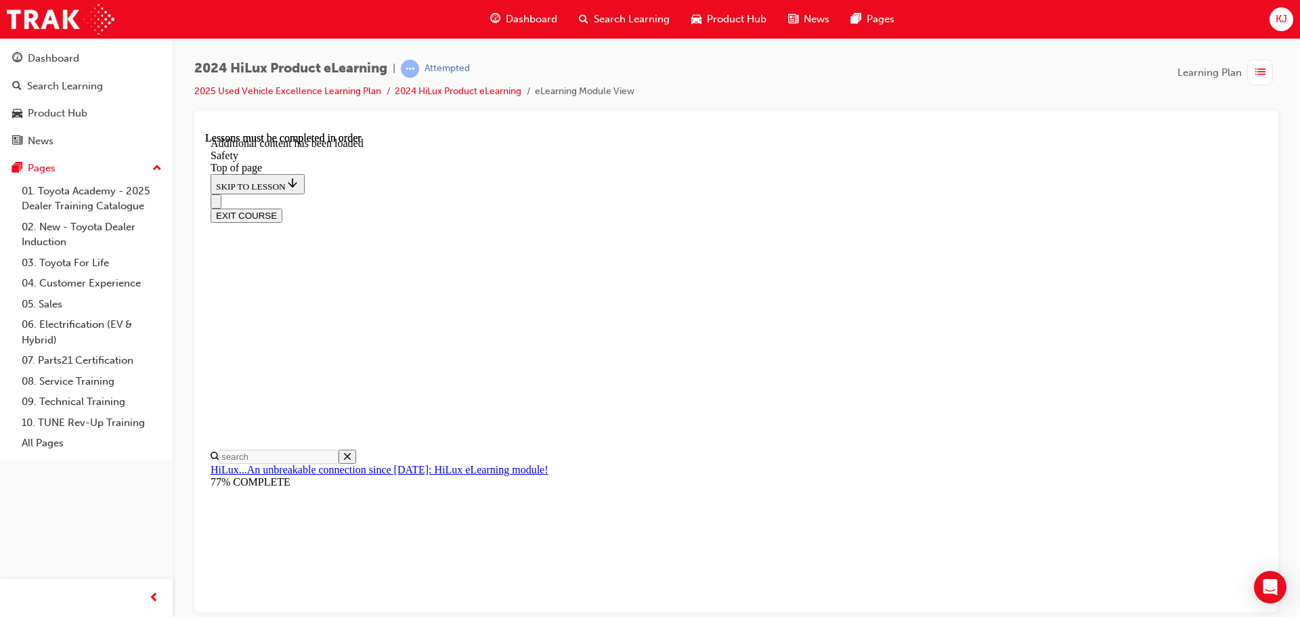
drag, startPoint x: 1006, startPoint y: 315, endPoint x: 1017, endPoint y: 343, distance: 30.2
drag, startPoint x: 1048, startPoint y: 374, endPoint x: 1082, endPoint y: 367, distance: 33.8
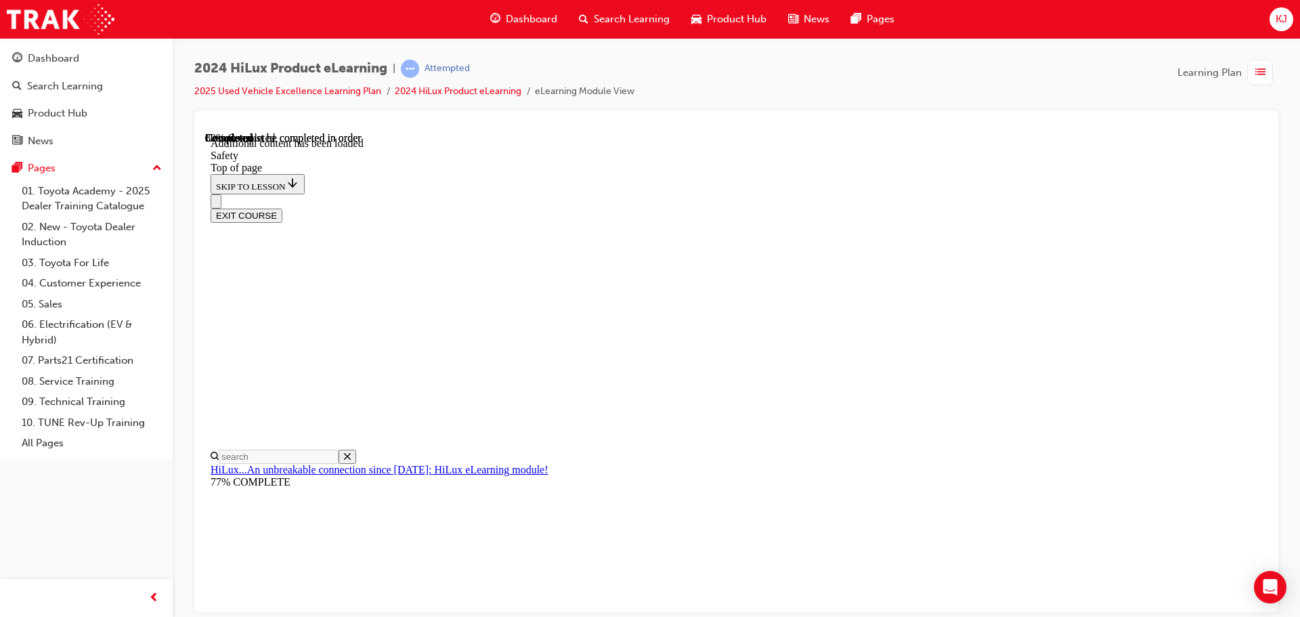
drag, startPoint x: 1132, startPoint y: 381, endPoint x: 1124, endPoint y: 345, distance: 36.8
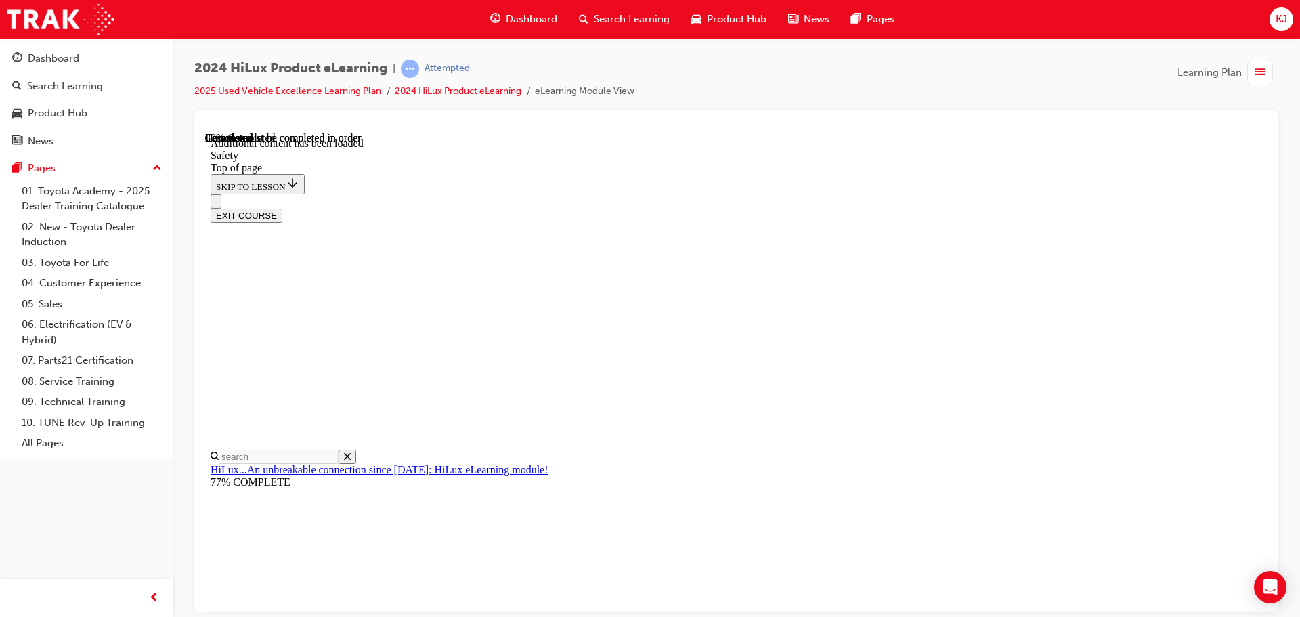
drag, startPoint x: 954, startPoint y: 449, endPoint x: 888, endPoint y: 429, distance: 69.2
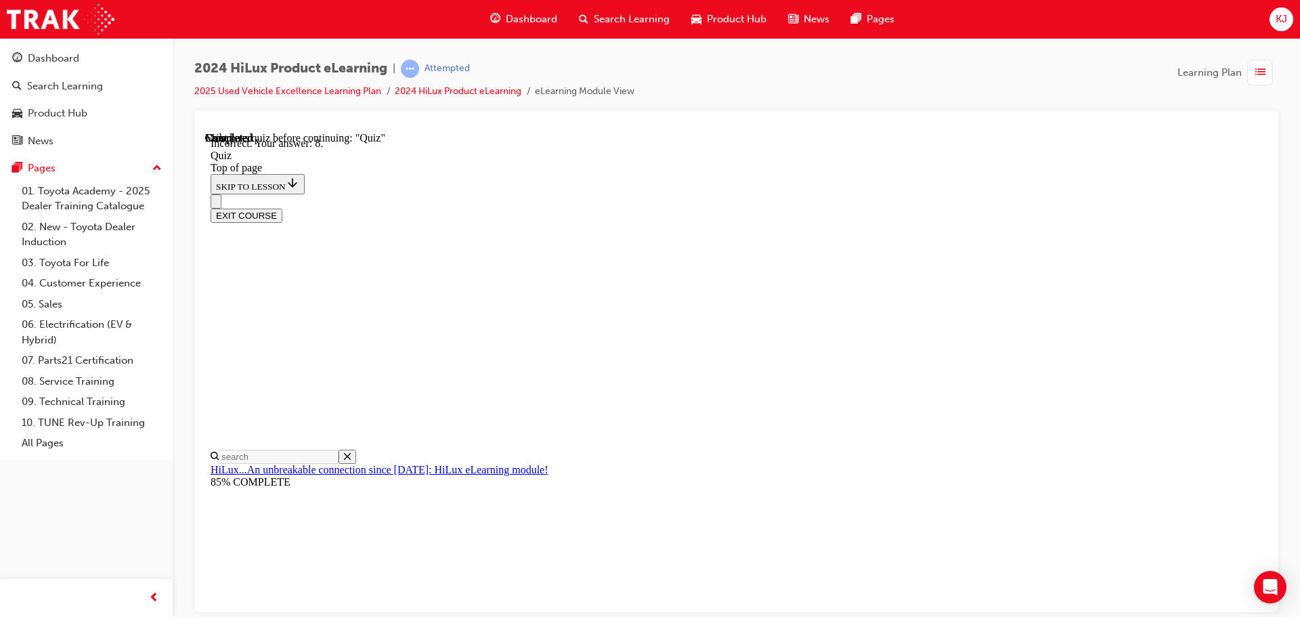
scroll to position [219, 0]
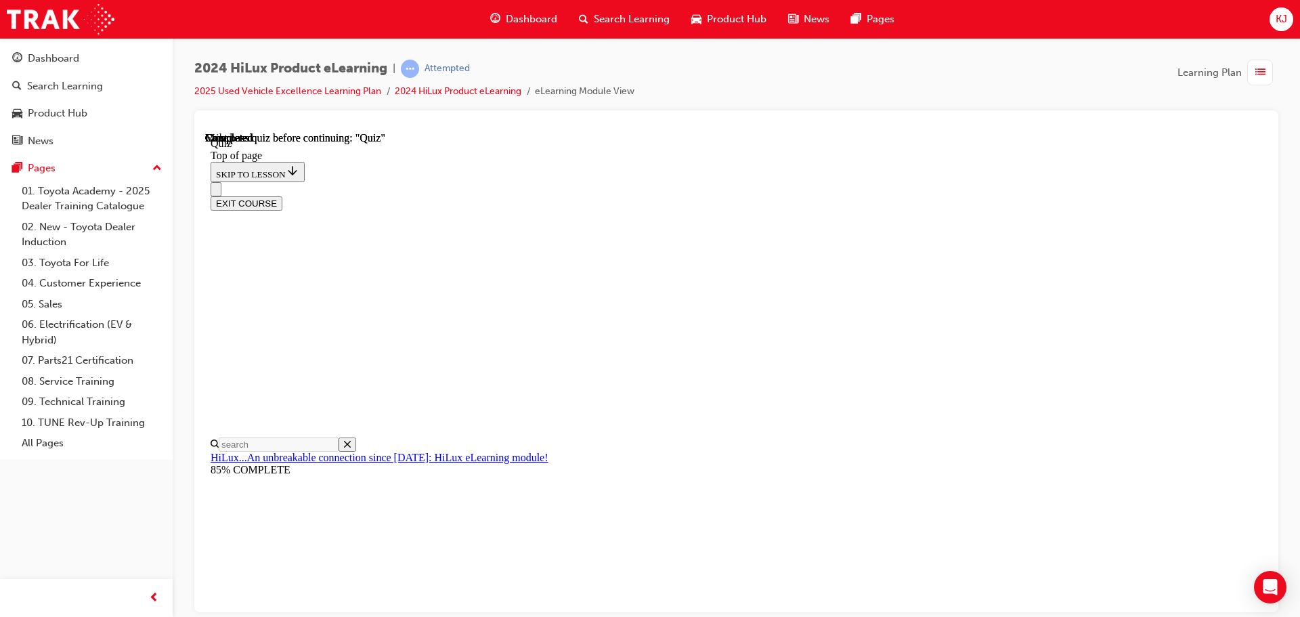
scroll to position [255, 0]
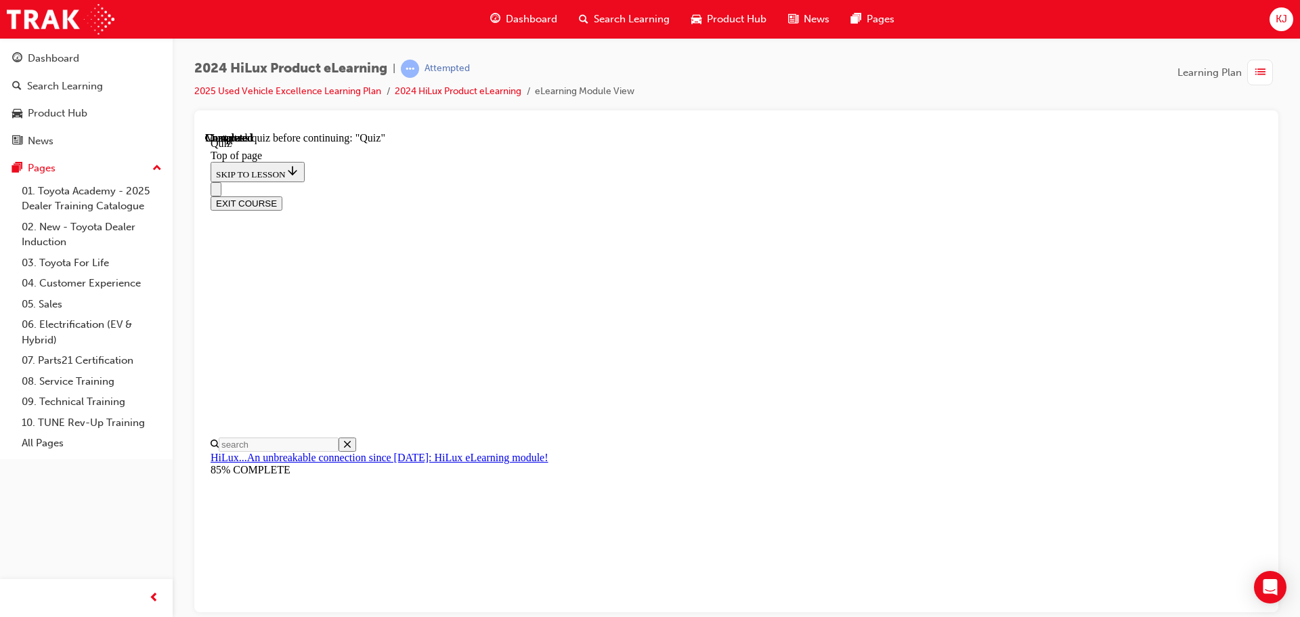
drag, startPoint x: 648, startPoint y: 466, endPoint x: 686, endPoint y: 487, distance: 44.2
drag, startPoint x: 837, startPoint y: 575, endPoint x: 829, endPoint y: 569, distance: 10.2
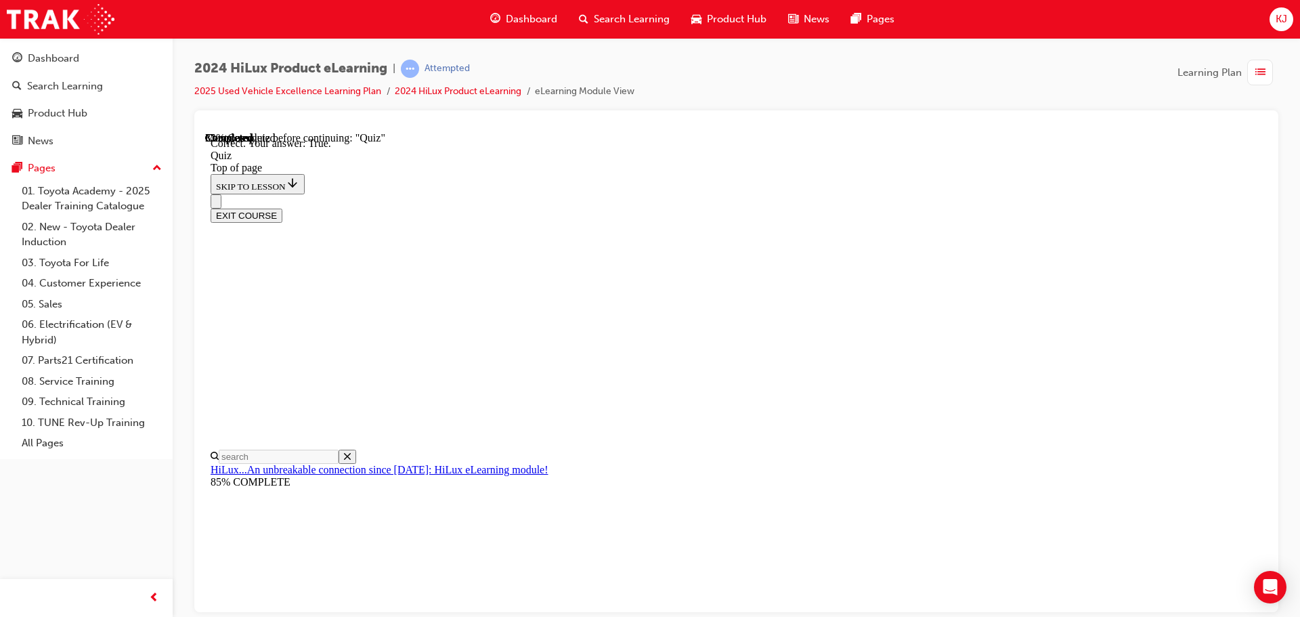
scroll to position [164, 0]
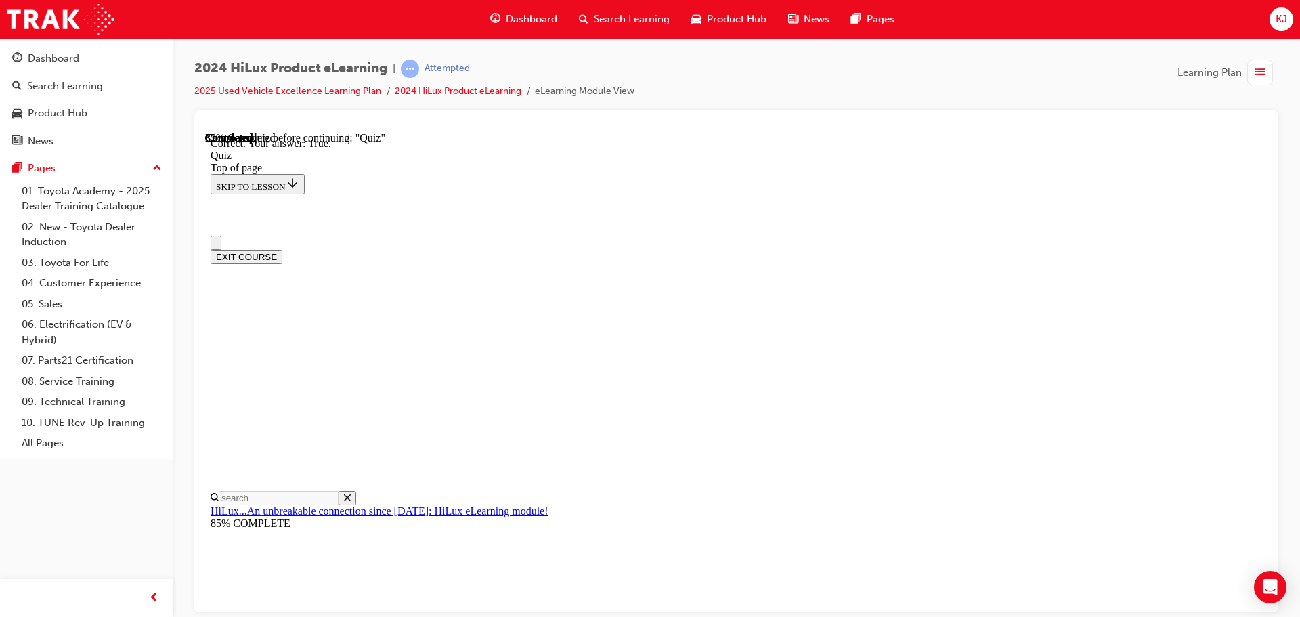
drag, startPoint x: 715, startPoint y: 503, endPoint x: 734, endPoint y: 502, distance: 19.6
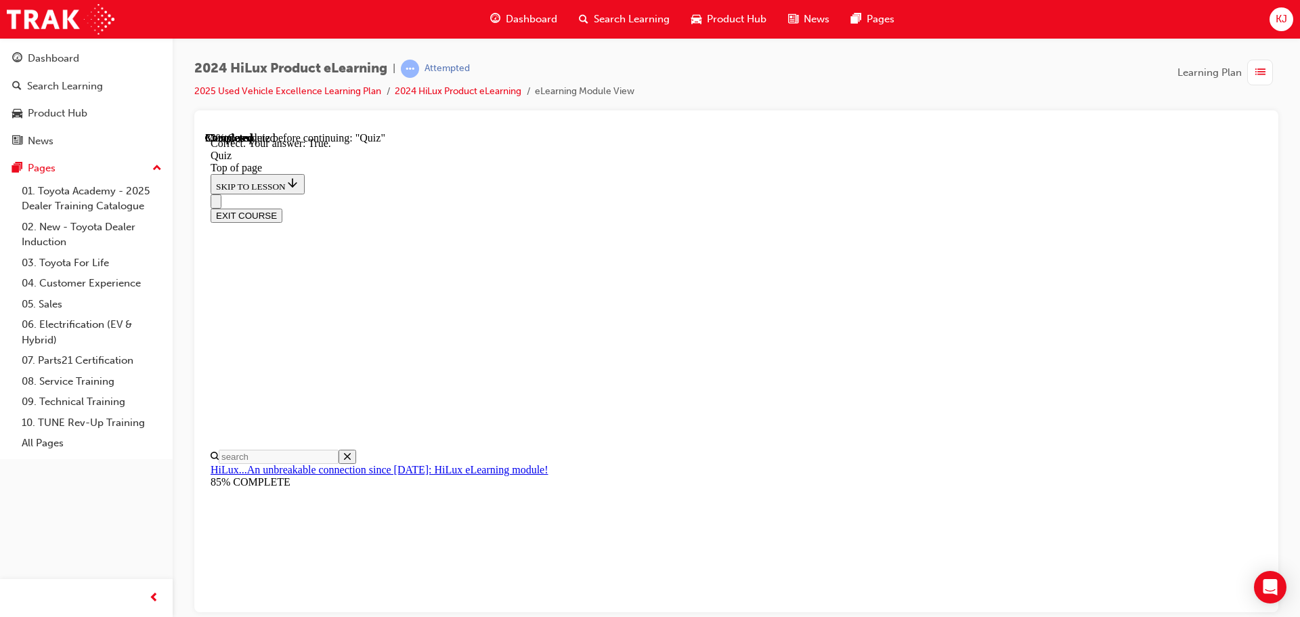
drag, startPoint x: 797, startPoint y: 567, endPoint x: 799, endPoint y: 560, distance: 7.7
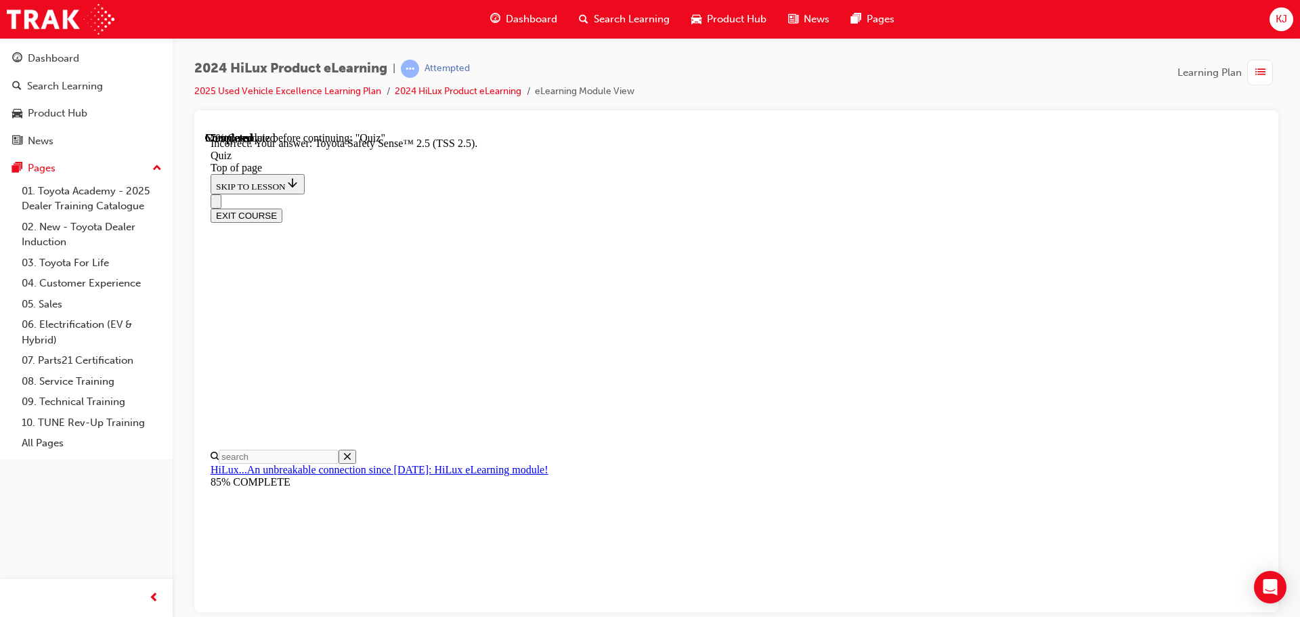
scroll to position [0, 0]
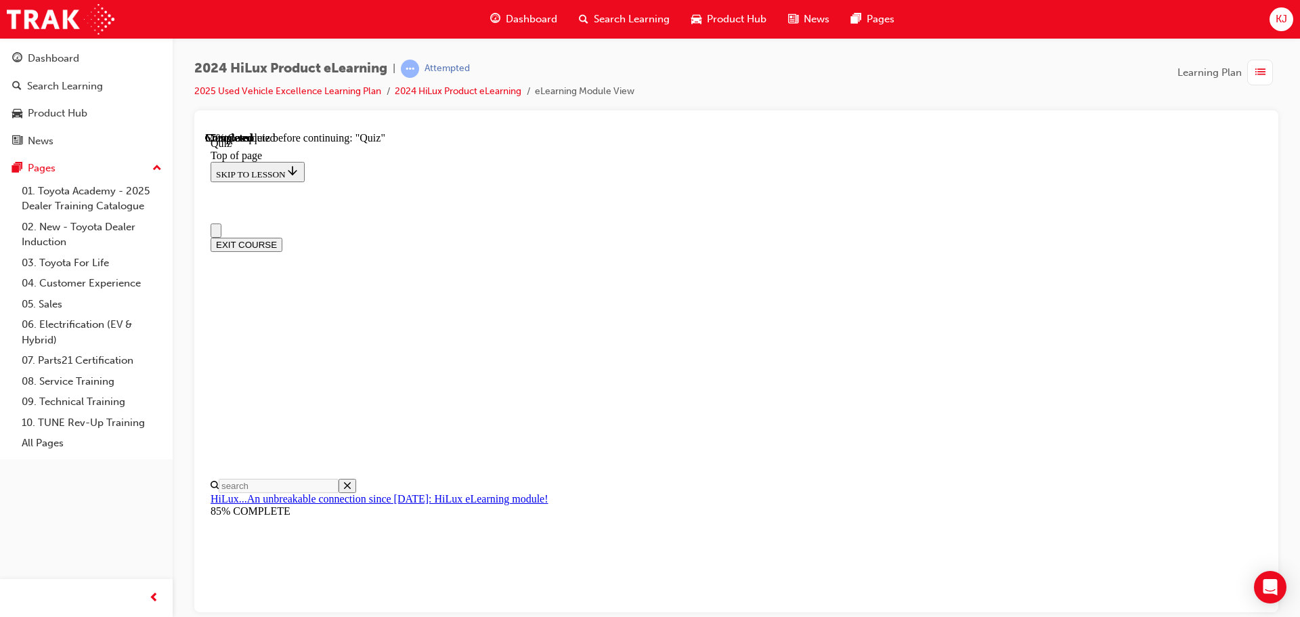
drag, startPoint x: 681, startPoint y: 558, endPoint x: 745, endPoint y: 532, distance: 68.9
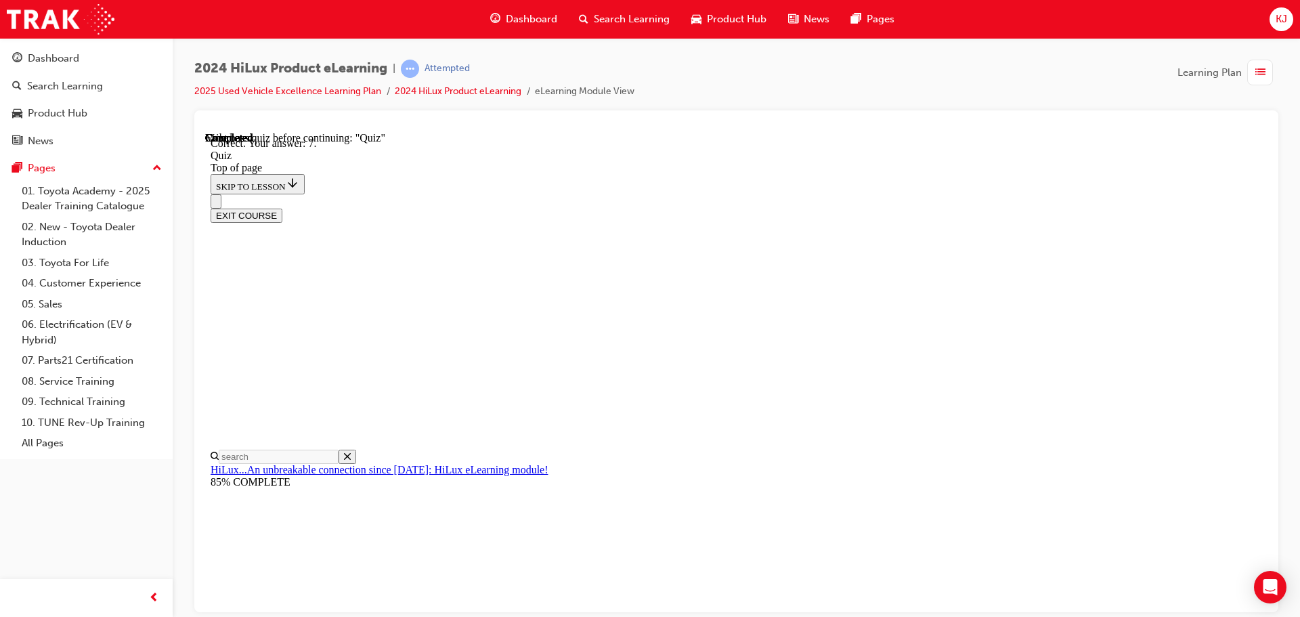
scroll to position [219, 0]
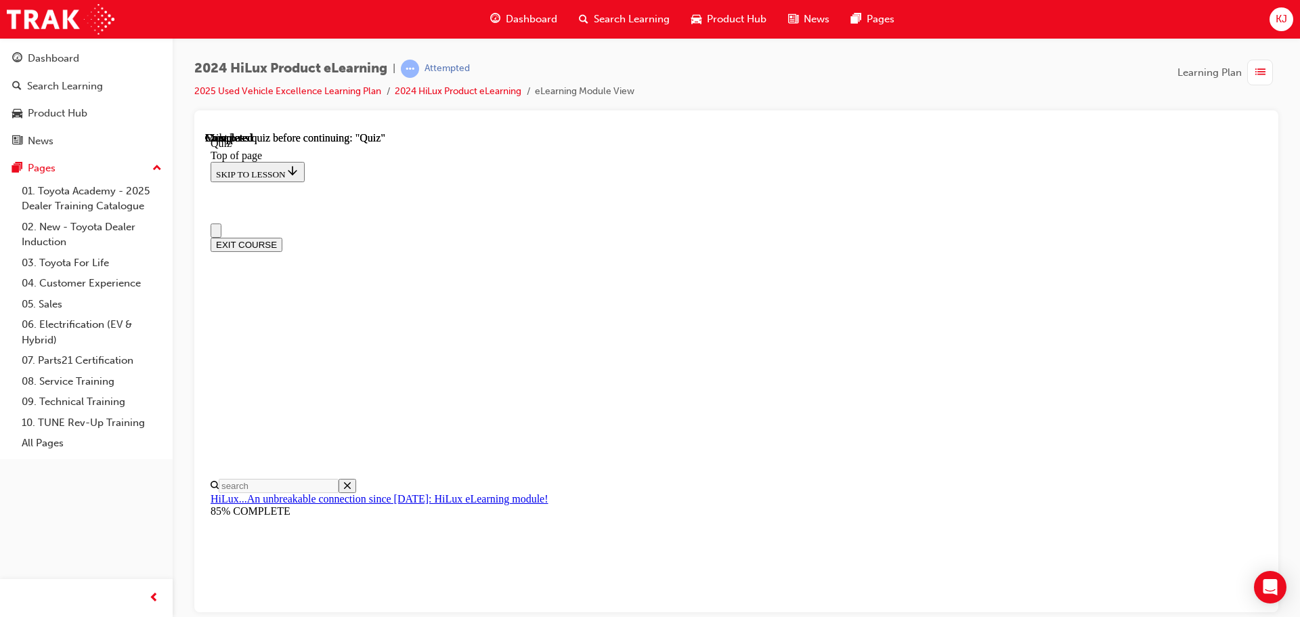
scroll to position [0, 0]
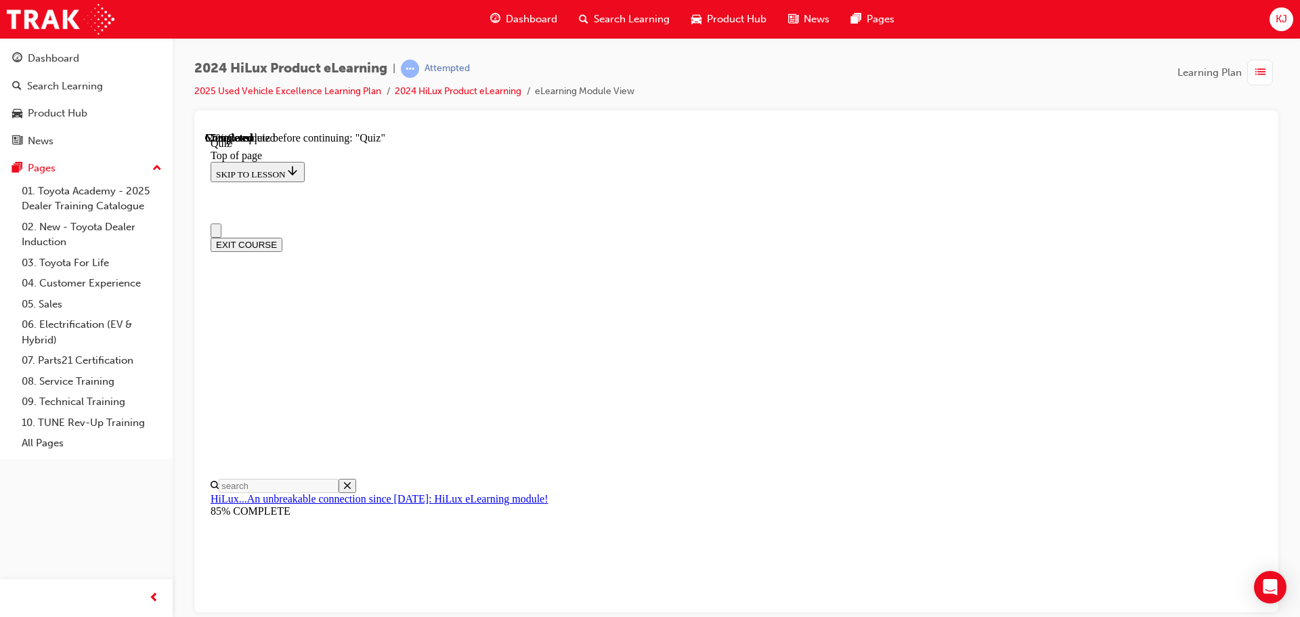
scroll to position [0, 0]
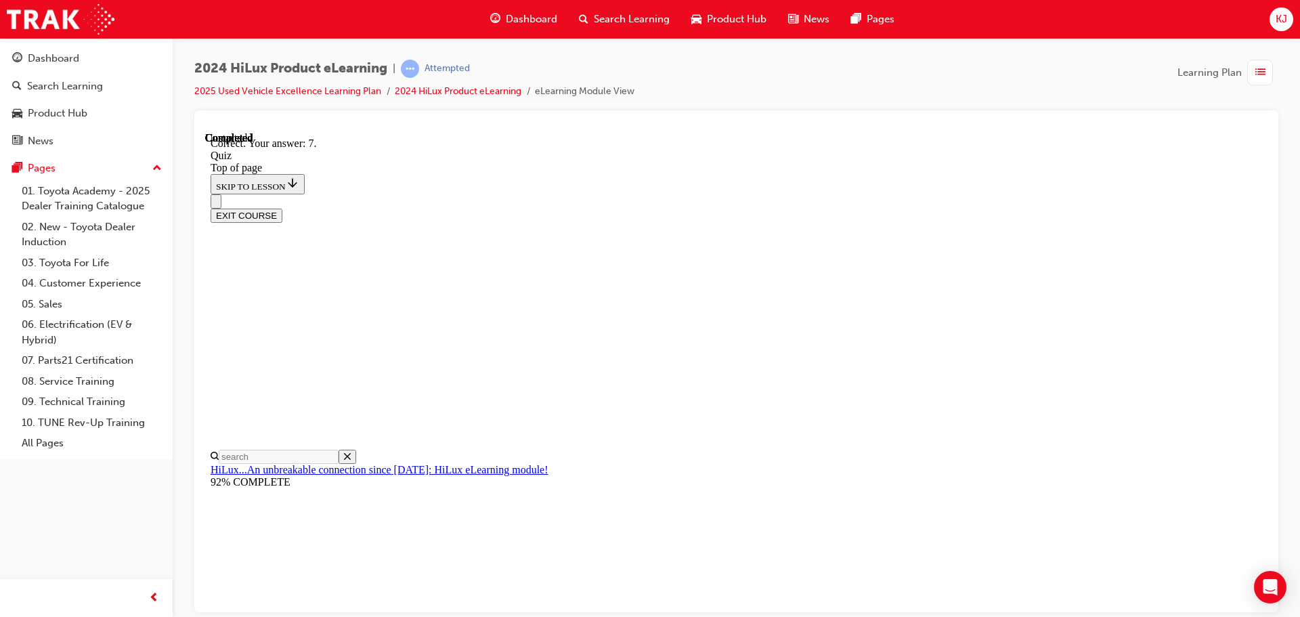
scroll to position [219, 0]
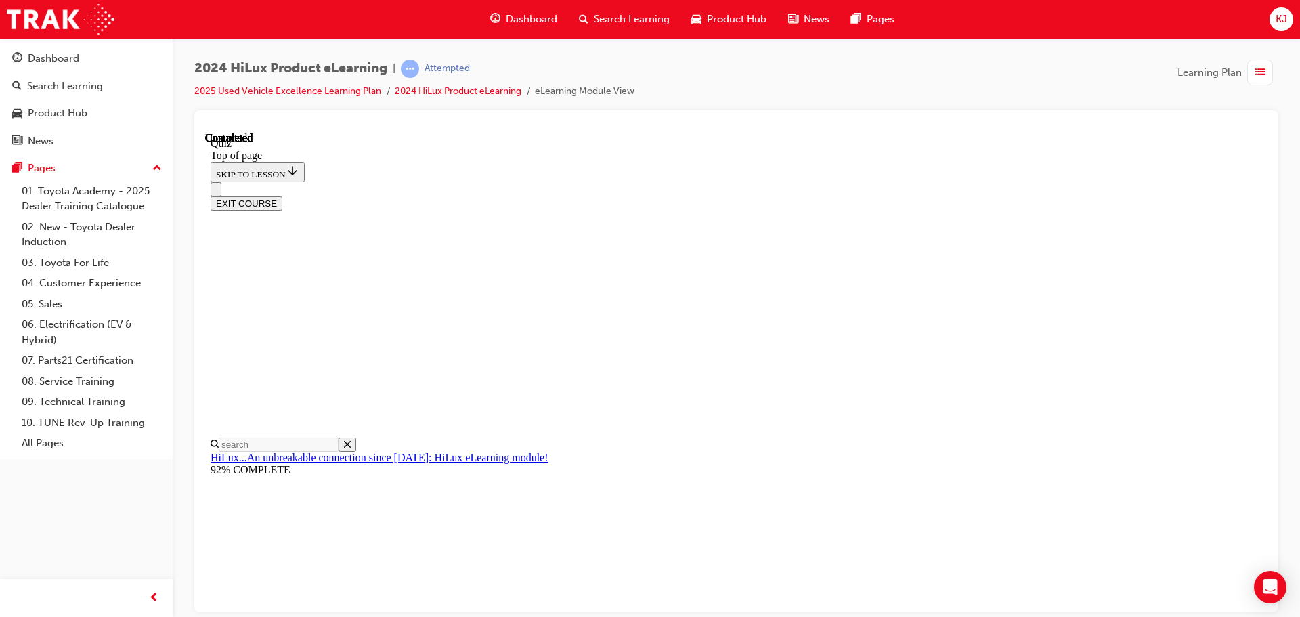
scroll to position [255, 0]
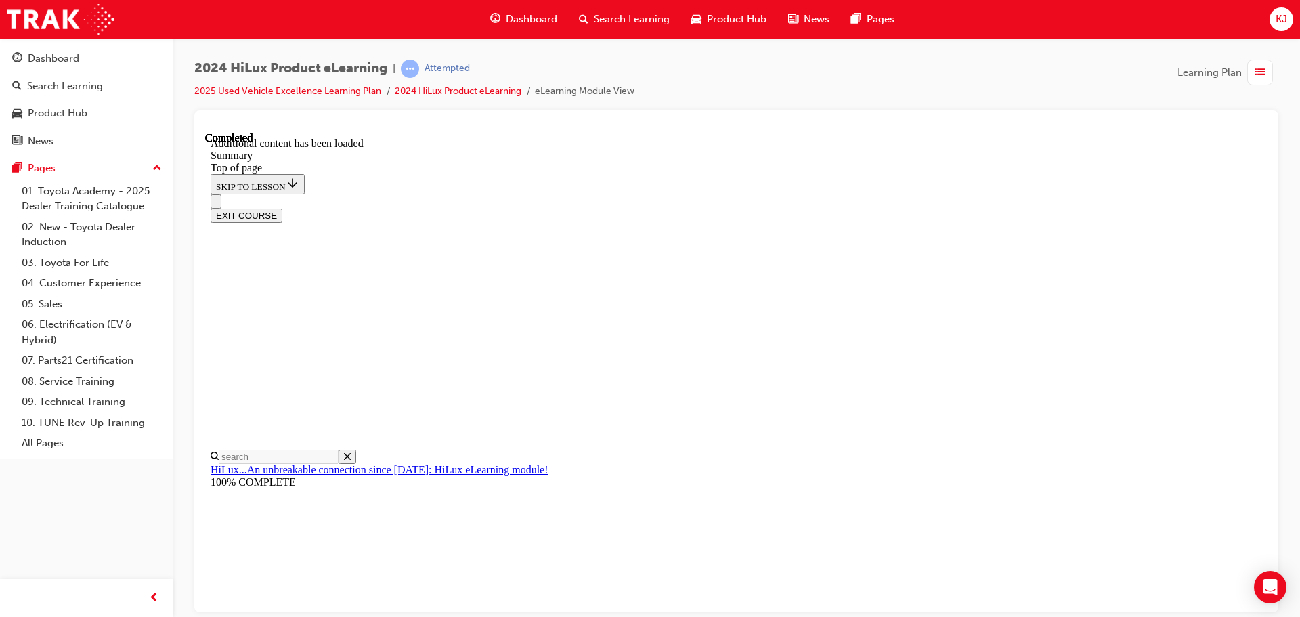
scroll to position [1350, 0]
click at [60, 55] on div "Dashboard" at bounding box center [53, 59] width 51 height 16
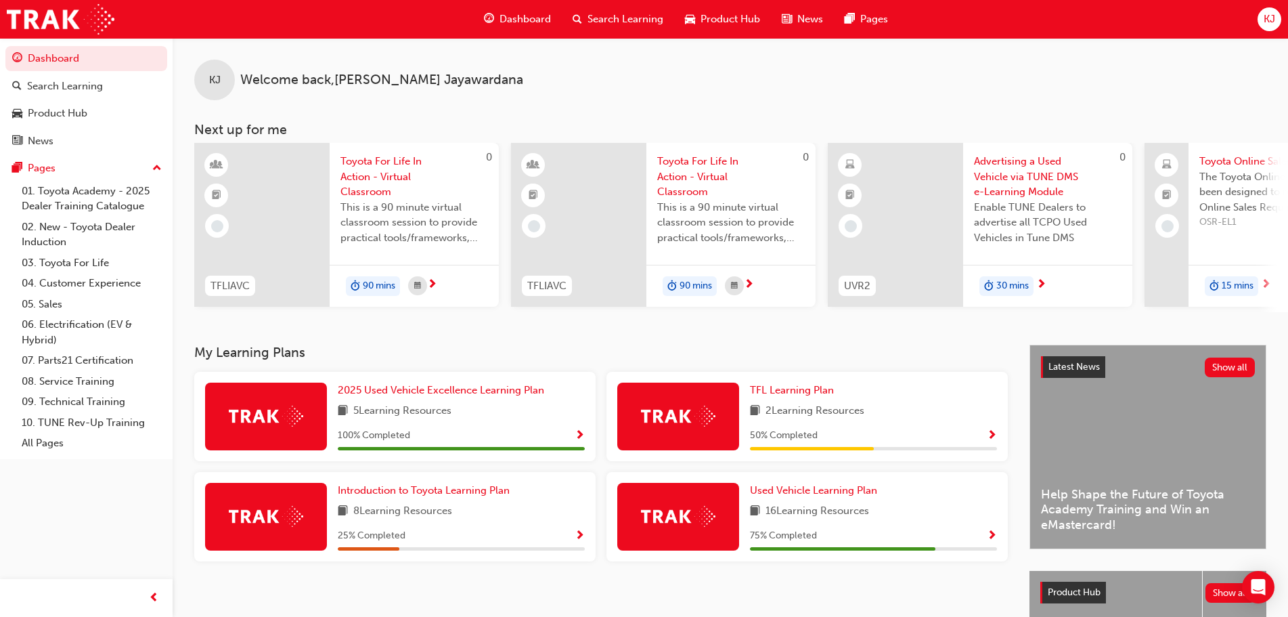
click at [990, 442] on span "Show Progress" at bounding box center [992, 436] width 10 height 12
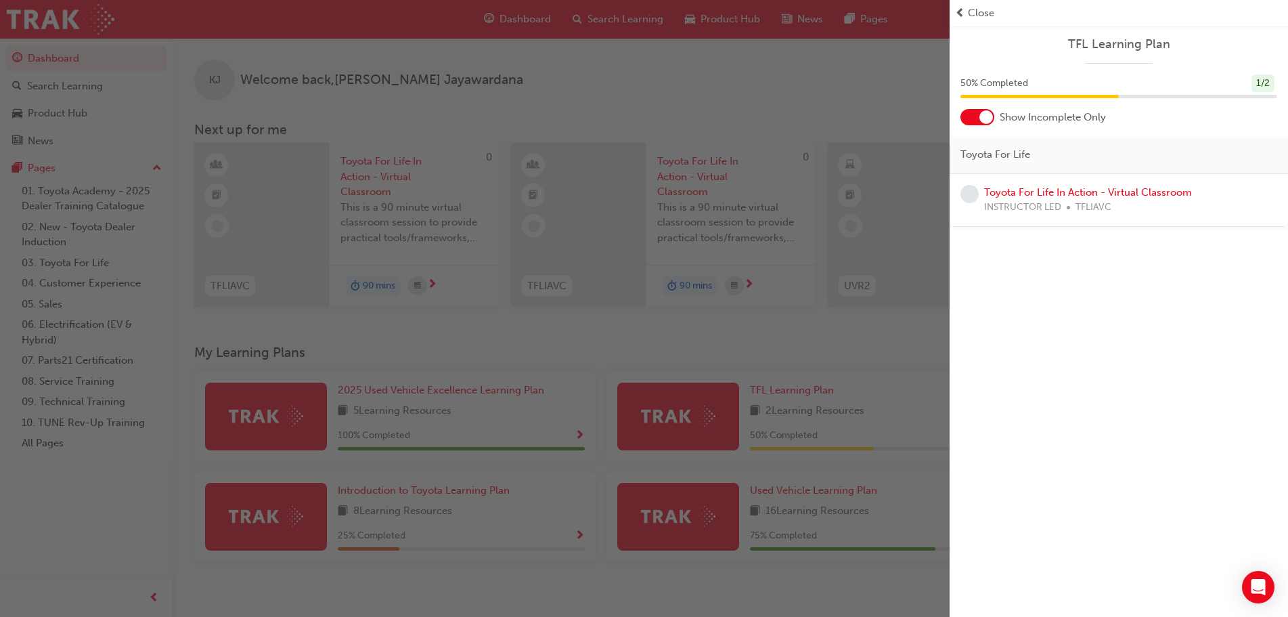
click at [572, 502] on div "button" at bounding box center [475, 308] width 950 height 617
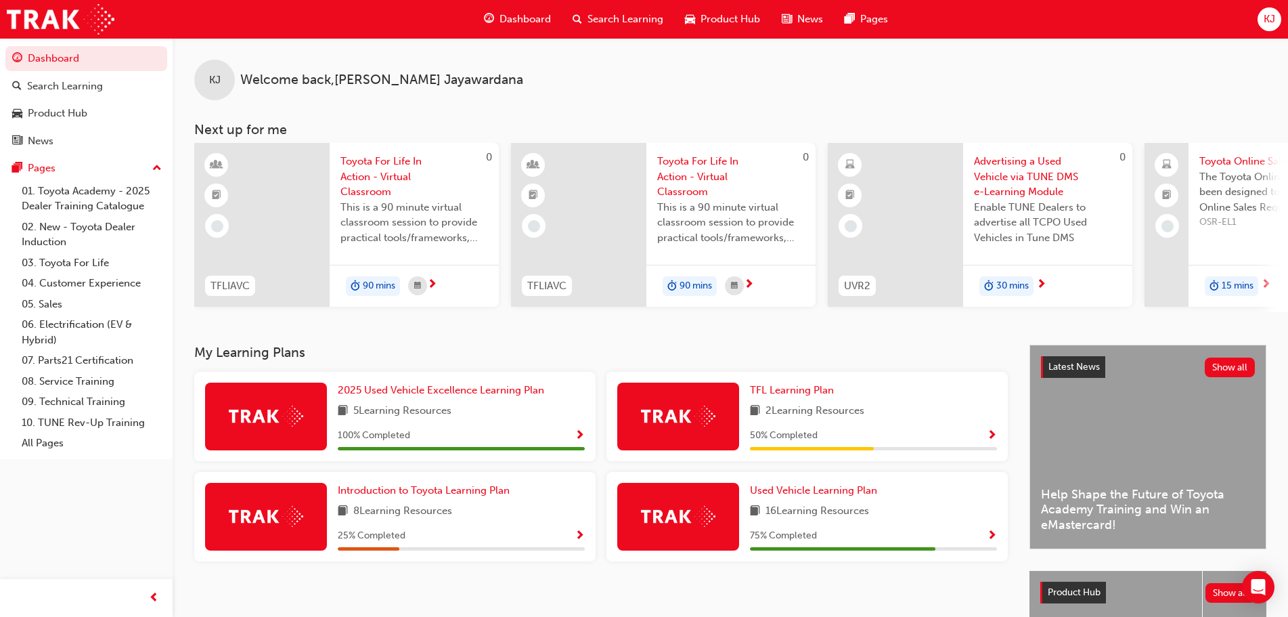
click at [577, 538] on span "Show Progress" at bounding box center [580, 536] width 10 height 12
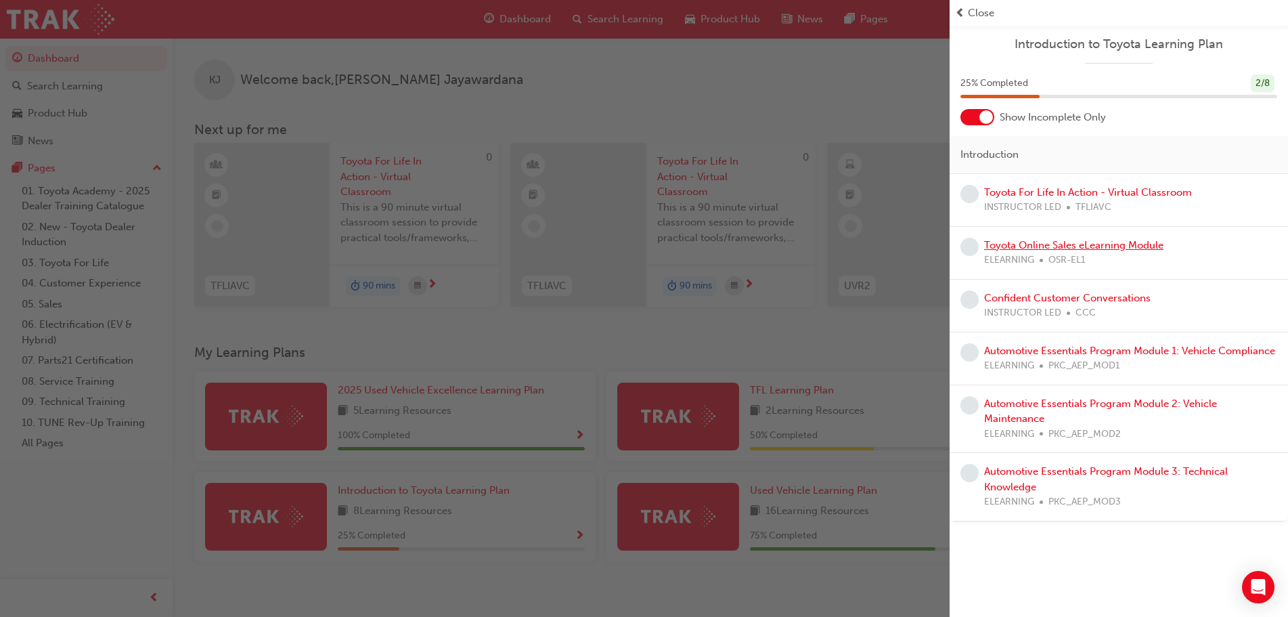
click at [1017, 247] on link "Toyota Online Sales eLearning Module" at bounding box center [1073, 245] width 179 height 12
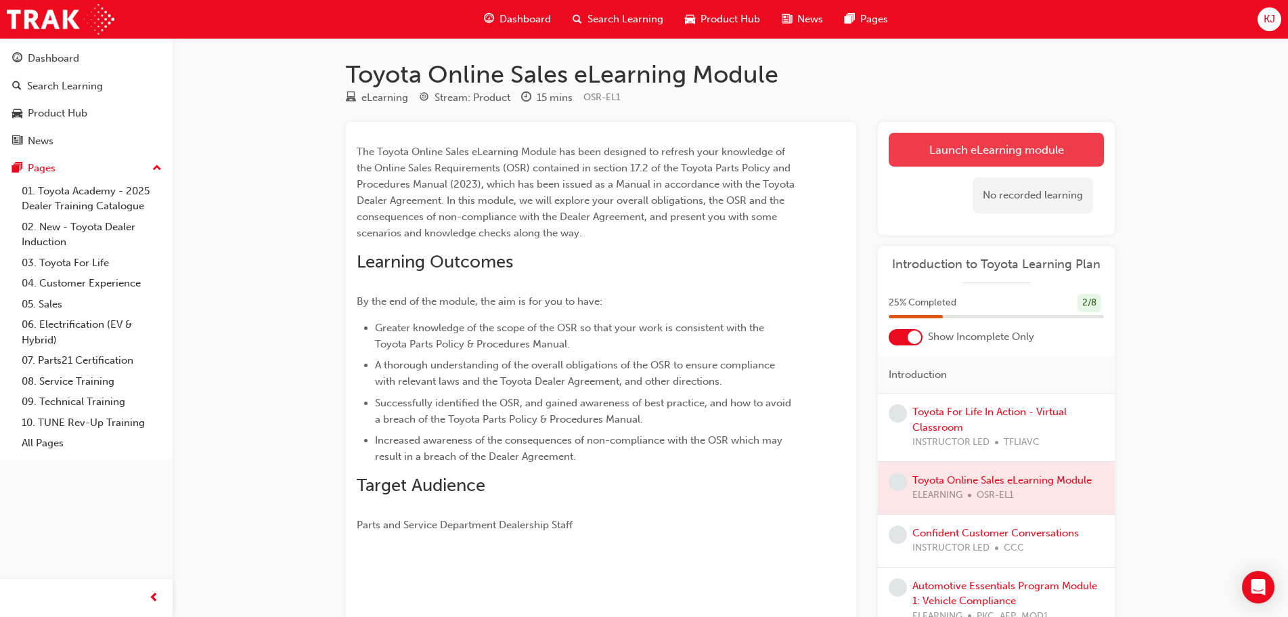
click at [969, 152] on link "Launch eLearning module" at bounding box center [996, 150] width 215 height 34
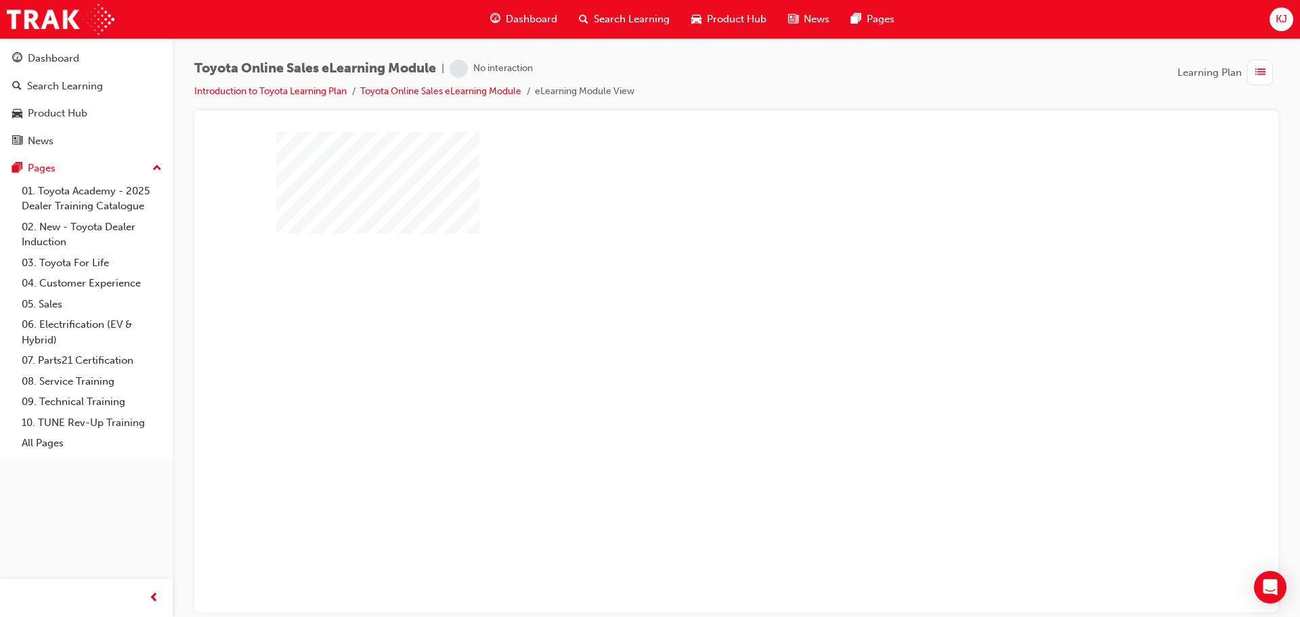
click at [697, 332] on div "play" at bounding box center [697, 332] width 0 height 0
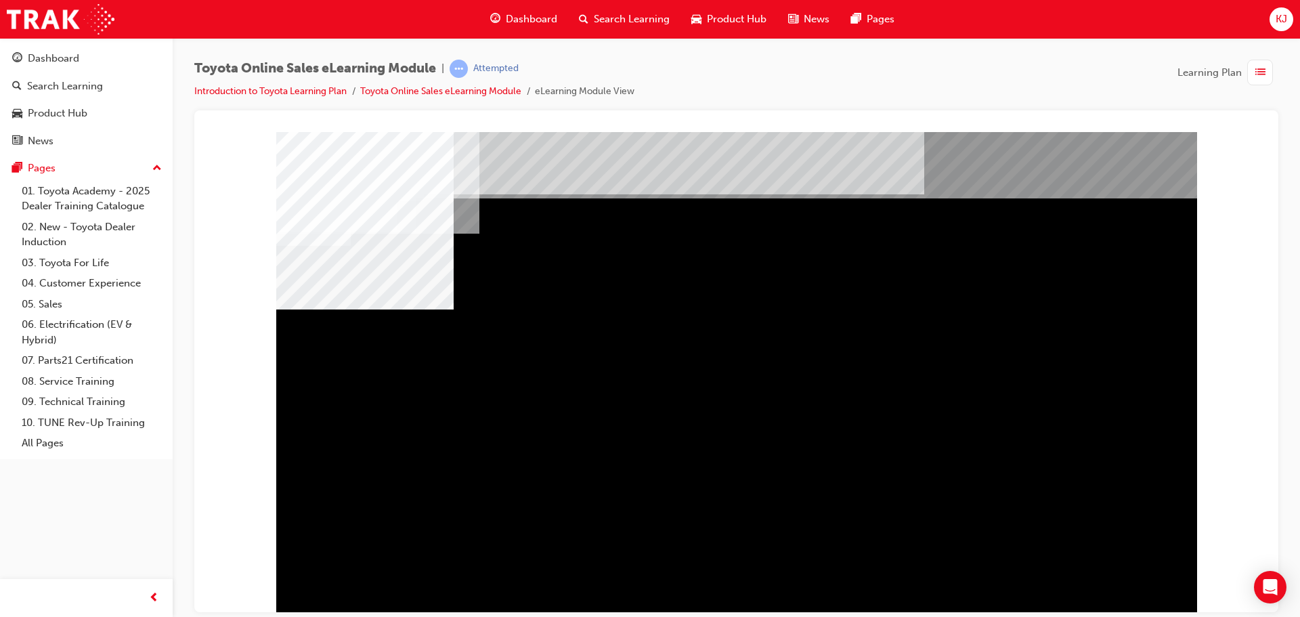
drag, startPoint x: 474, startPoint y: 373, endPoint x: 516, endPoint y: 376, distance: 42.8
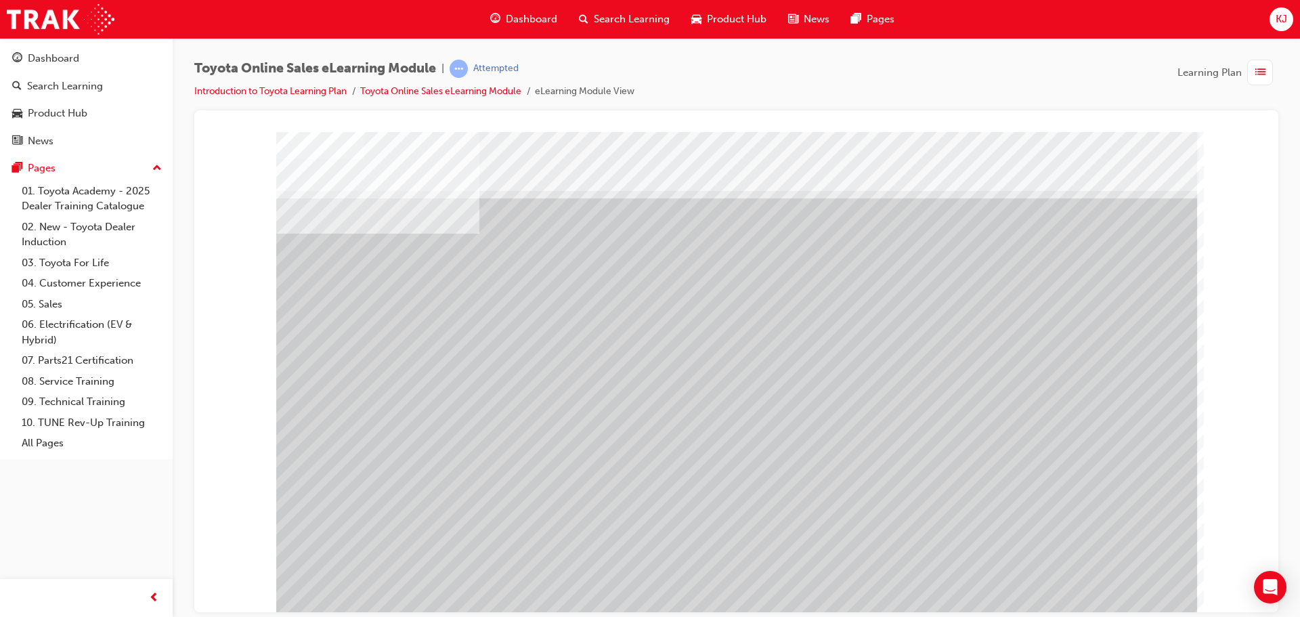
drag, startPoint x: 1116, startPoint y: 595, endPoint x: 1105, endPoint y: 592, distance: 11.8
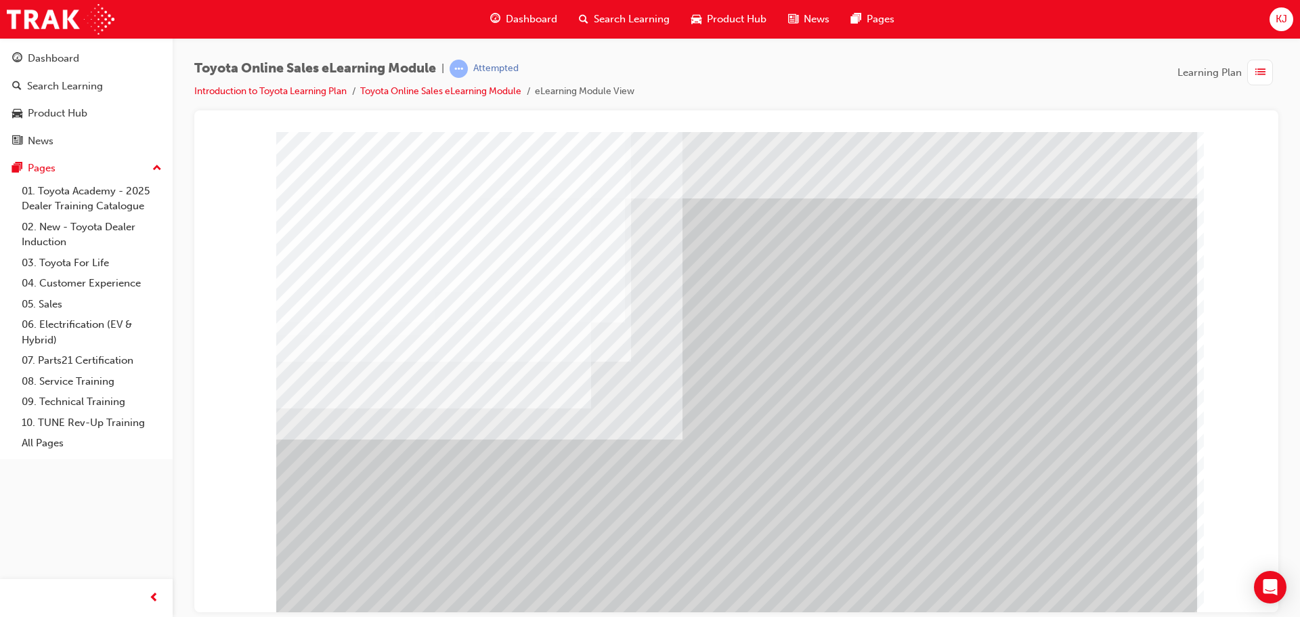
click at [665, 363] on div "multistate" at bounding box center [736, 374] width 920 height 487
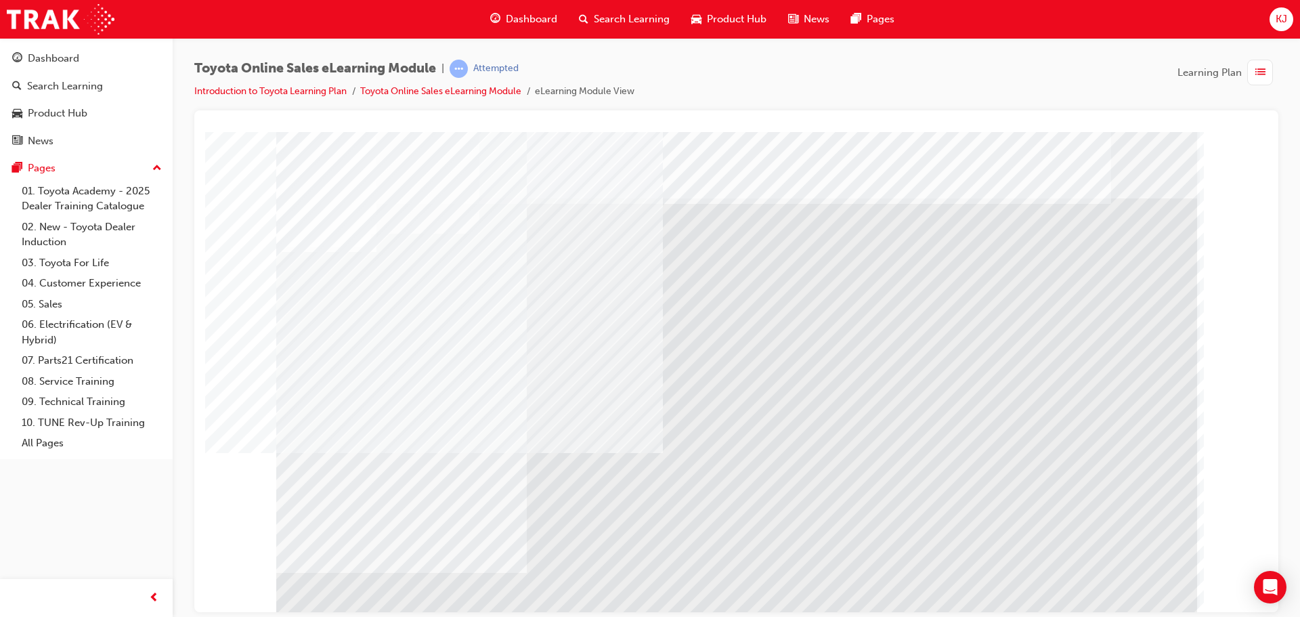
drag, startPoint x: 615, startPoint y: 368, endPoint x: 495, endPoint y: 388, distance: 121.4
drag, startPoint x: 391, startPoint y: 441, endPoint x: 543, endPoint y: 471, distance: 155.2
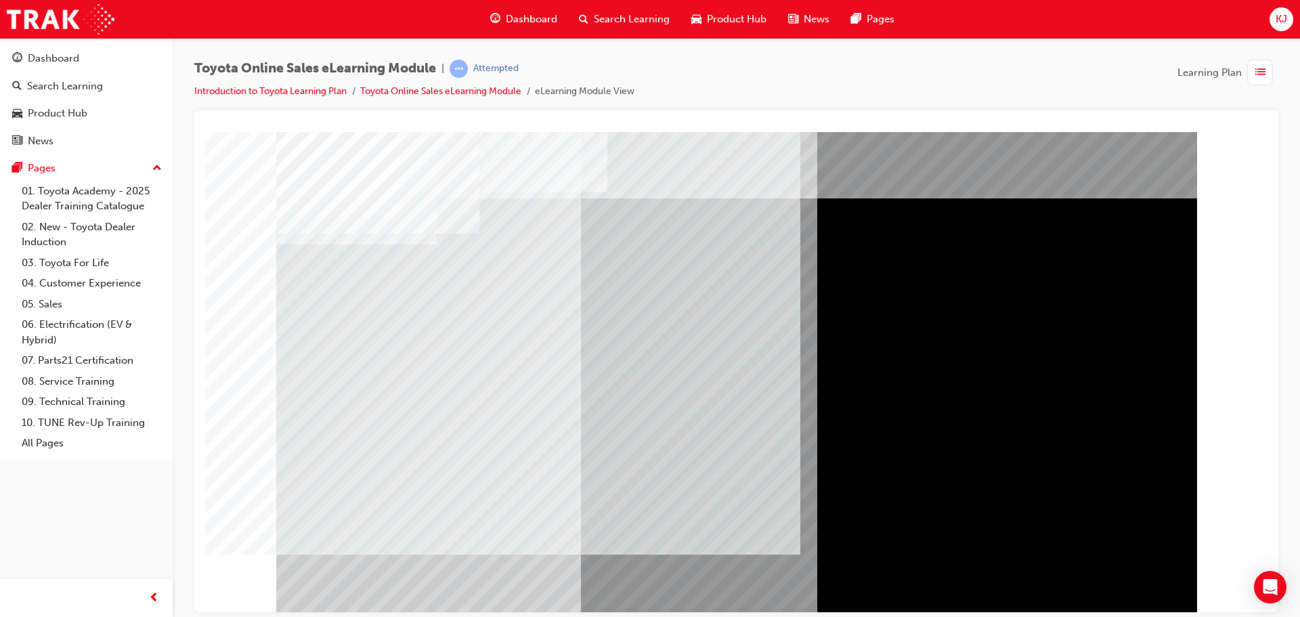
drag, startPoint x: 349, startPoint y: 299, endPoint x: 348, endPoint y: 308, distance: 8.8
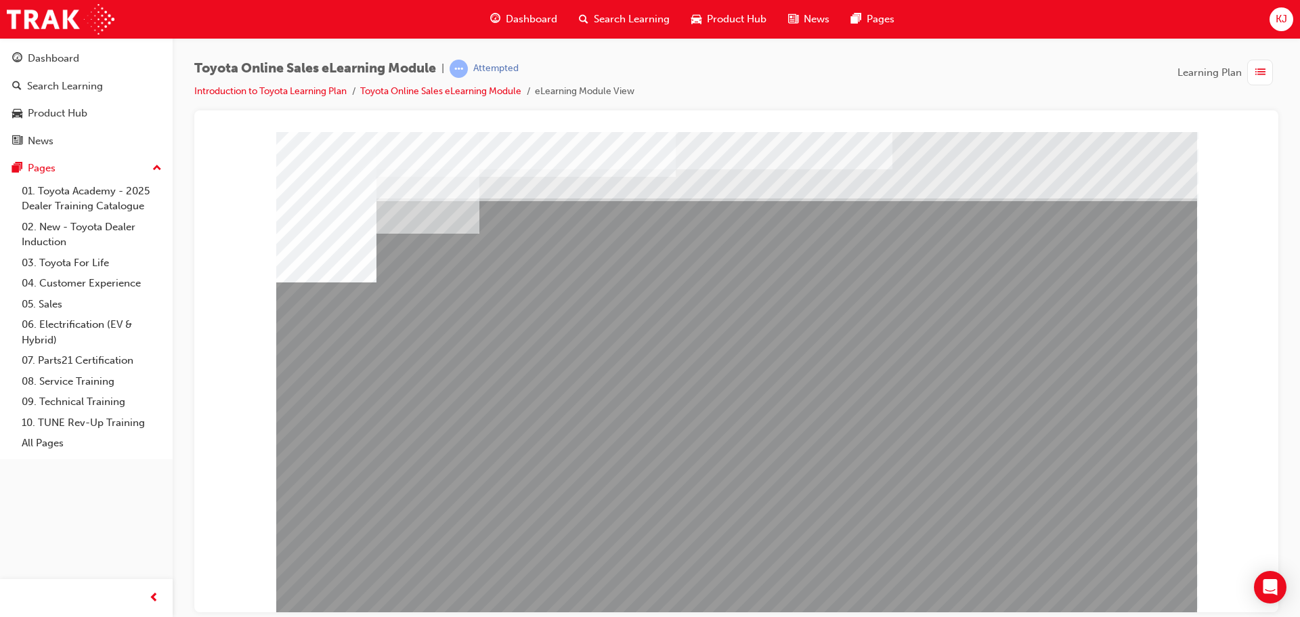
drag, startPoint x: 451, startPoint y: 482, endPoint x: 525, endPoint y: 488, distance: 74.0
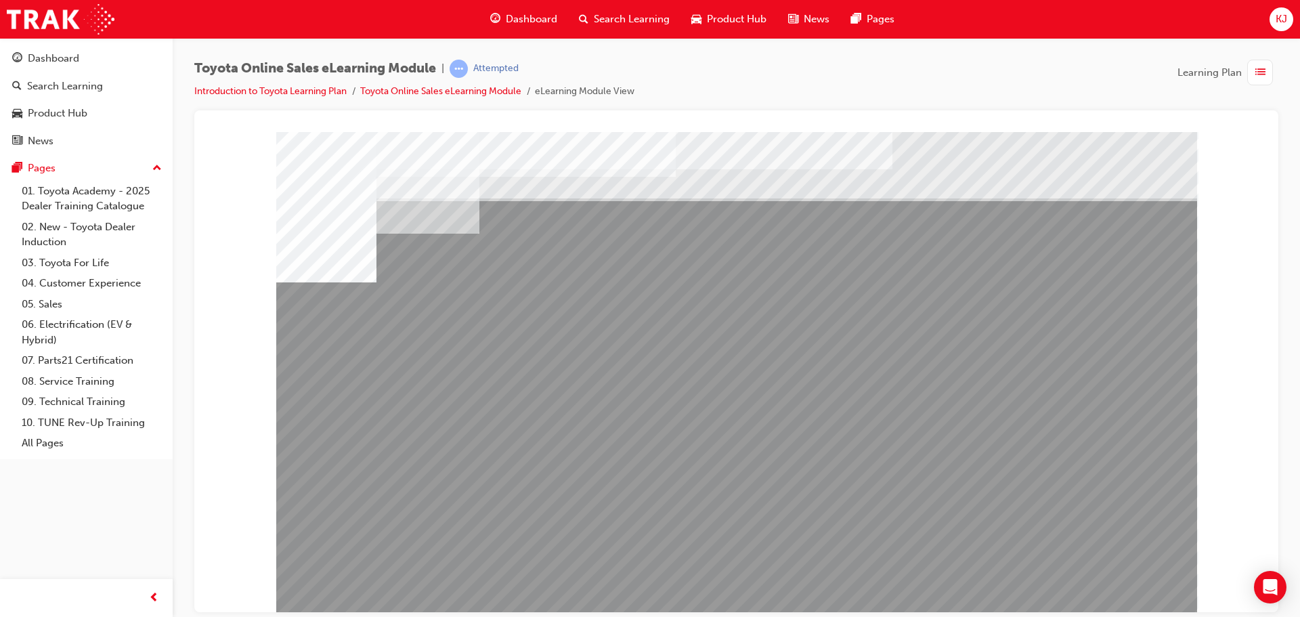
drag, startPoint x: 801, startPoint y: 485, endPoint x: 815, endPoint y: 491, distance: 14.6
drag, startPoint x: 903, startPoint y: 500, endPoint x: 916, endPoint y: 496, distance: 13.5
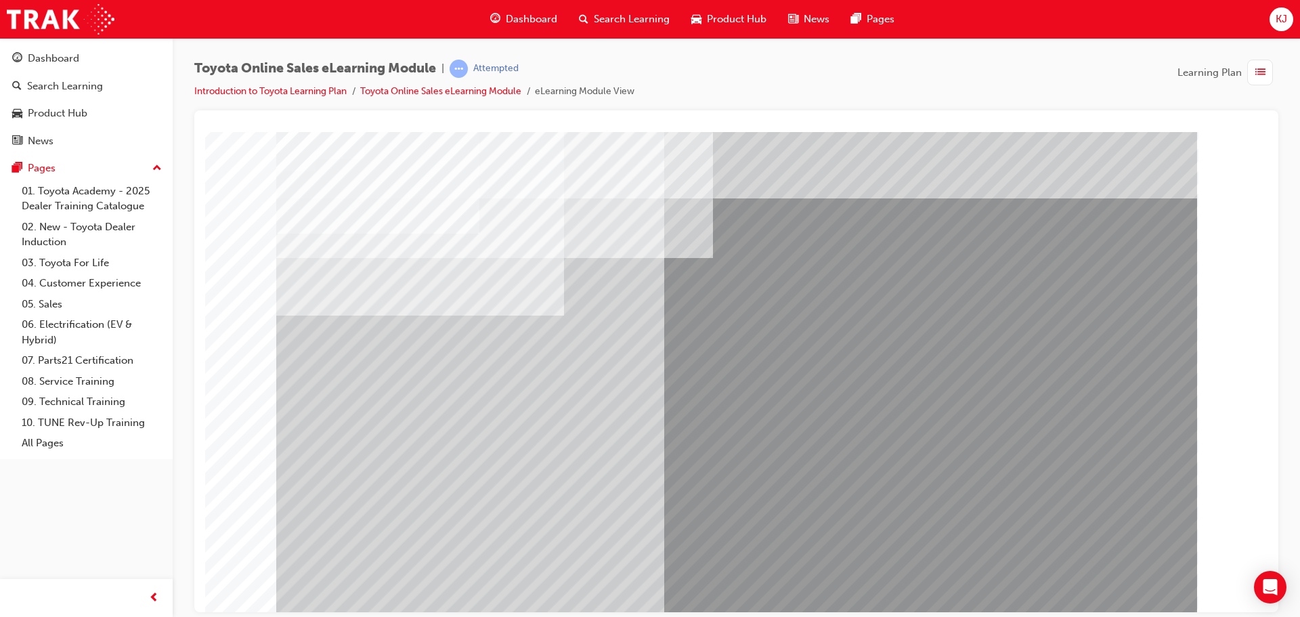
drag, startPoint x: 376, startPoint y: 368, endPoint x: 387, endPoint y: 432, distance: 65.3
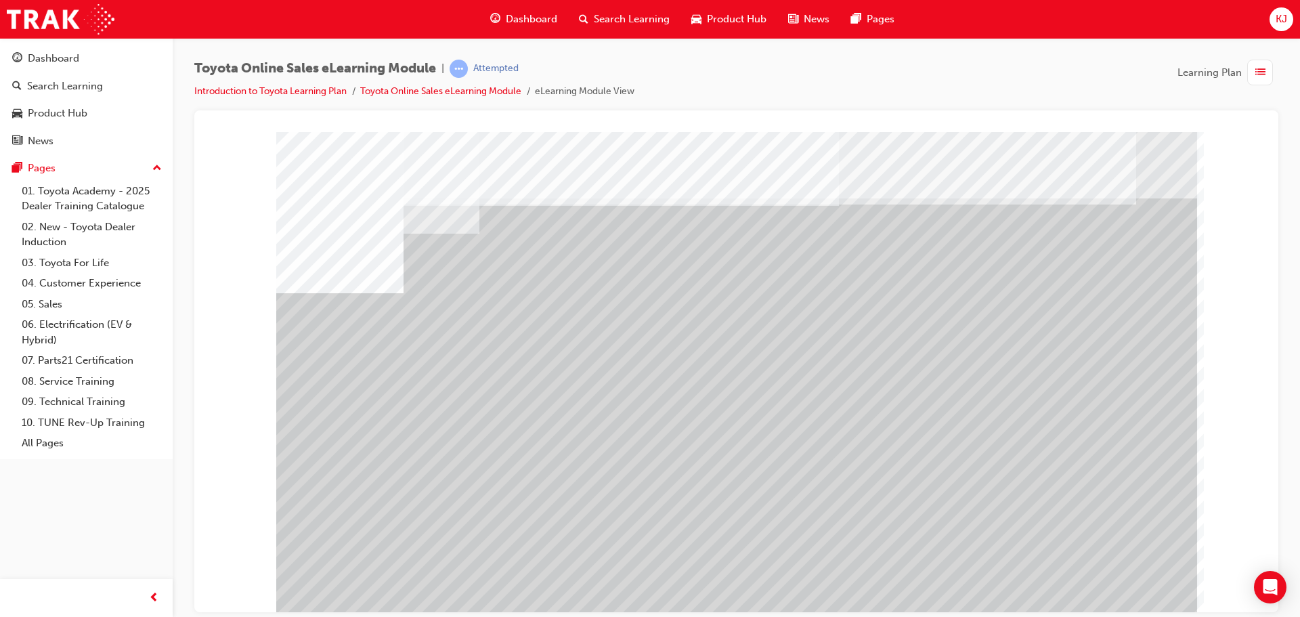
drag, startPoint x: 987, startPoint y: 443, endPoint x: 1031, endPoint y: 441, distance: 44.8
drag, startPoint x: 1080, startPoint y: 445, endPoint x: 1078, endPoint y: 479, distance: 34.6
drag, startPoint x: 1078, startPoint y: 479, endPoint x: 1029, endPoint y: 485, distance: 49.0
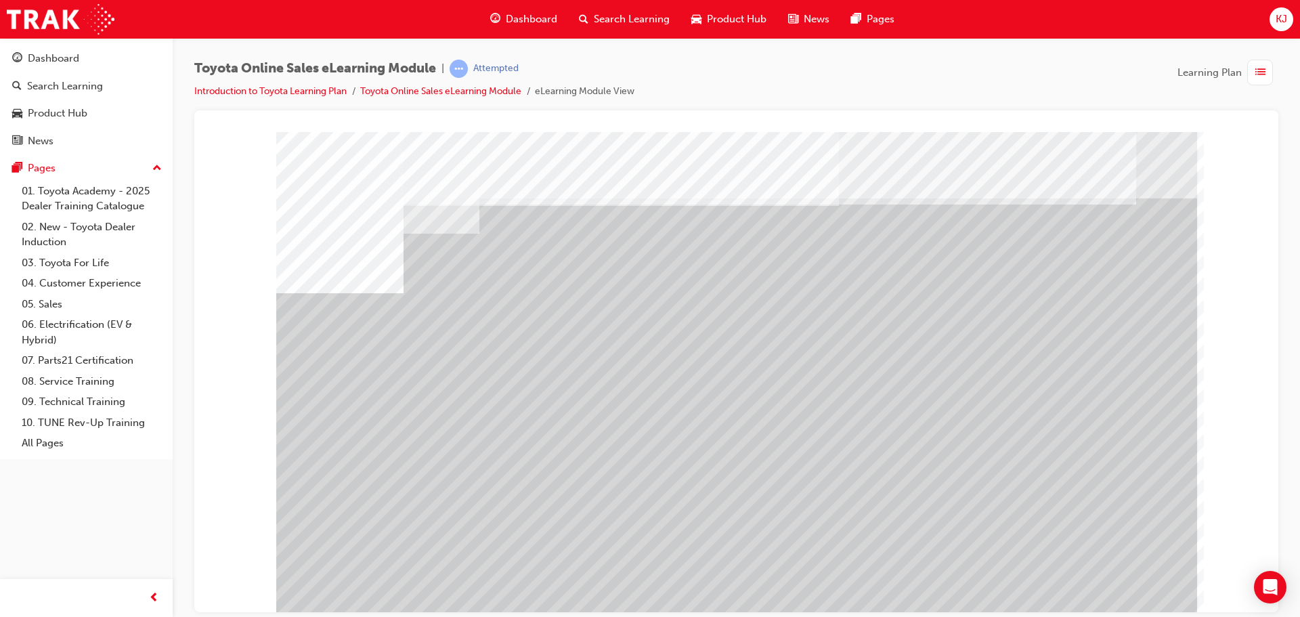
drag, startPoint x: 981, startPoint y: 481, endPoint x: 858, endPoint y: 490, distance: 124.2
drag, startPoint x: 690, startPoint y: 476, endPoint x: 958, endPoint y: 572, distance: 284.1
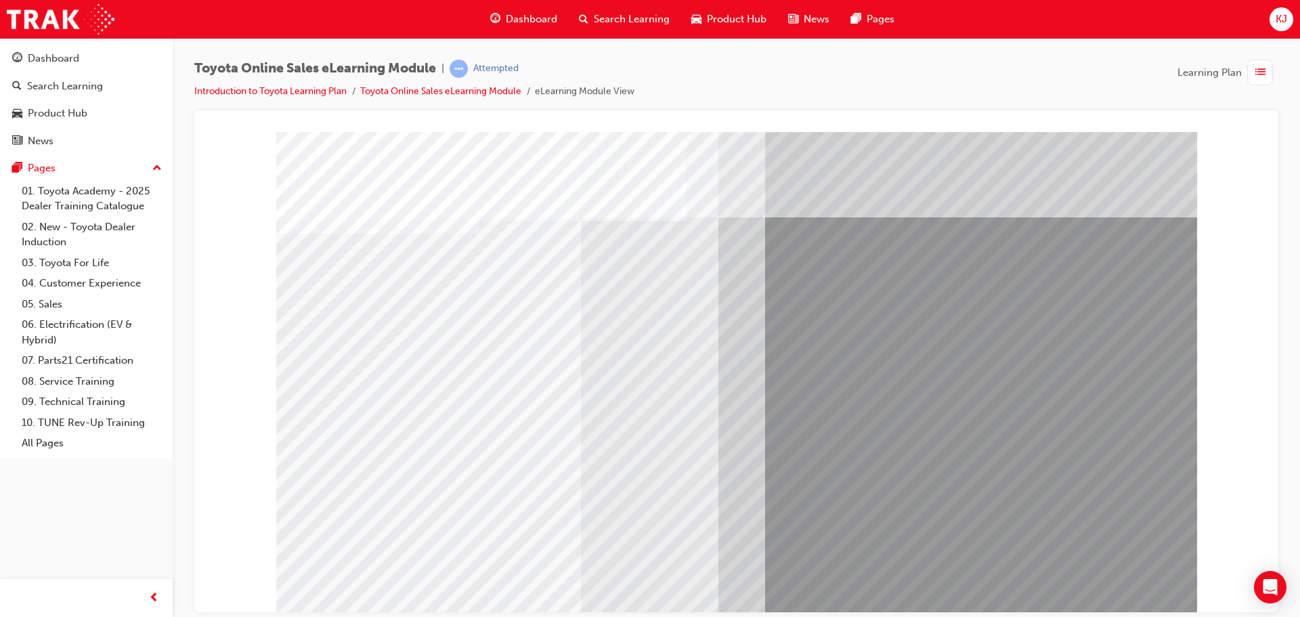
drag, startPoint x: 789, startPoint y: 420, endPoint x: 774, endPoint y: 384, distance: 38.2
drag, startPoint x: 1117, startPoint y: 592, endPoint x: 1111, endPoint y: 587, distance: 7.7
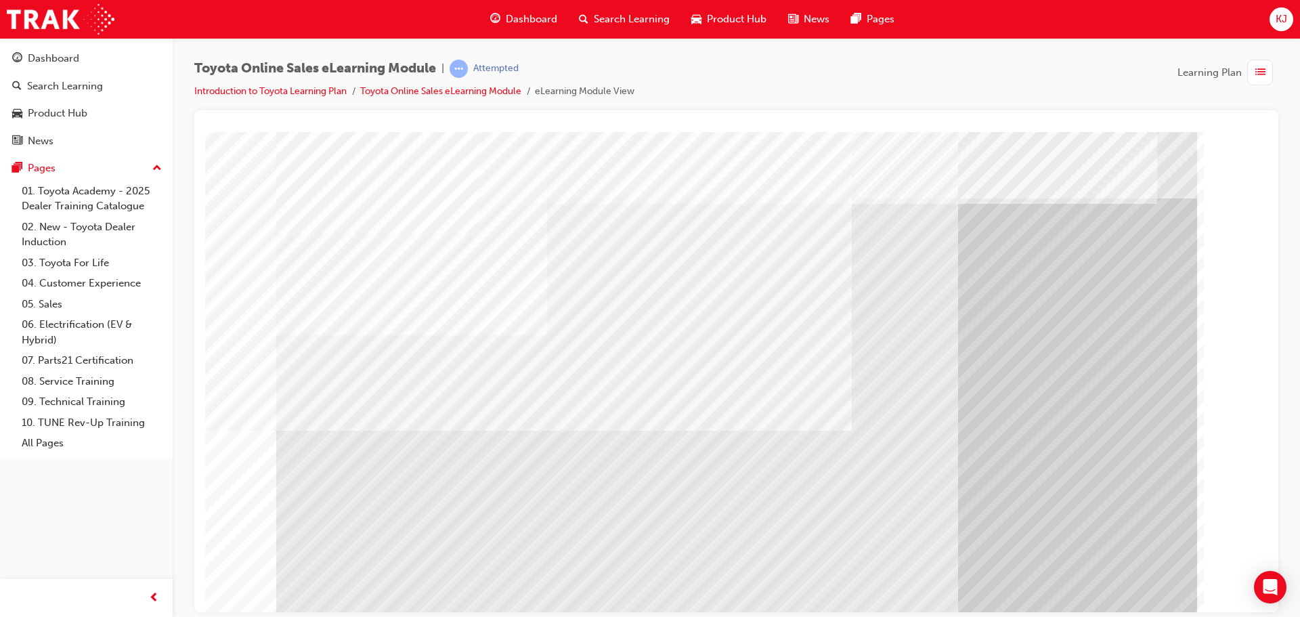
drag, startPoint x: 970, startPoint y: 566, endPoint x: 1294, endPoint y: 747, distance: 371.2
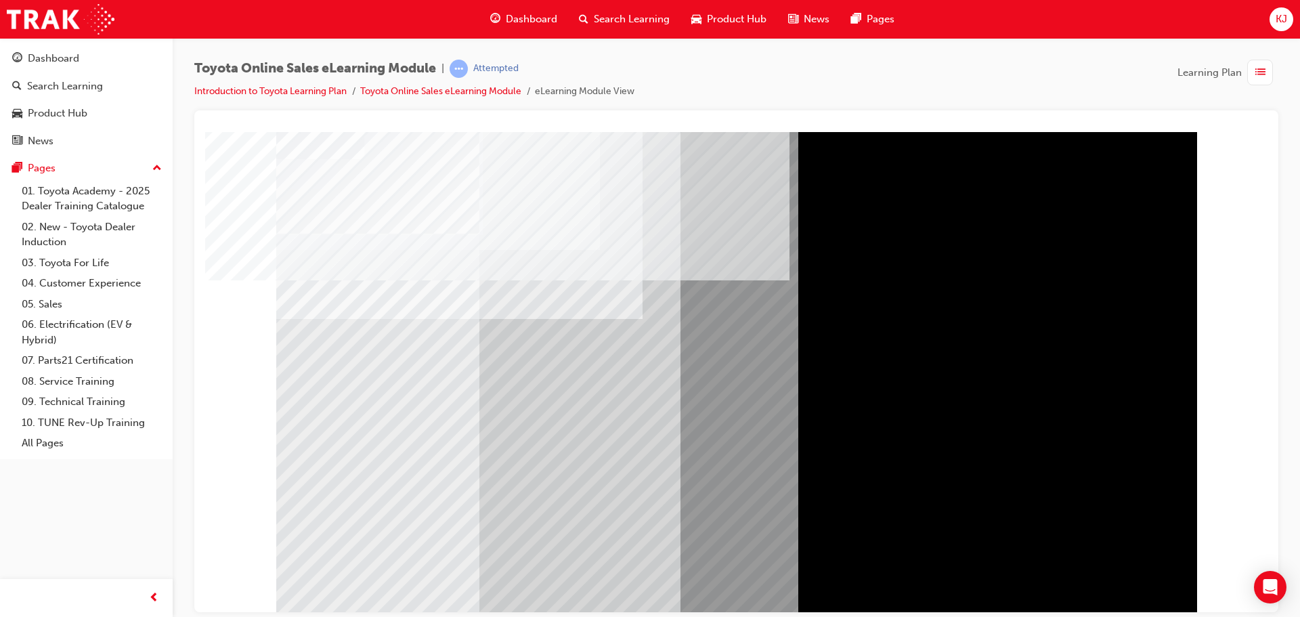
drag, startPoint x: 1119, startPoint y: 416, endPoint x: 1117, endPoint y: 406, distance: 10.2
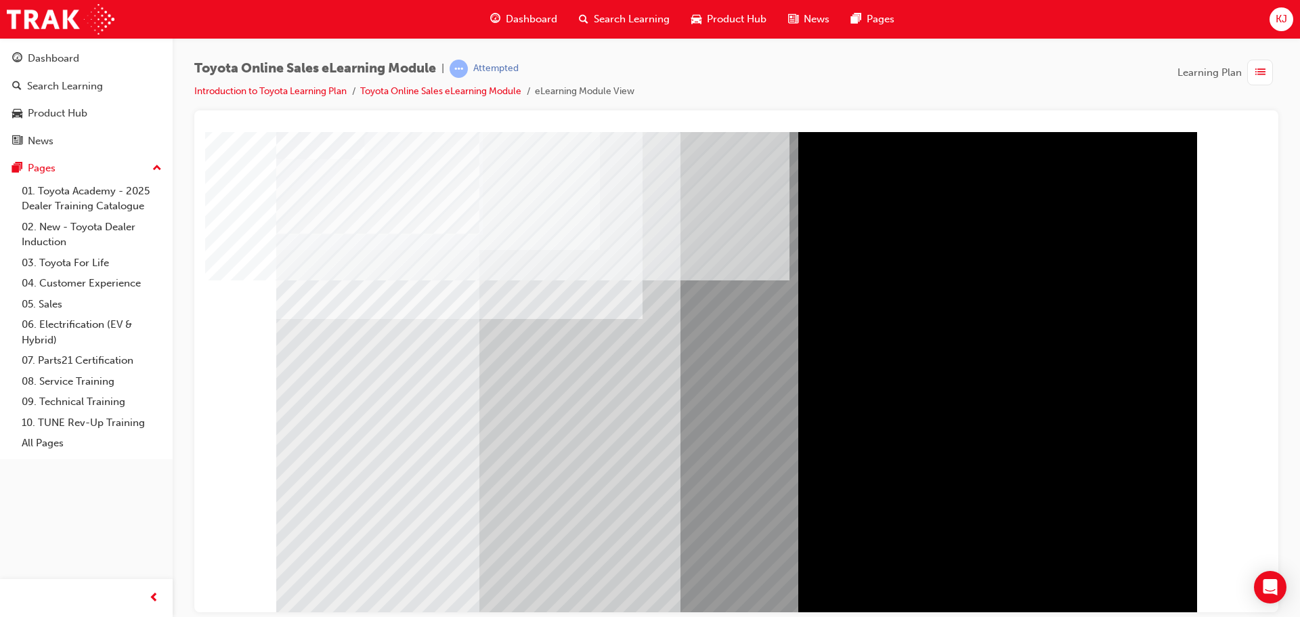
drag, startPoint x: 826, startPoint y: 447, endPoint x: 800, endPoint y: 499, distance: 57.5
drag, startPoint x: 790, startPoint y: 514, endPoint x: 733, endPoint y: 466, distance: 74.9
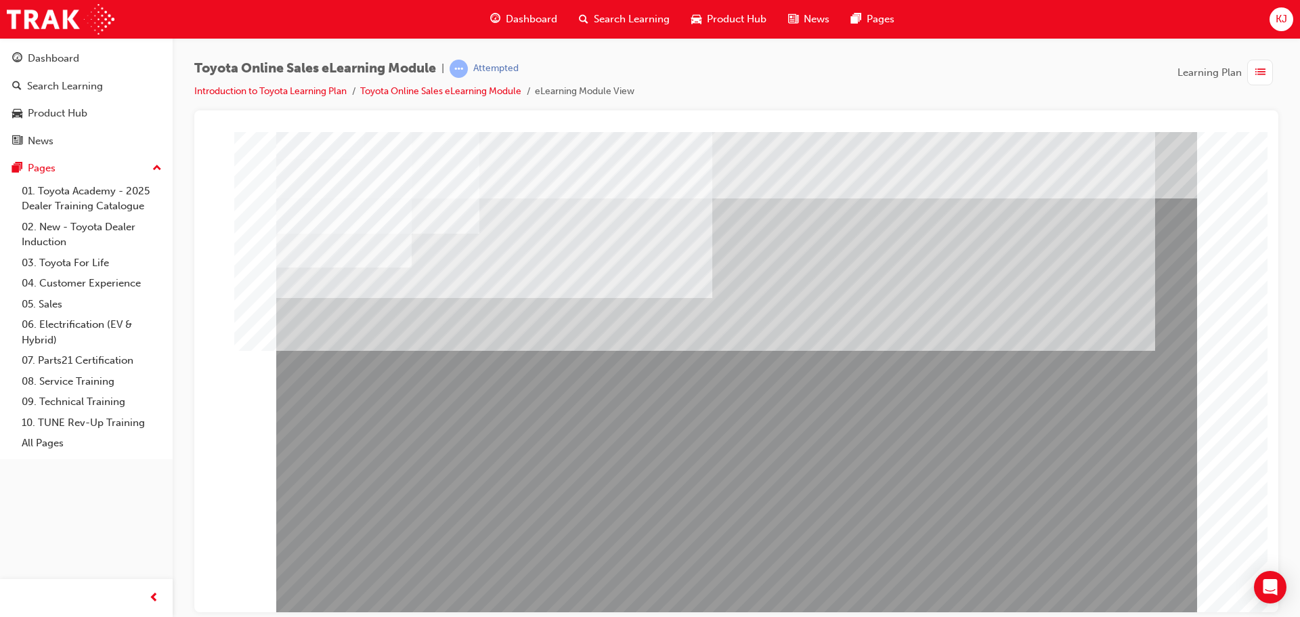
drag, startPoint x: 539, startPoint y: 476, endPoint x: 646, endPoint y: 507, distance: 110.5
drag, startPoint x: 1123, startPoint y: 604, endPoint x: 1118, endPoint y: 595, distance: 10.6
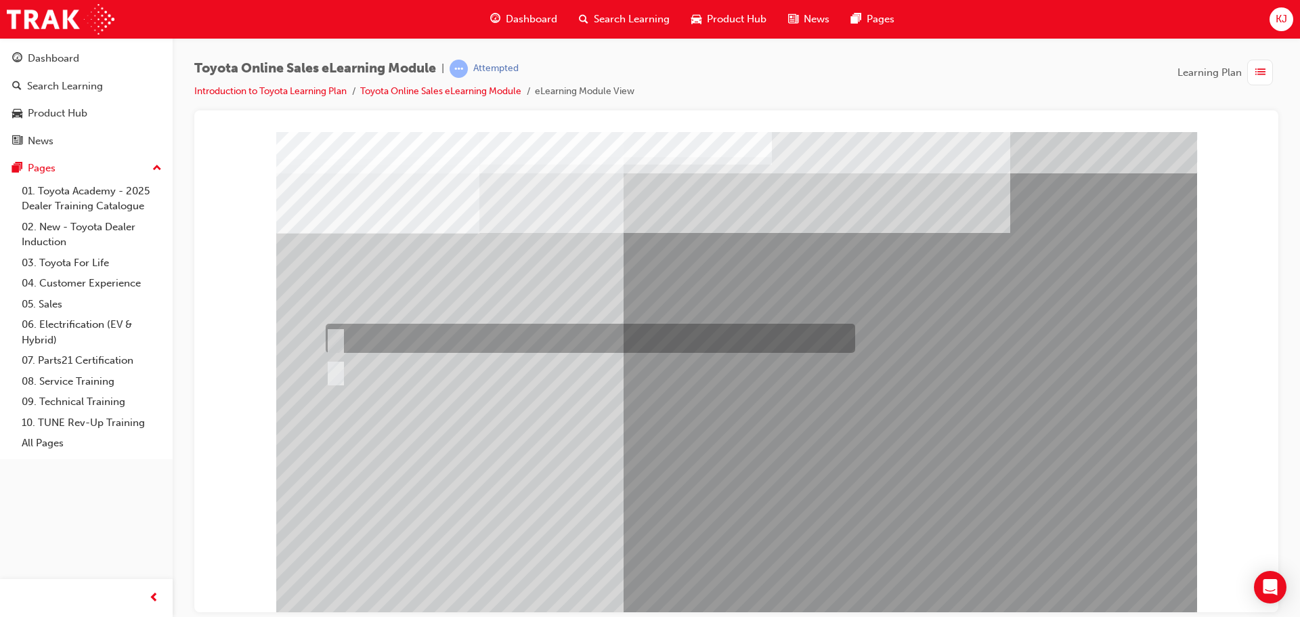
click at [333, 332] on input "True" at bounding box center [333, 338] width 15 height 15
radio input "true"
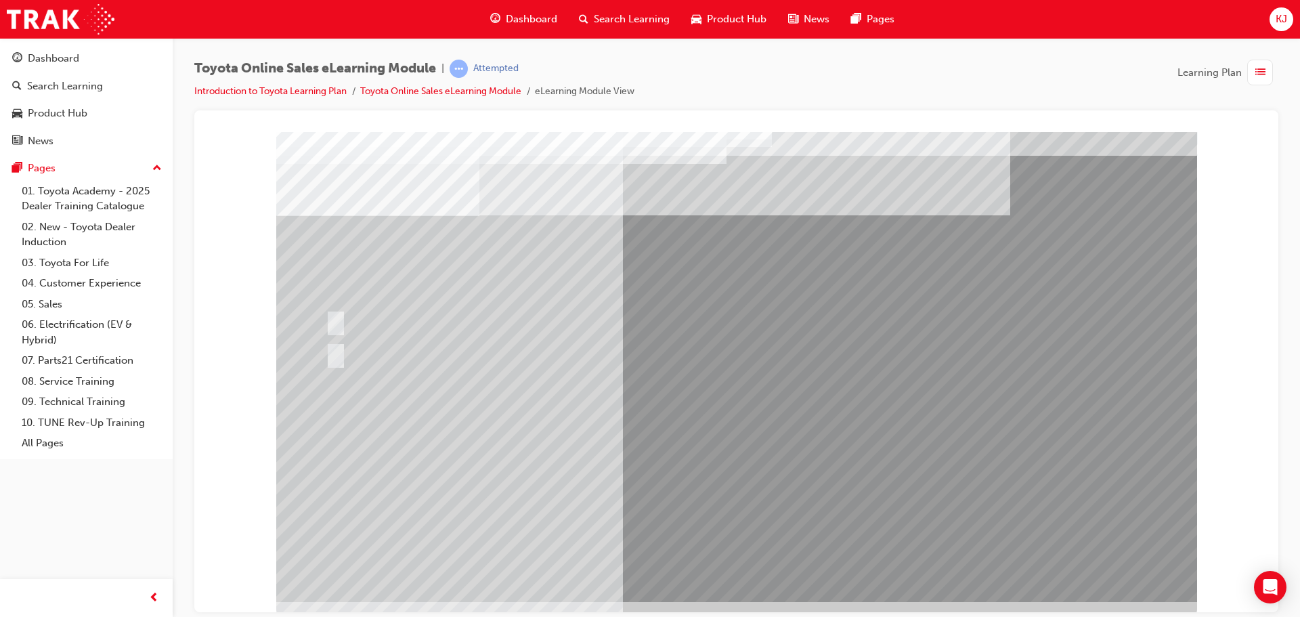
scroll to position [28, 0]
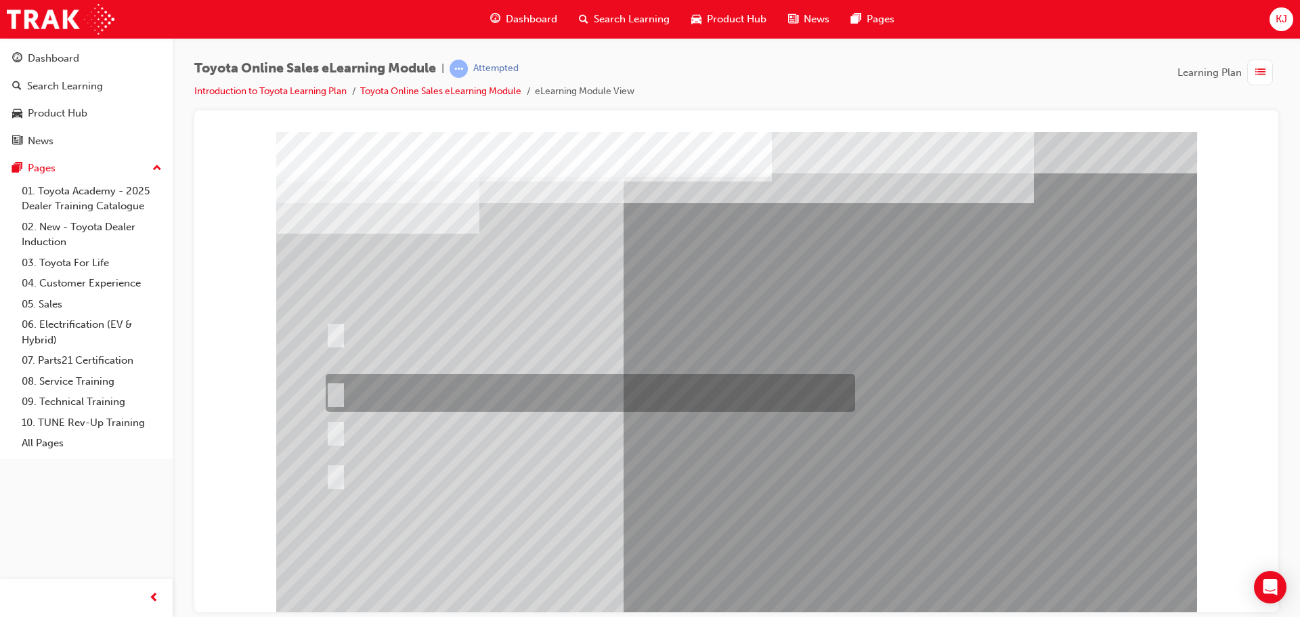
click at [493, 392] on div at bounding box center [586, 393] width 529 height 38
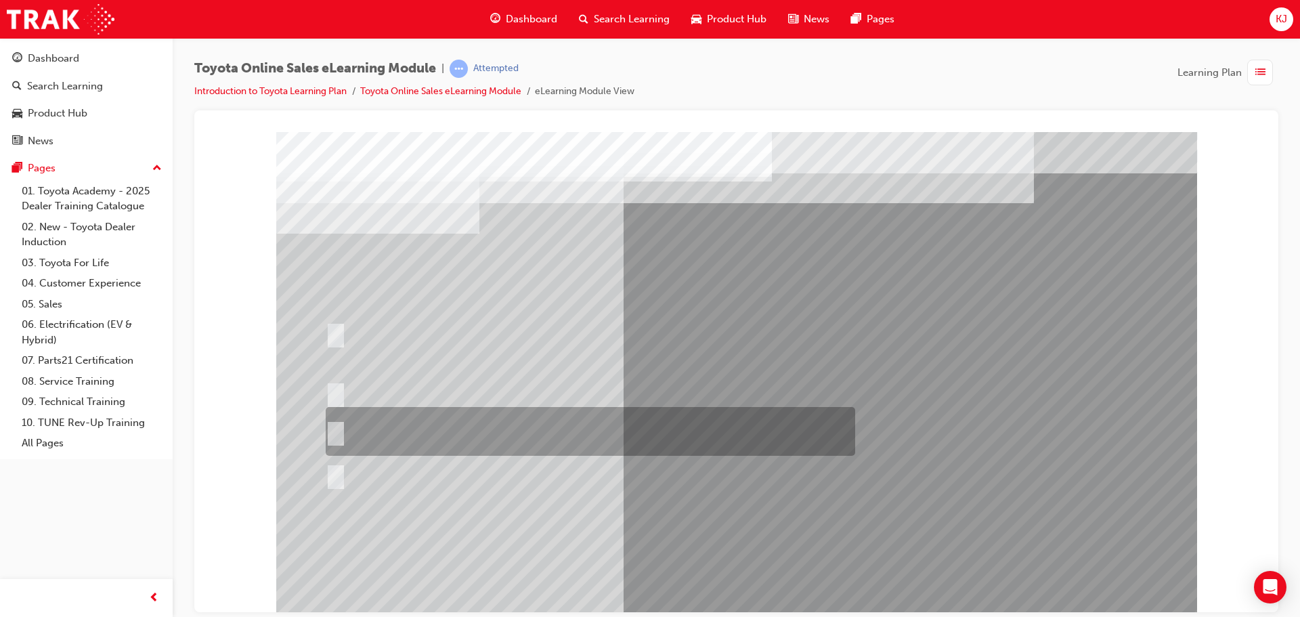
click at [463, 432] on div at bounding box center [586, 431] width 529 height 49
radio input "false"
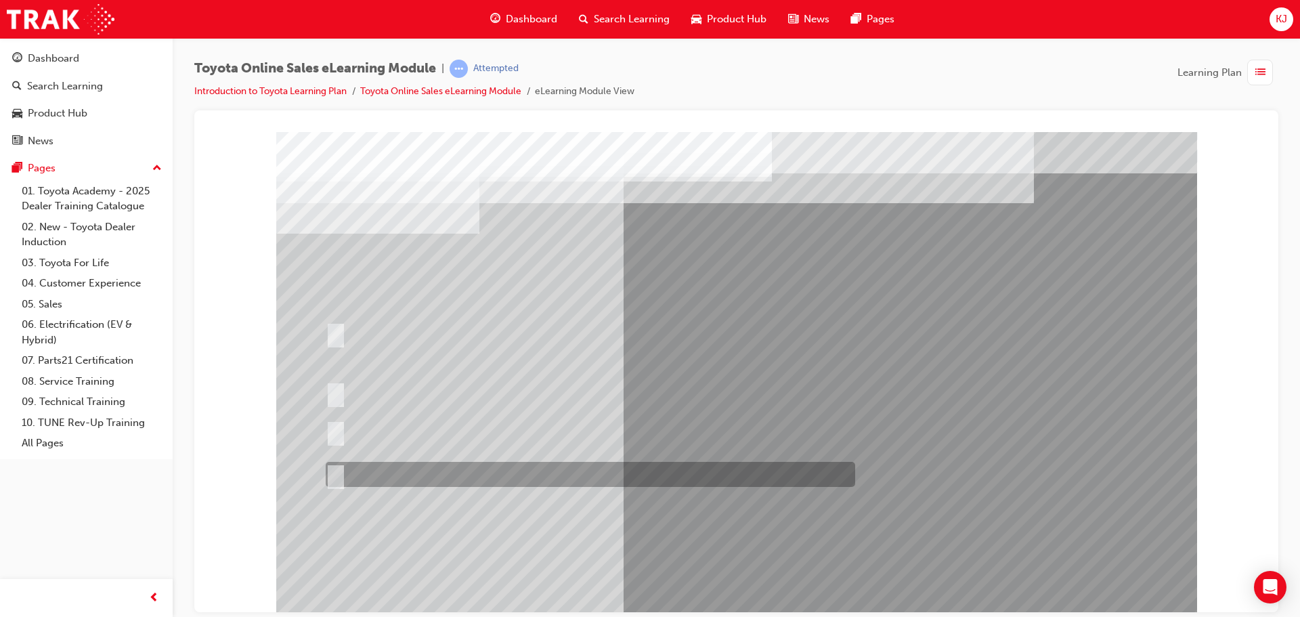
click at [492, 468] on div at bounding box center [586, 474] width 529 height 25
radio input "false"
radio input "true"
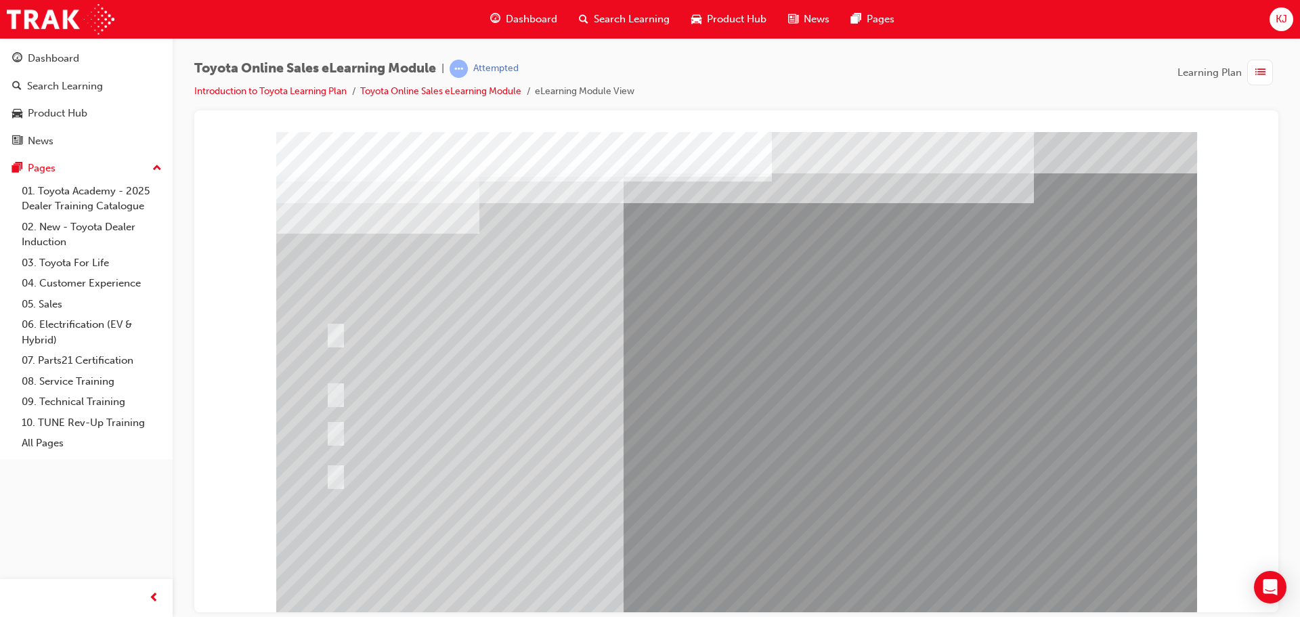
drag, startPoint x: 832, startPoint y: 515, endPoint x: 835, endPoint y: 503, distance: 12.5
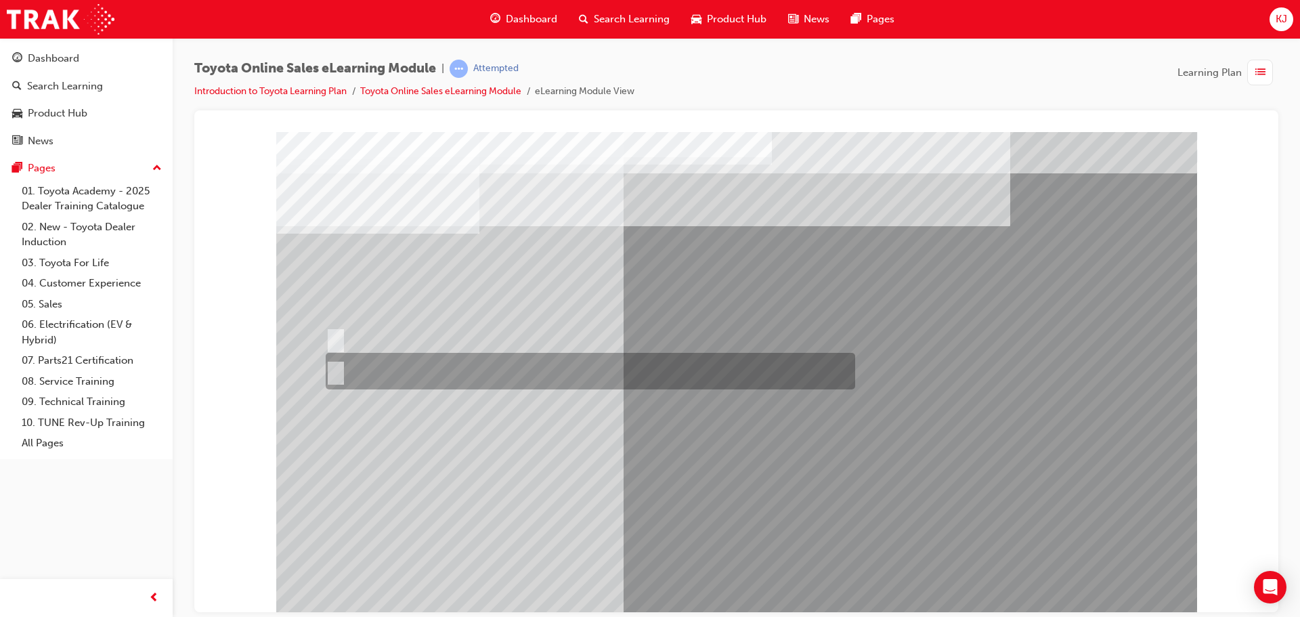
click at [392, 375] on div at bounding box center [586, 371] width 529 height 37
radio input "true"
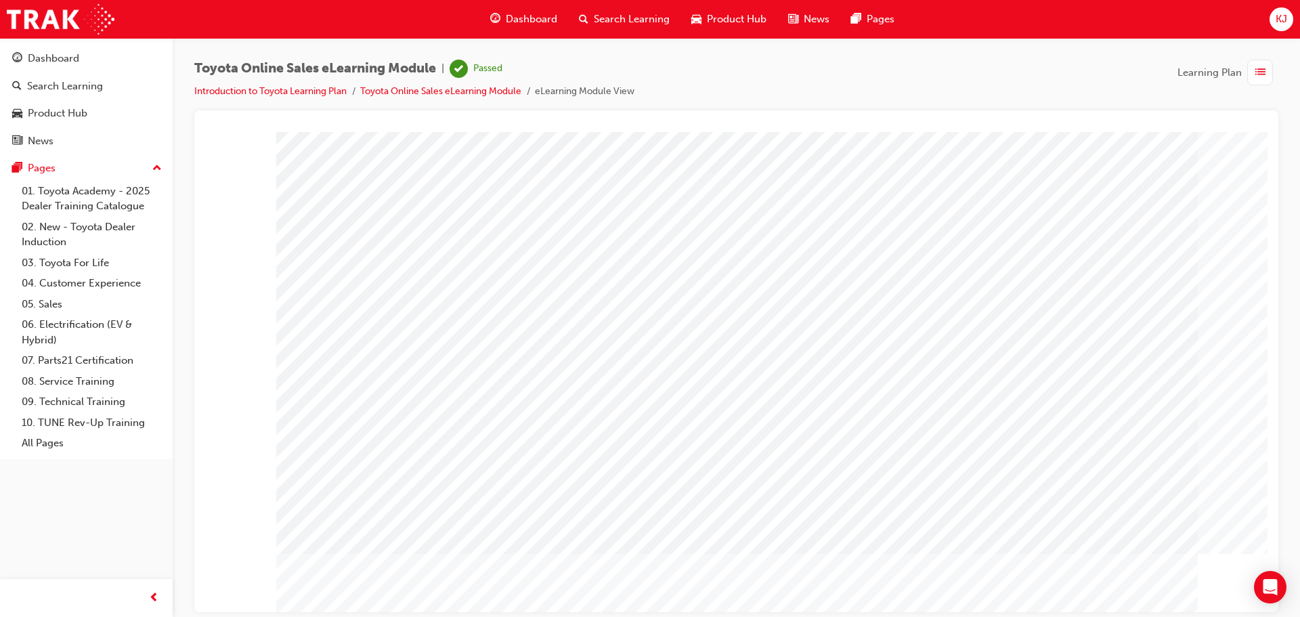
scroll to position [28, 0]
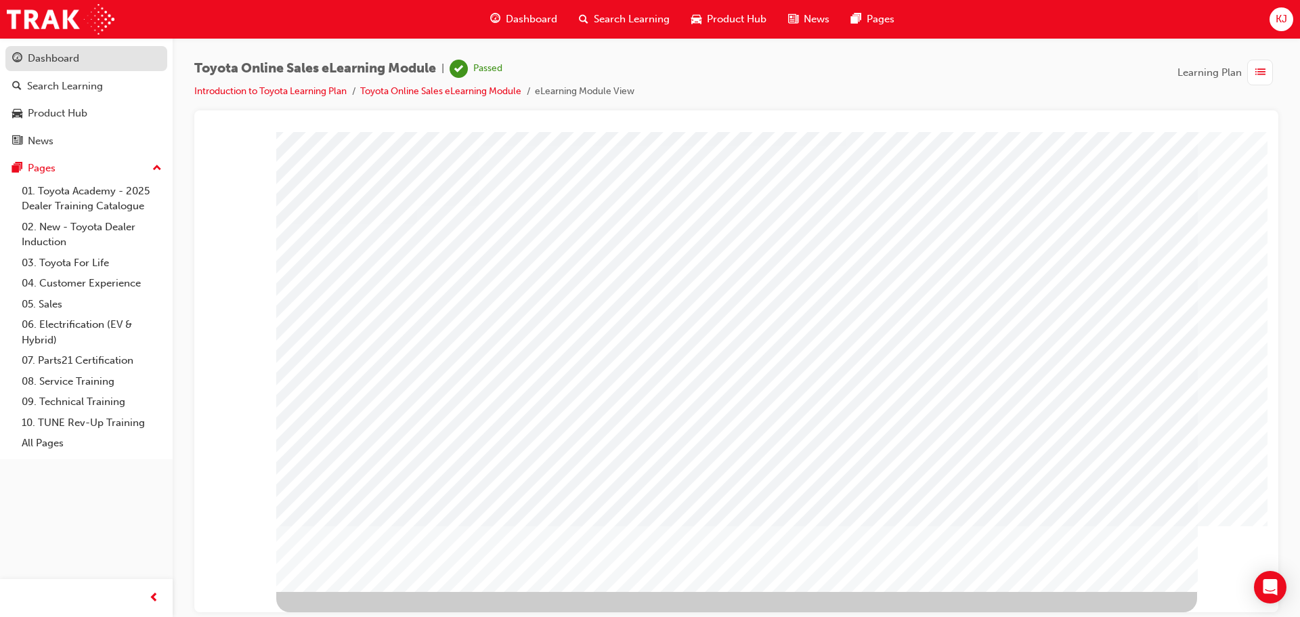
click at [47, 55] on div "Dashboard" at bounding box center [53, 59] width 51 height 16
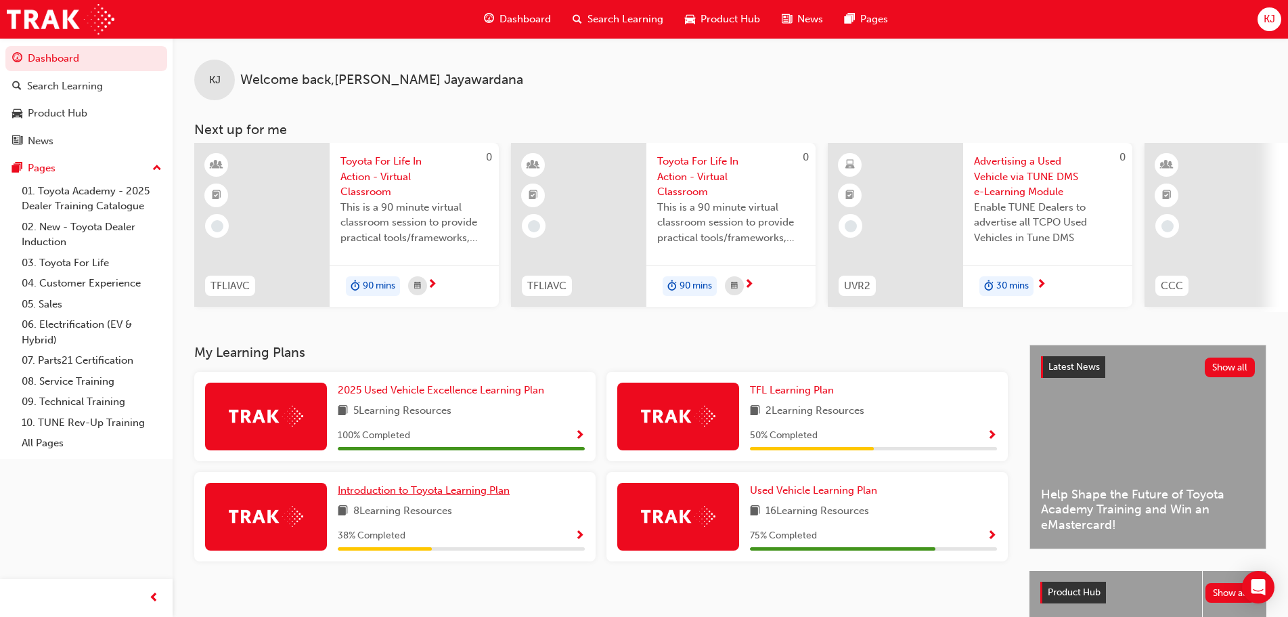
click at [462, 491] on span "Introduction to Toyota Learning Plan" at bounding box center [424, 490] width 172 height 12
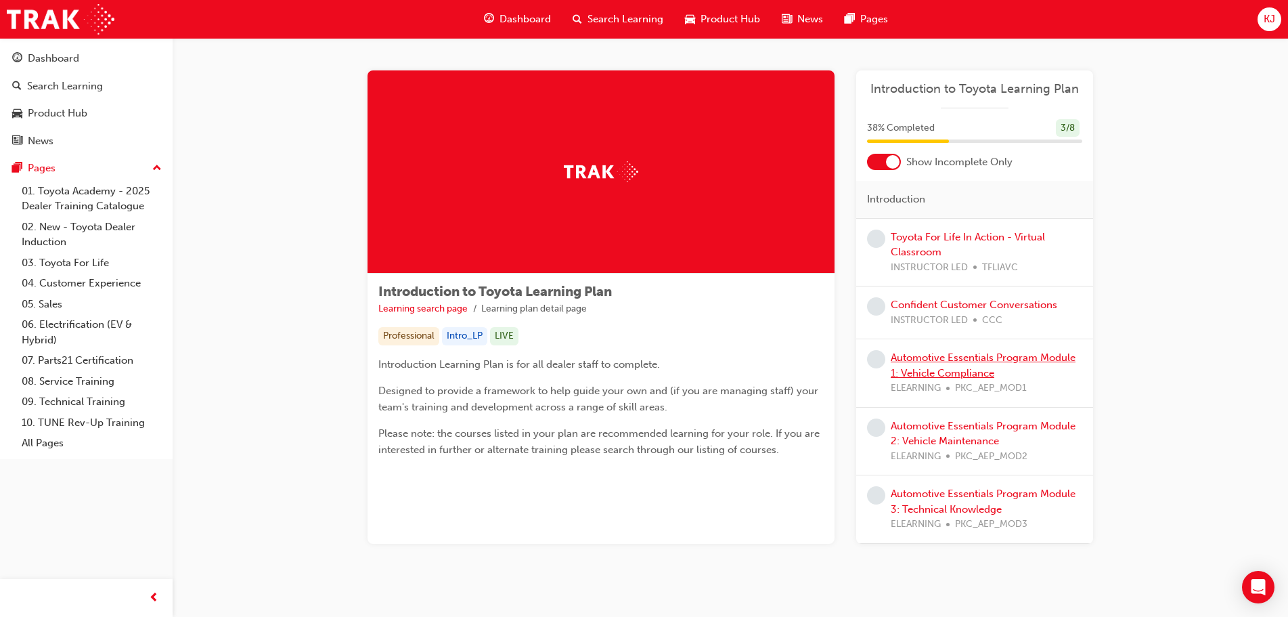
click at [951, 372] on link "Automotive Essentials Program Module 1: Vehicle Compliance" at bounding box center [983, 365] width 185 height 28
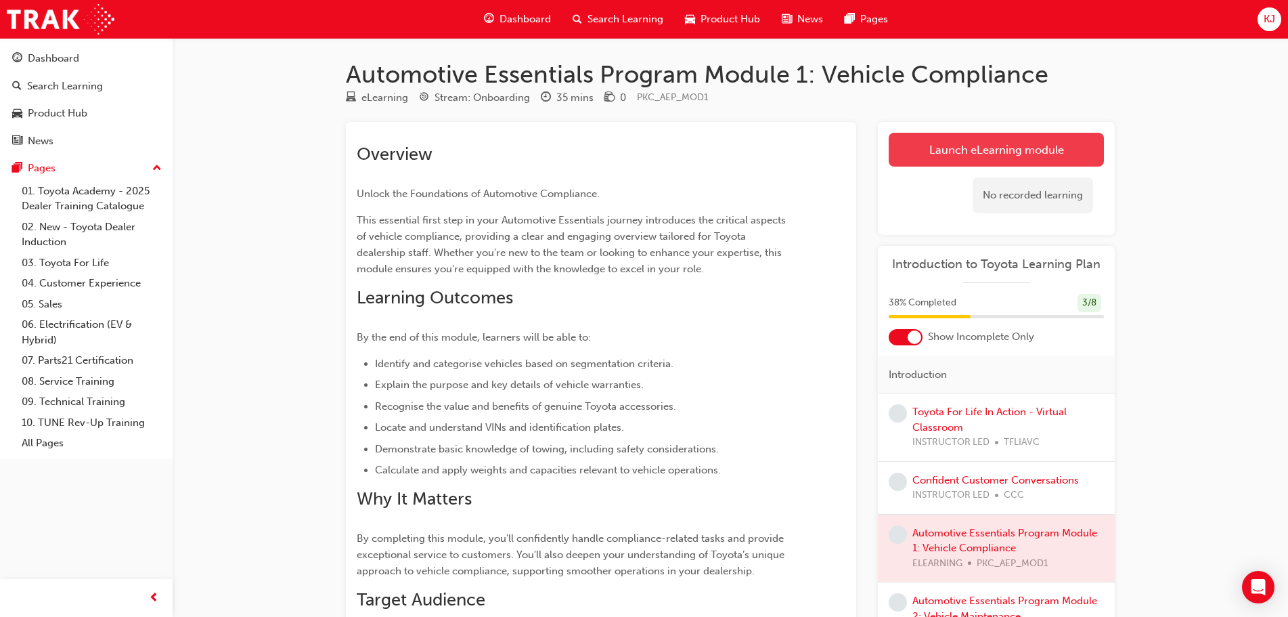
click at [960, 135] on link "Launch eLearning module" at bounding box center [996, 150] width 215 height 34
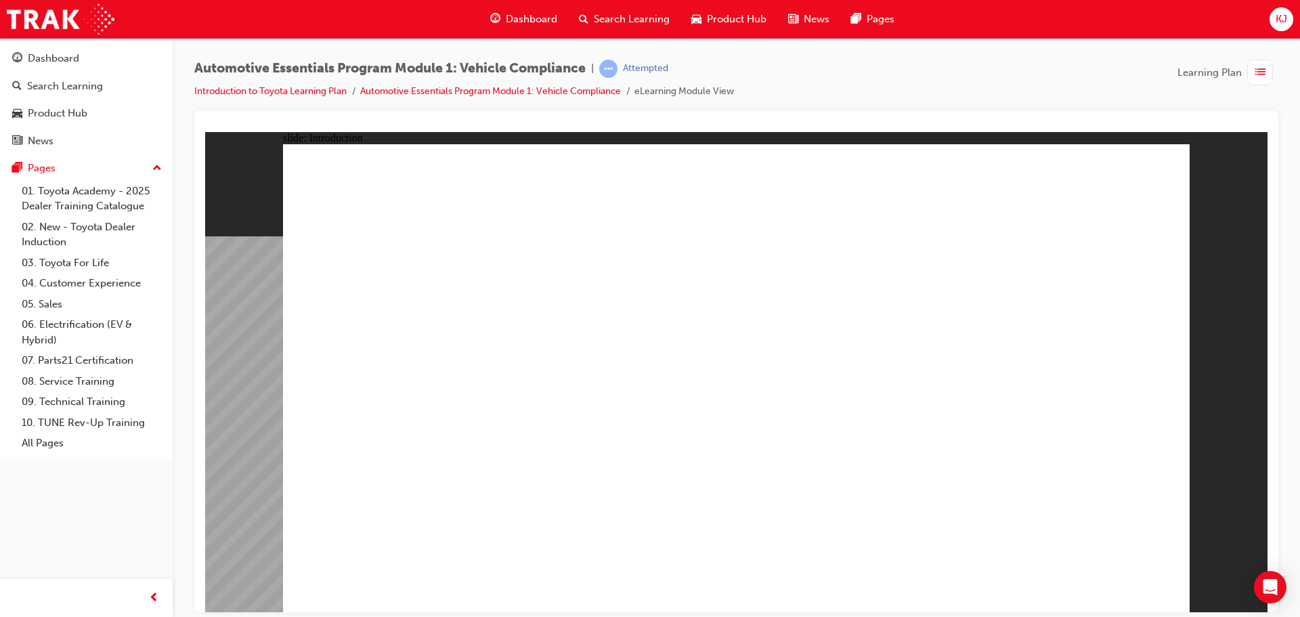
drag, startPoint x: 1050, startPoint y: 576, endPoint x: 1058, endPoint y: 577, distance: 8.2
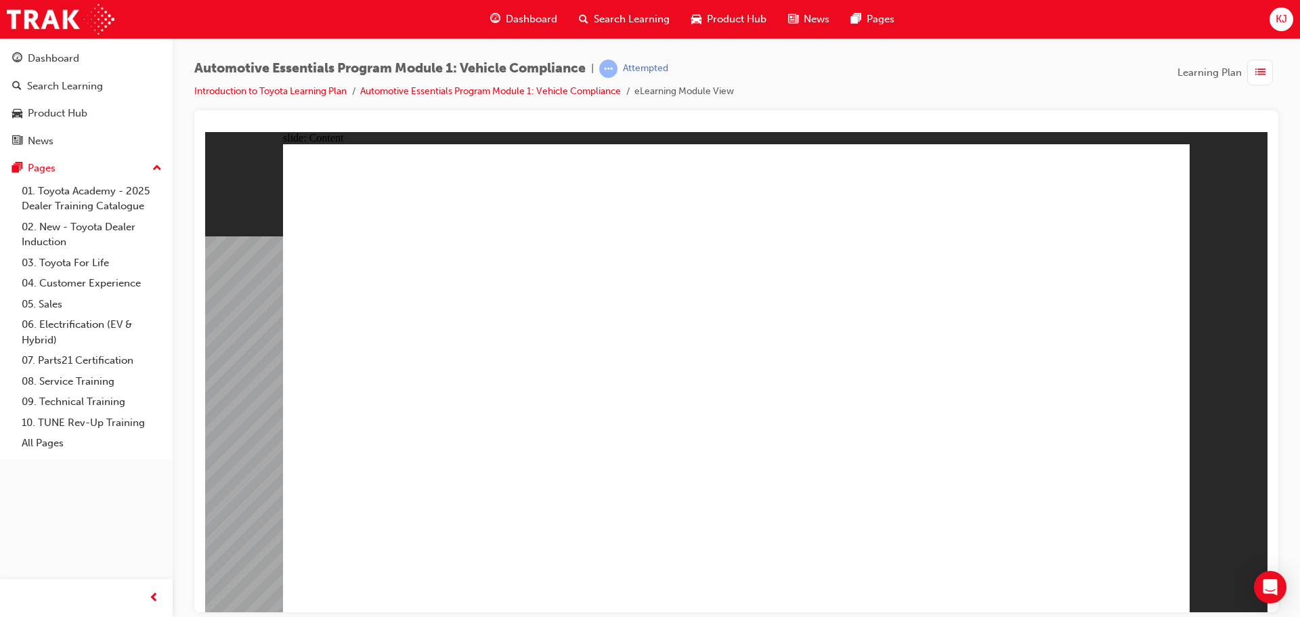
drag, startPoint x: 1118, startPoint y: 174, endPoint x: 1132, endPoint y: 179, distance: 15.2
drag, startPoint x: 1132, startPoint y: 179, endPoint x: 1130, endPoint y: 203, distance: 23.8
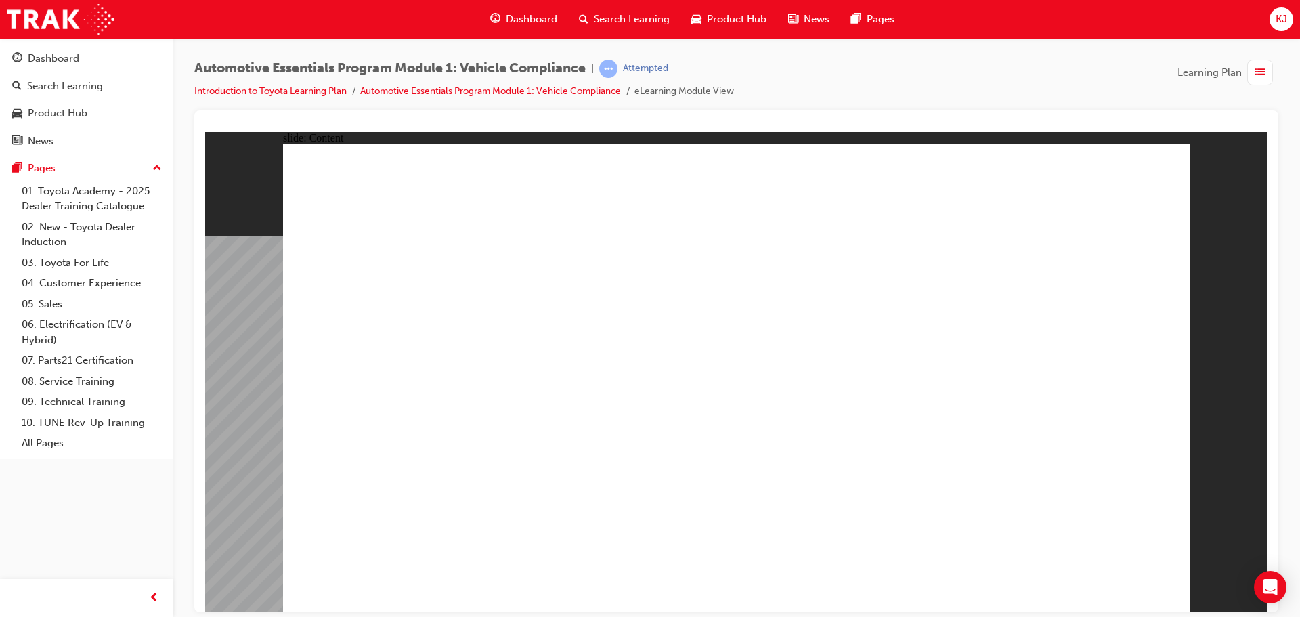
drag, startPoint x: 1023, startPoint y: 332, endPoint x: 648, endPoint y: 305, distance: 375.3
drag, startPoint x: 647, startPoint y: 305, endPoint x: 634, endPoint y: 311, distance: 14.5
drag, startPoint x: 450, startPoint y: 347, endPoint x: 485, endPoint y: 392, distance: 57.0
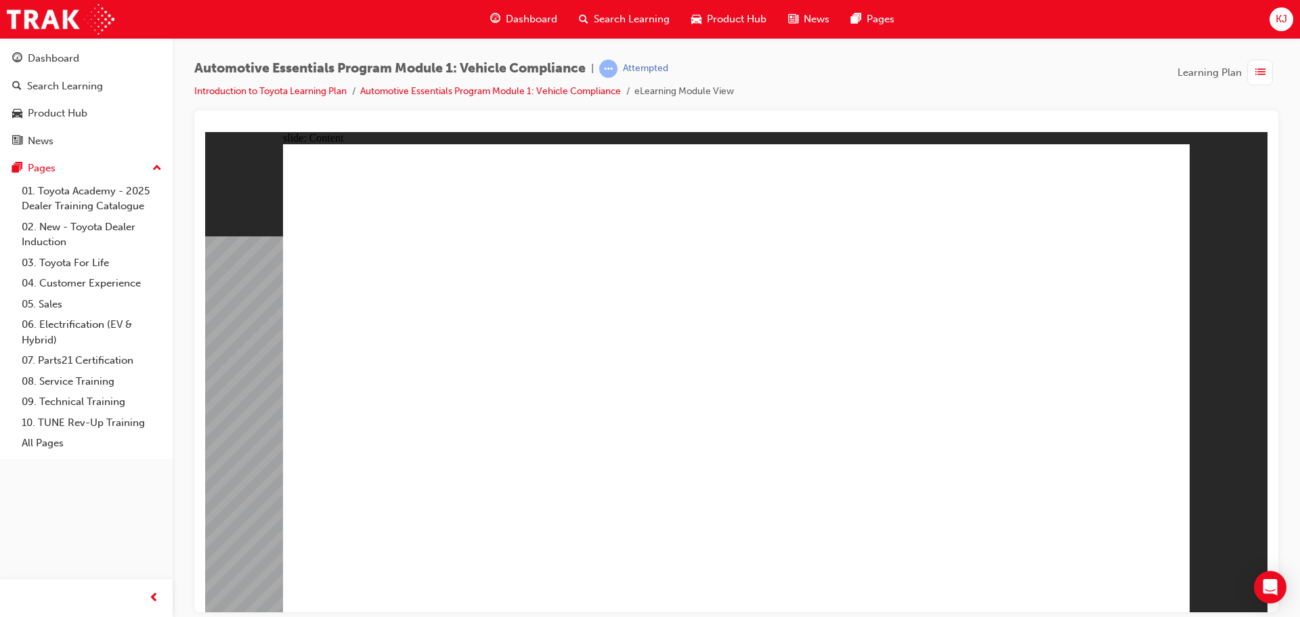
drag, startPoint x: 507, startPoint y: 426, endPoint x: 513, endPoint y: 430, distance: 7.3
drag, startPoint x: 596, startPoint y: 489, endPoint x: 1051, endPoint y: 262, distance: 508.8
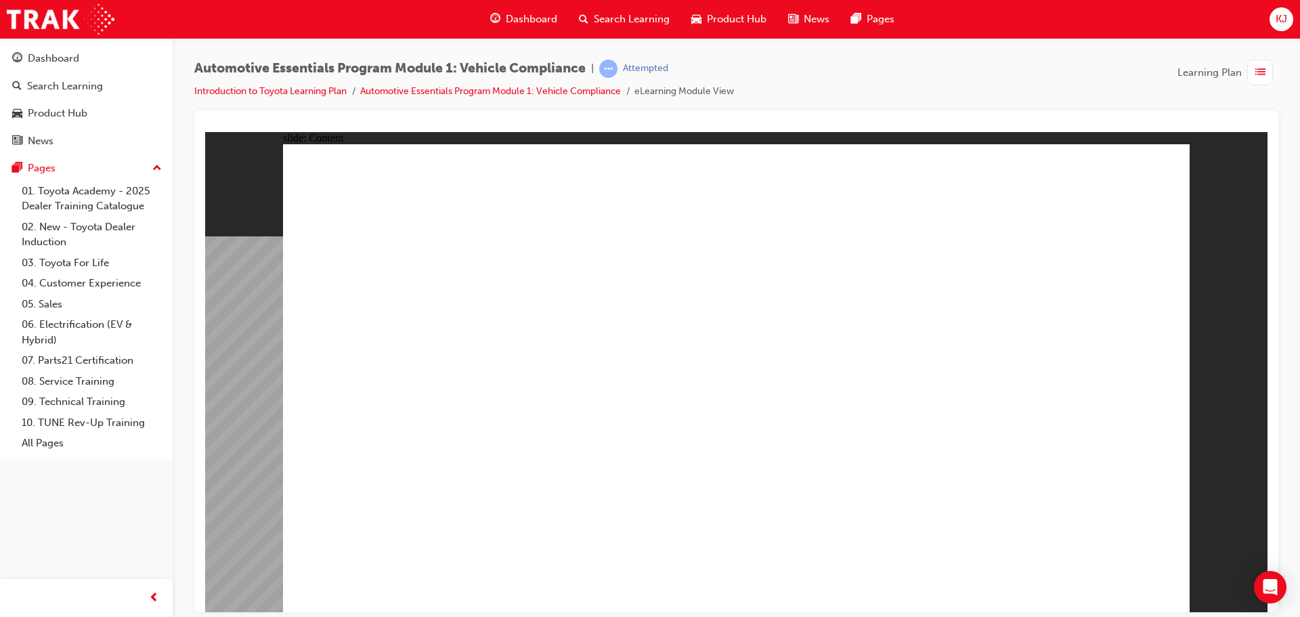
drag, startPoint x: 654, startPoint y: 473, endPoint x: 512, endPoint y: 487, distance: 142.8
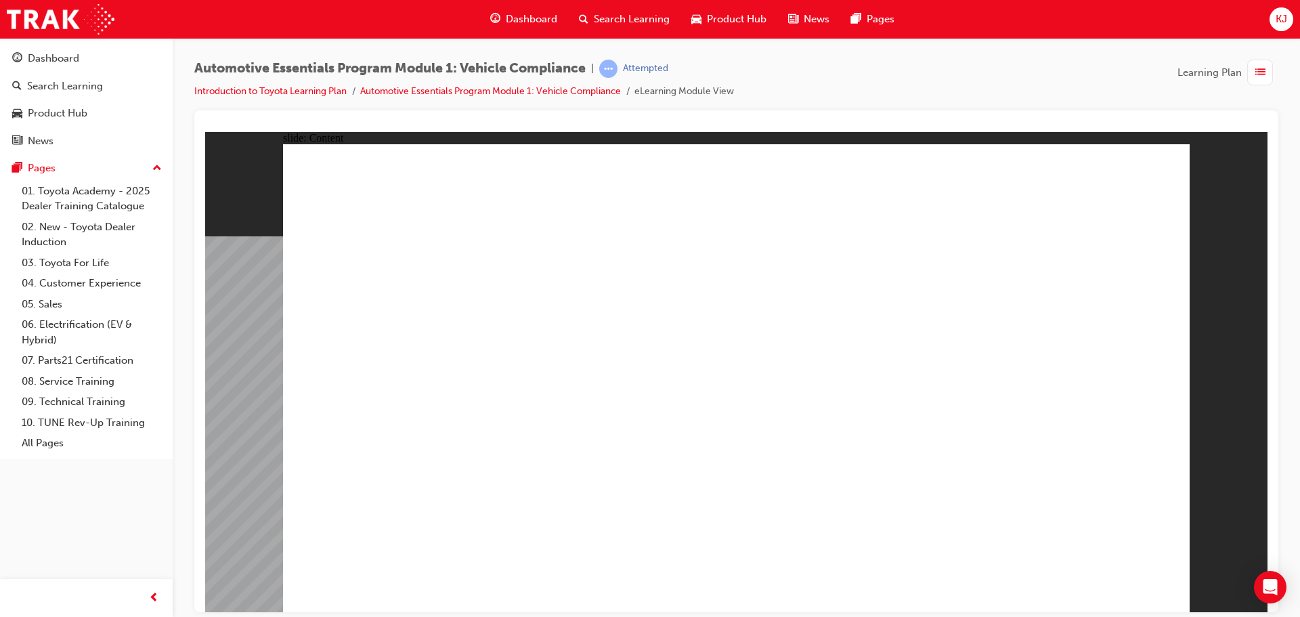
drag, startPoint x: 992, startPoint y: 485, endPoint x: 738, endPoint y: 395, distance: 269.1
drag, startPoint x: 738, startPoint y: 395, endPoint x: 709, endPoint y: 400, distance: 30.2
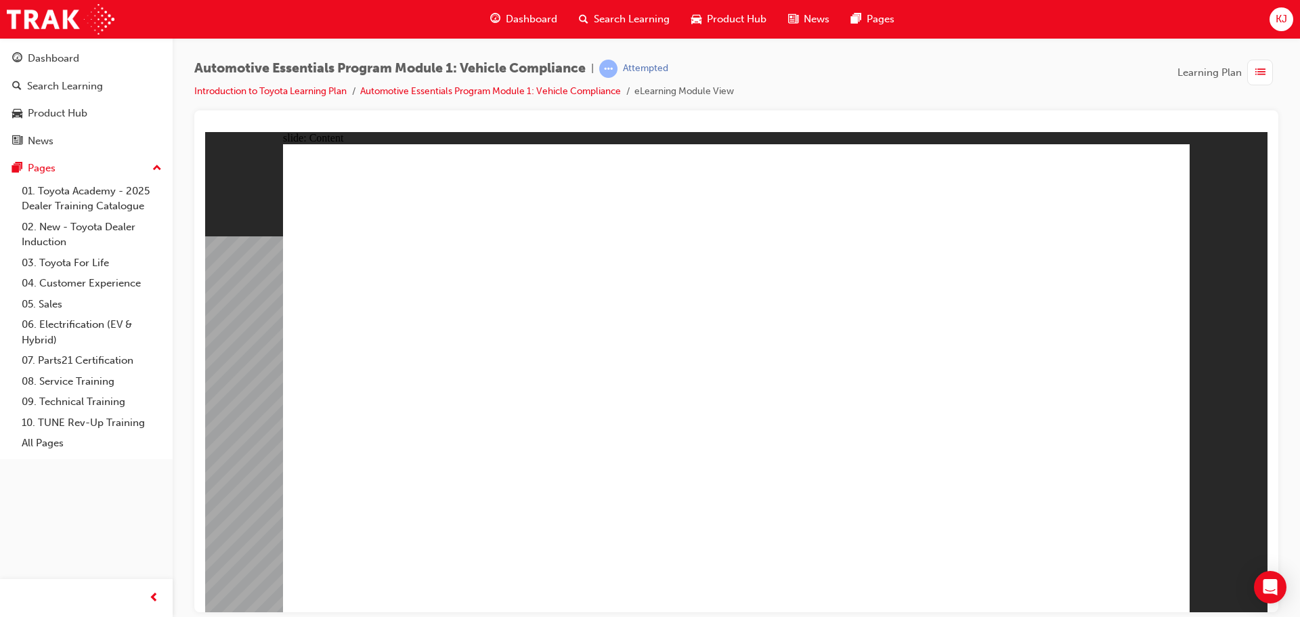
drag, startPoint x: 405, startPoint y: 391, endPoint x: 585, endPoint y: 428, distance: 184.0
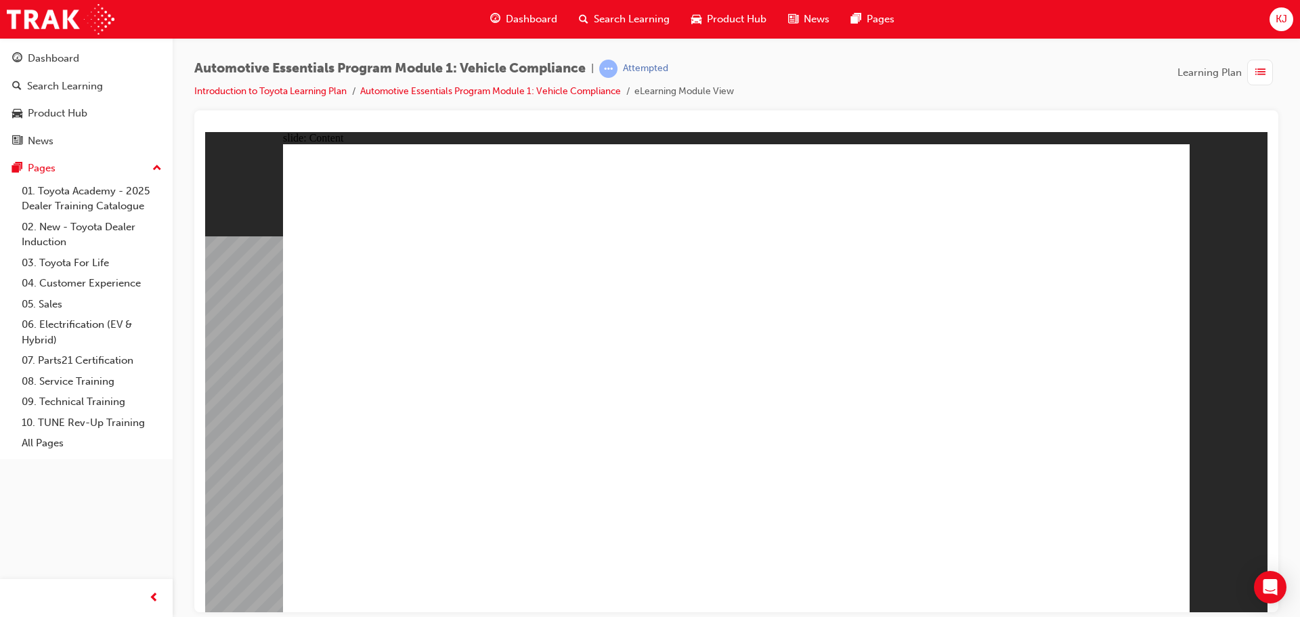
drag, startPoint x: 740, startPoint y: 379, endPoint x: 847, endPoint y: 401, distance: 108.4
drag, startPoint x: 948, startPoint y: 354, endPoint x: 1094, endPoint y: 291, distance: 159.8
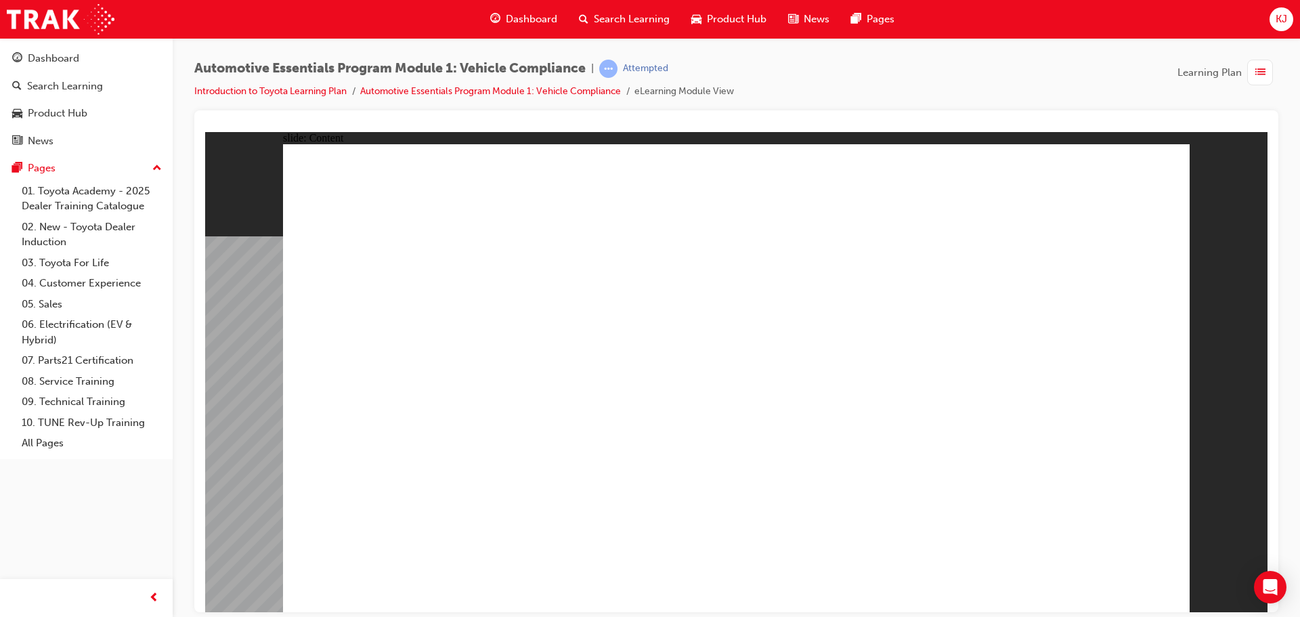
drag, startPoint x: 1013, startPoint y: 452, endPoint x: 1025, endPoint y: 489, distance: 38.5
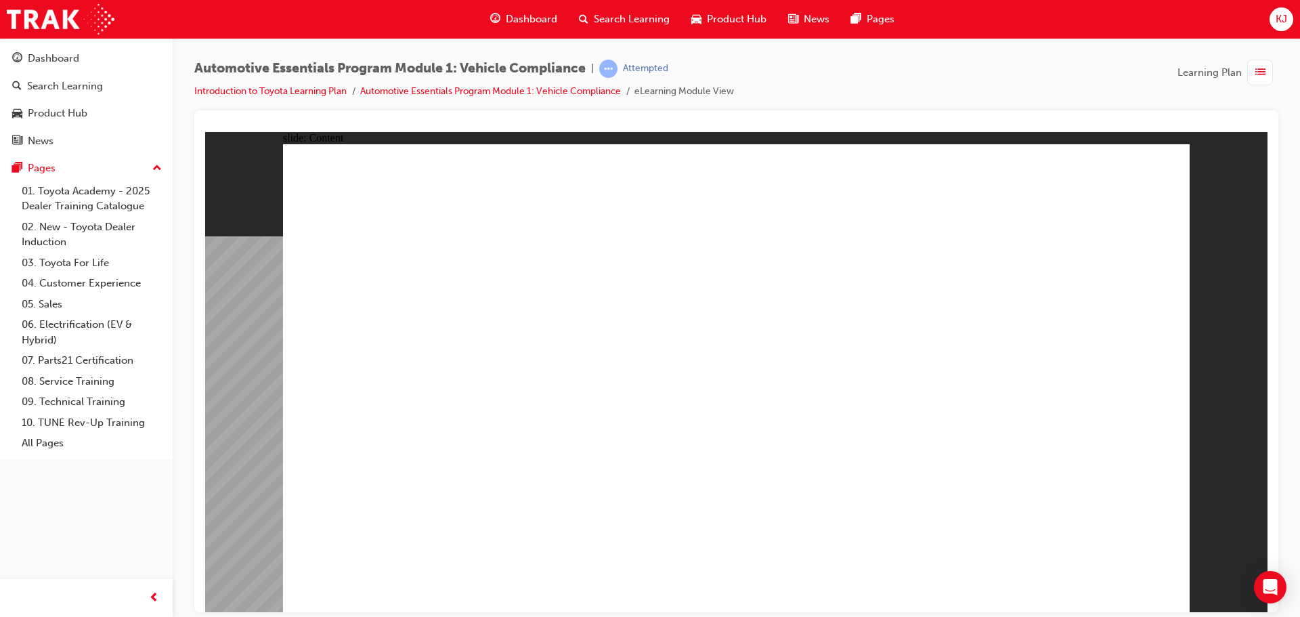
drag, startPoint x: 766, startPoint y: 175, endPoint x: 728, endPoint y: 230, distance: 67.6
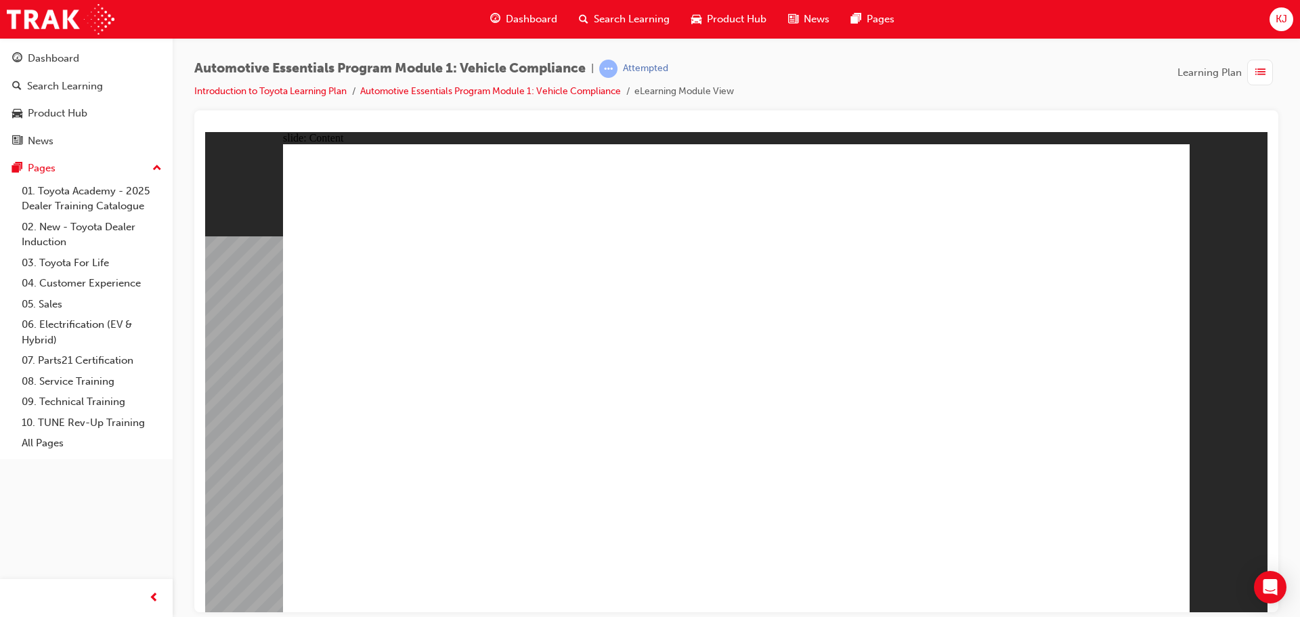
drag, startPoint x: 535, startPoint y: 229, endPoint x: 571, endPoint y: 292, distance: 72.4
drag, startPoint x: 653, startPoint y: 474, endPoint x: 716, endPoint y: 485, distance: 64.0
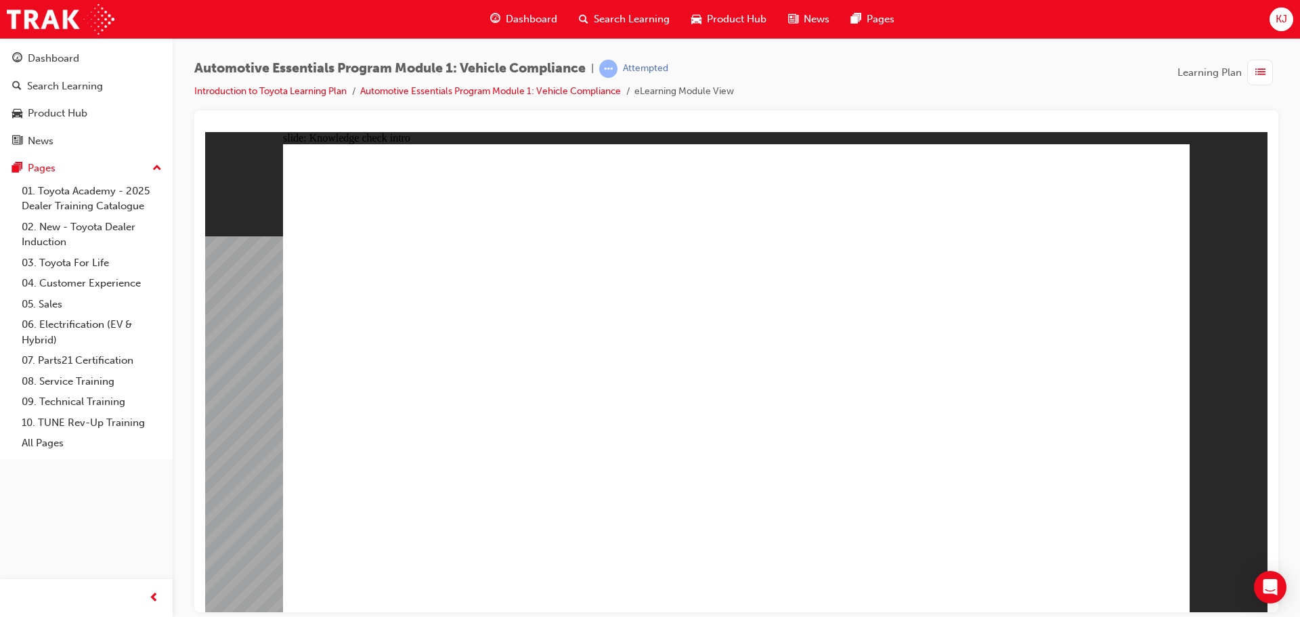
radio input "true"
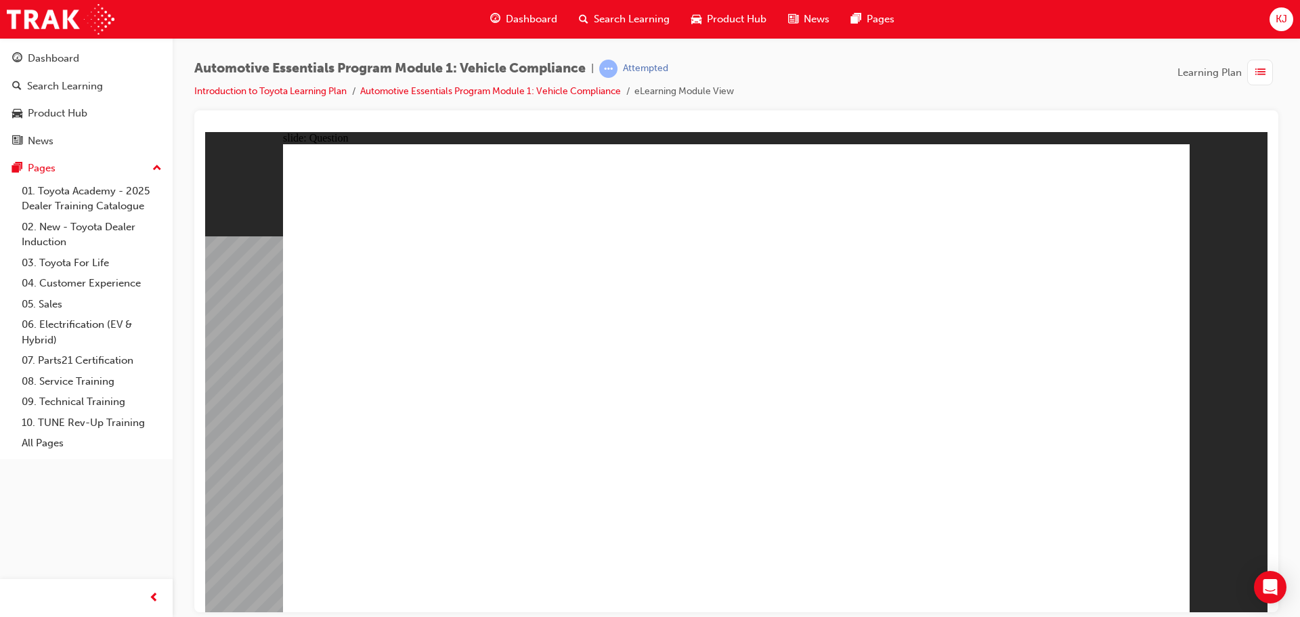
radio input "true"
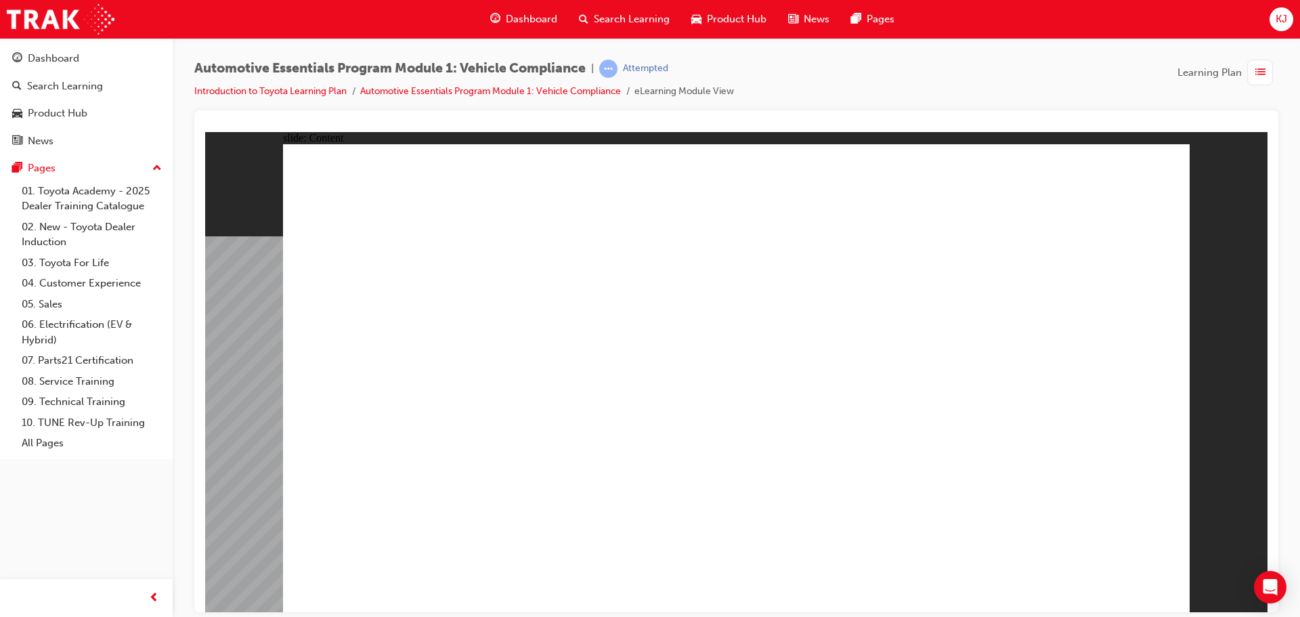
drag, startPoint x: 1179, startPoint y: 184, endPoint x: 1168, endPoint y: 183, distance: 10.9
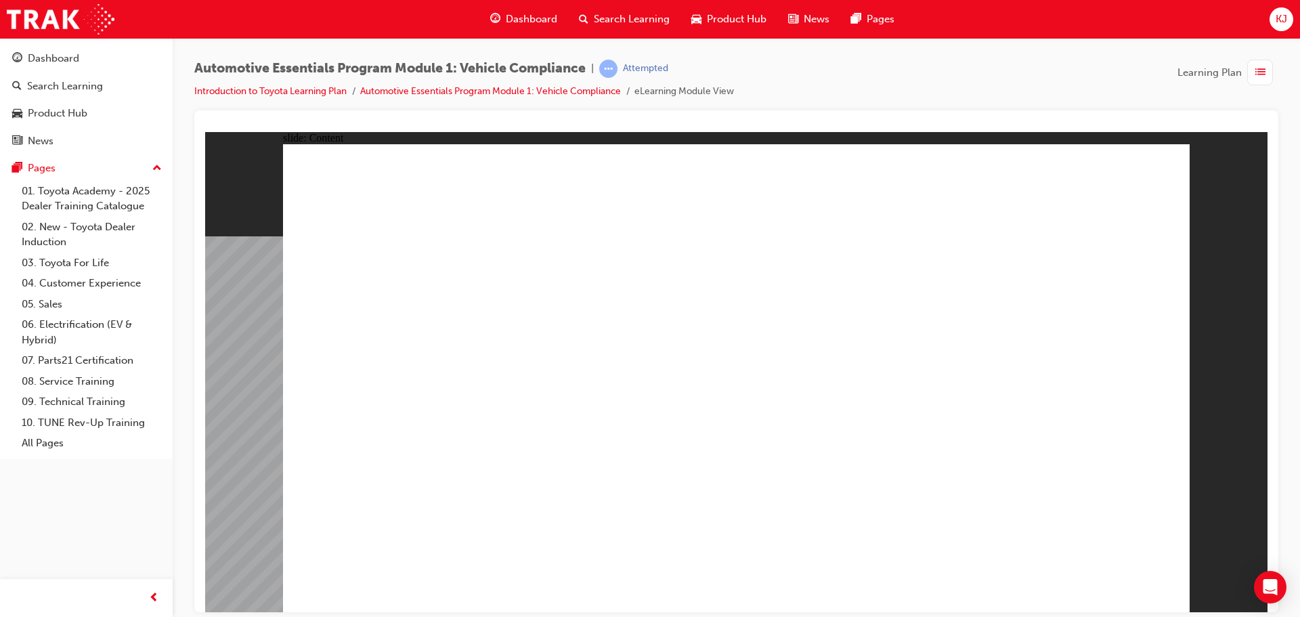
drag, startPoint x: 1153, startPoint y: 170, endPoint x: 1100, endPoint y: 397, distance: 233.6
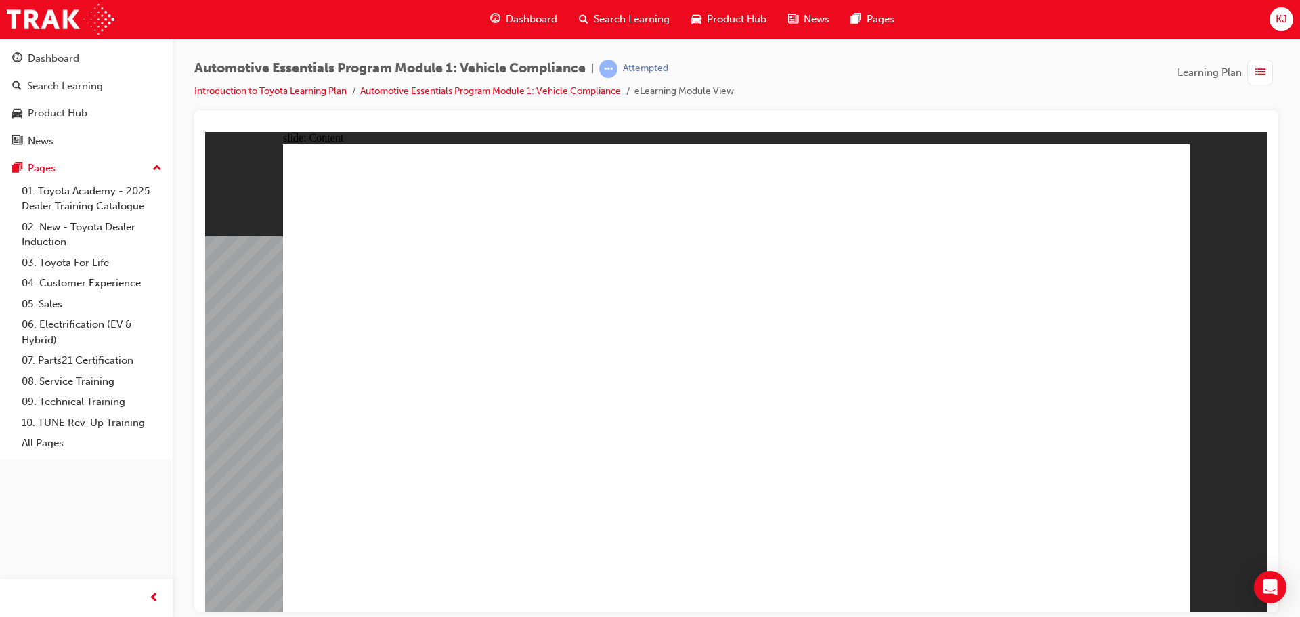
drag, startPoint x: 523, startPoint y: 539, endPoint x: 514, endPoint y: 531, distance: 12.4
drag, startPoint x: 514, startPoint y: 531, endPoint x: 500, endPoint y: 517, distance: 19.1
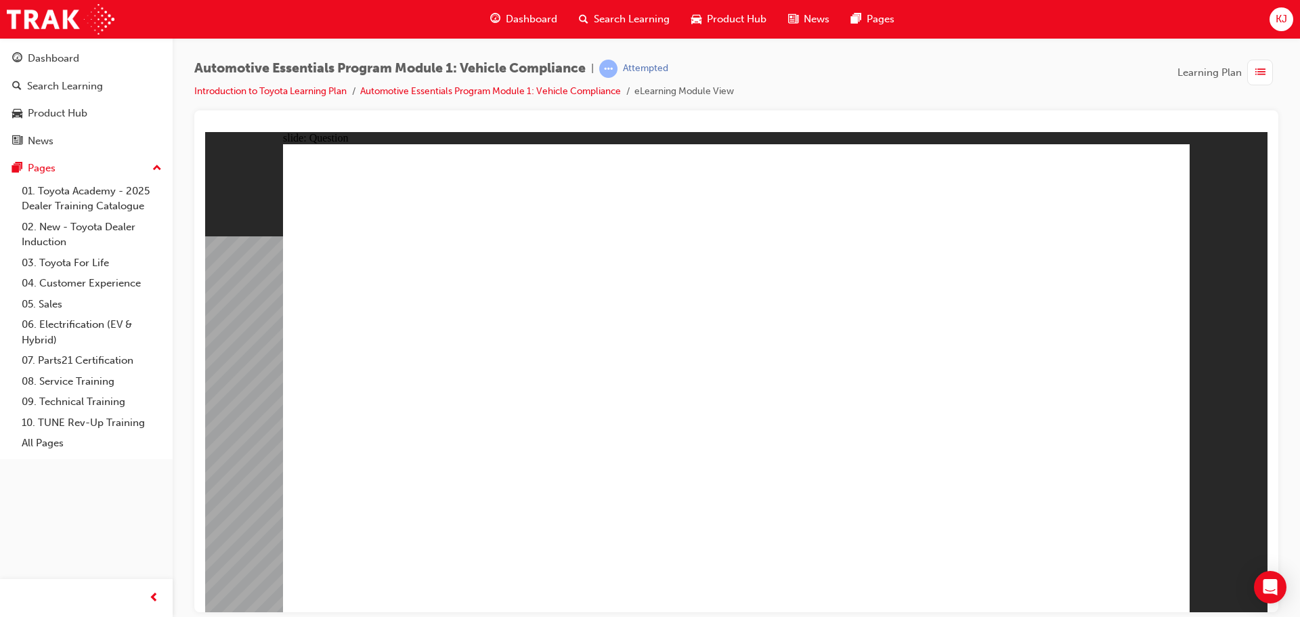
radio input "true"
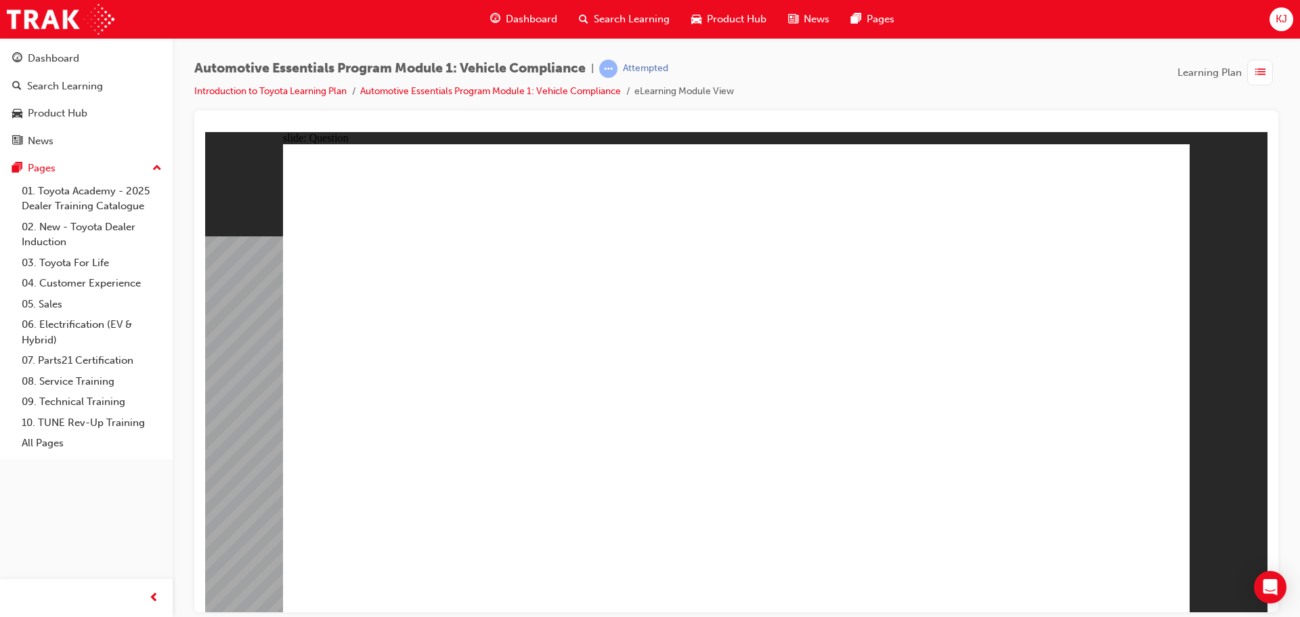
radio input "true"
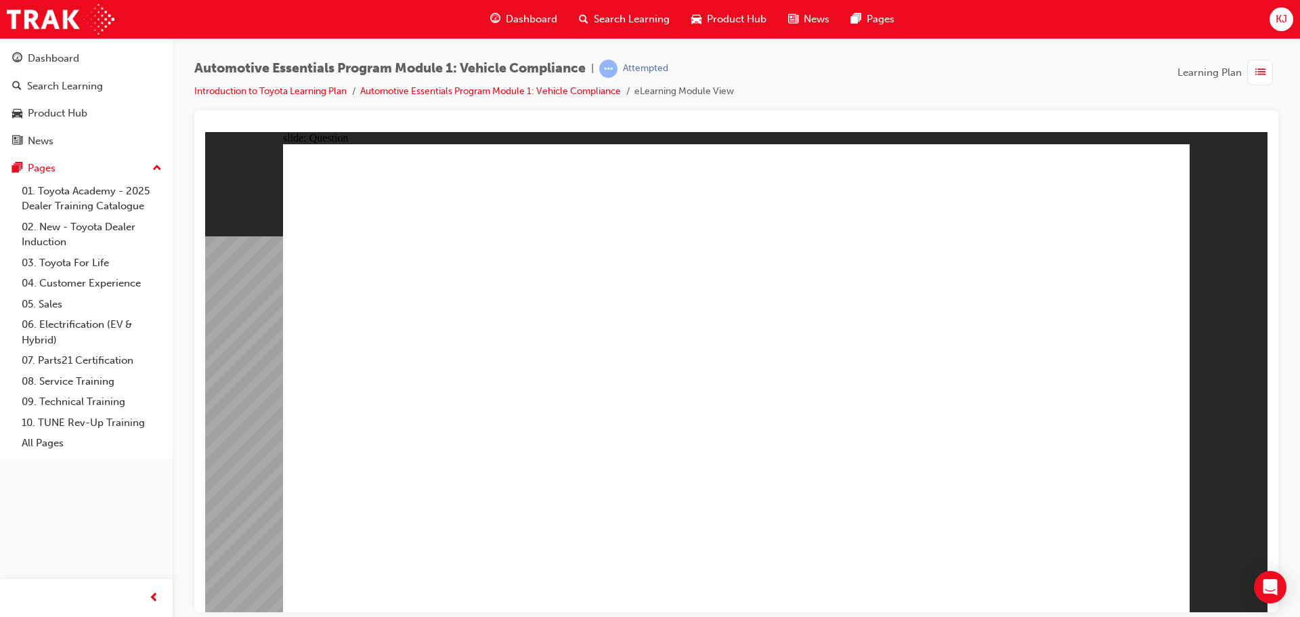
radio input "true"
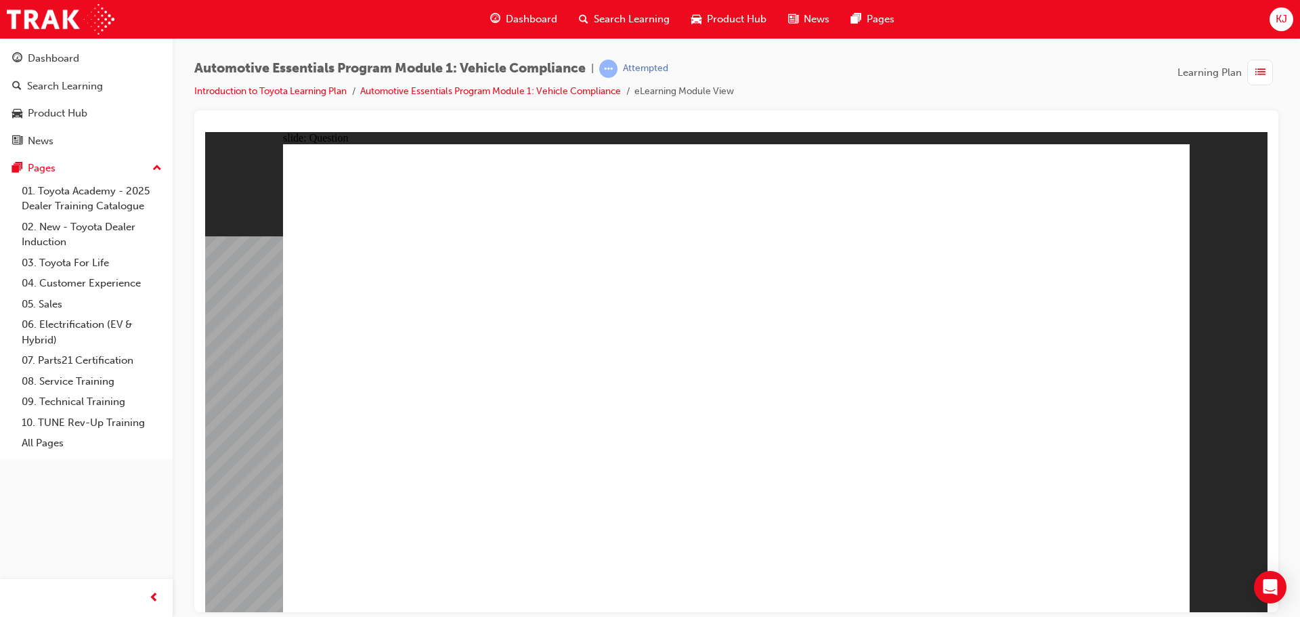
radio input "true"
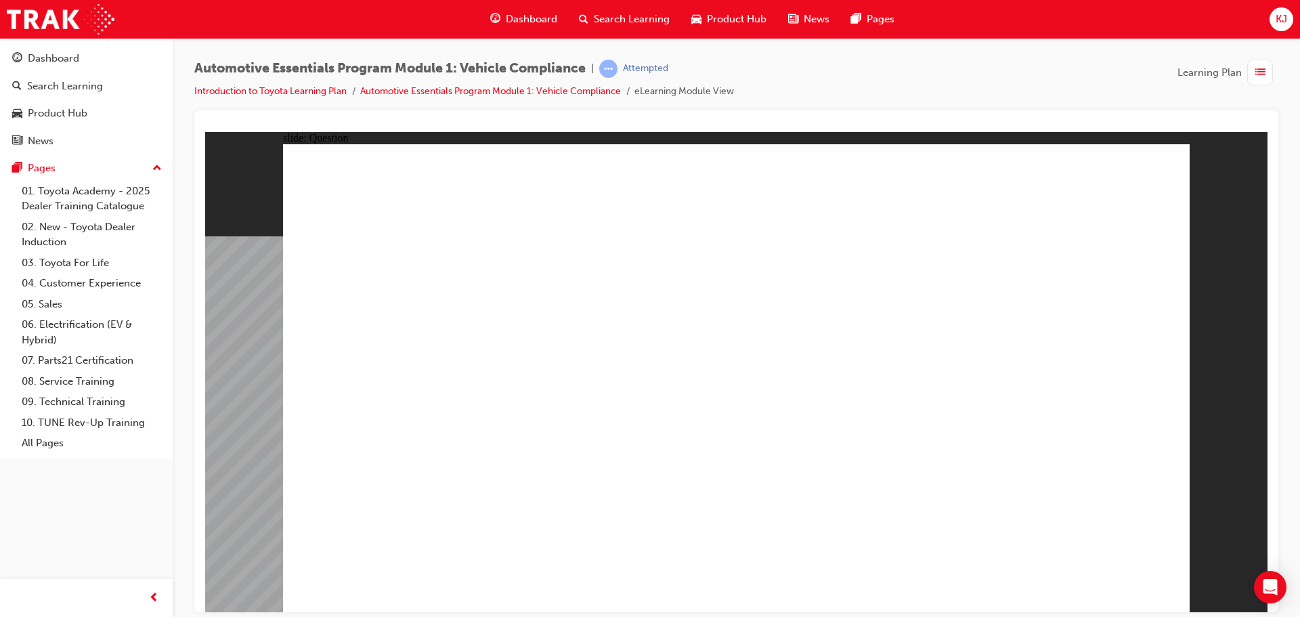
radio input "true"
drag, startPoint x: 783, startPoint y: 465, endPoint x: 771, endPoint y: 453, distance: 16.8
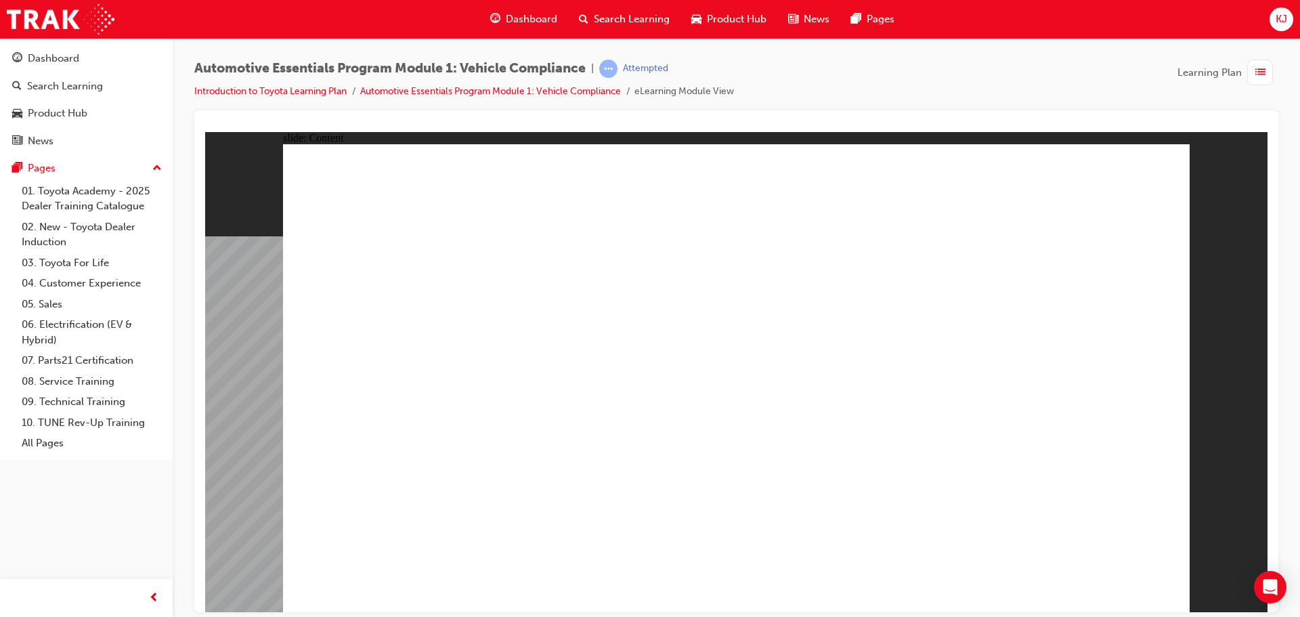
drag, startPoint x: 1148, startPoint y: 177, endPoint x: 1128, endPoint y: 200, distance: 29.7
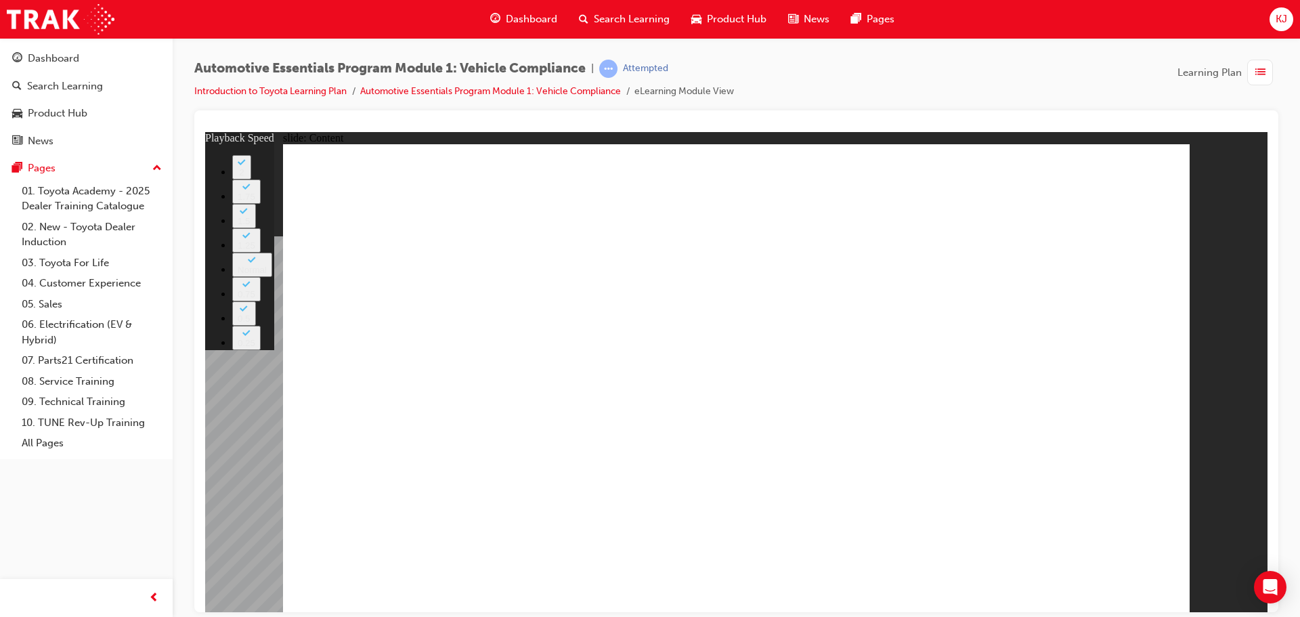
type input "43"
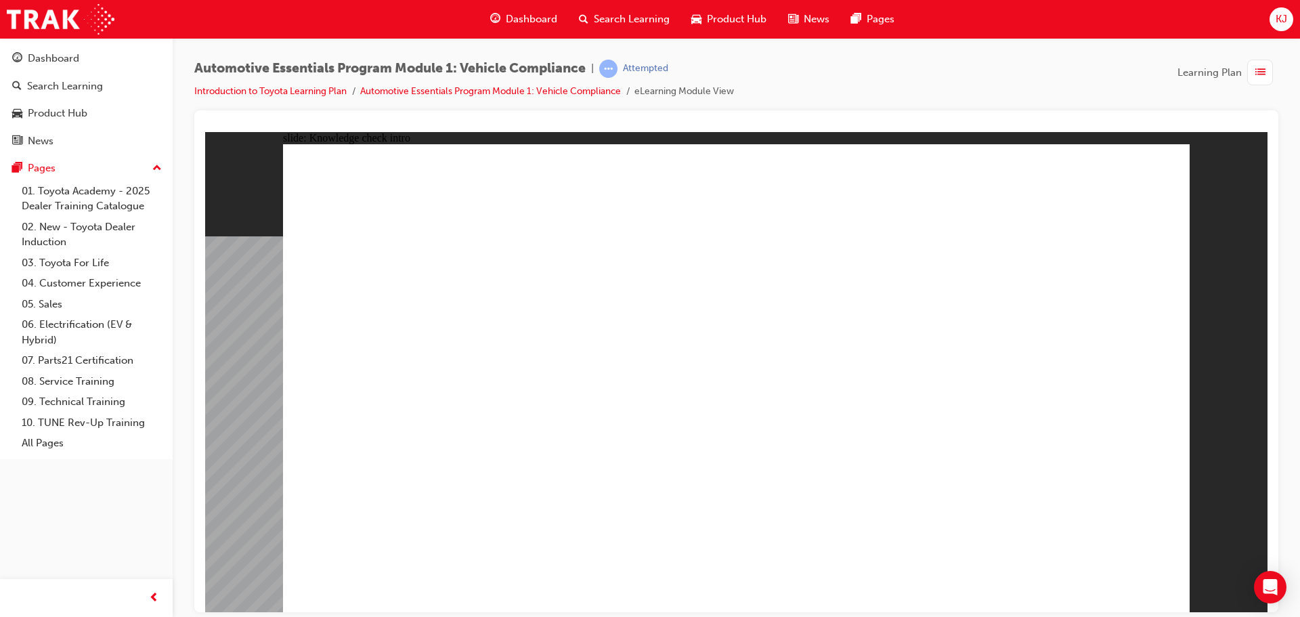
radio input "true"
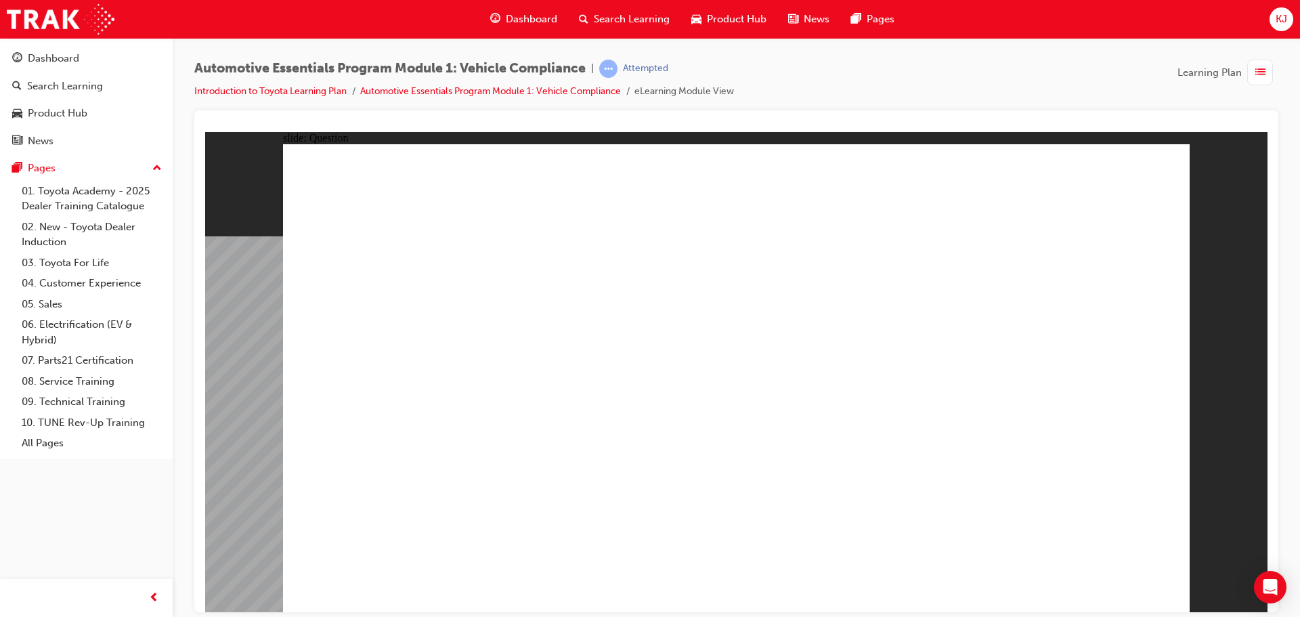
radio input "true"
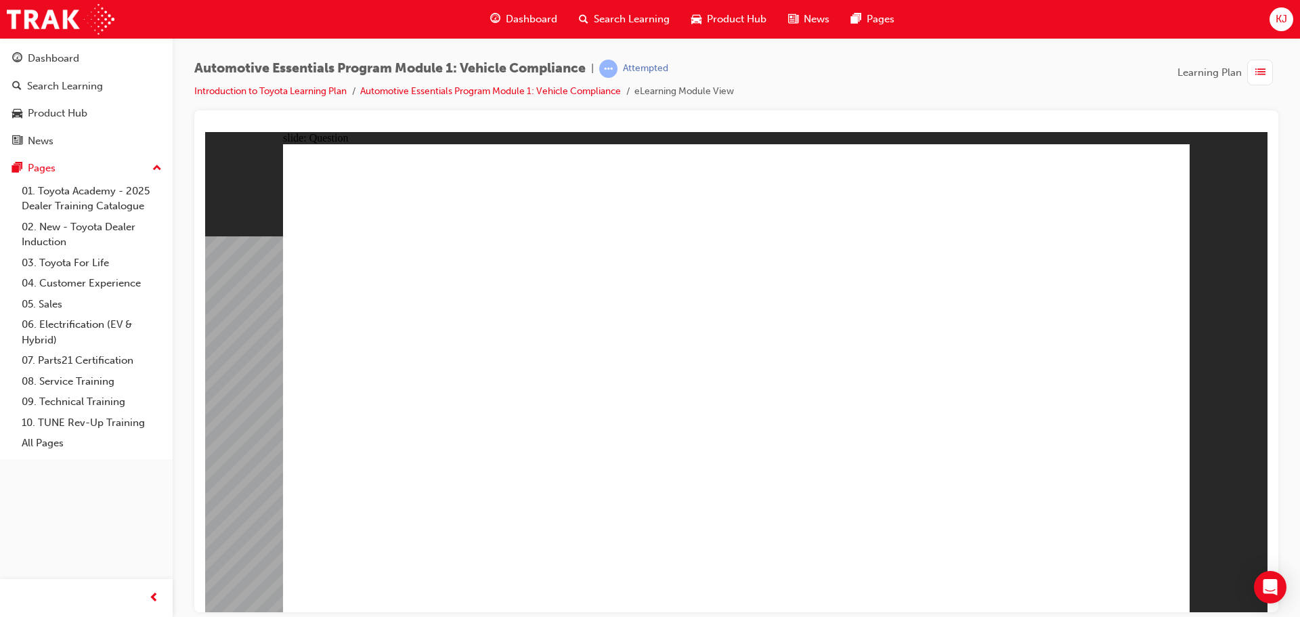
radio input "true"
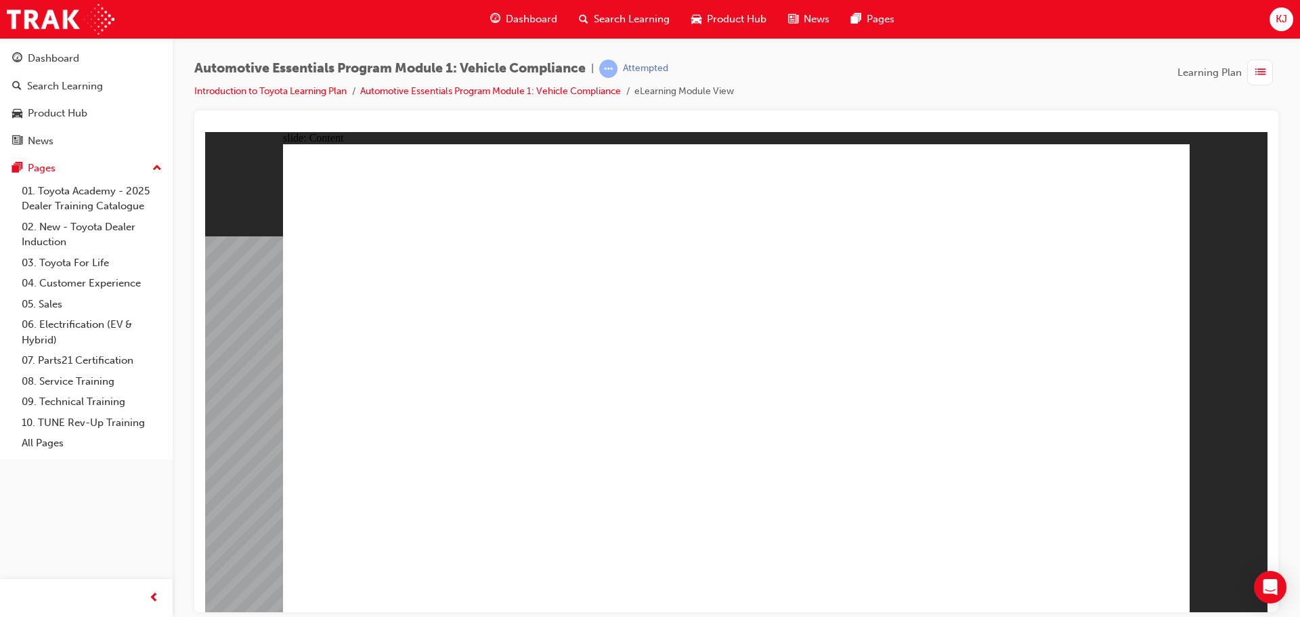
click at [1185, 153] on div "slide: Content Rectangle 1 close_white.png Rectangle 1 Group 1 Did You Know? Al…" at bounding box center [736, 371] width 1062 height 480
drag, startPoint x: 1172, startPoint y: 160, endPoint x: 1017, endPoint y: 248, distance: 178.2
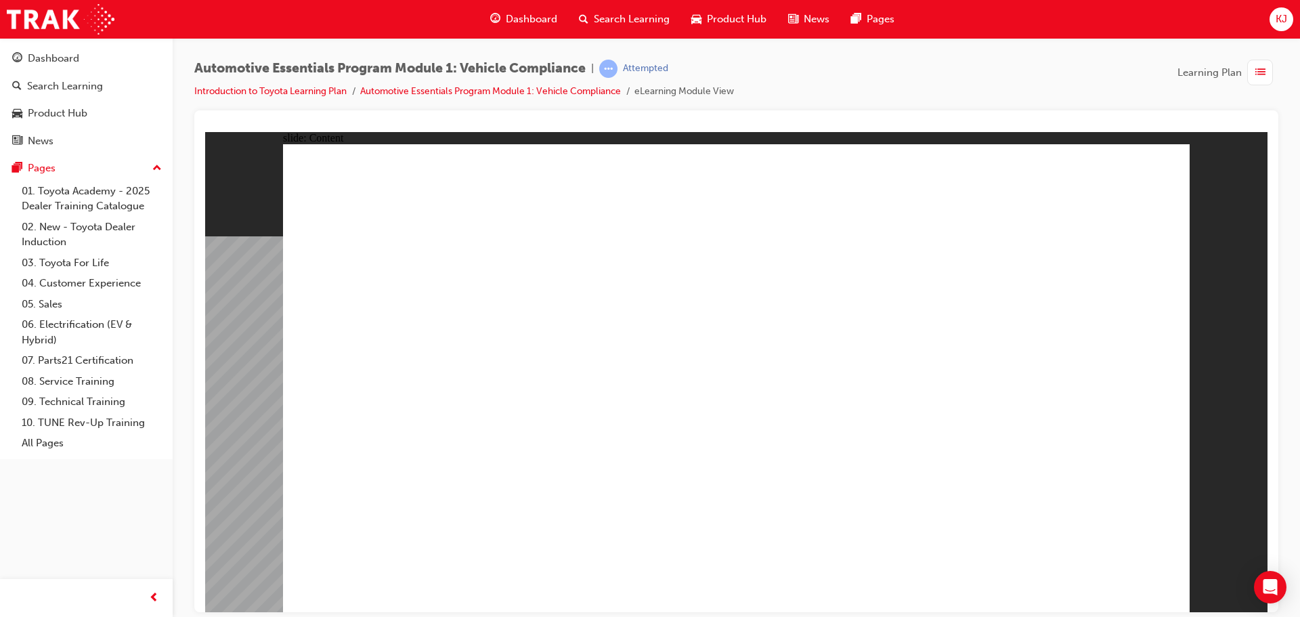
drag, startPoint x: 736, startPoint y: 395, endPoint x: 727, endPoint y: 399, distance: 9.7
drag, startPoint x: 710, startPoint y: 397, endPoint x: 665, endPoint y: 392, distance: 45.6
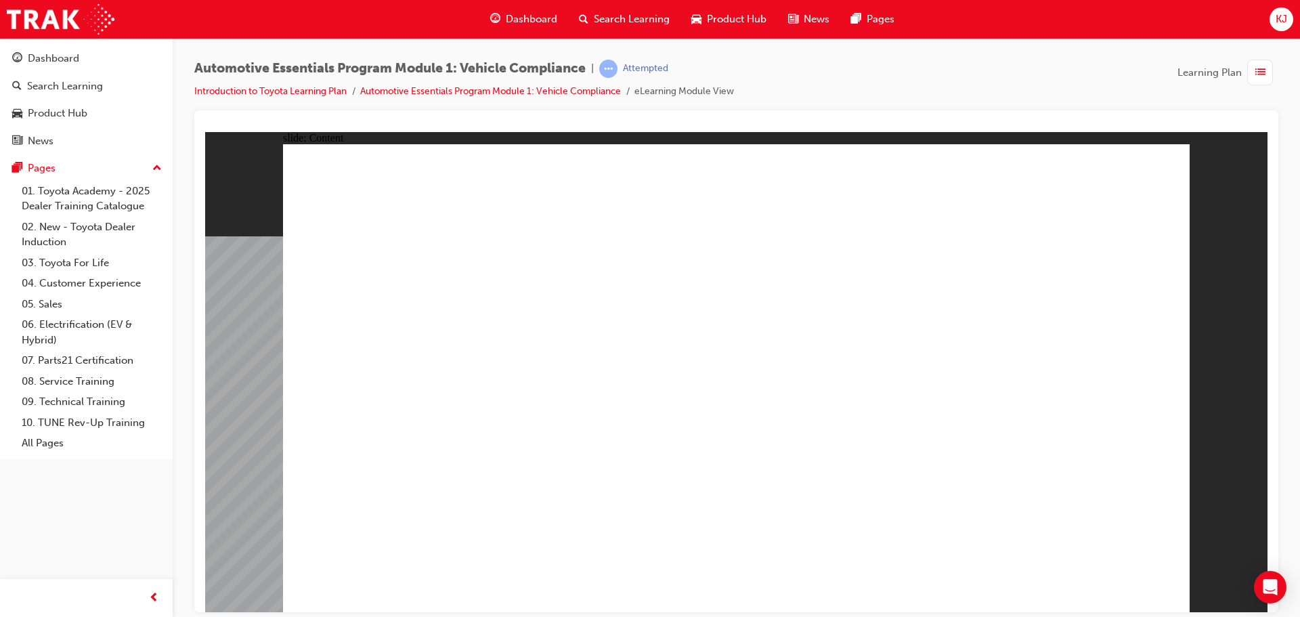
drag, startPoint x: 543, startPoint y: 384, endPoint x: 535, endPoint y: 389, distance: 8.8
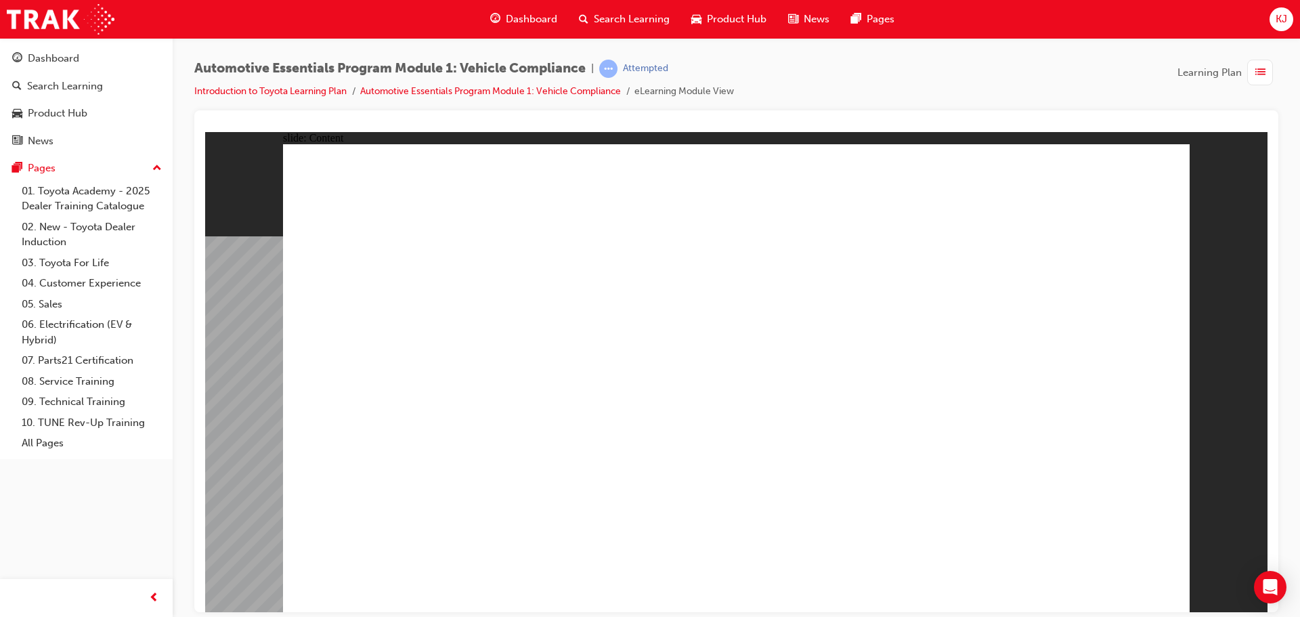
drag, startPoint x: 1138, startPoint y: 183, endPoint x: 1129, endPoint y: 215, distance: 33.2
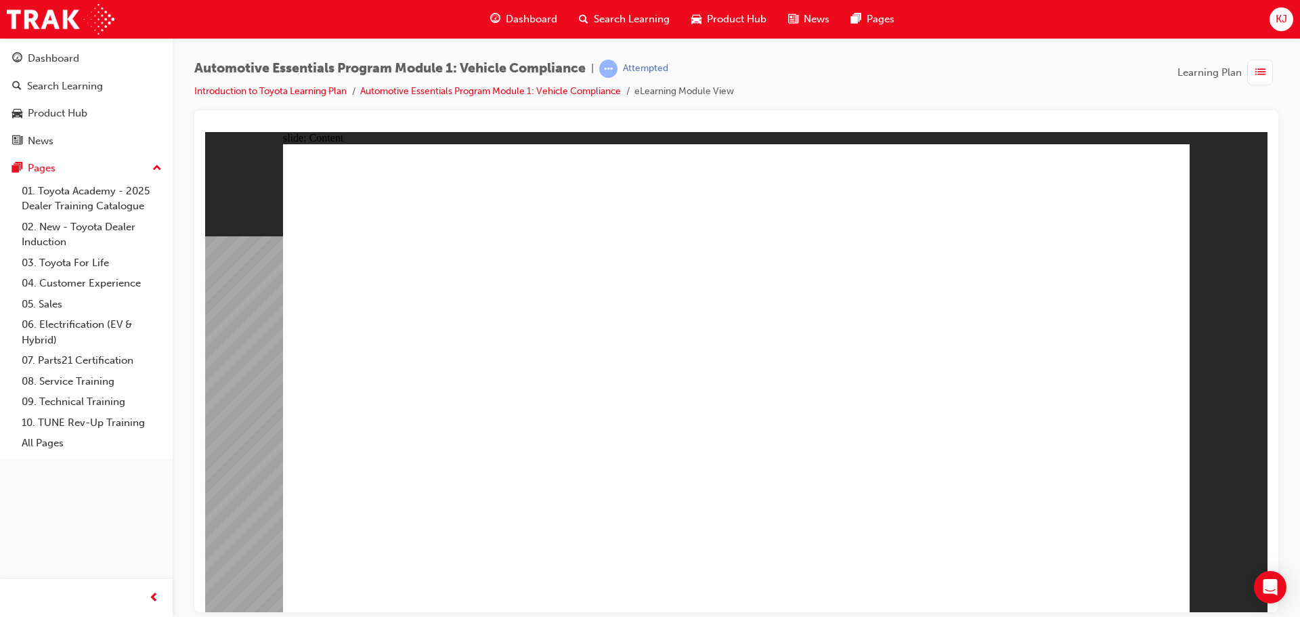
drag, startPoint x: 1135, startPoint y: 190, endPoint x: 1148, endPoint y: 170, distance: 24.0
click
drag, startPoint x: 547, startPoint y: 331, endPoint x: 562, endPoint y: 351, distance: 25.6
drag, startPoint x: 694, startPoint y: 521, endPoint x: 667, endPoint y: 520, distance: 26.4
drag, startPoint x: 698, startPoint y: 387, endPoint x: 747, endPoint y: 324, distance: 79.6
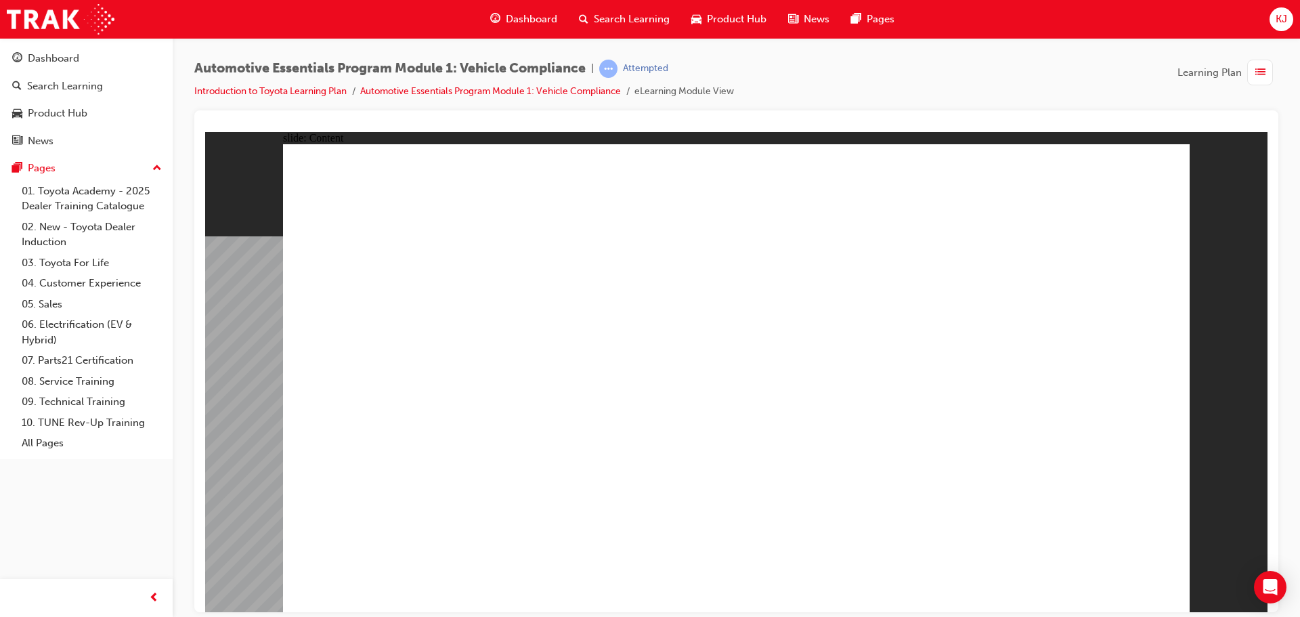
drag, startPoint x: 1115, startPoint y: 511, endPoint x: 1134, endPoint y: 559, distance: 51.4
drag, startPoint x: 1134, startPoint y: 565, endPoint x: 1132, endPoint y: 575, distance: 9.7
drag, startPoint x: 518, startPoint y: 459, endPoint x: 458, endPoint y: 468, distance: 61.6
radio input "true"
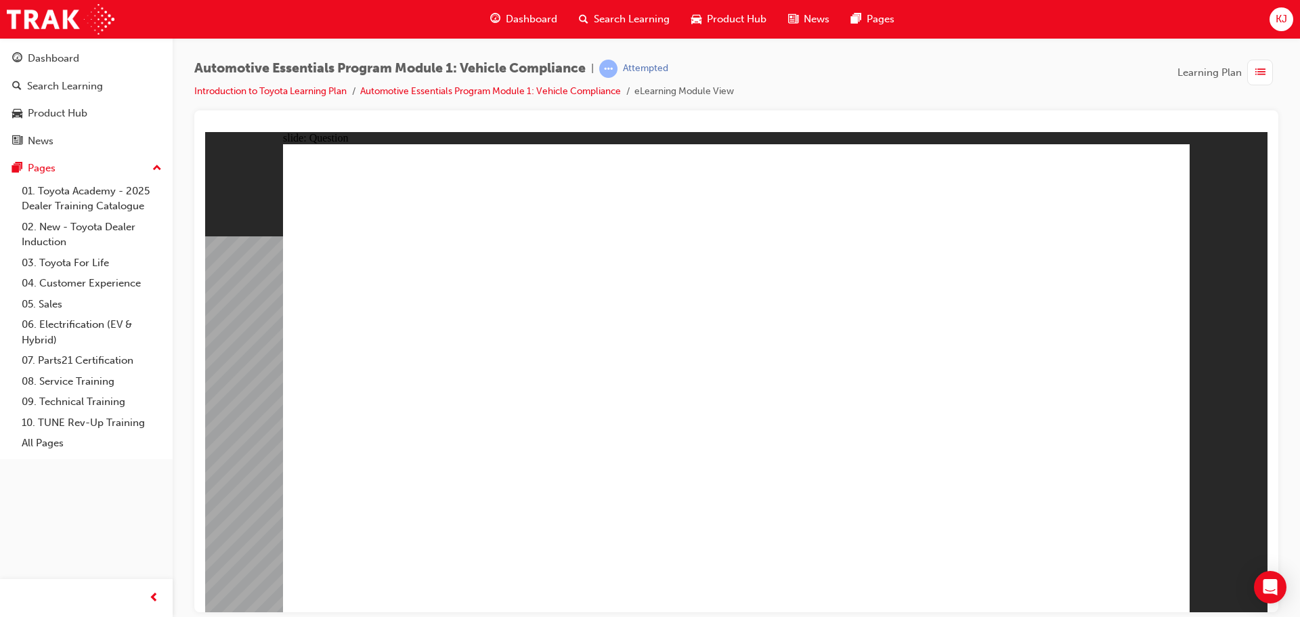
drag, startPoint x: 784, startPoint y: 403, endPoint x: 793, endPoint y: 388, distance: 17.1
radio input "true"
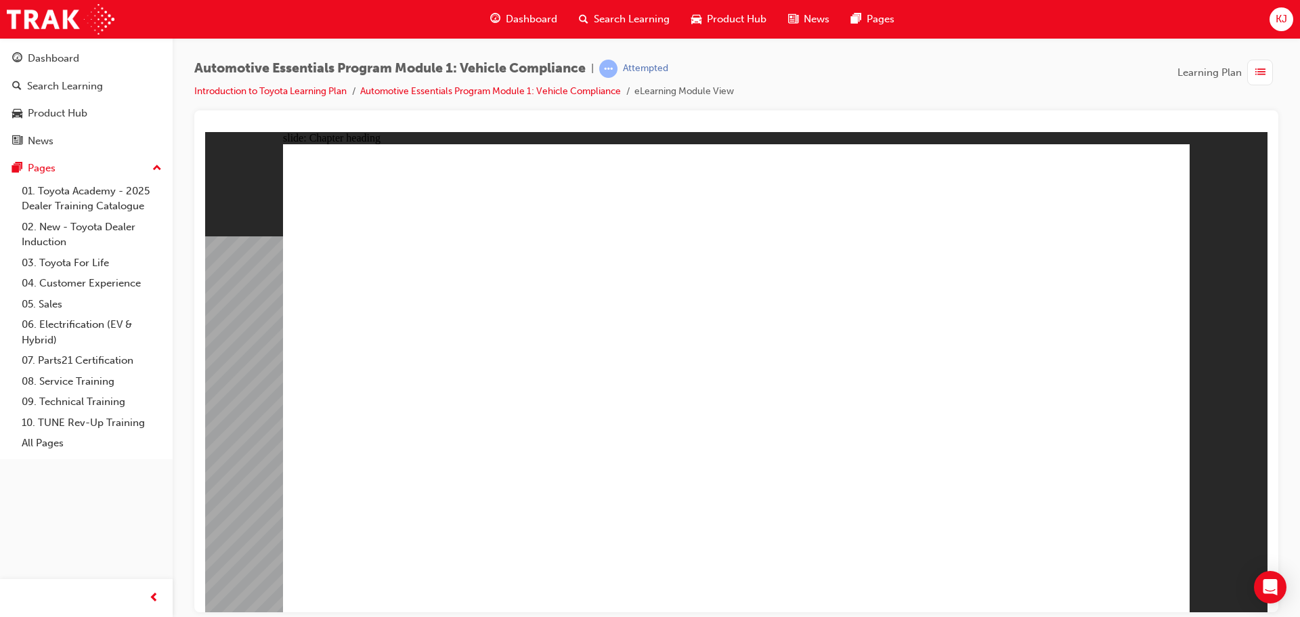
drag, startPoint x: 689, startPoint y: 225, endPoint x: 687, endPoint y: 254, distance: 28.5
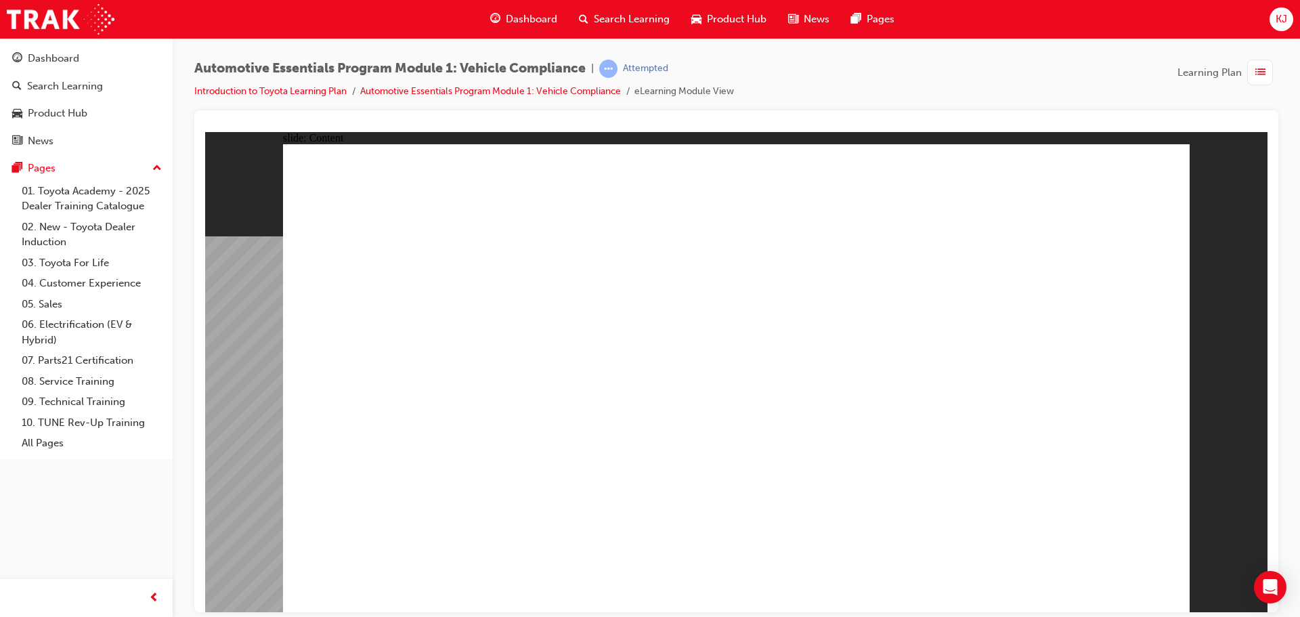
drag, startPoint x: 1132, startPoint y: 169, endPoint x: 1148, endPoint y: 165, distance: 16.6
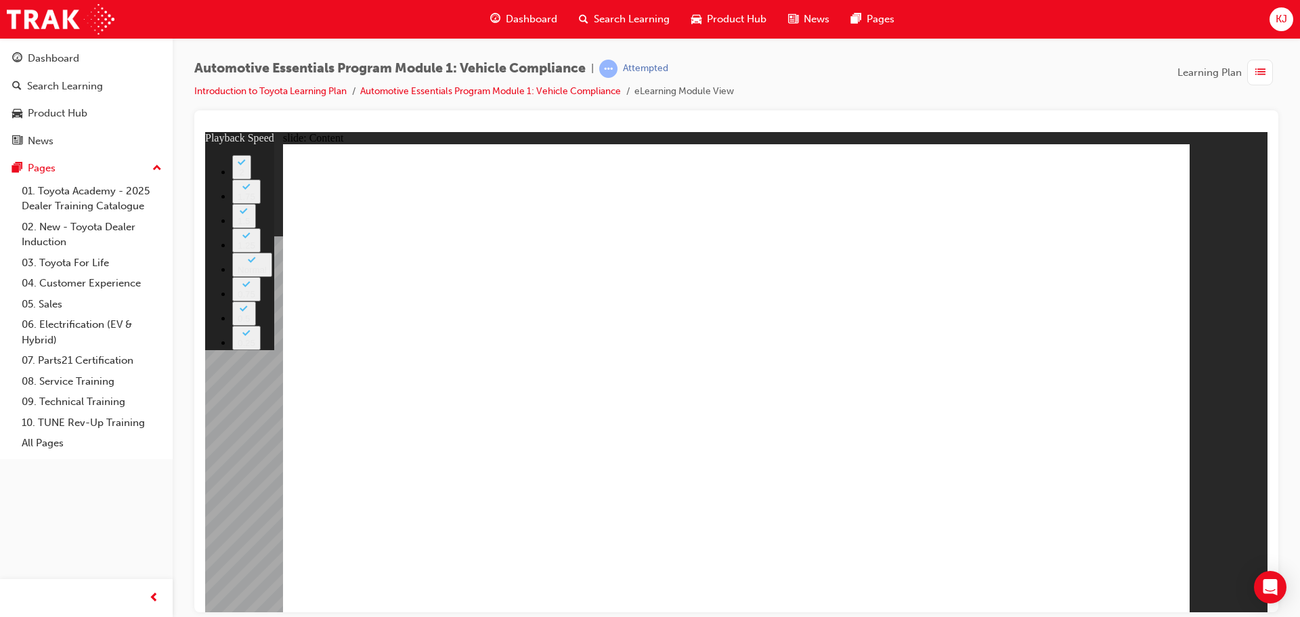
type input "35"
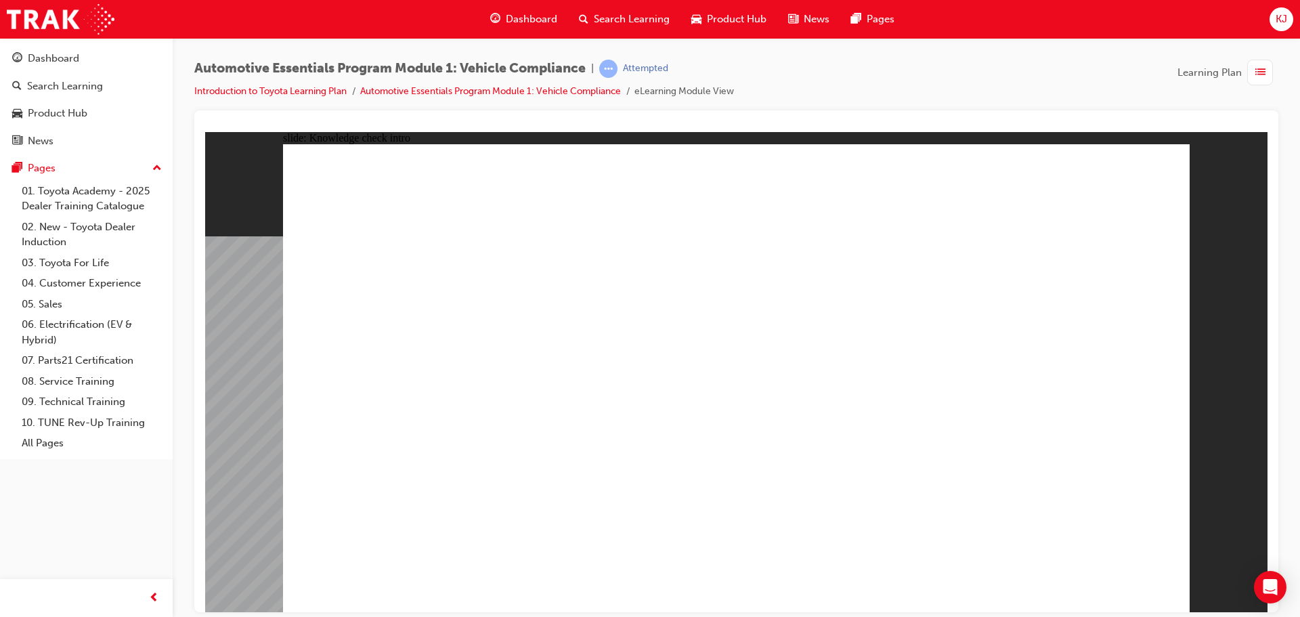
radio input "true"
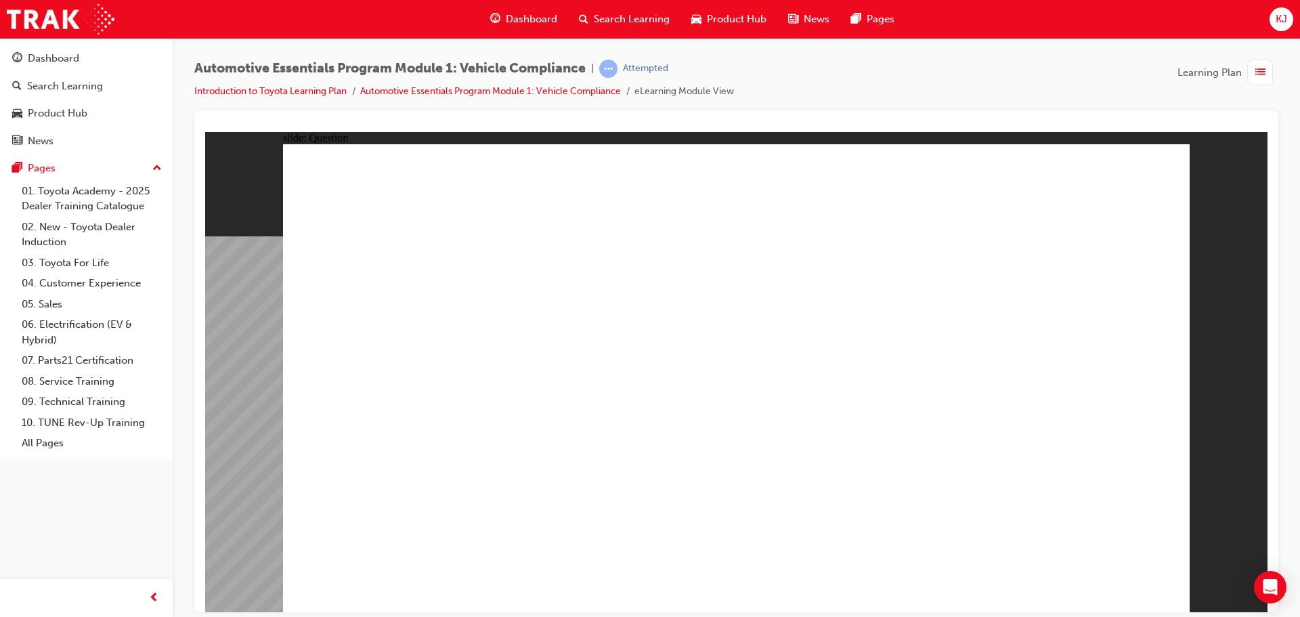
radio input "true"
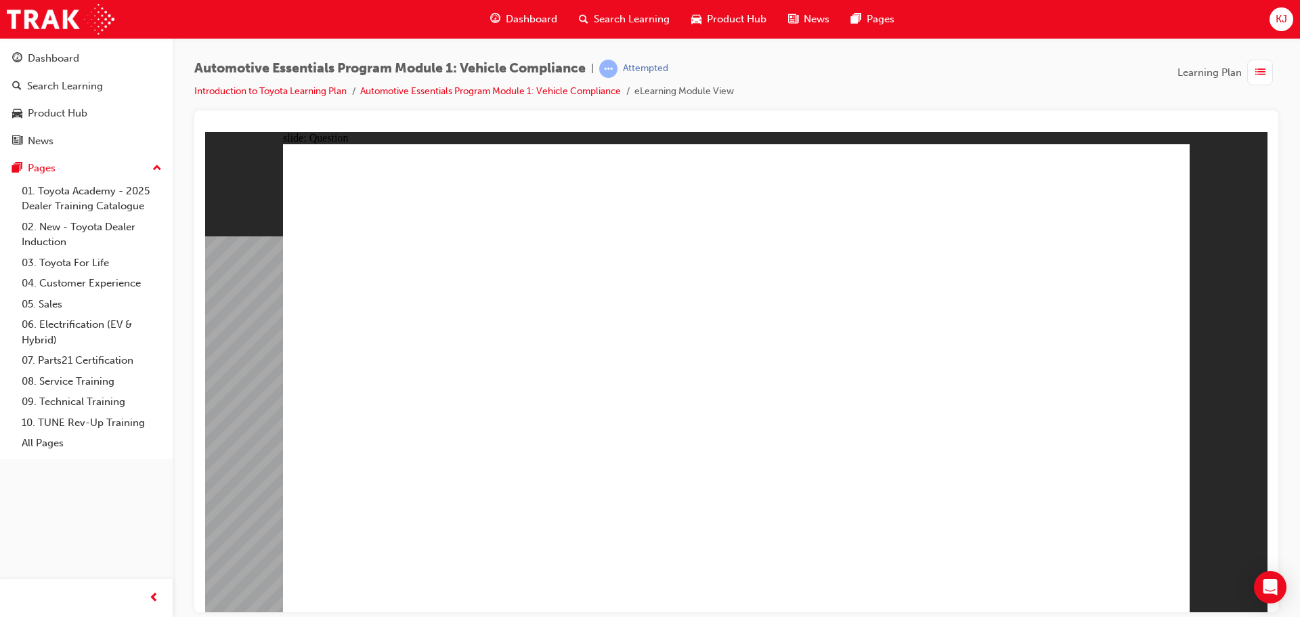
radio input "true"
drag, startPoint x: 827, startPoint y: 338, endPoint x: 858, endPoint y: 309, distance: 42.6
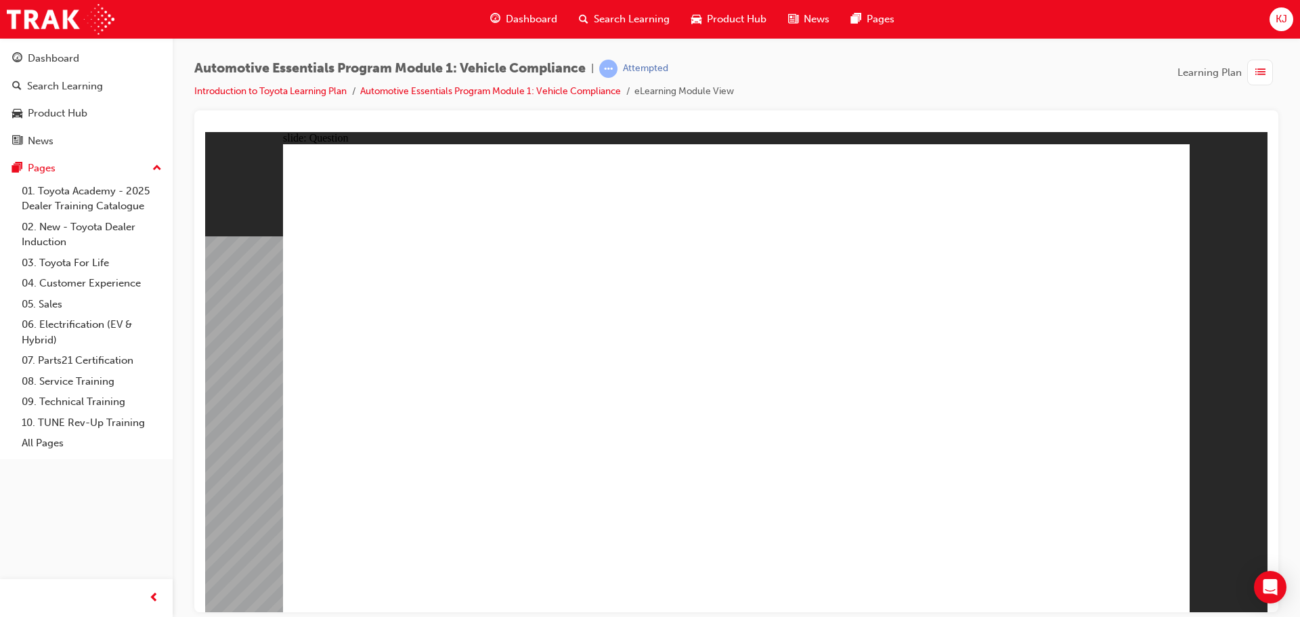
radio input "true"
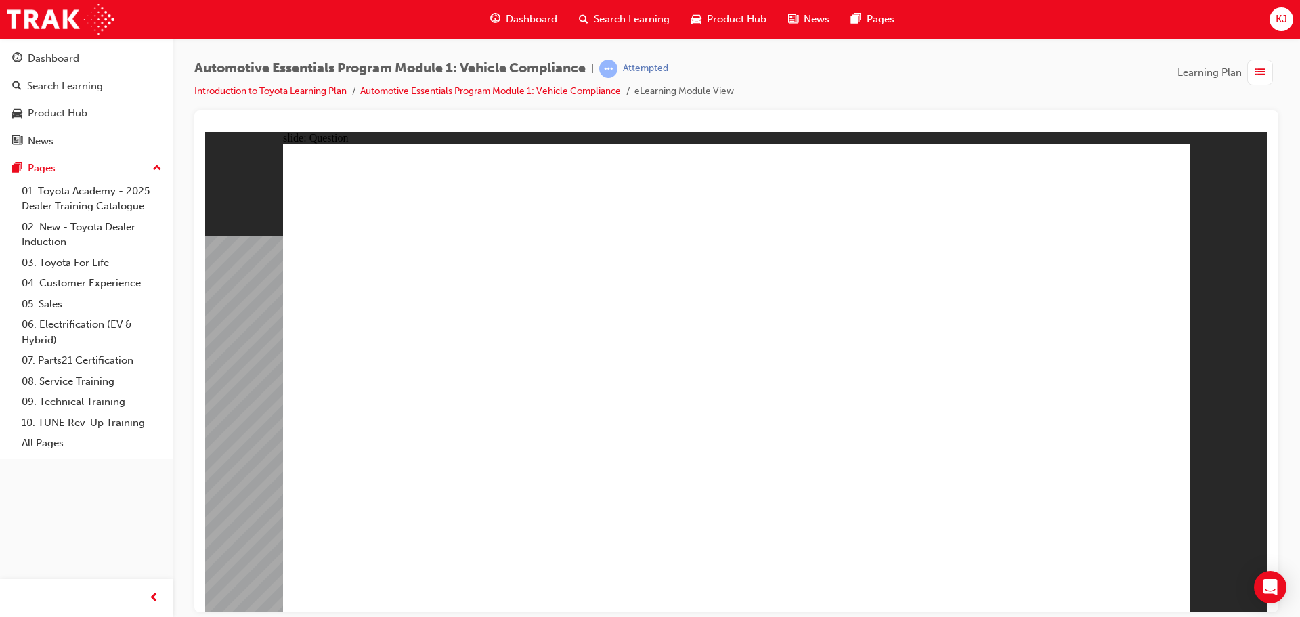
radio input "true"
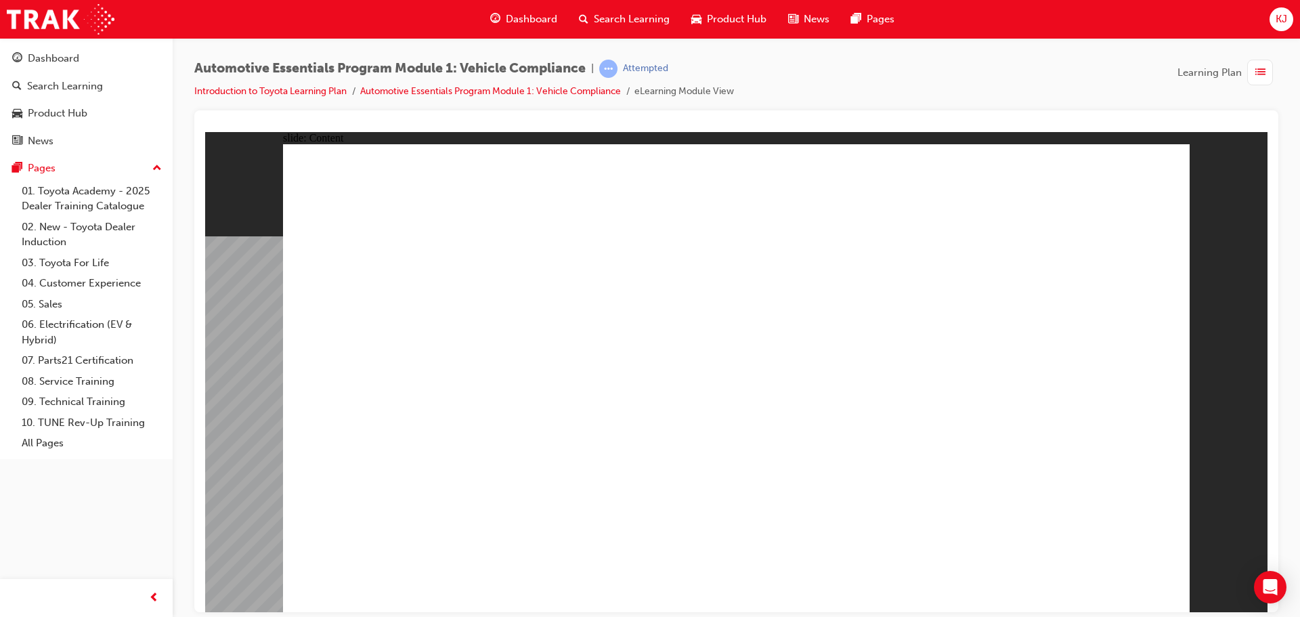
drag, startPoint x: 1001, startPoint y: 366, endPoint x: 1006, endPoint y: 361, distance: 7.7
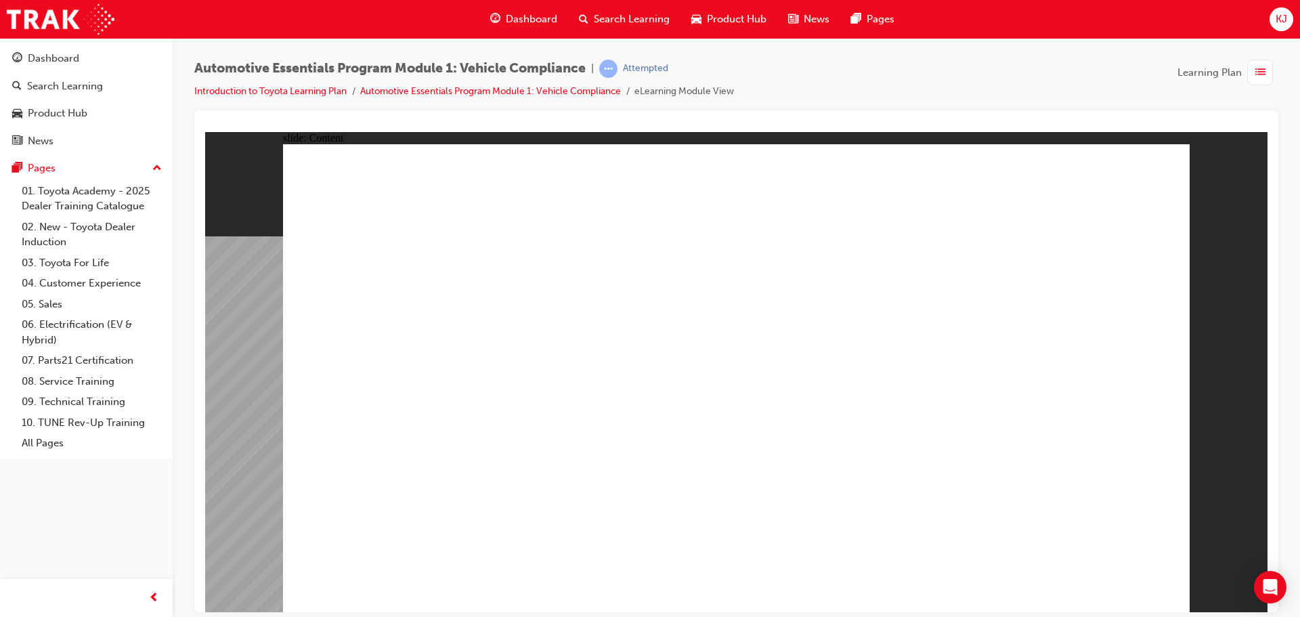
drag, startPoint x: 1040, startPoint y: 448, endPoint x: 1040, endPoint y: 456, distance: 8.1
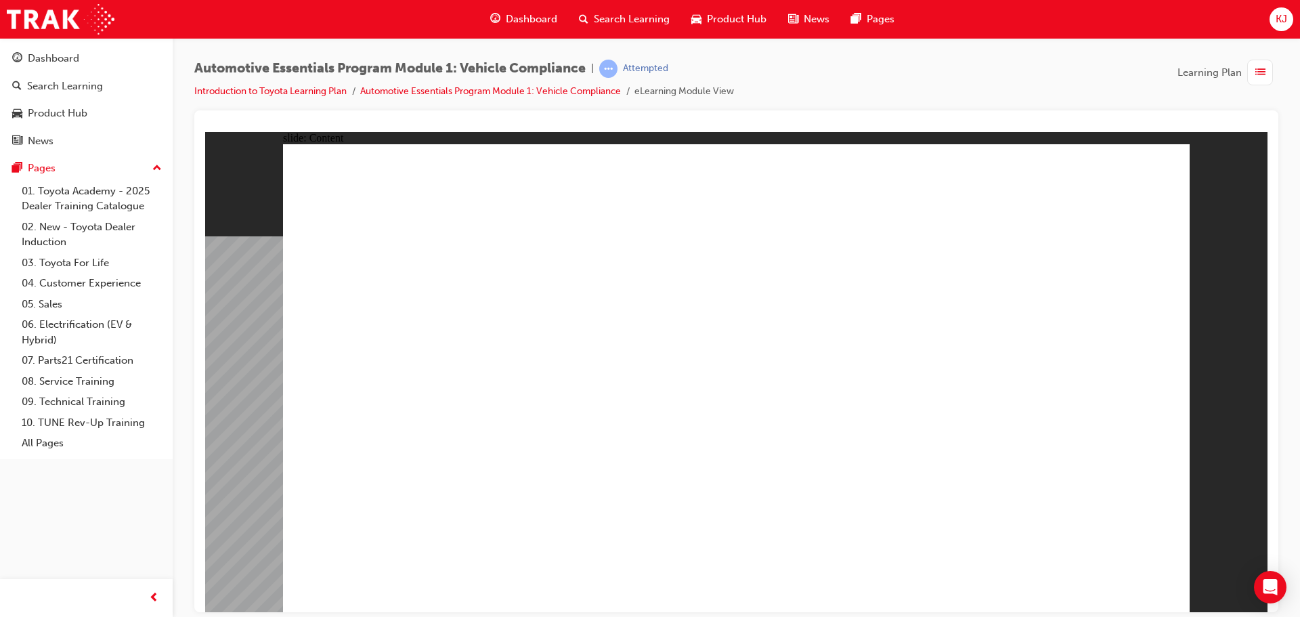
drag, startPoint x: 604, startPoint y: 494, endPoint x: 590, endPoint y: 489, distance: 14.3
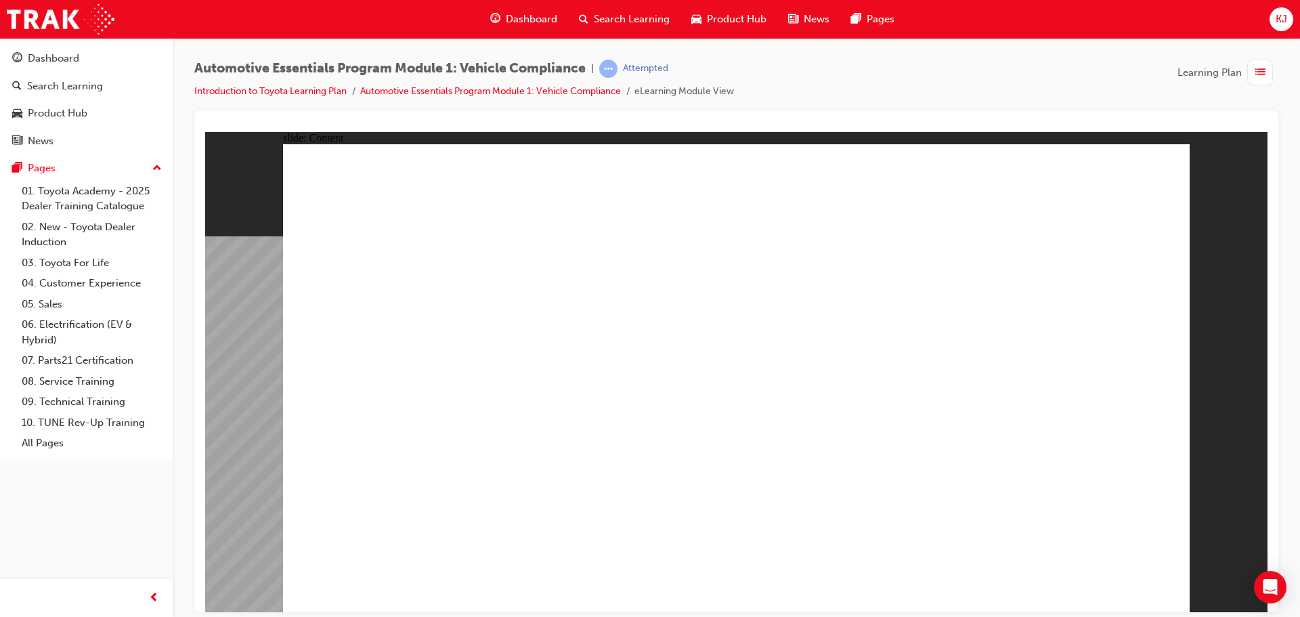
drag, startPoint x: 931, startPoint y: 474, endPoint x: 933, endPoint y: 460, distance: 14.4
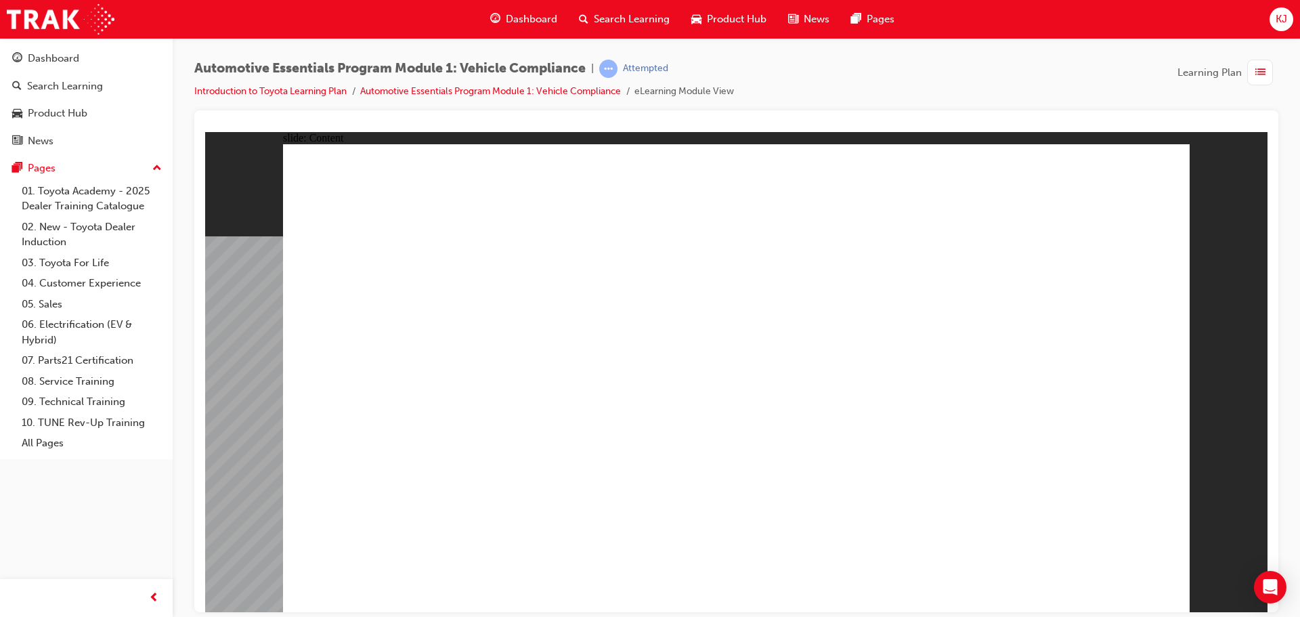
drag, startPoint x: 967, startPoint y: 399, endPoint x: 979, endPoint y: 382, distance: 20.9
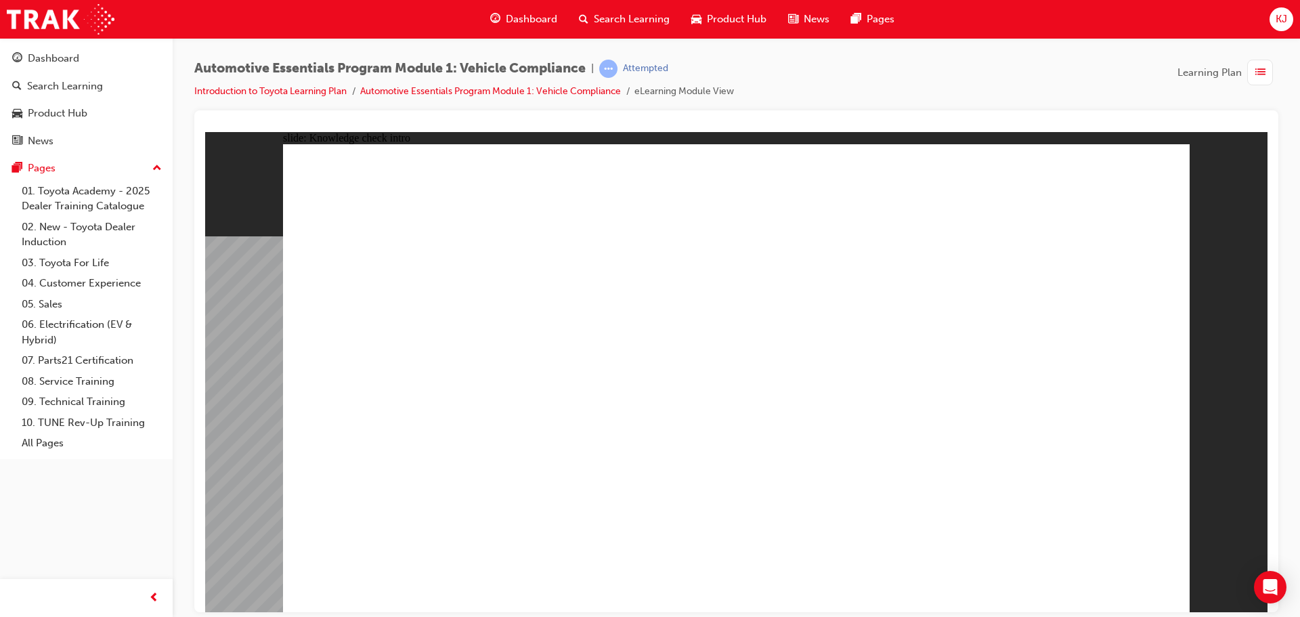
radio input "true"
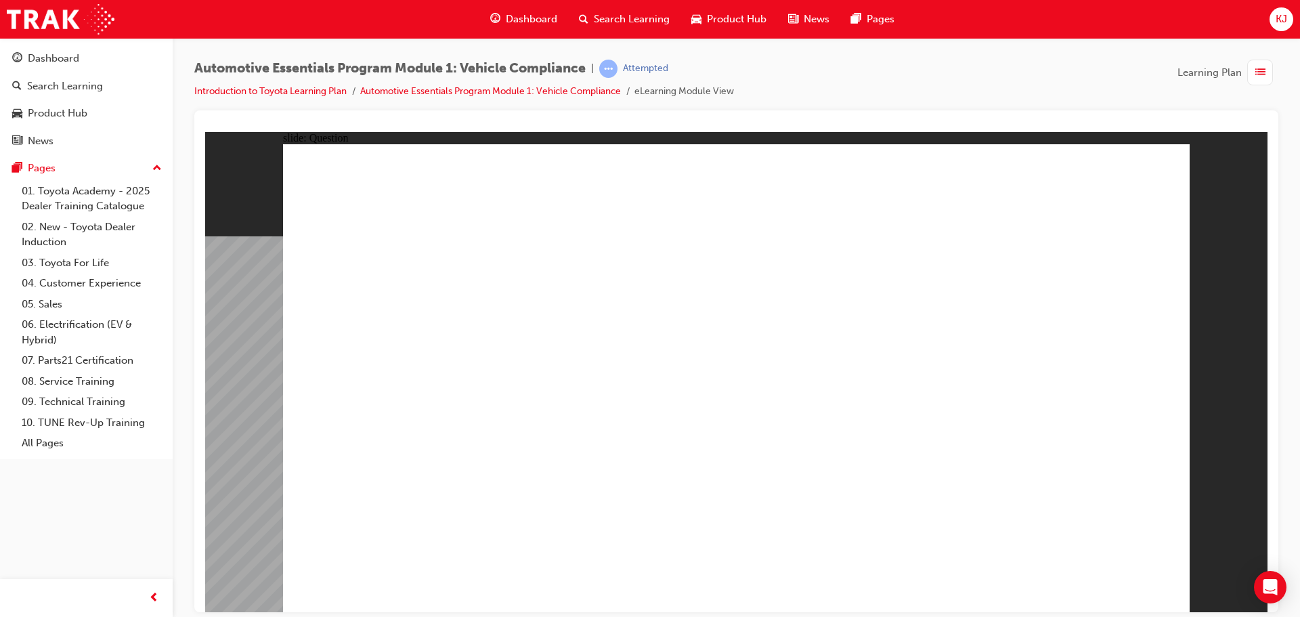
radio input "true"
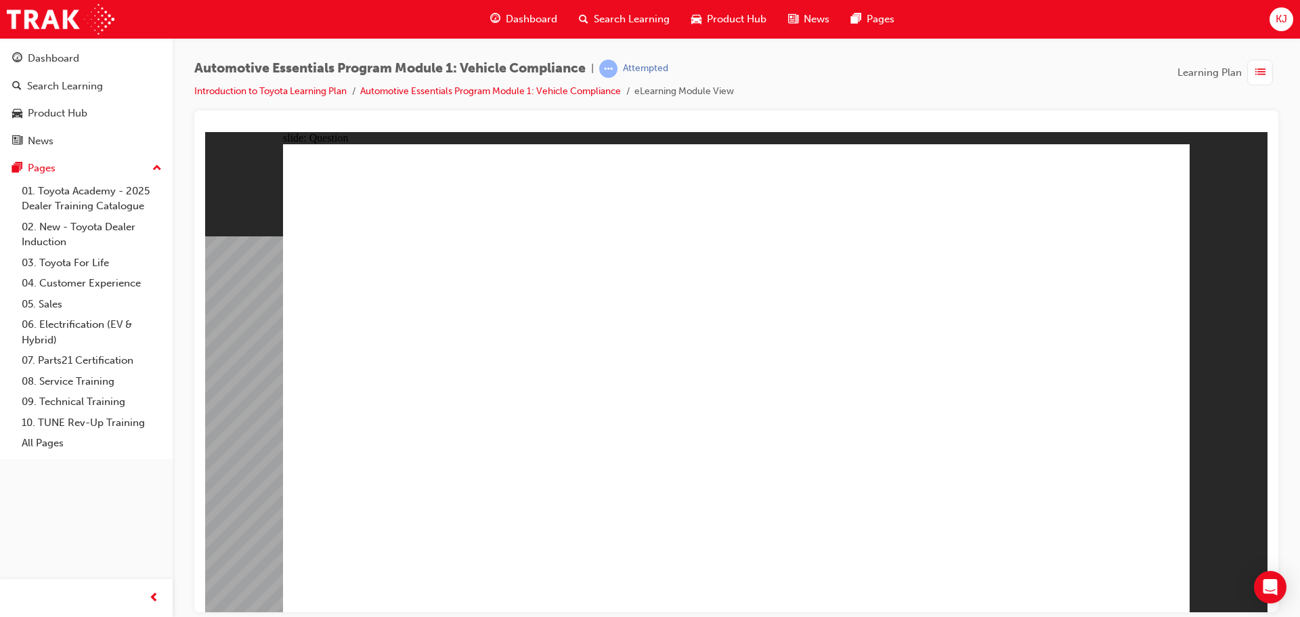
radio input "true"
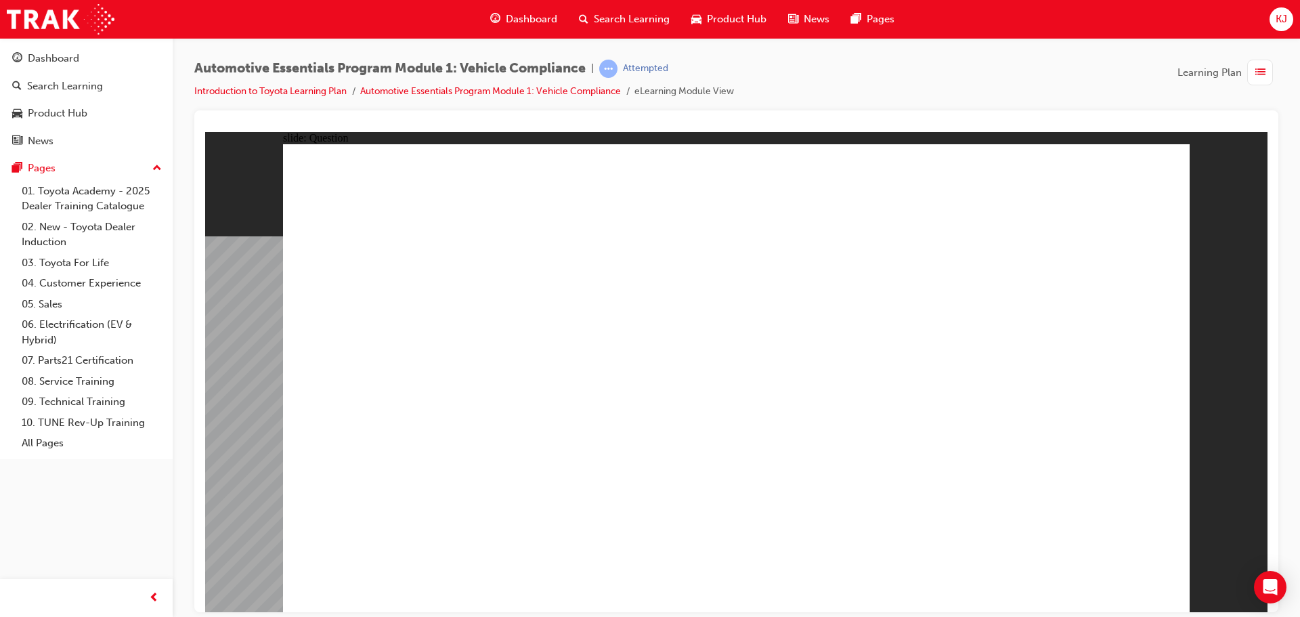
radio input "true"
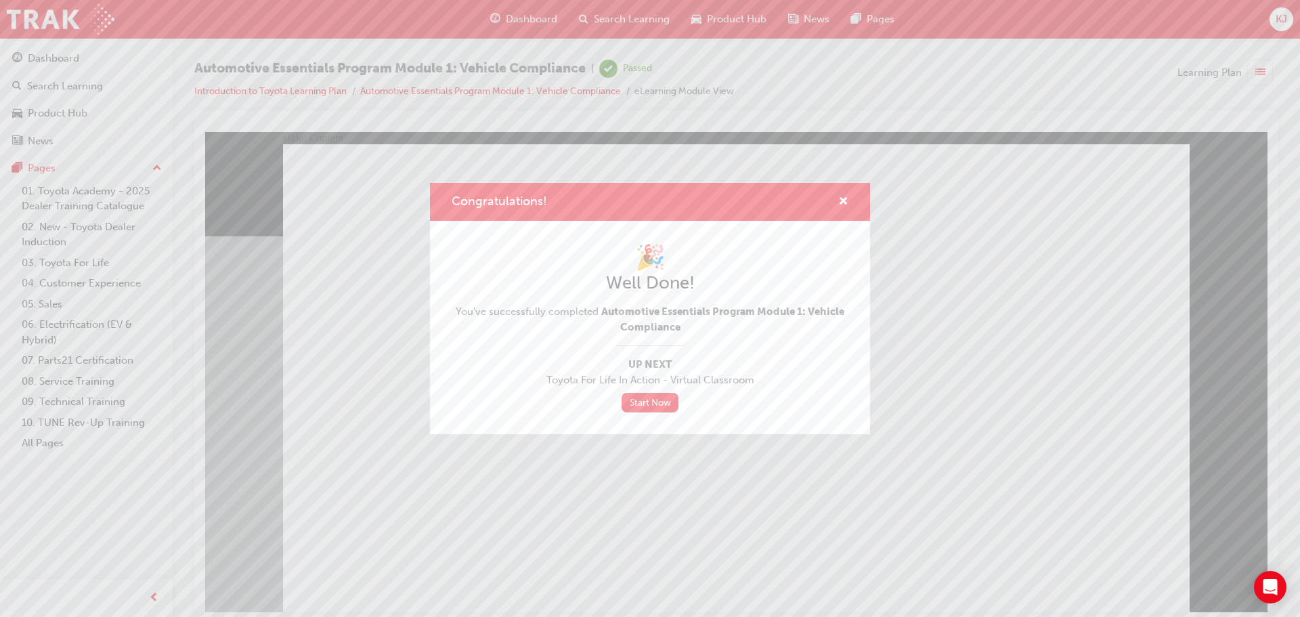
click at [838, 193] on div "Congratulations!" at bounding box center [650, 202] width 440 height 39
click at [837, 205] on div "Congratulations!" at bounding box center [837, 202] width 21 height 17
click at [844, 204] on span "cross-icon" at bounding box center [843, 202] width 10 height 12
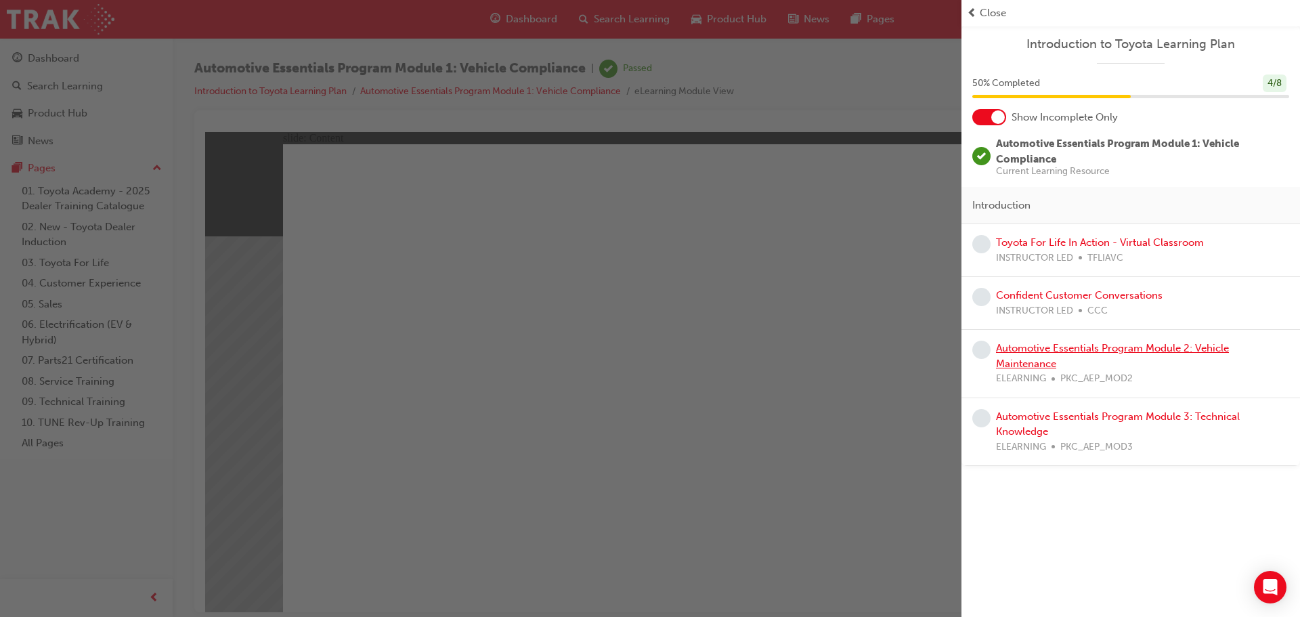
click at [1013, 361] on link "Automotive Essentials Program Module 2: Vehicle Maintenance" at bounding box center [1112, 356] width 233 height 28
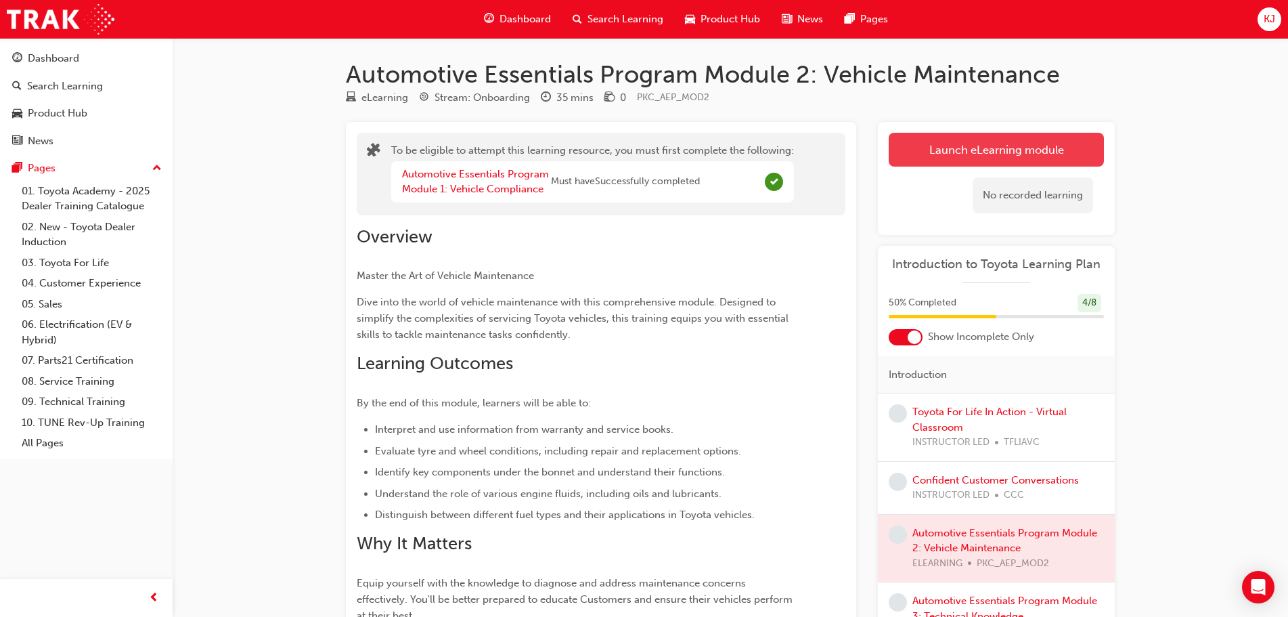
click at [988, 150] on button "Launch eLearning module" at bounding box center [996, 150] width 215 height 34
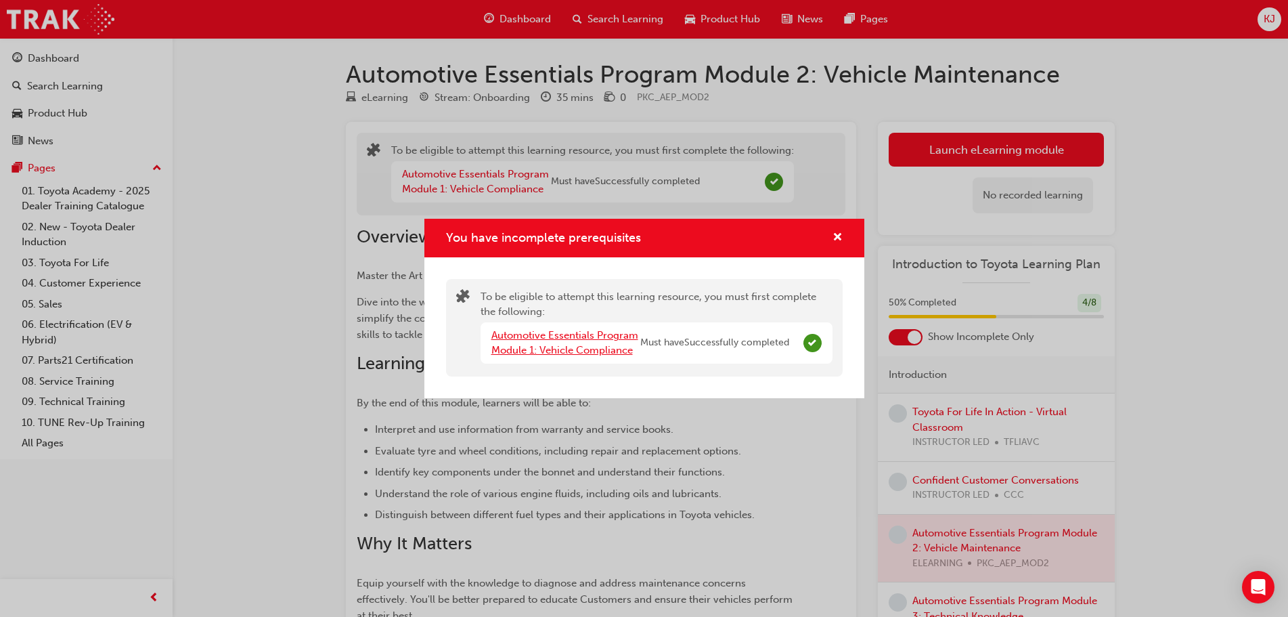
click at [589, 350] on link "Automotive Essentials Program Module 1: Vehicle Compliance" at bounding box center [564, 343] width 147 height 28
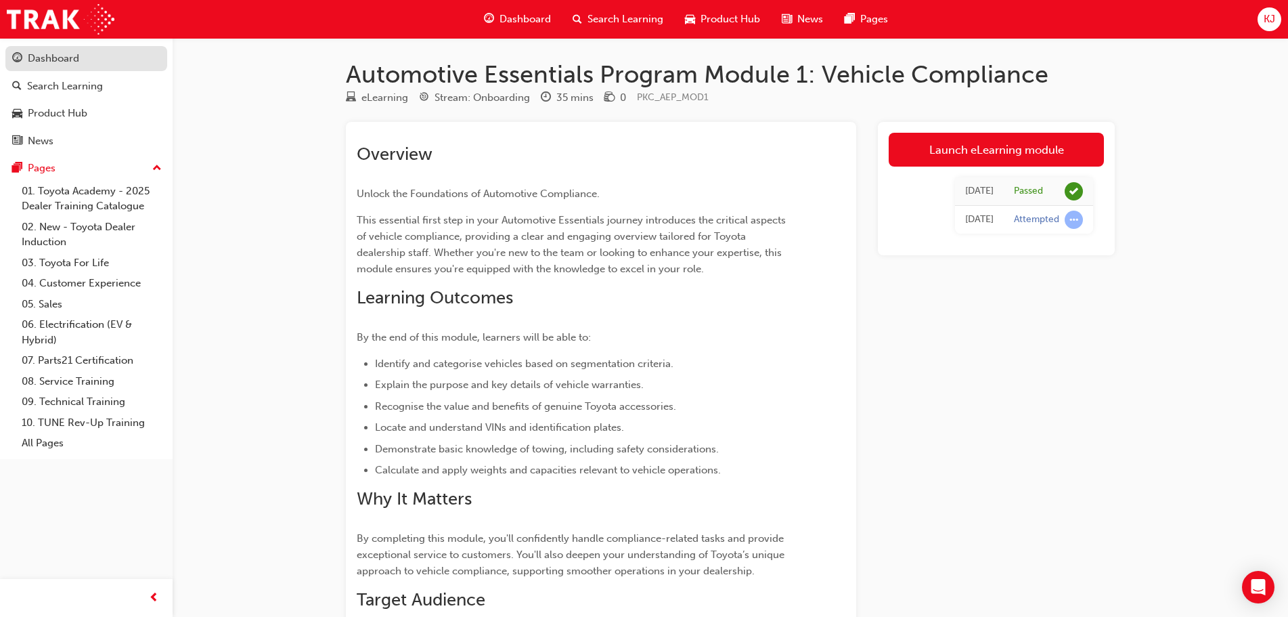
click at [68, 68] on link "Dashboard" at bounding box center [86, 58] width 162 height 25
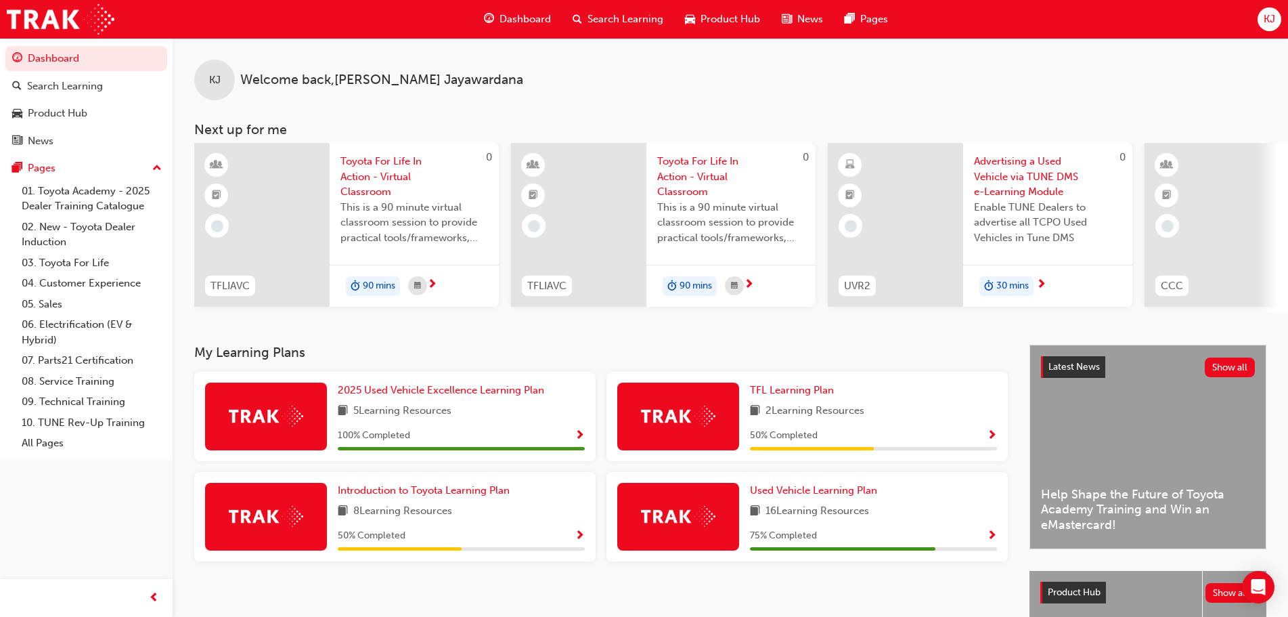
click at [578, 538] on span "Show Progress" at bounding box center [580, 536] width 10 height 12
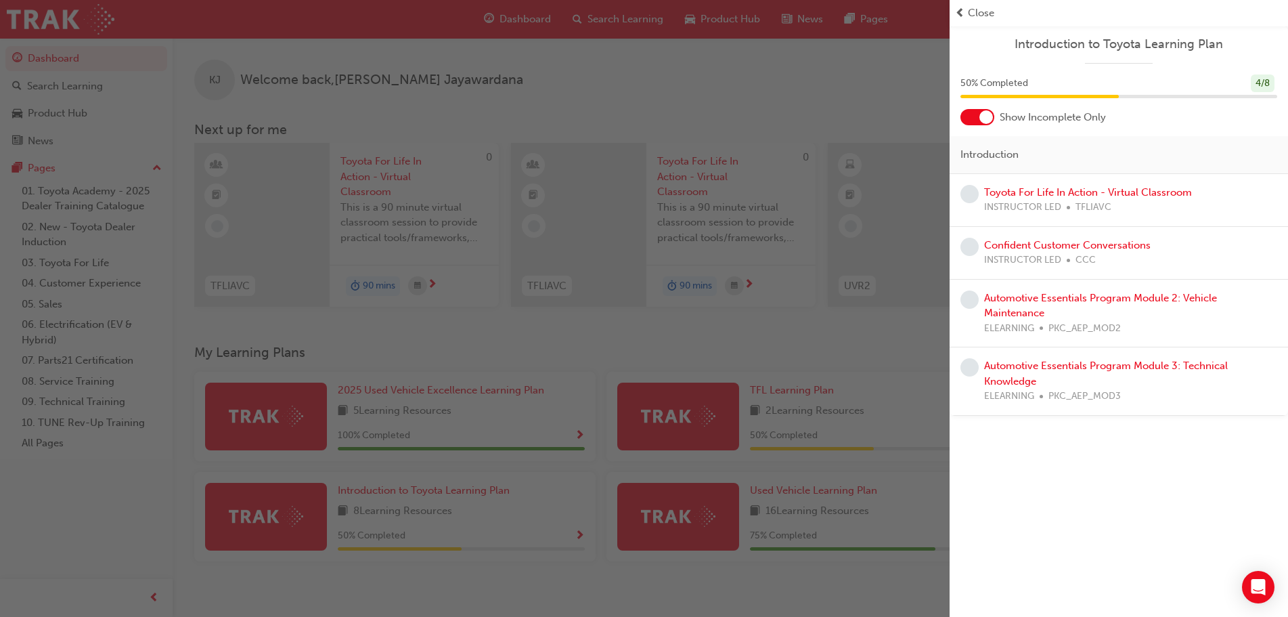
click at [1008, 305] on div "Automotive Essentials Program Module 2: Vehicle Maintenance ELEARNING PKC_AEP_M…" at bounding box center [1130, 313] width 293 height 46
click at [1015, 296] on link "Automotive Essentials Program Module 2: Vehicle Maintenance" at bounding box center [1100, 306] width 233 height 28
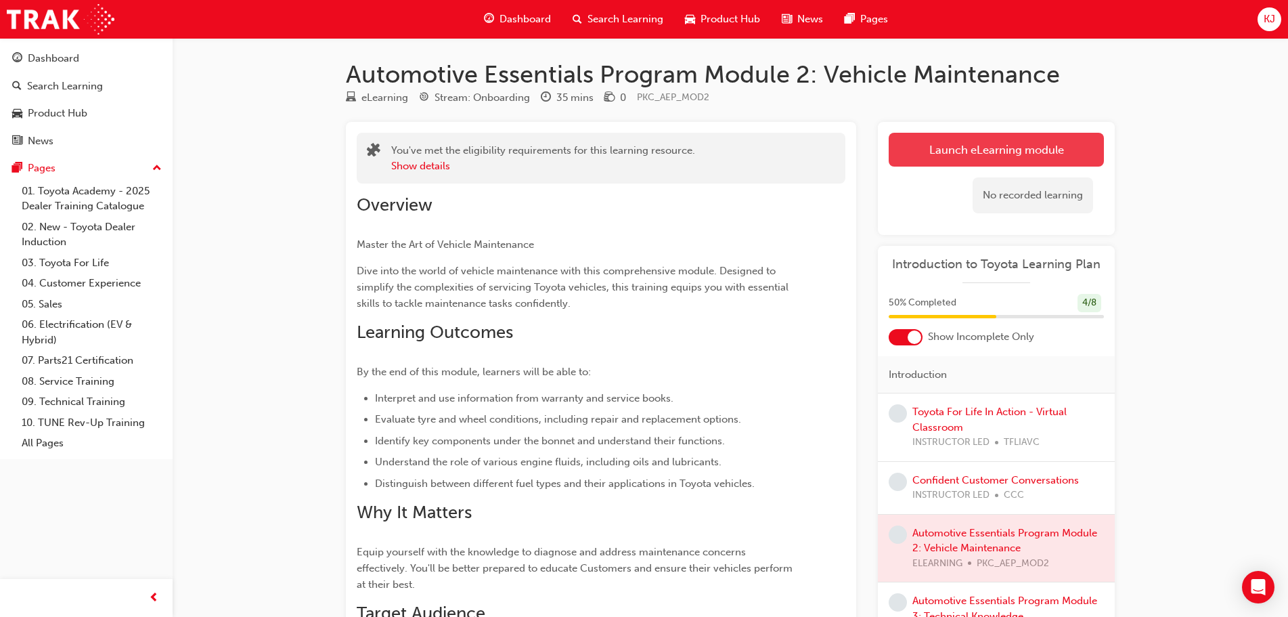
click at [960, 154] on button "Launch eLearning module" at bounding box center [996, 150] width 215 height 34
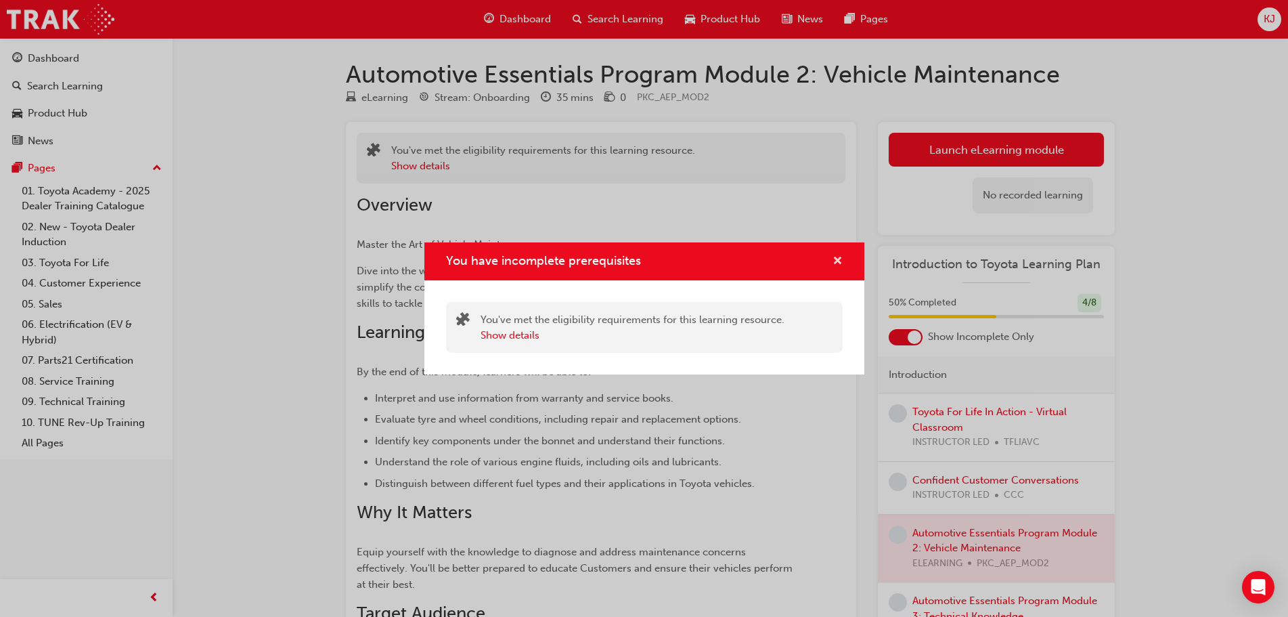
click at [841, 261] on span "cross-icon" at bounding box center [837, 262] width 10 height 12
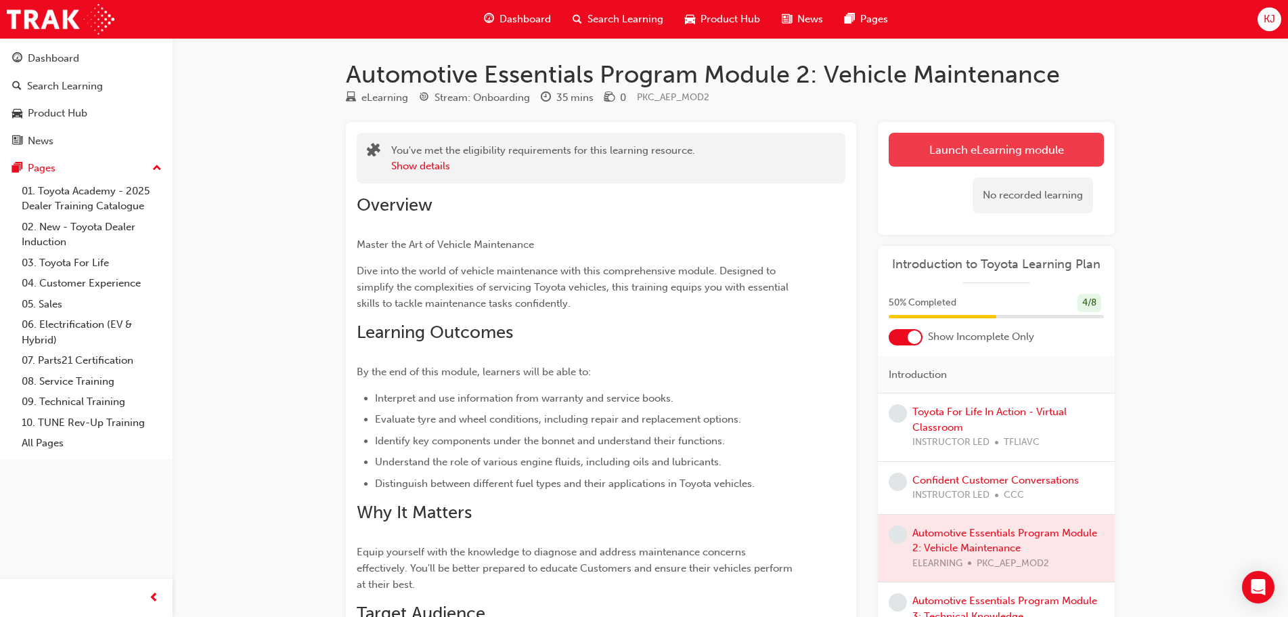
click at [948, 147] on button "Launch eLearning module" at bounding box center [996, 150] width 215 height 34
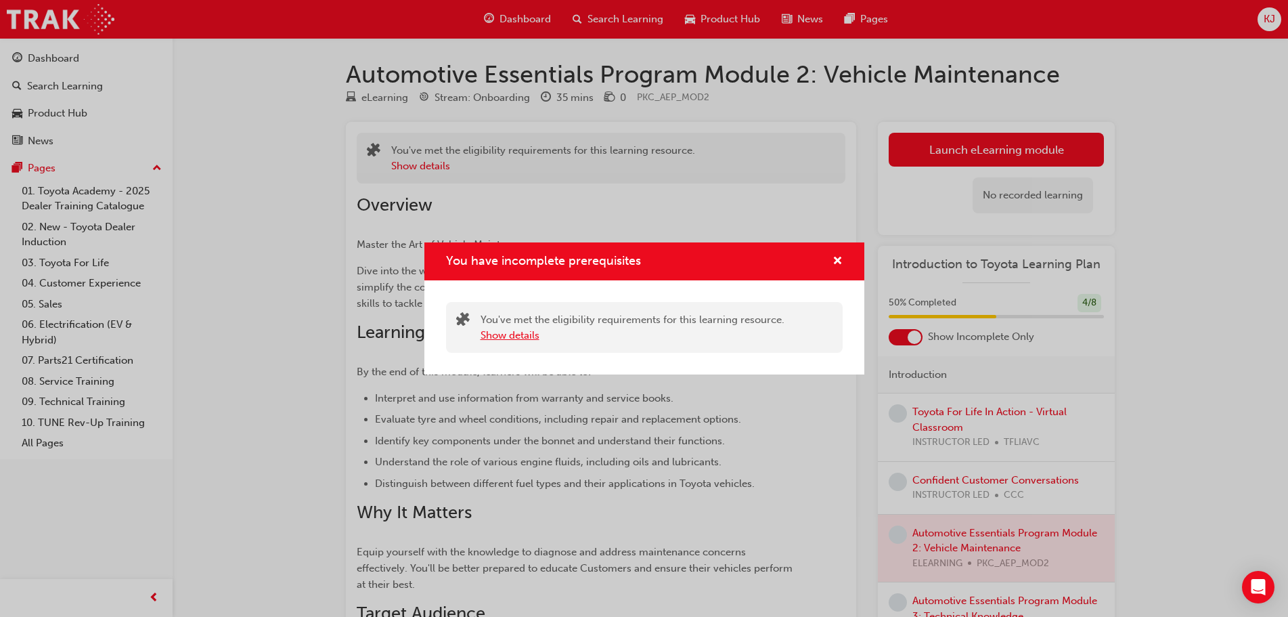
click at [510, 337] on button "Show details" at bounding box center [510, 336] width 59 height 16
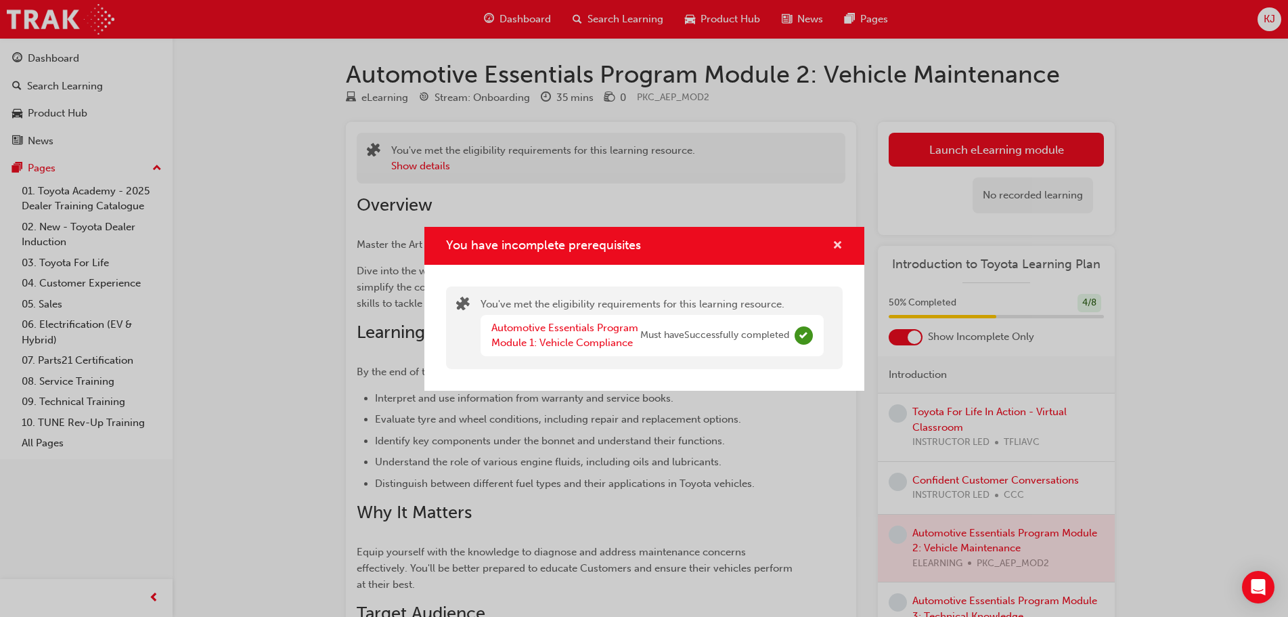
click at [839, 246] on span "cross-icon" at bounding box center [837, 246] width 10 height 12
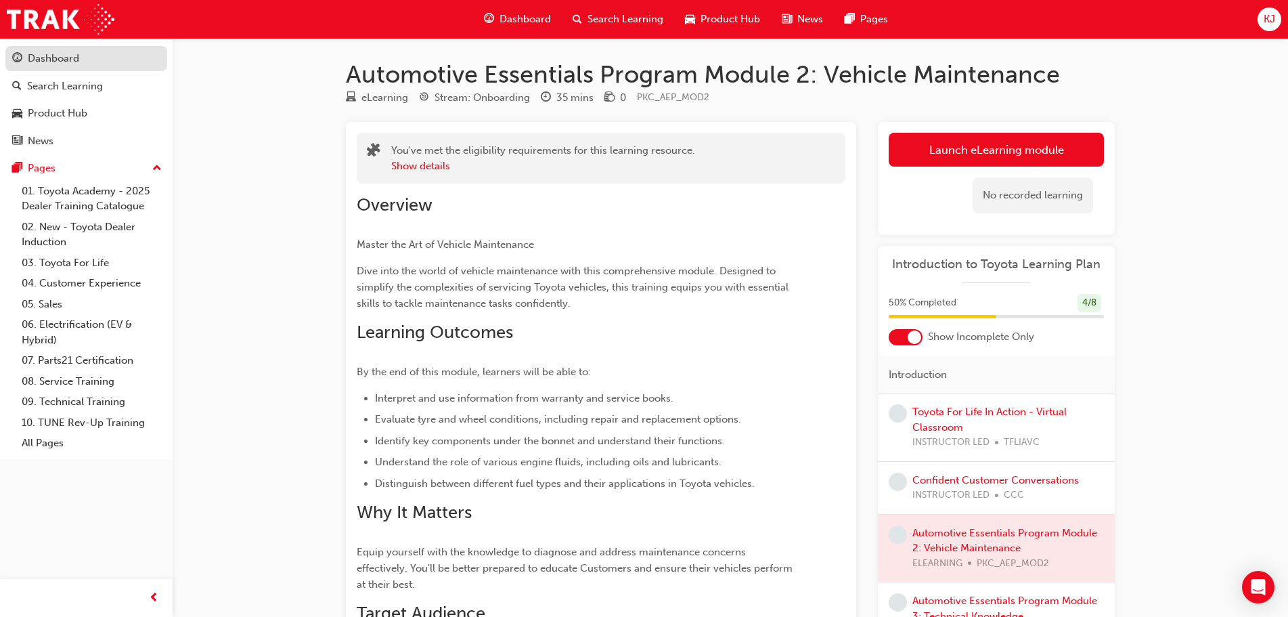
drag, startPoint x: 90, startPoint y: 53, endPoint x: 91, endPoint y: 64, distance: 10.9
click at [89, 53] on div "Dashboard" at bounding box center [86, 58] width 148 height 17
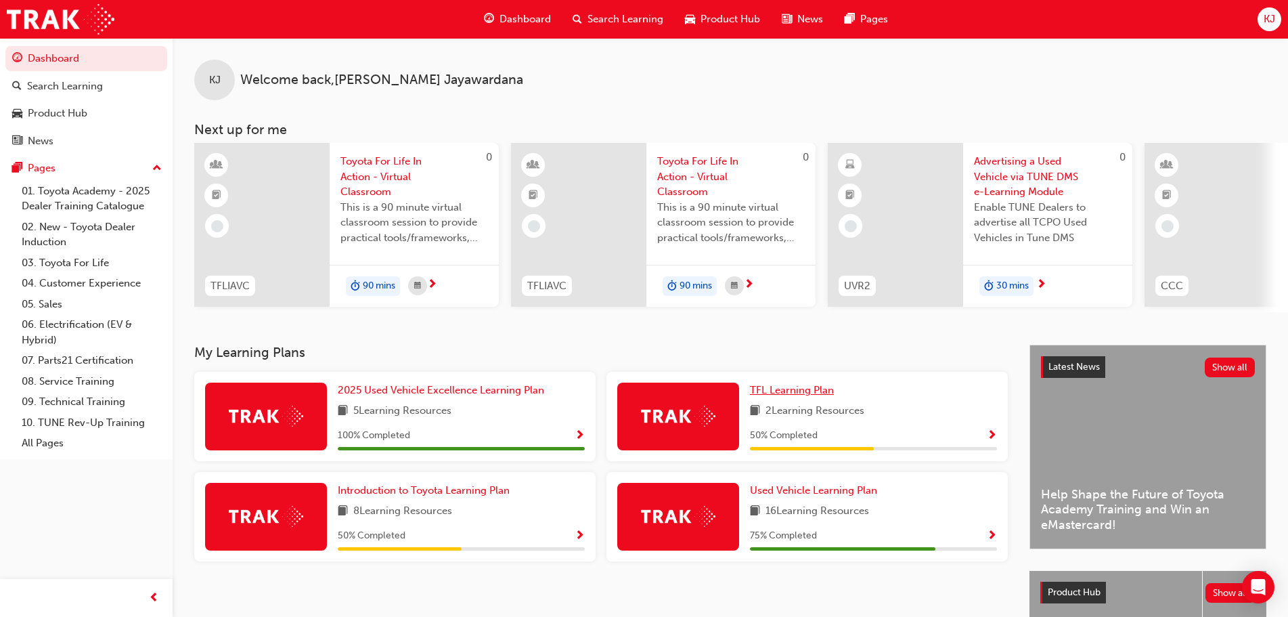
click at [793, 396] on span "TFL Learning Plan" at bounding box center [792, 390] width 84 height 12
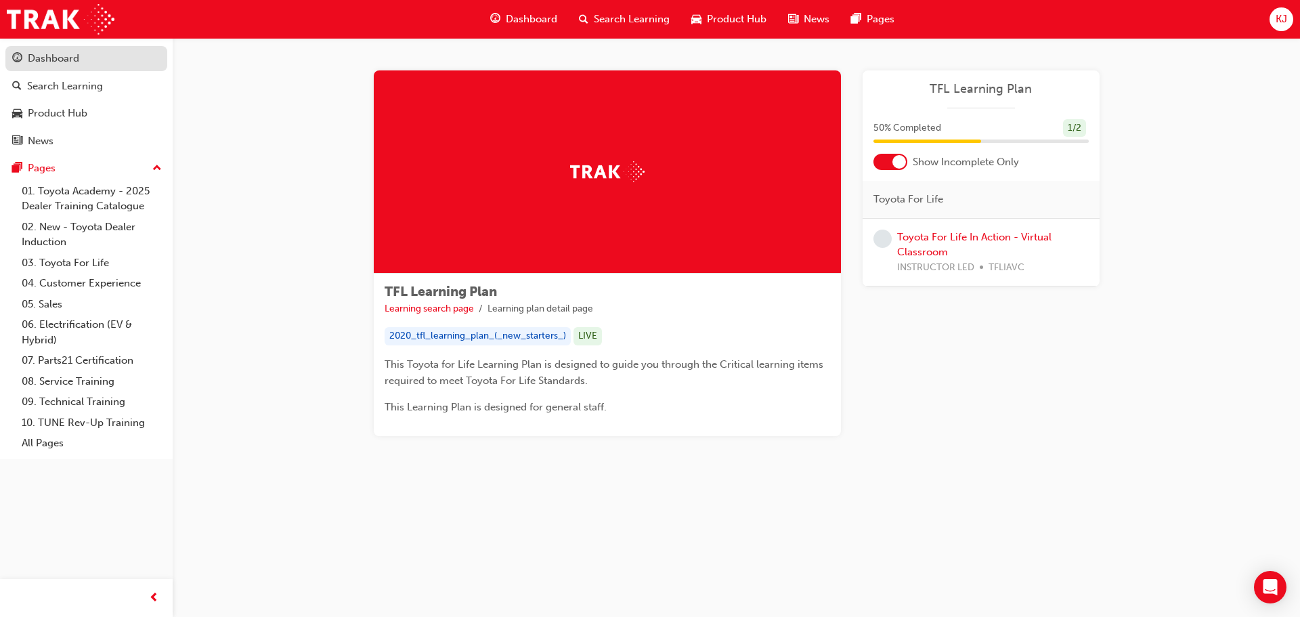
click at [64, 47] on link "Dashboard" at bounding box center [86, 58] width 162 height 25
